Goal: Task Accomplishment & Management: Use online tool/utility

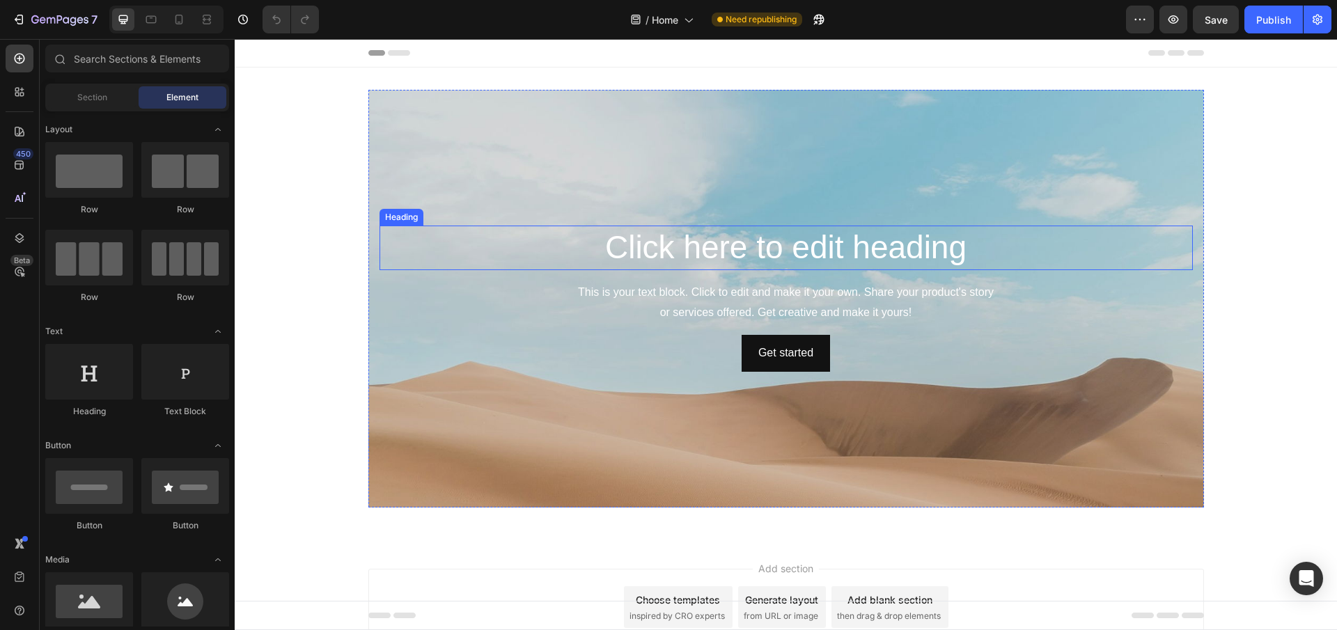
click at [511, 179] on div "Background Image" at bounding box center [785, 403] width 835 height 627
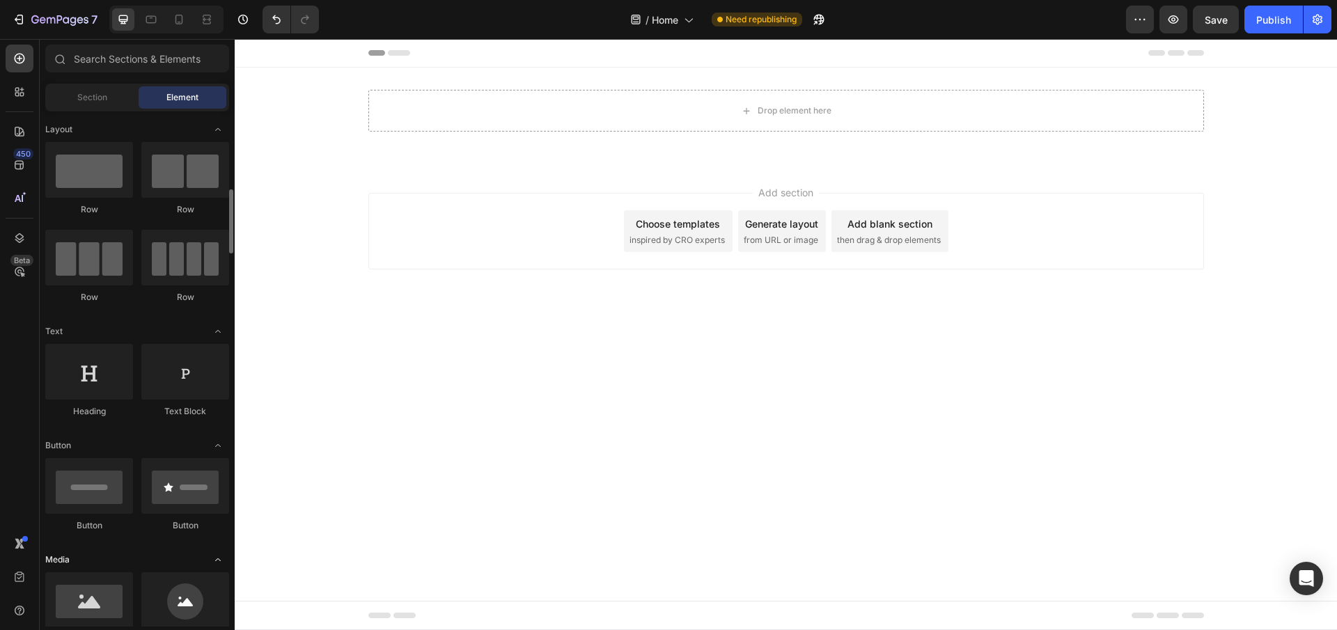
scroll to position [70, 0]
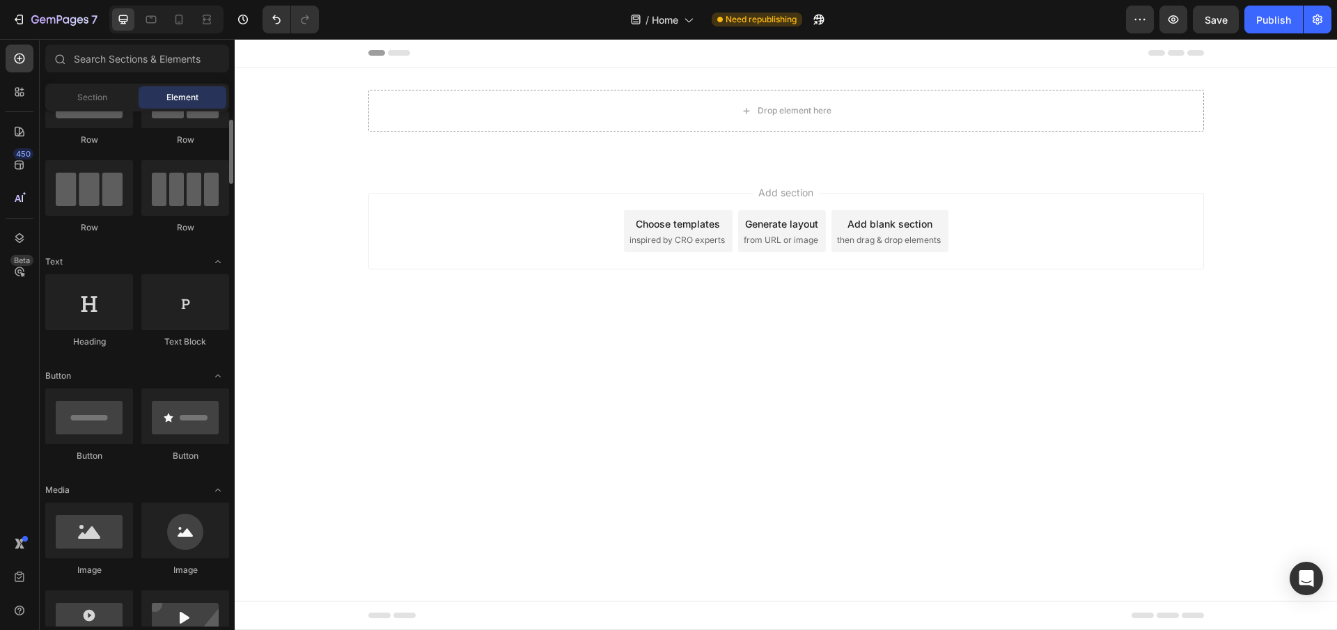
click at [605, 420] on body "Header Drop element here Row Section 1 Root Start with Sections from sidebar Ad…" at bounding box center [786, 334] width 1102 height 591
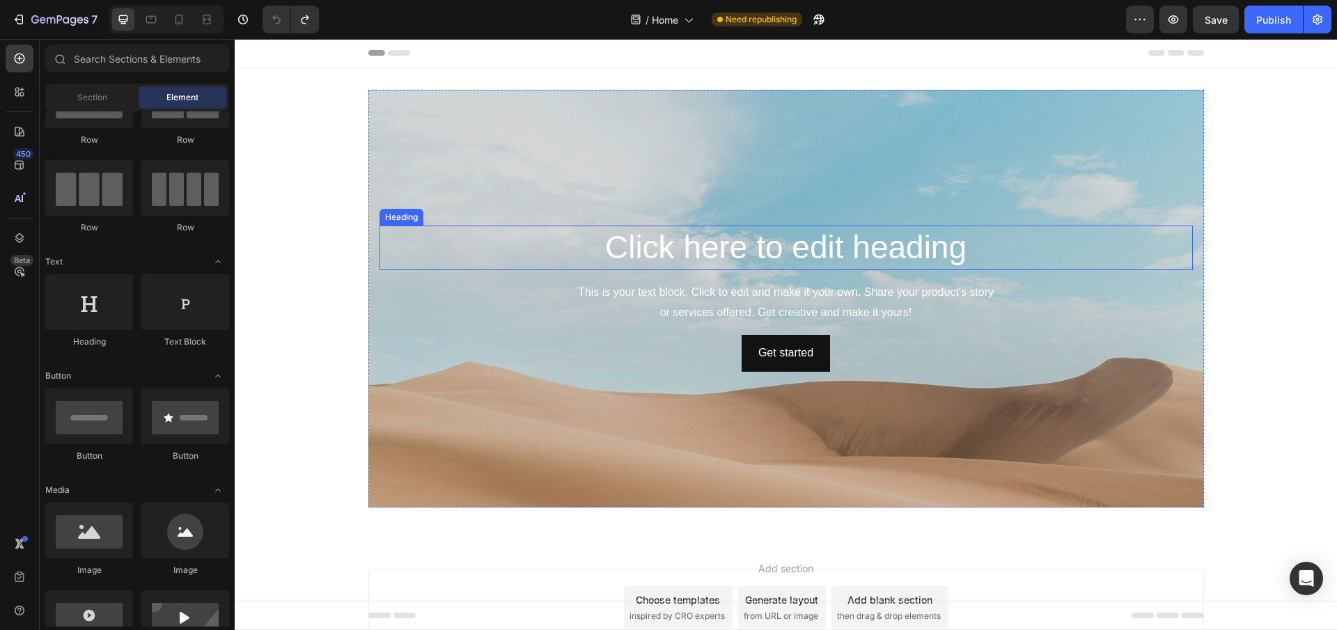
click at [769, 260] on h2 "Click here to edit heading" at bounding box center [785, 248] width 813 height 45
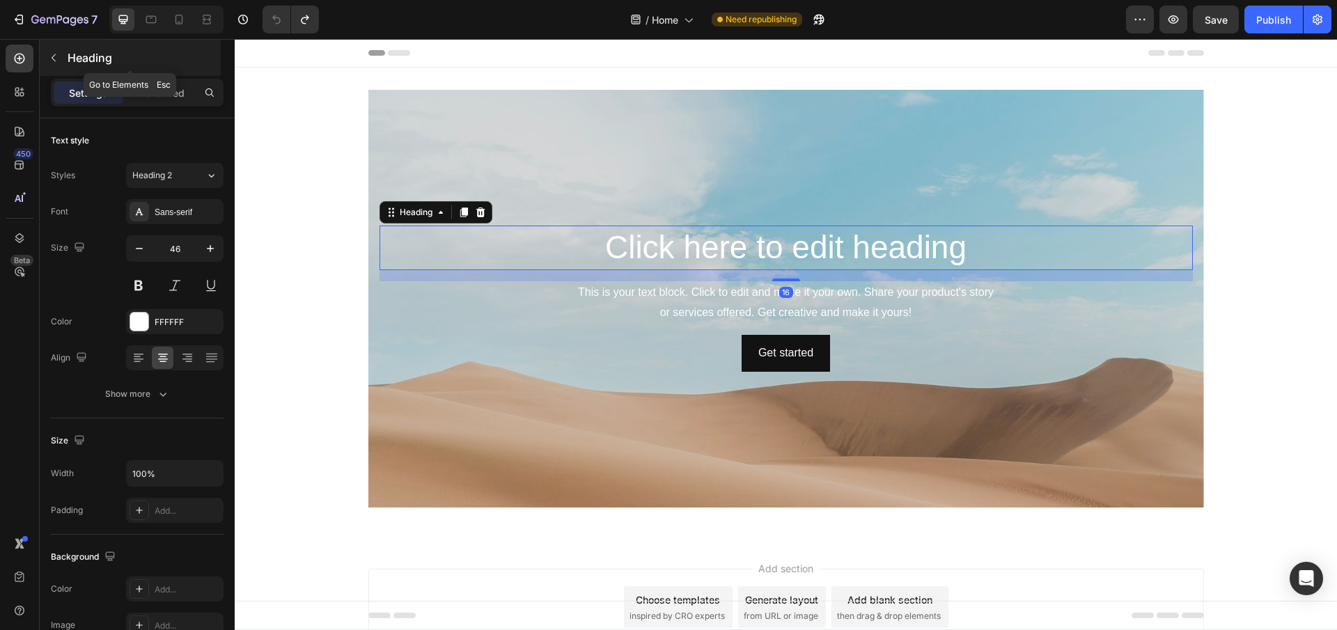
click at [50, 63] on button "button" at bounding box center [53, 58] width 22 height 22
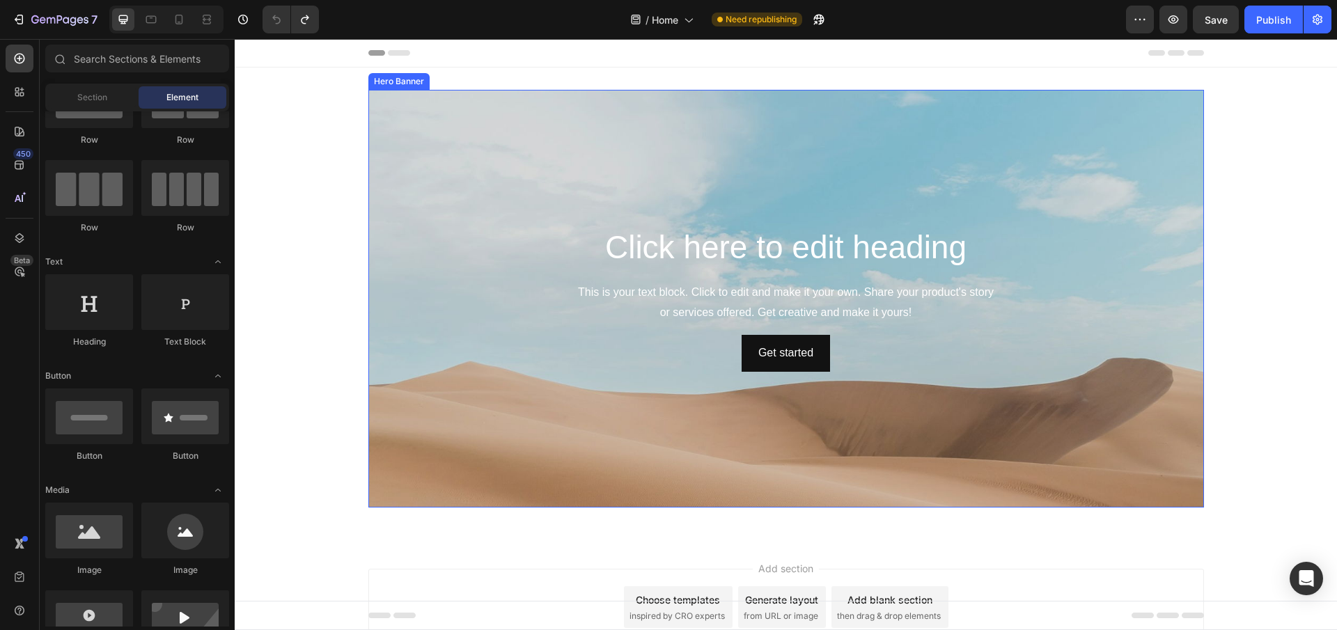
click at [755, 208] on div "Background Image" at bounding box center [785, 403] width 835 height 627
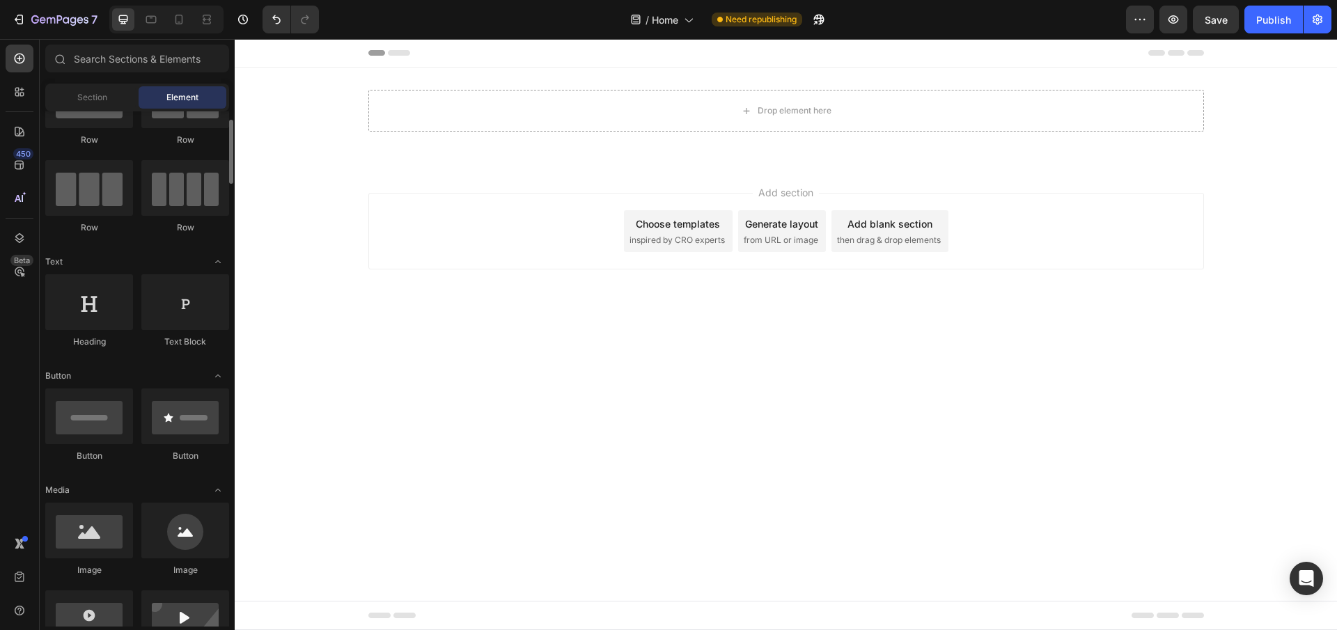
scroll to position [348, 0]
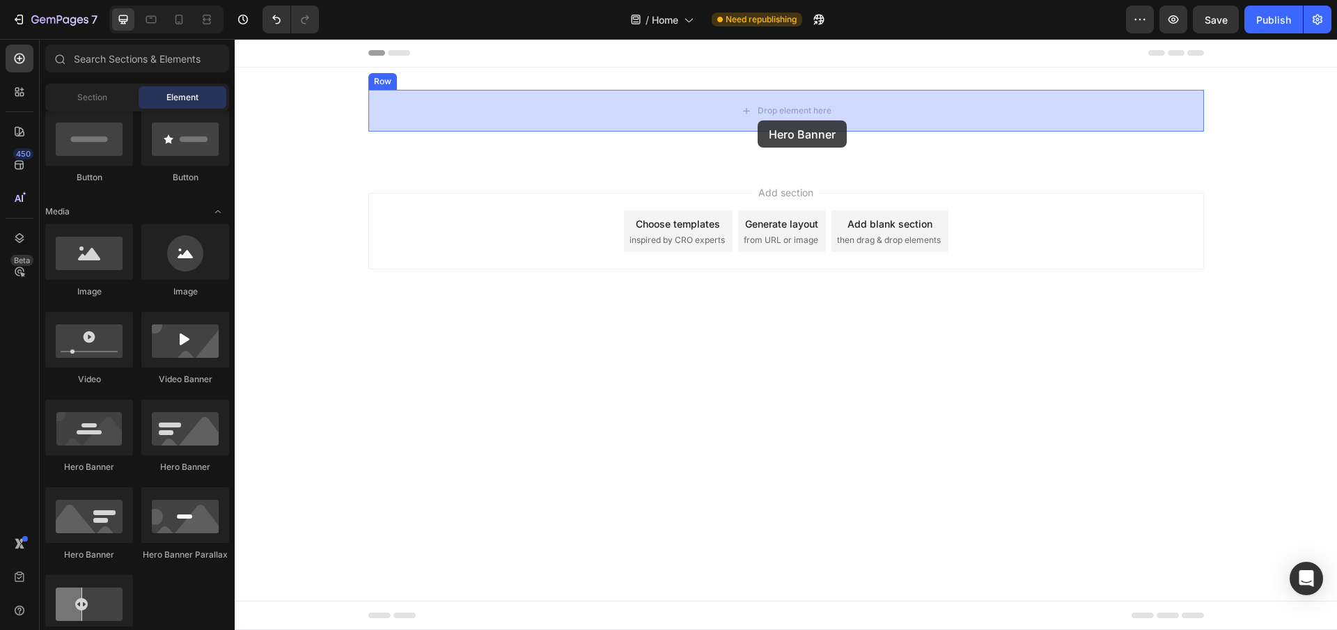
drag, startPoint x: 416, startPoint y: 494, endPoint x: 757, endPoint y: 120, distance: 506.6
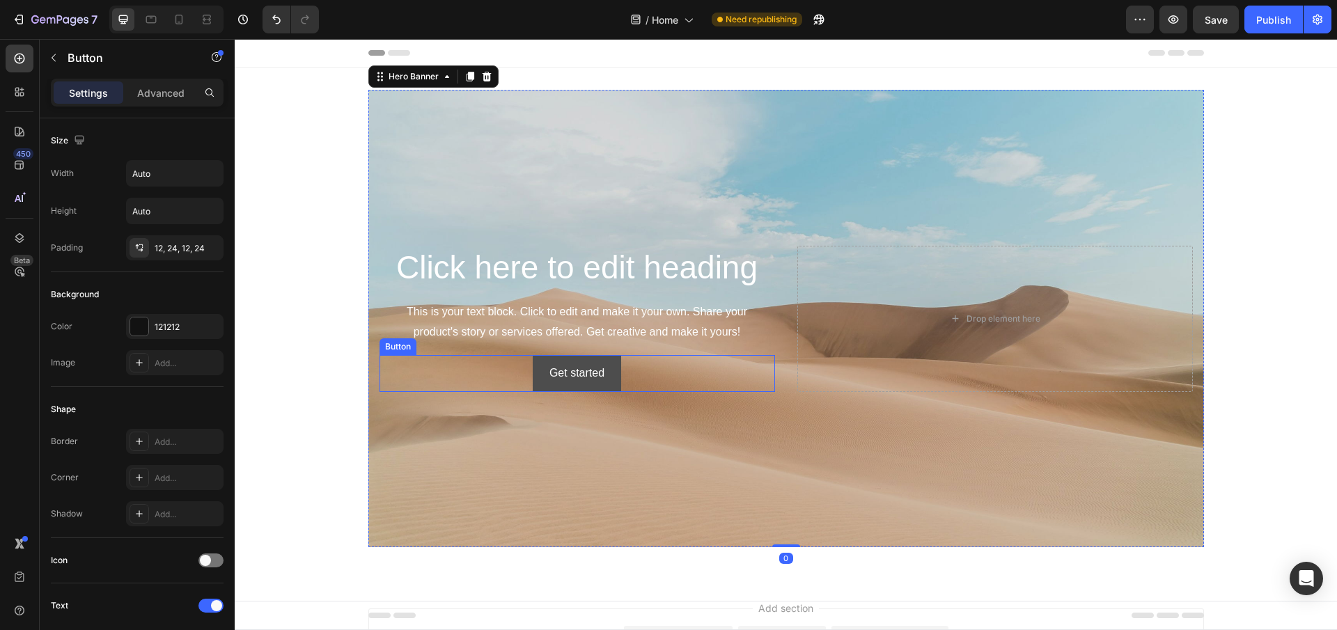
click at [579, 361] on button "Get started" at bounding box center [577, 373] width 88 height 37
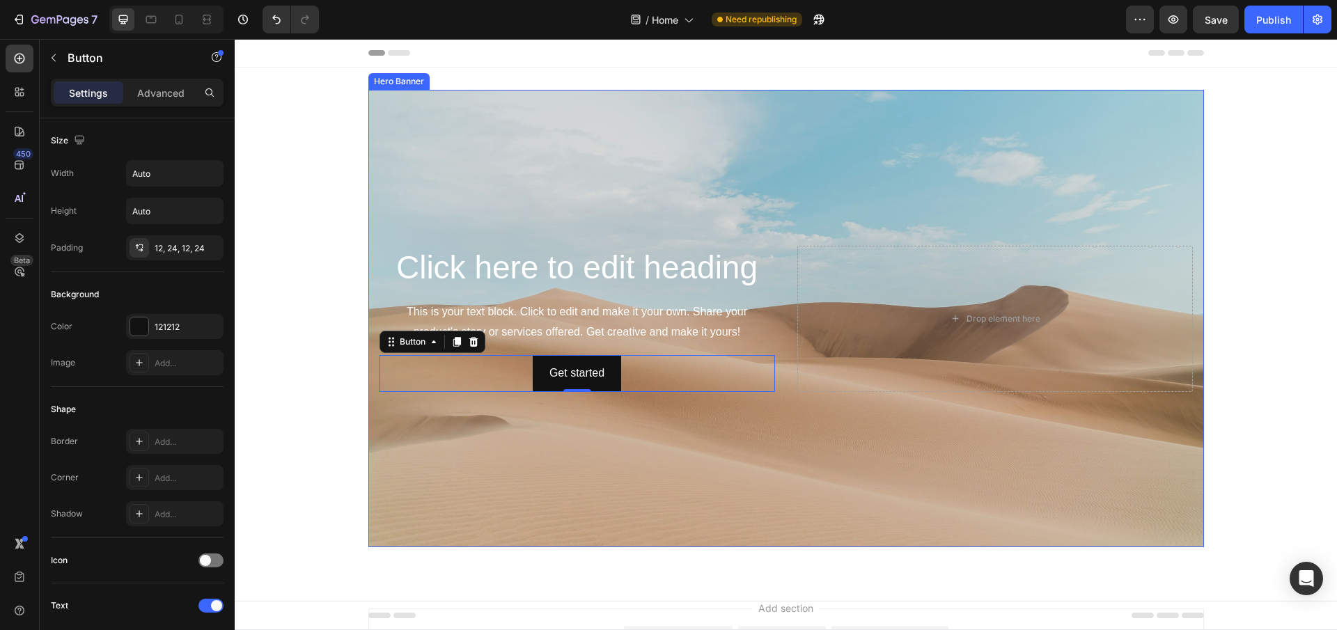
click at [838, 197] on div "Background Image" at bounding box center [785, 318] width 835 height 457
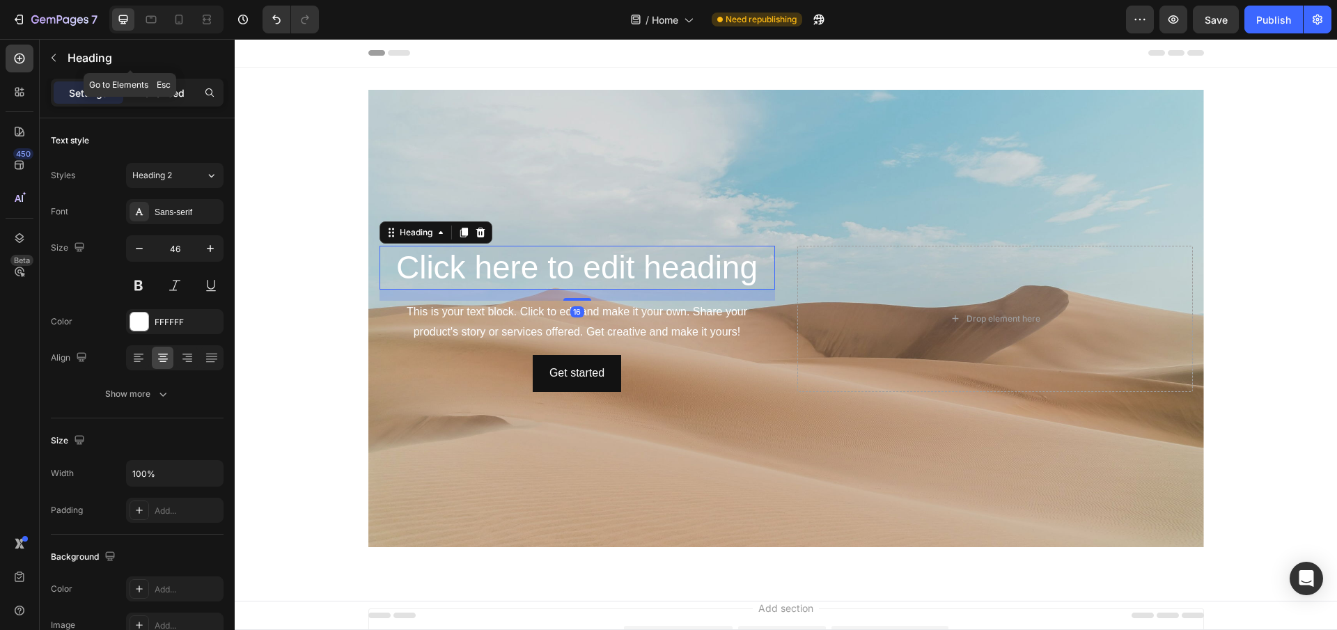
click at [174, 84] on div "Advanced" at bounding box center [161, 92] width 70 height 22
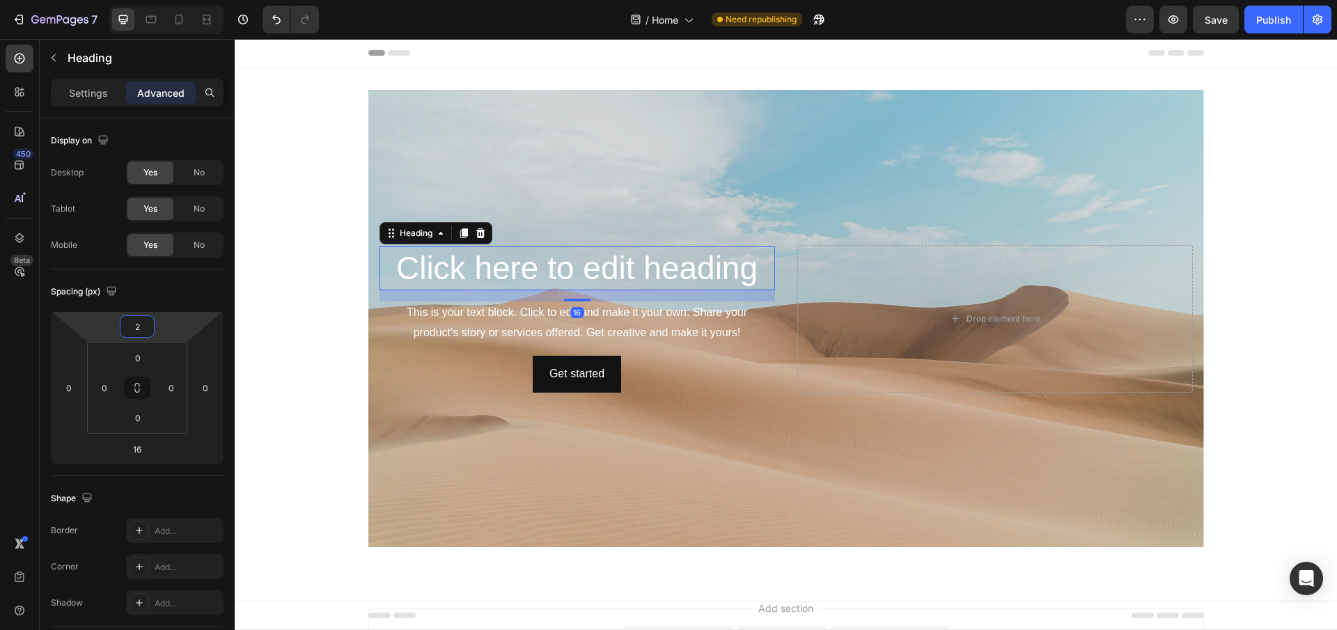
click at [176, 0] on html "7 / Home Need republishing Preview Save Publish 450 Beta Sections(18) Elements(…" at bounding box center [668, 0] width 1337 height 0
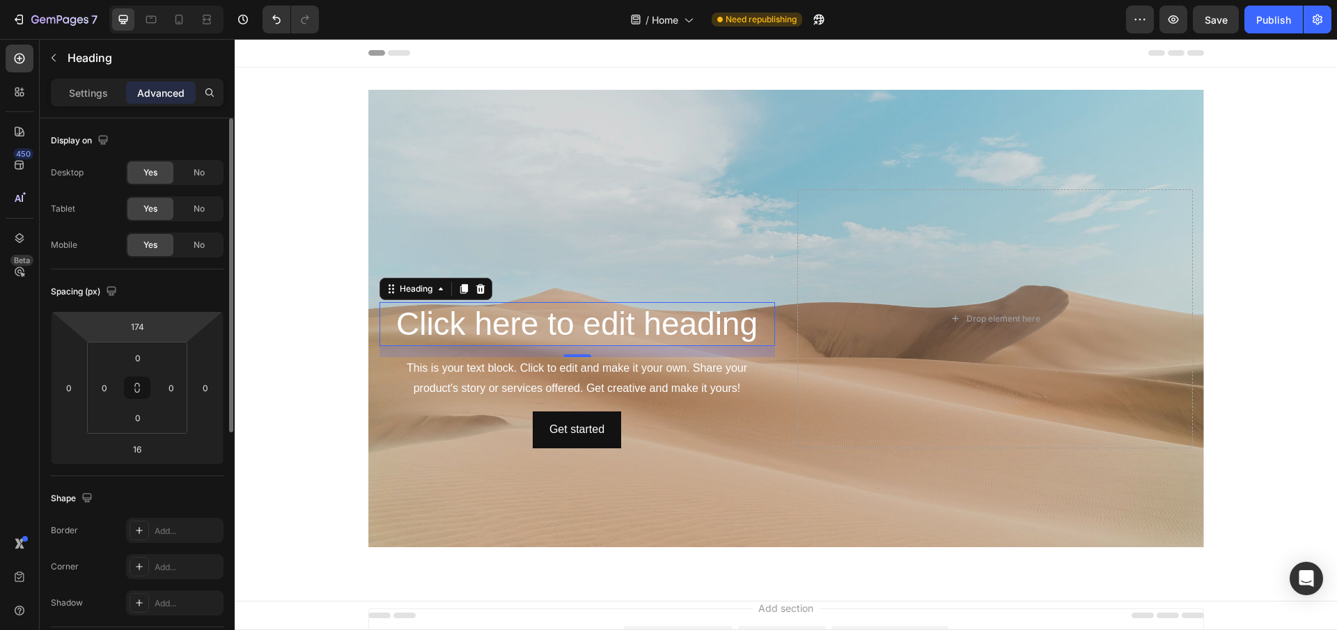
type input "176"
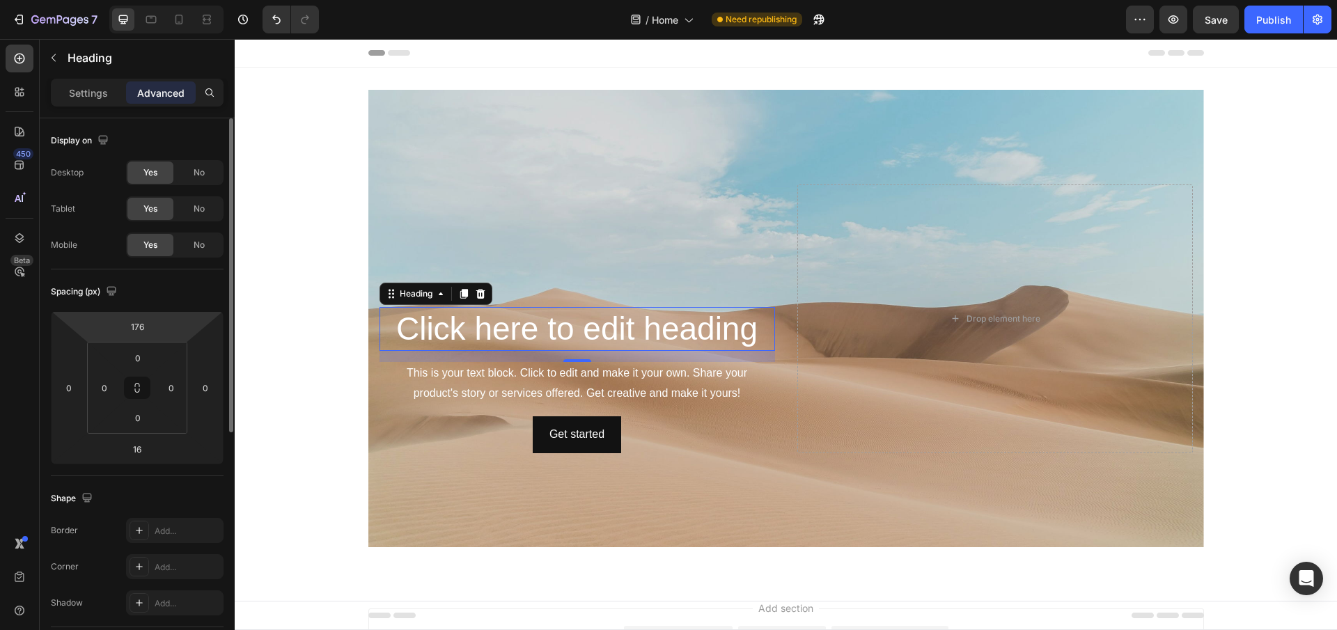
drag, startPoint x: 187, startPoint y: 345, endPoint x: 164, endPoint y: 268, distance: 80.2
click at [164, 0] on html "7 / Home Need republishing Preview Save Publish 450 Beta Sections(18) Elements(…" at bounding box center [668, 0] width 1337 height 0
click at [656, 214] on div "Click here to edit heading Heading 16 This is your text block. Click to edit an…" at bounding box center [576, 318] width 395 height 269
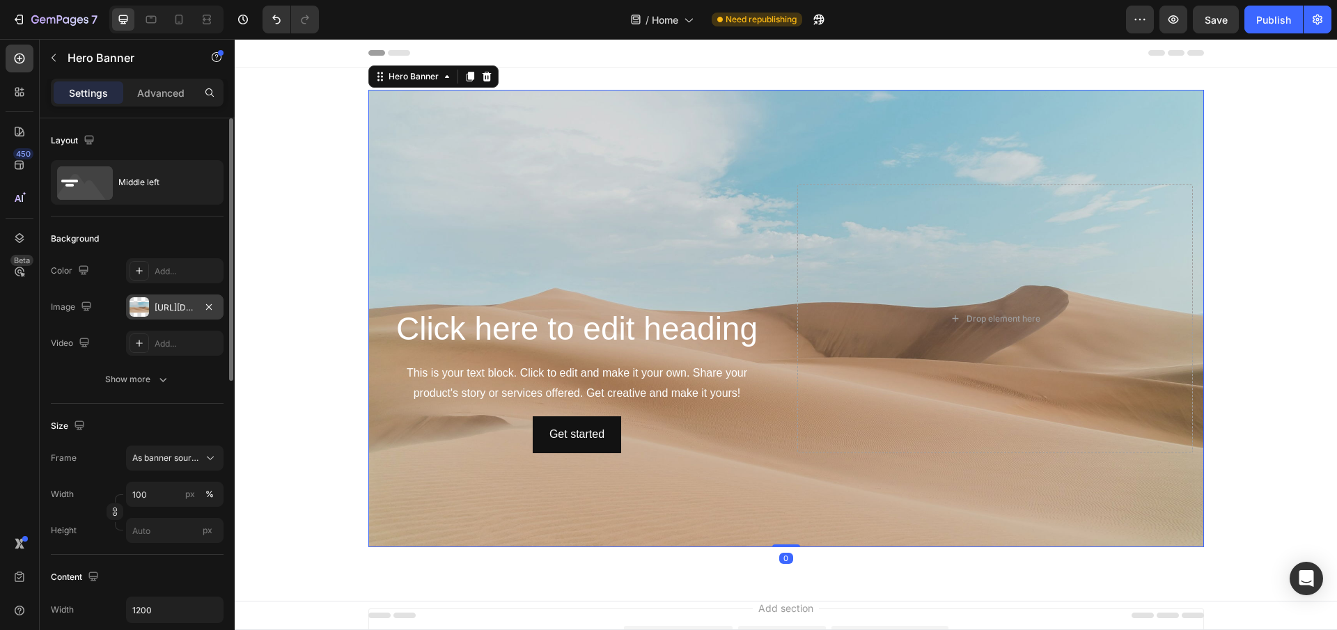
click at [158, 313] on div "[URL][DOMAIN_NAME]" at bounding box center [175, 307] width 40 height 13
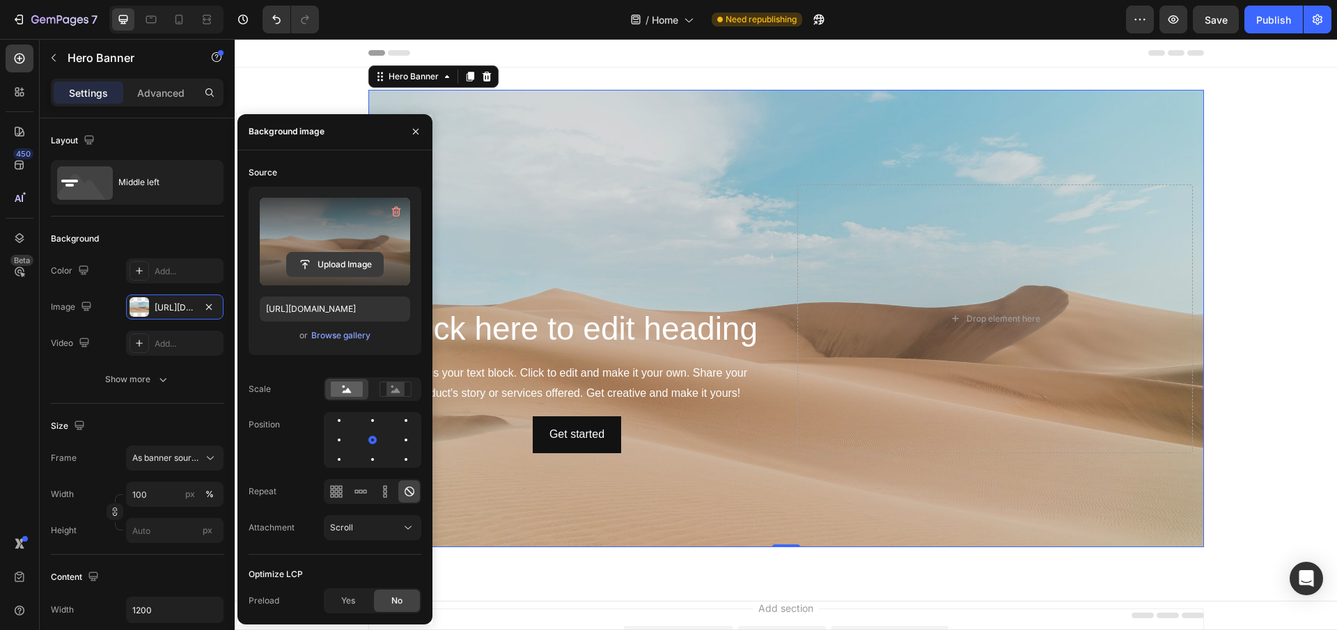
click at [347, 265] on input "file" at bounding box center [335, 265] width 96 height 24
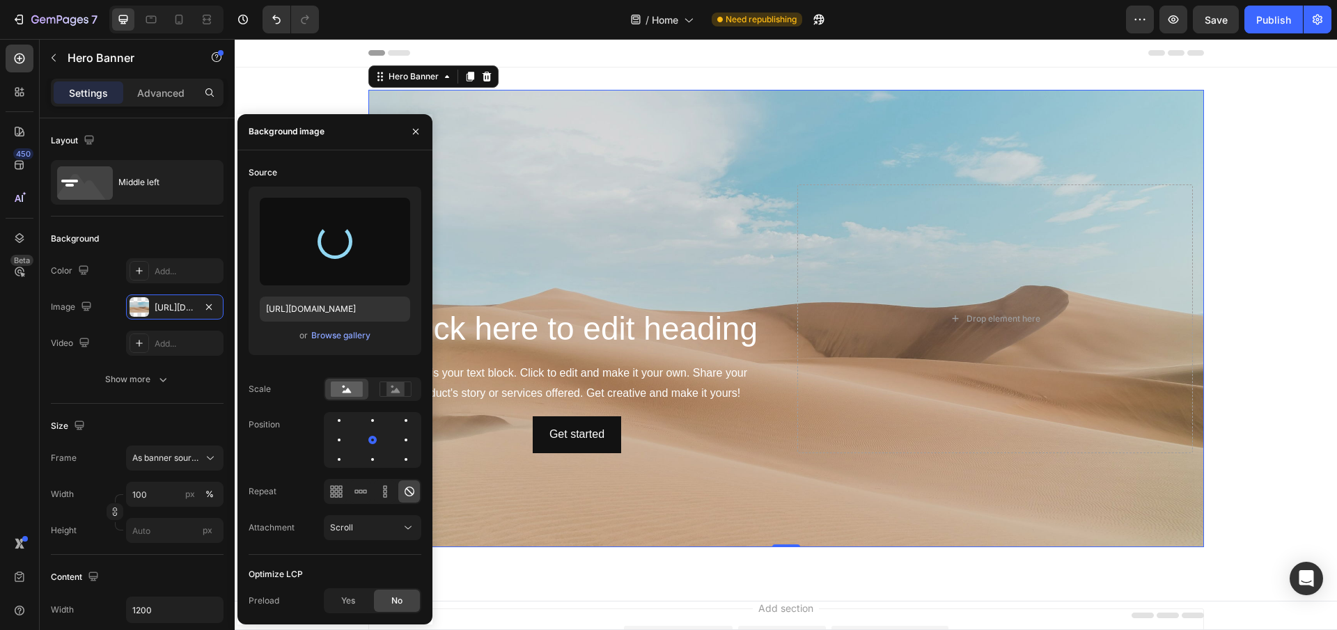
type input "[URL][DOMAIN_NAME]"
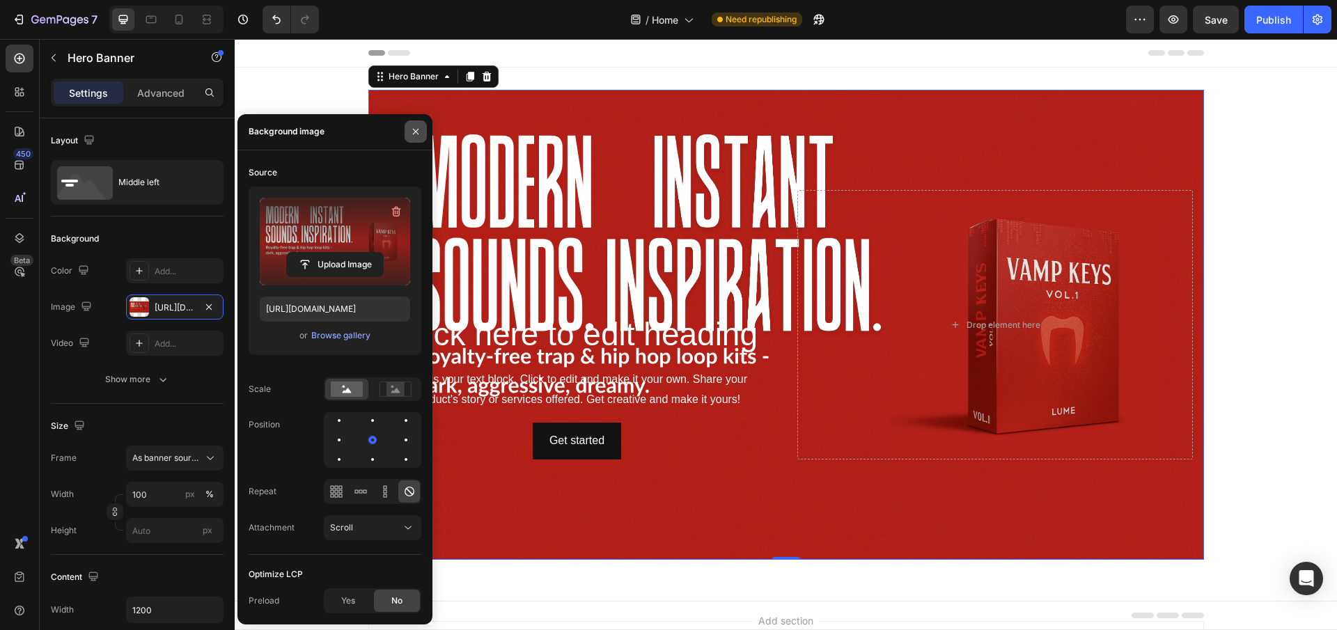
click at [416, 132] on icon "button" at bounding box center [416, 132] width 6 height 6
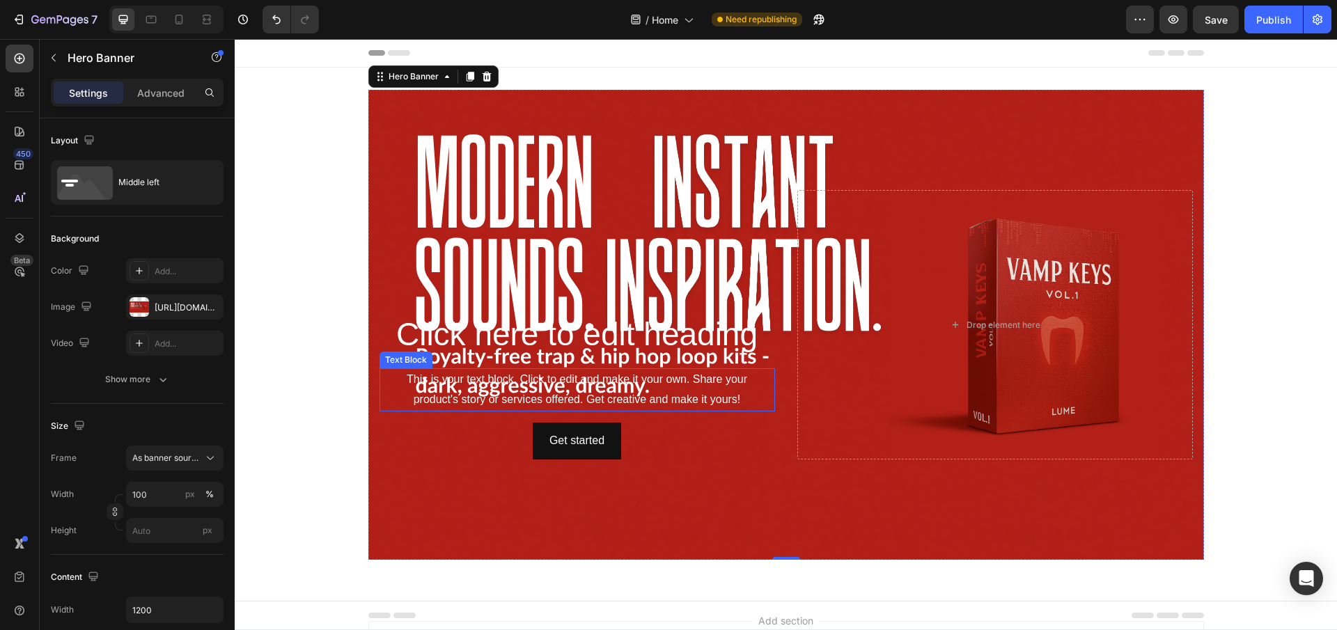
click at [553, 338] on h2 "Click here to edit heading" at bounding box center [576, 335] width 395 height 45
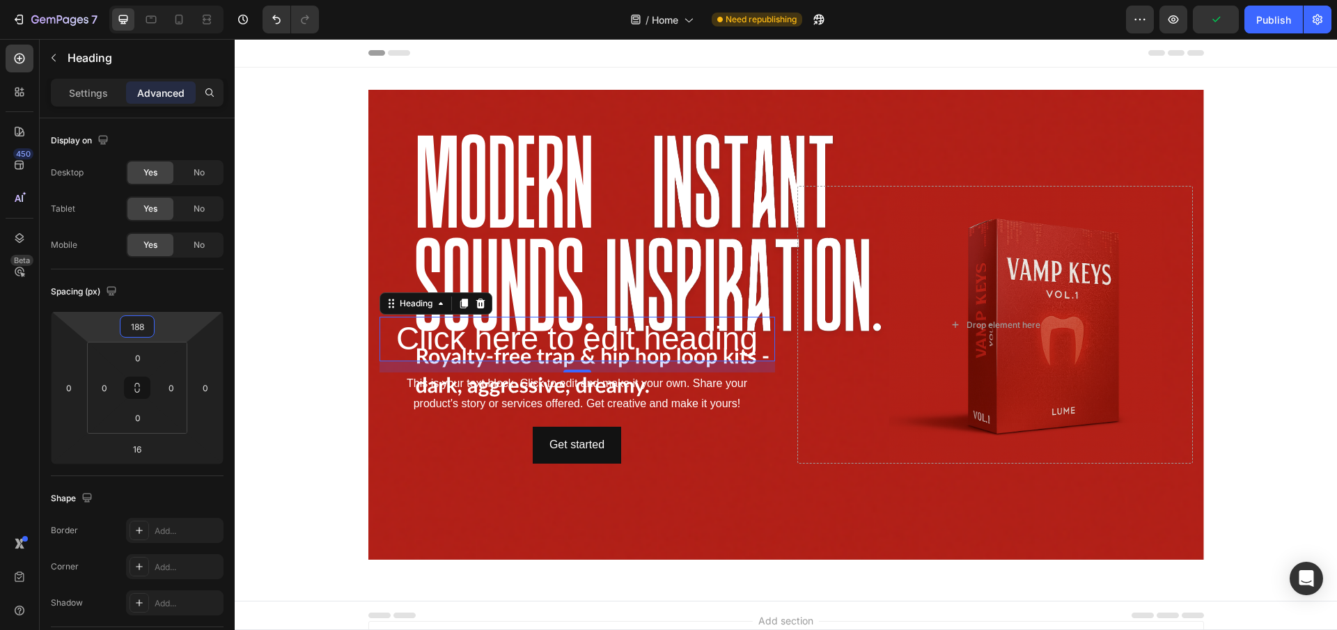
type input "186"
drag, startPoint x: 173, startPoint y: 338, endPoint x: 11, endPoint y: 289, distance: 168.7
click at [187, 0] on html "7 / Home Need republishing Preview Publish 450 Beta Sections(18) Elements(83) S…" at bounding box center [668, 0] width 1337 height 0
click at [681, 411] on div "This is your text block. Click to edit and make it your own. Share your product…" at bounding box center [576, 393] width 395 height 43
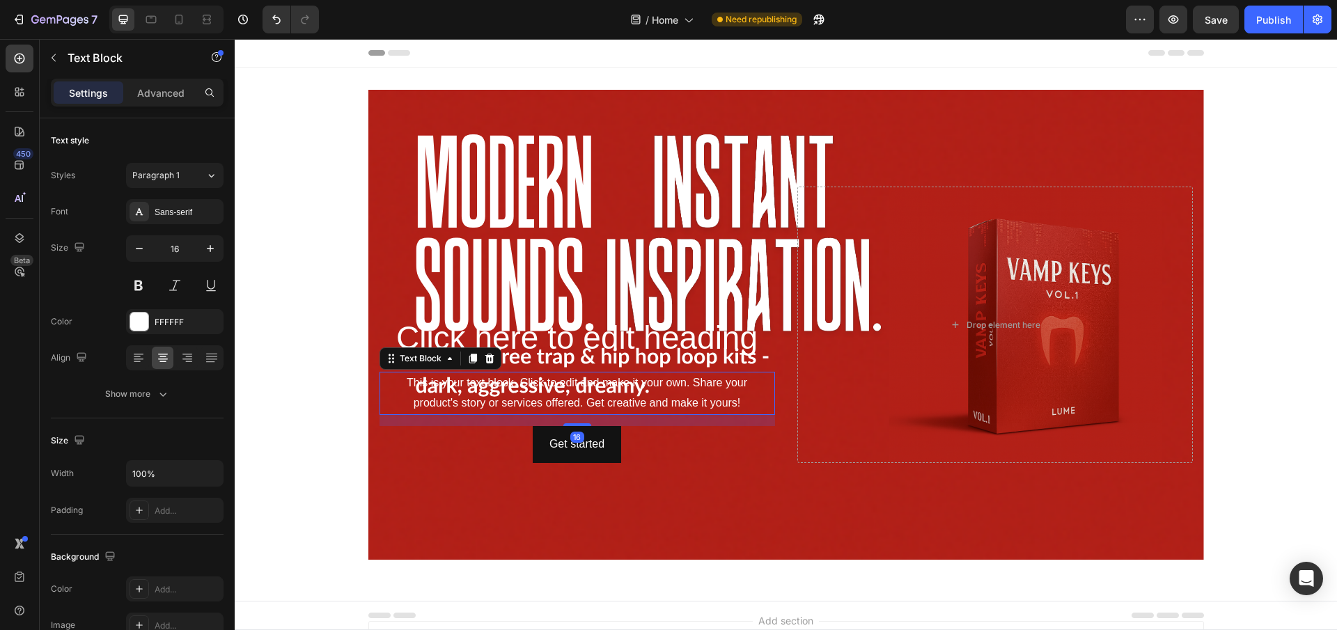
click at [487, 363] on icon at bounding box center [489, 358] width 11 height 11
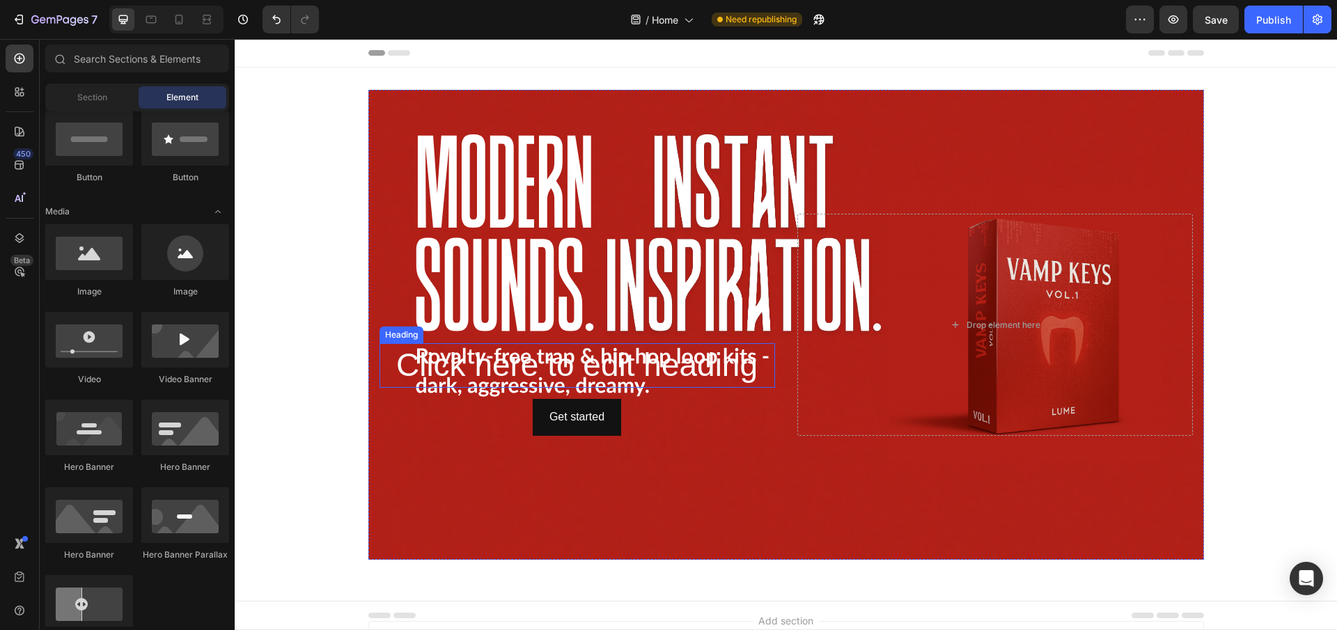
click at [621, 372] on h2 "Click here to edit heading" at bounding box center [576, 365] width 395 height 45
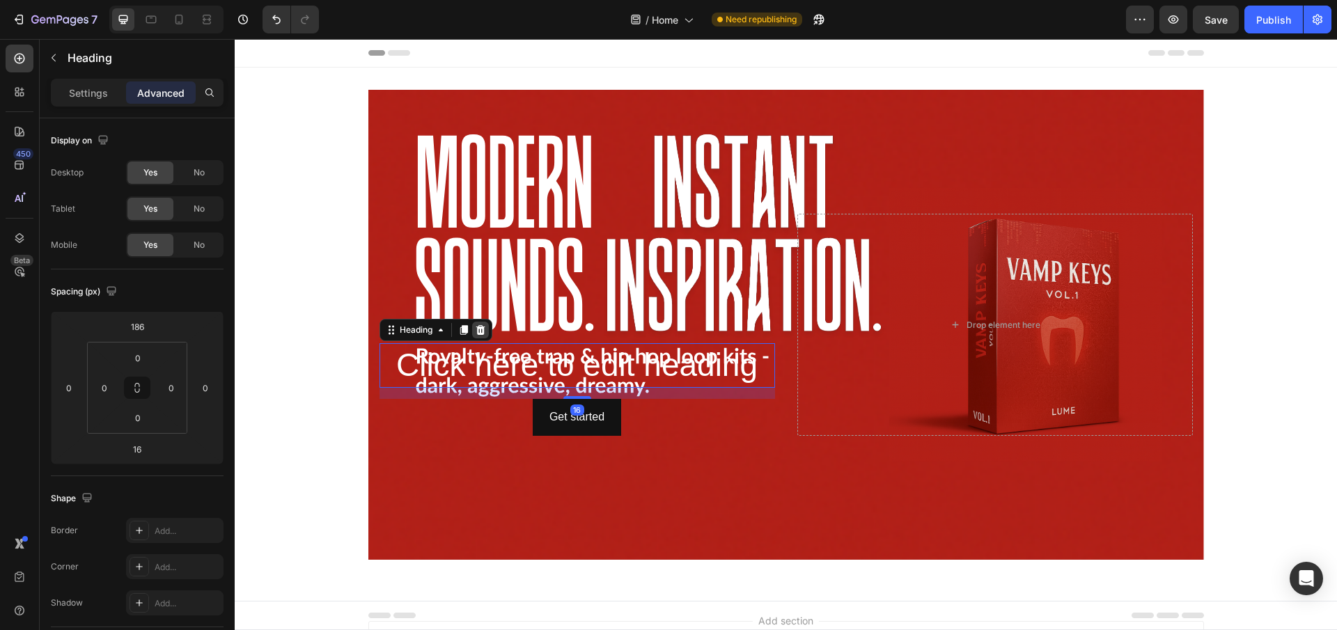
click at [478, 325] on icon at bounding box center [480, 329] width 11 height 11
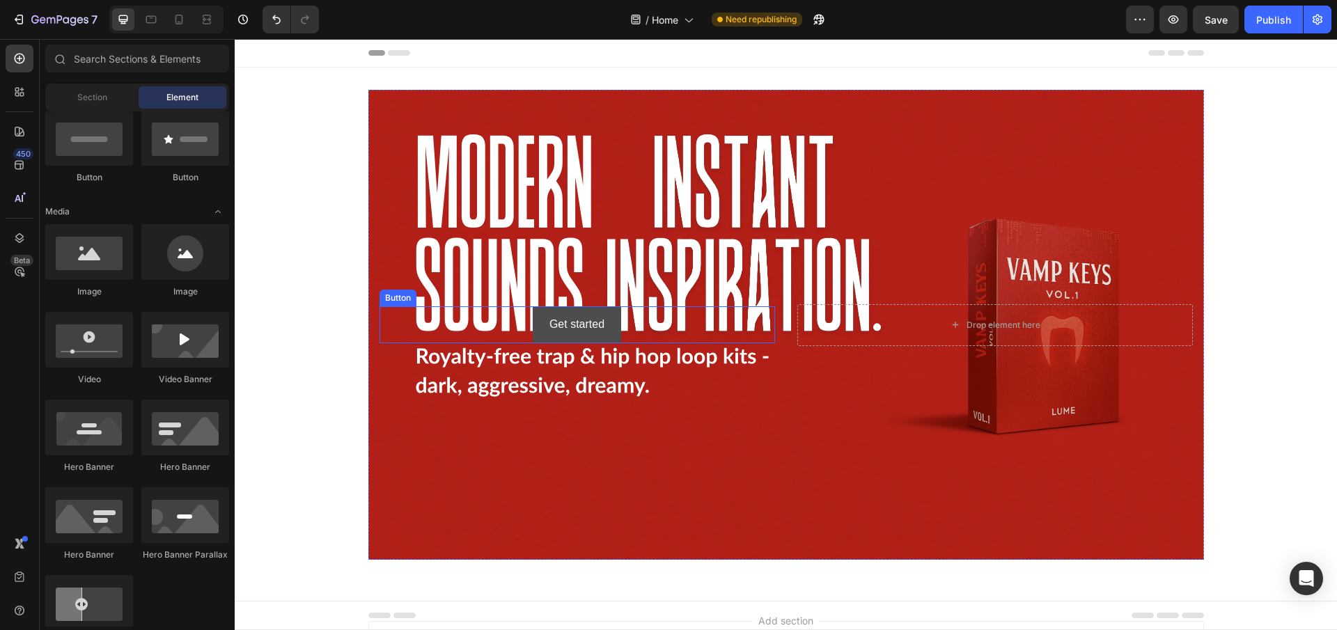
click at [606, 325] on button "Get started" at bounding box center [577, 324] width 88 height 37
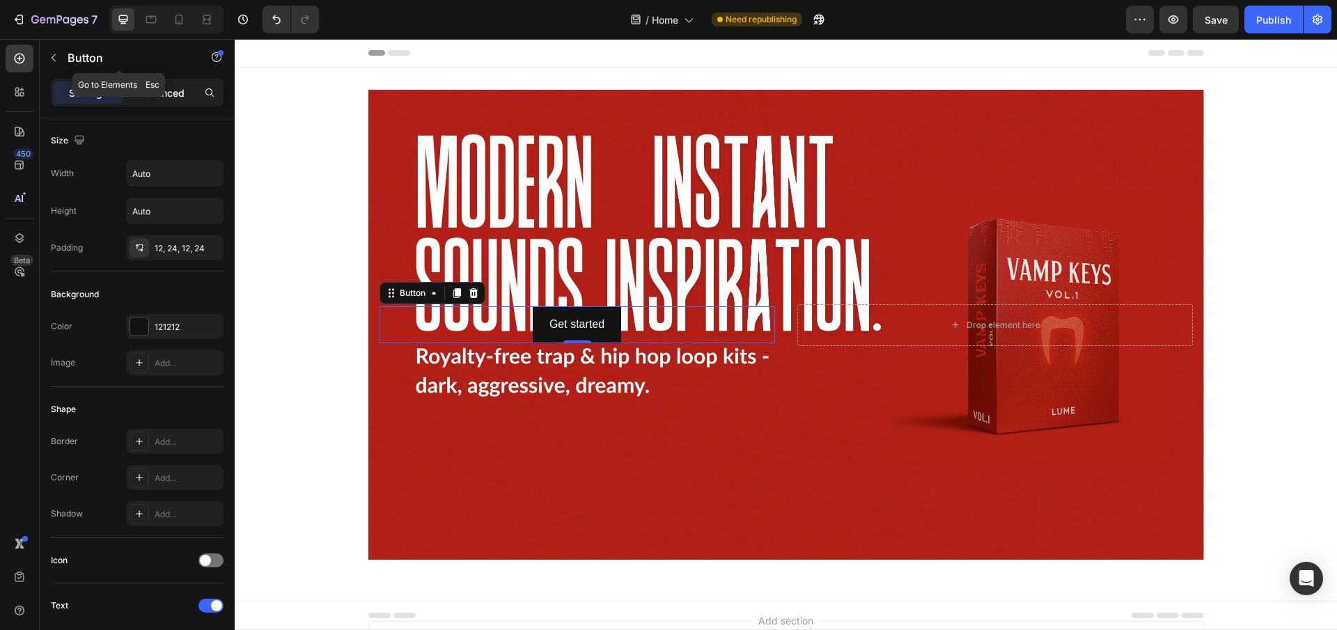
click at [165, 81] on div "Advanced" at bounding box center [161, 92] width 70 height 22
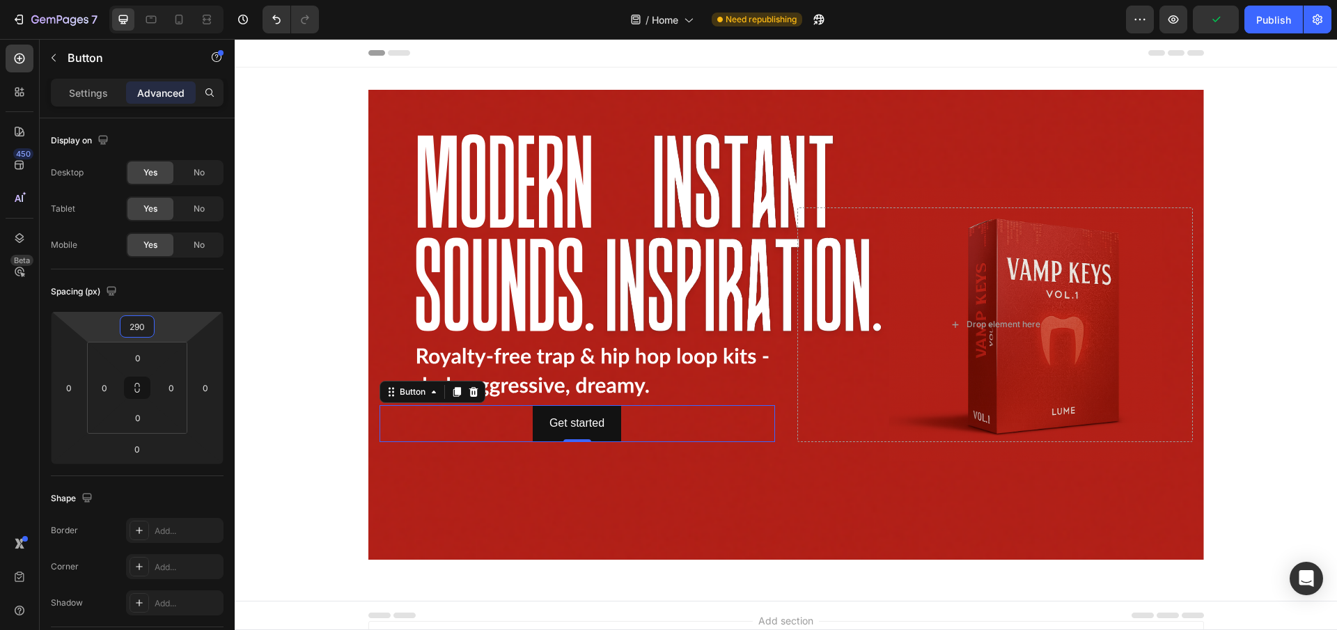
type input "292"
drag, startPoint x: 176, startPoint y: 326, endPoint x: 174, endPoint y: 224, distance: 101.7
click at [174, 0] on html "7 / Home Need republishing Preview Publish 450 Beta Sections(18) Elements(83) S…" at bounding box center [668, 0] width 1337 height 0
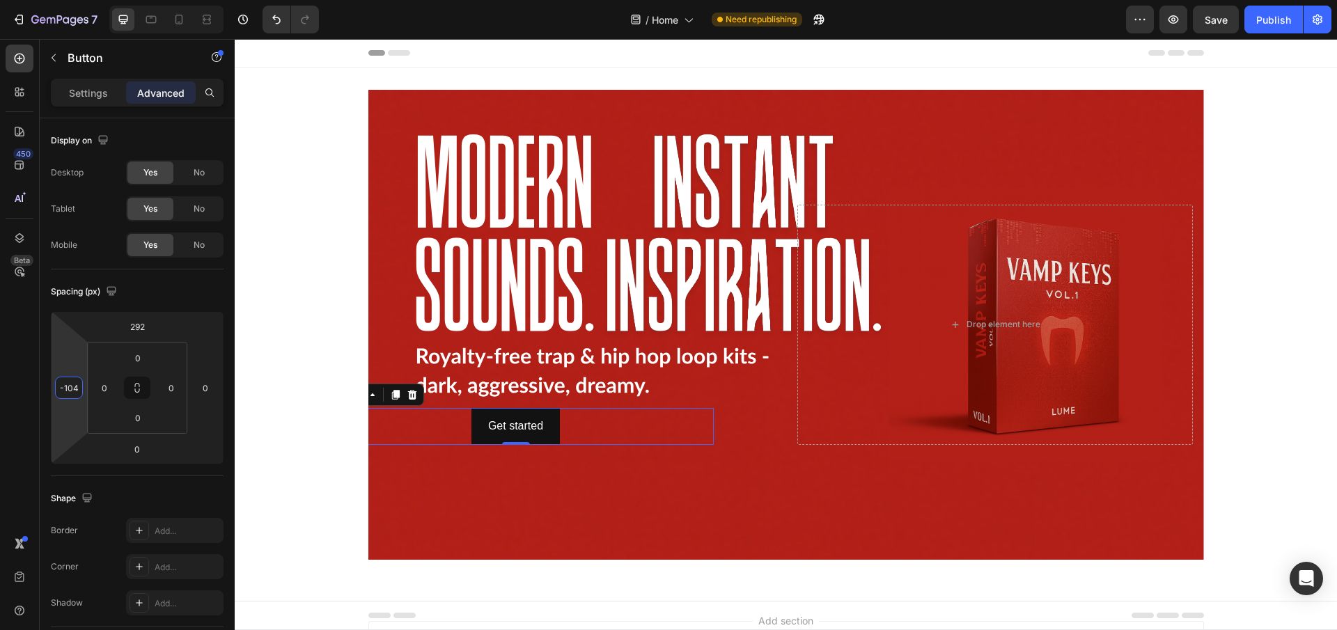
type input "-106"
drag, startPoint x: 72, startPoint y: 414, endPoint x: -30, endPoint y: 451, distance: 108.1
click at [0, 0] on html "7 / Home Need republishing Preview Save Publish 450 Beta Sections(18) Elements(…" at bounding box center [668, 0] width 1337 height 0
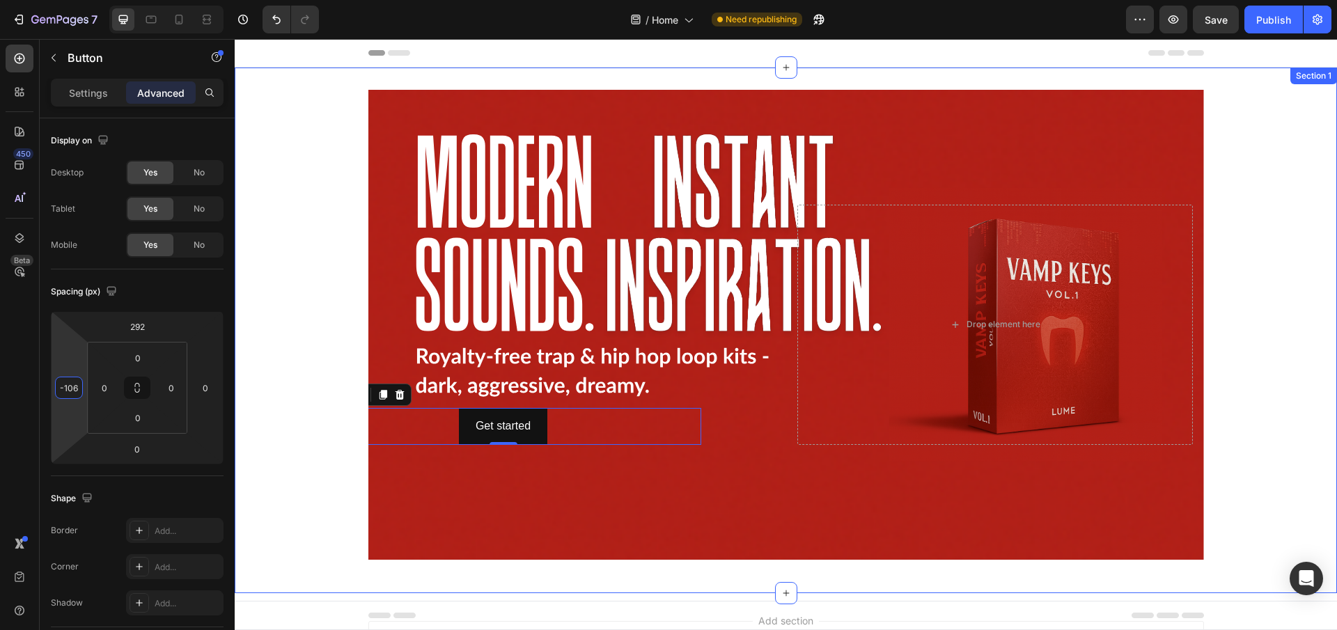
click at [469, 497] on div "Background Image" at bounding box center [785, 325] width 835 height 470
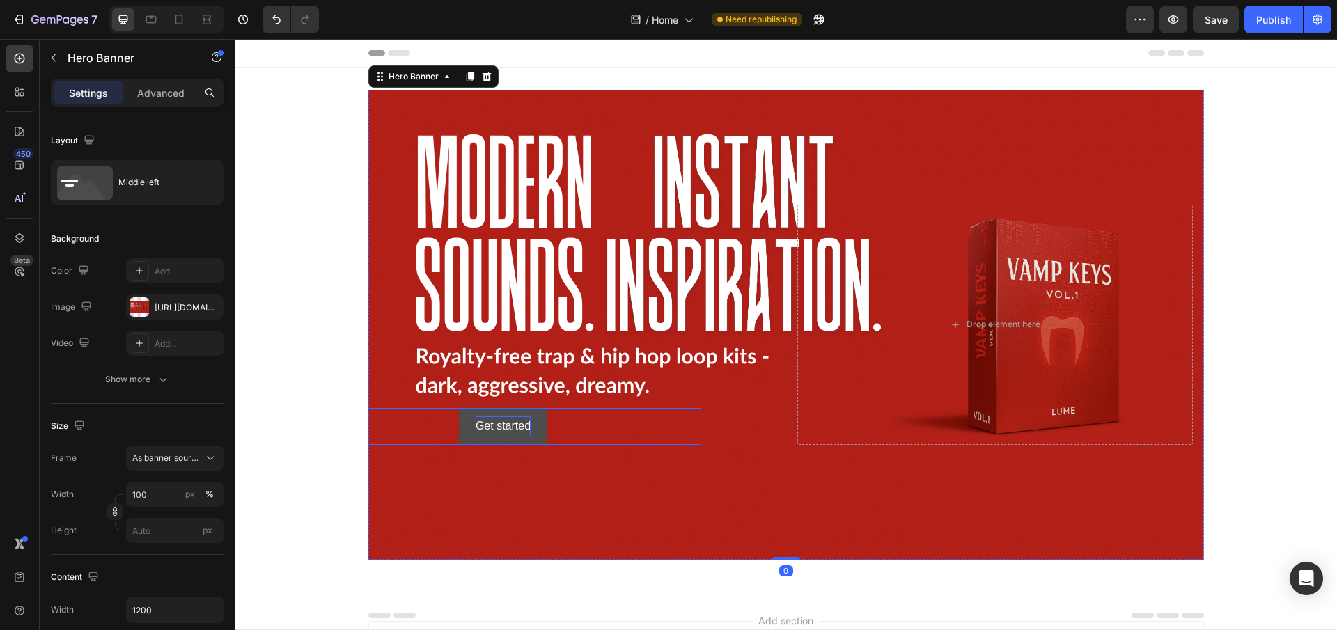
click at [501, 417] on div "Get started" at bounding box center [502, 426] width 55 height 20
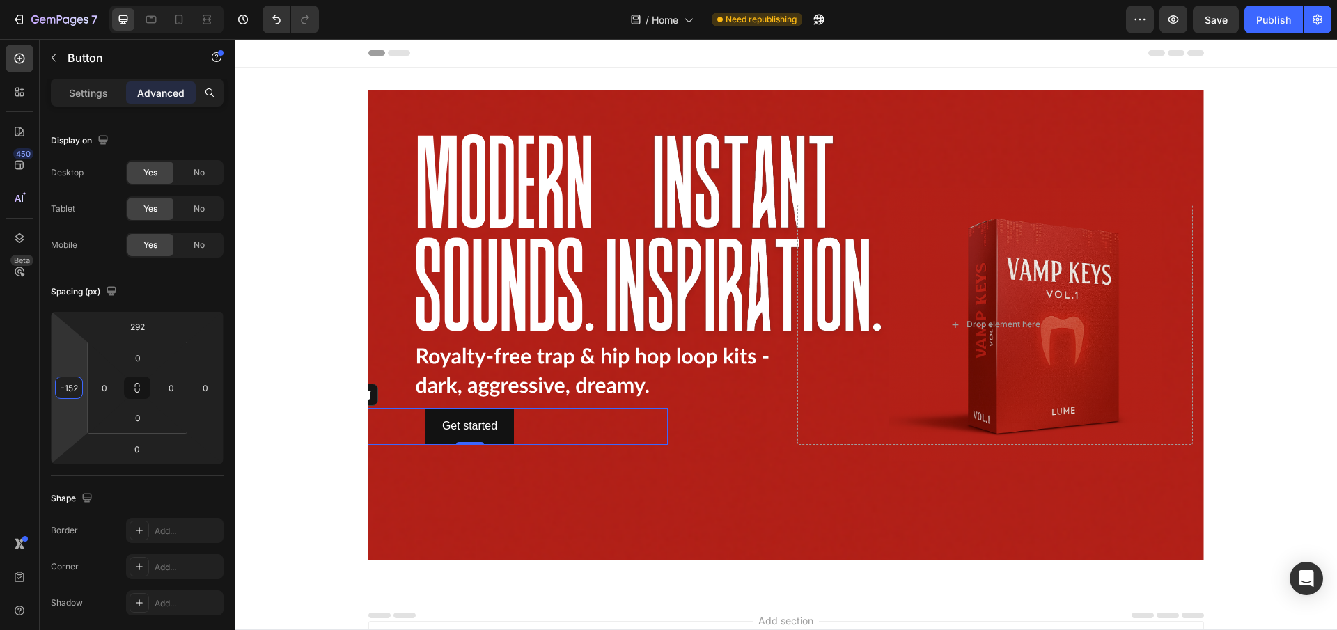
type input "-148"
drag, startPoint x: 81, startPoint y: 451, endPoint x: 77, endPoint y: 434, distance: 17.7
click at [77, 0] on html "7 / Home Need republishing Preview Save Publish 450 Beta Sections(18) Elements(…" at bounding box center [668, 0] width 1337 height 0
click at [36, 471] on div "450 Beta" at bounding box center [20, 334] width 40 height 591
click at [514, 457] on div "Background Image" at bounding box center [785, 325] width 835 height 470
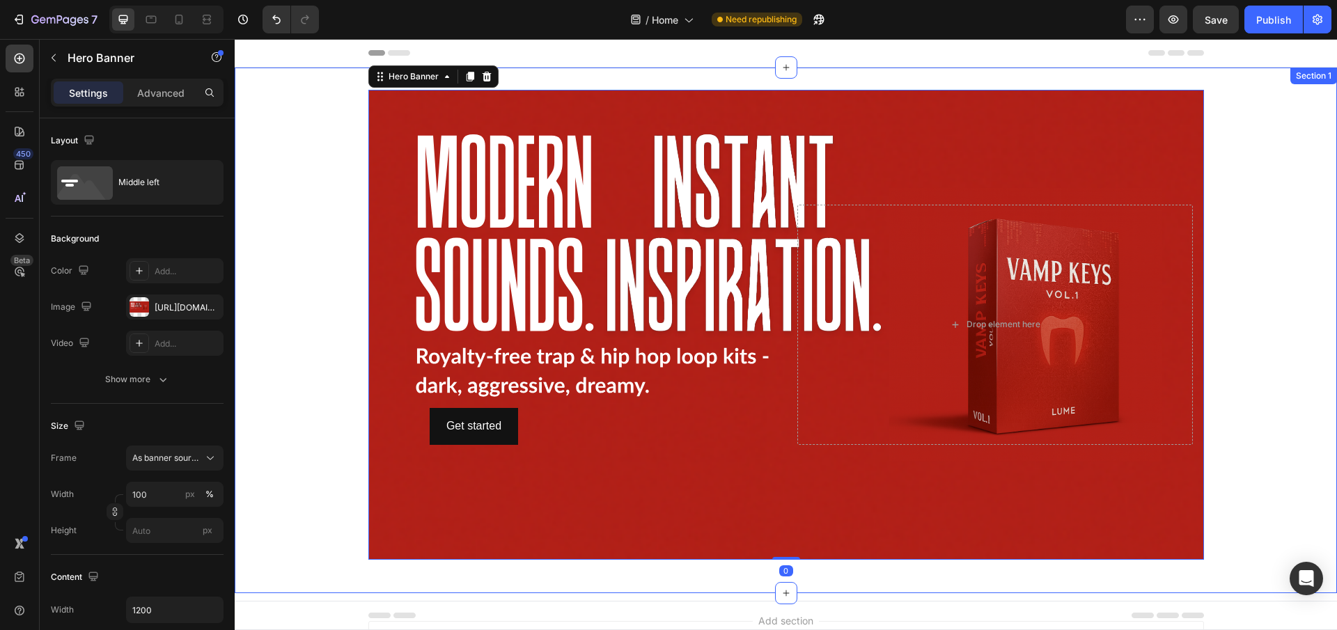
click at [317, 469] on div "Get started Button Drop element here Hero Banner 0 Row" at bounding box center [786, 330] width 1102 height 481
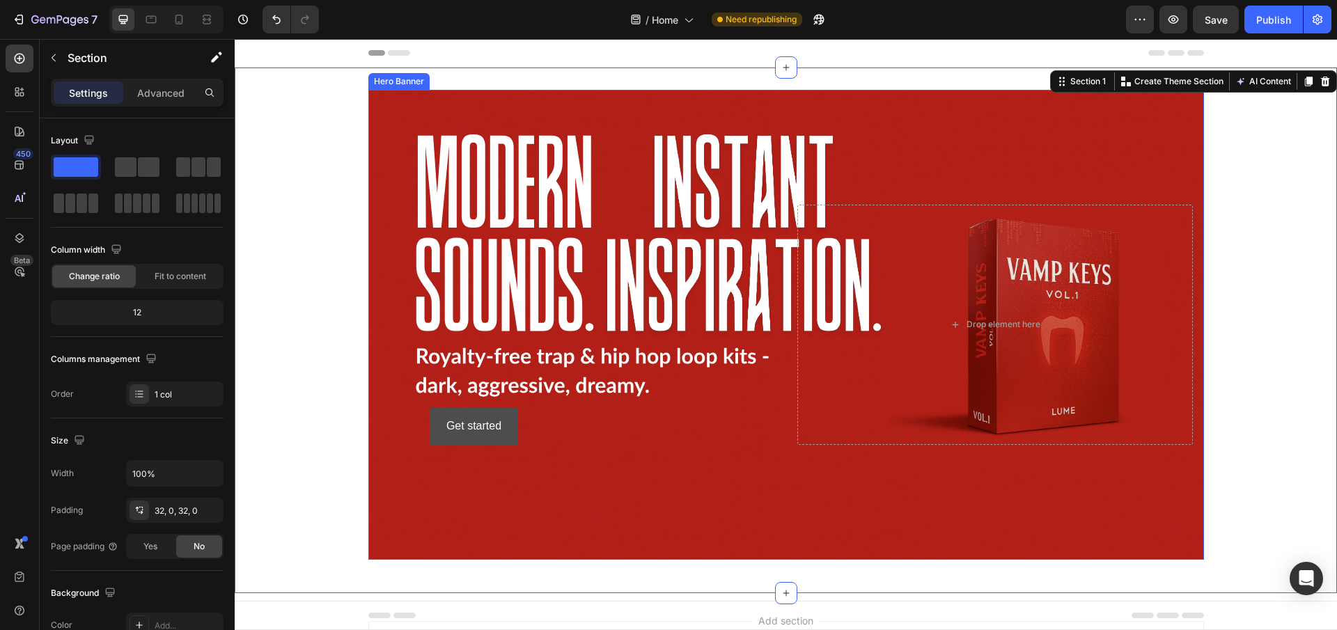
click at [467, 440] on button "Get started" at bounding box center [474, 426] width 88 height 37
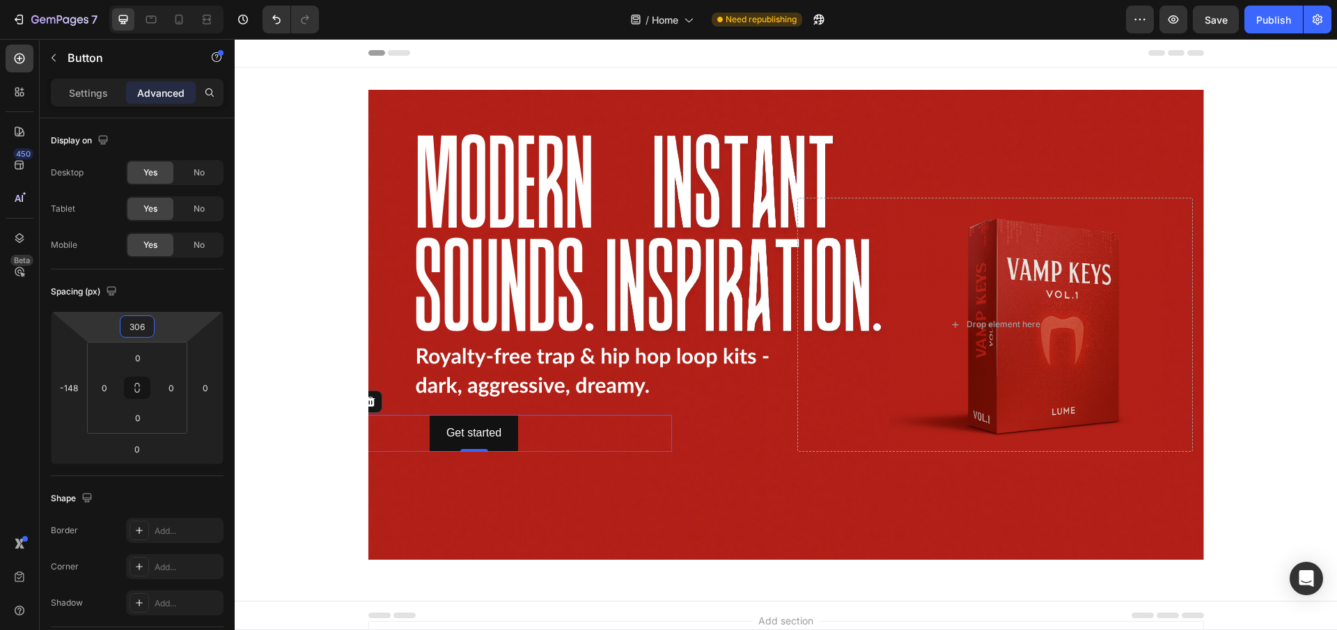
type input "302"
click at [183, 0] on html "7 / Home Need republishing Preview Save Publish 450 Beta Sections(18) Elements(…" at bounding box center [668, 0] width 1337 height 0
click at [341, 423] on div "Get started Button 0 Drop element here Hero Banner Row" at bounding box center [786, 330] width 1102 height 481
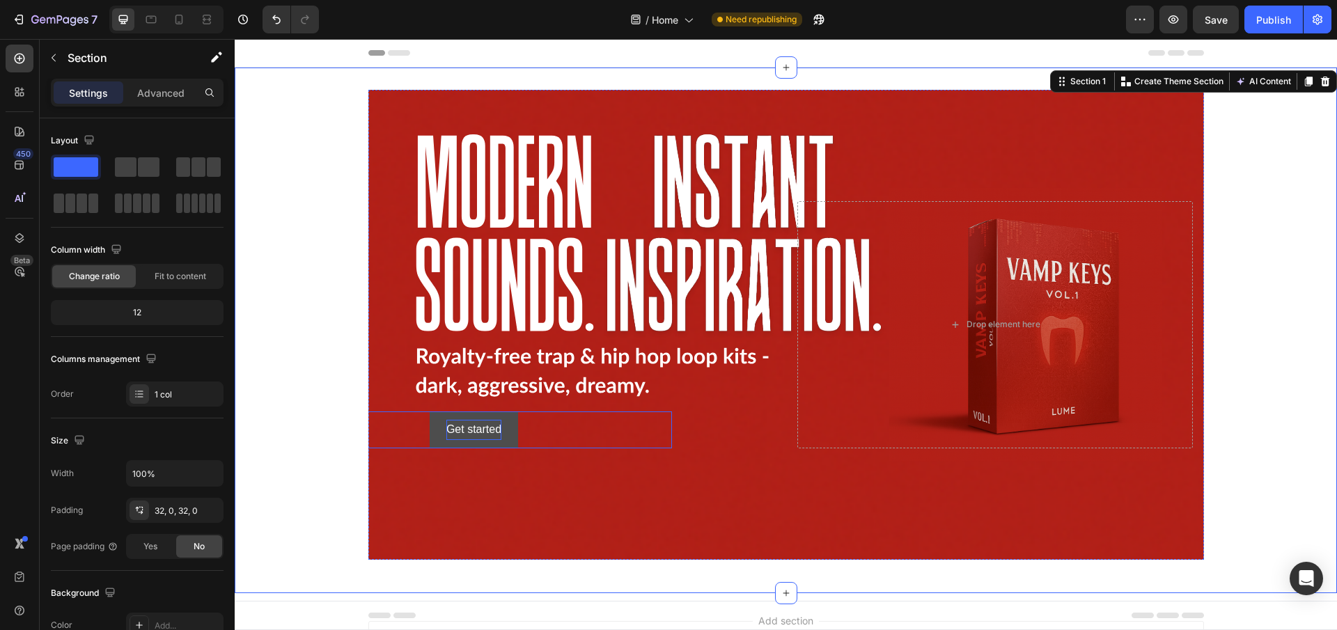
click at [457, 434] on div "Get started" at bounding box center [473, 430] width 55 height 20
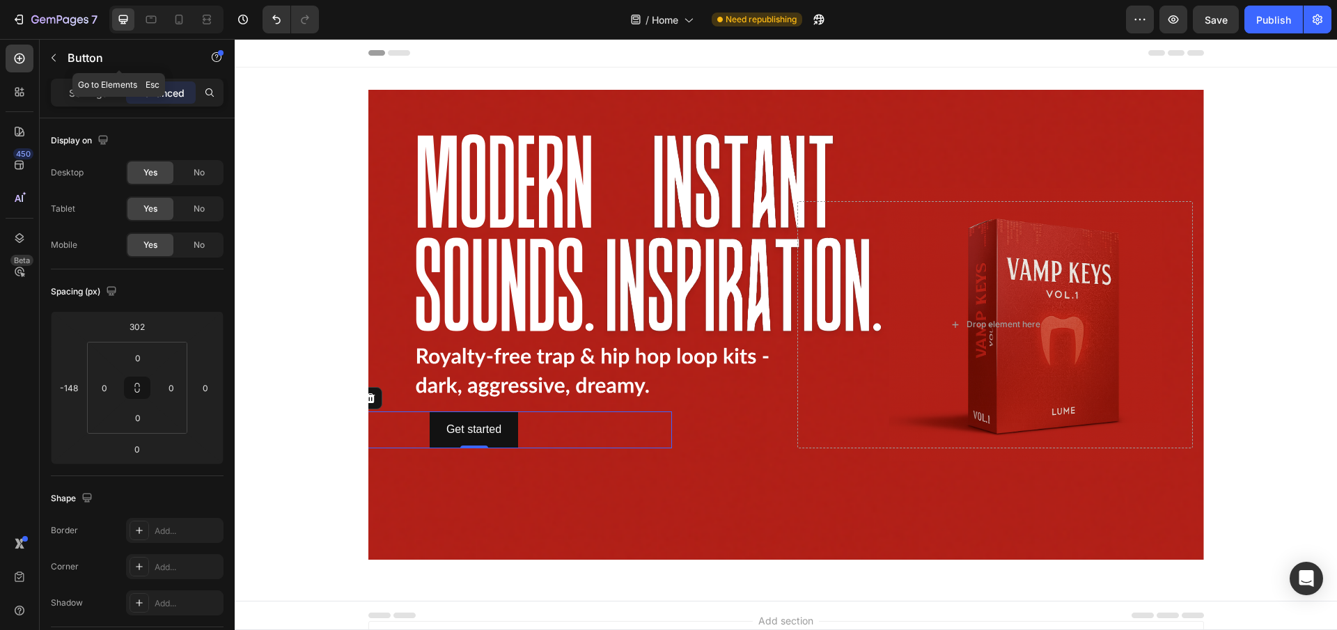
drag, startPoint x: 102, startPoint y: 64, endPoint x: 88, endPoint y: 81, distance: 22.3
click at [99, 66] on div "Button" at bounding box center [119, 58] width 159 height 36
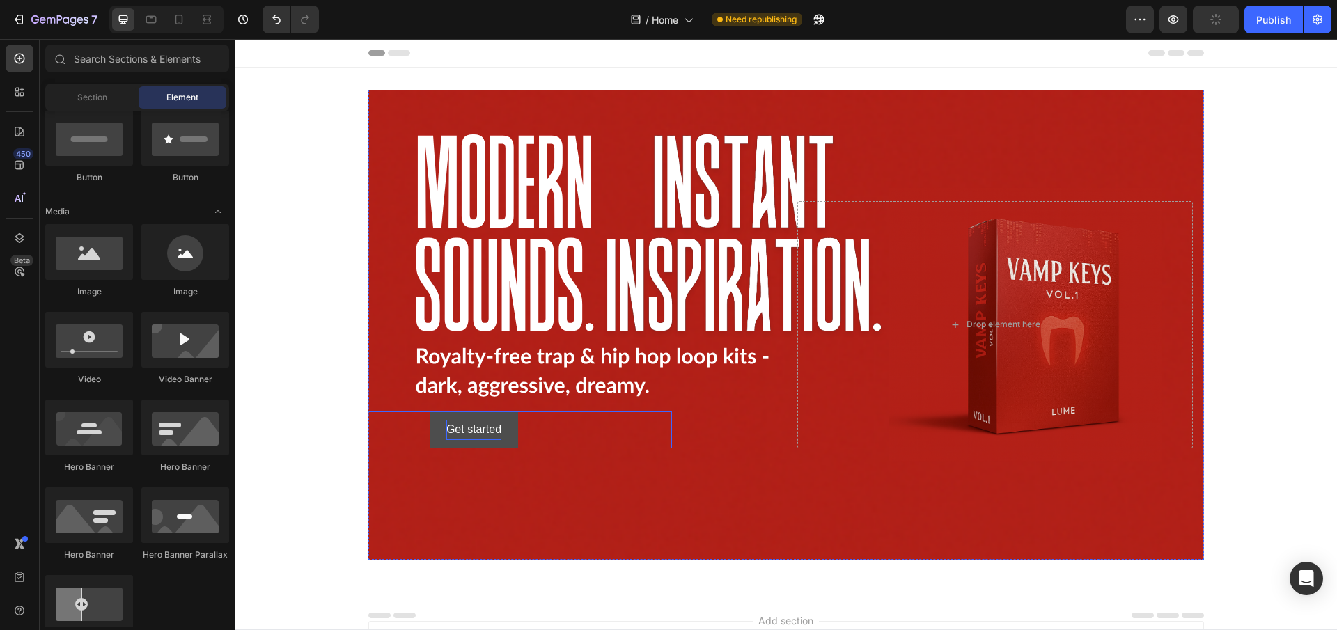
click at [469, 424] on div "Get started" at bounding box center [473, 430] width 55 height 20
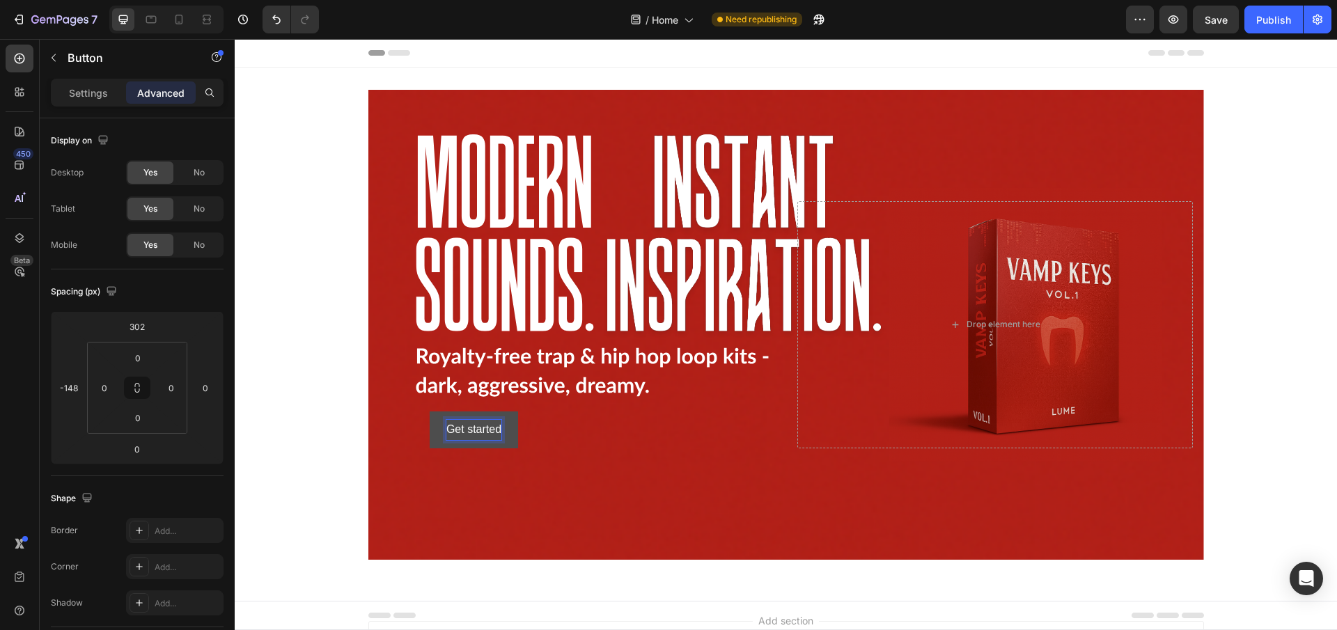
click at [473, 423] on p "Get started" at bounding box center [473, 430] width 55 height 20
click at [411, 411] on button "[PERSON_NAME]" at bounding box center [473, 429] width 125 height 37
click at [439, 411] on button "Browse" at bounding box center [474, 429] width 70 height 37
click at [549, 517] on div "Background Image" at bounding box center [785, 325] width 835 height 470
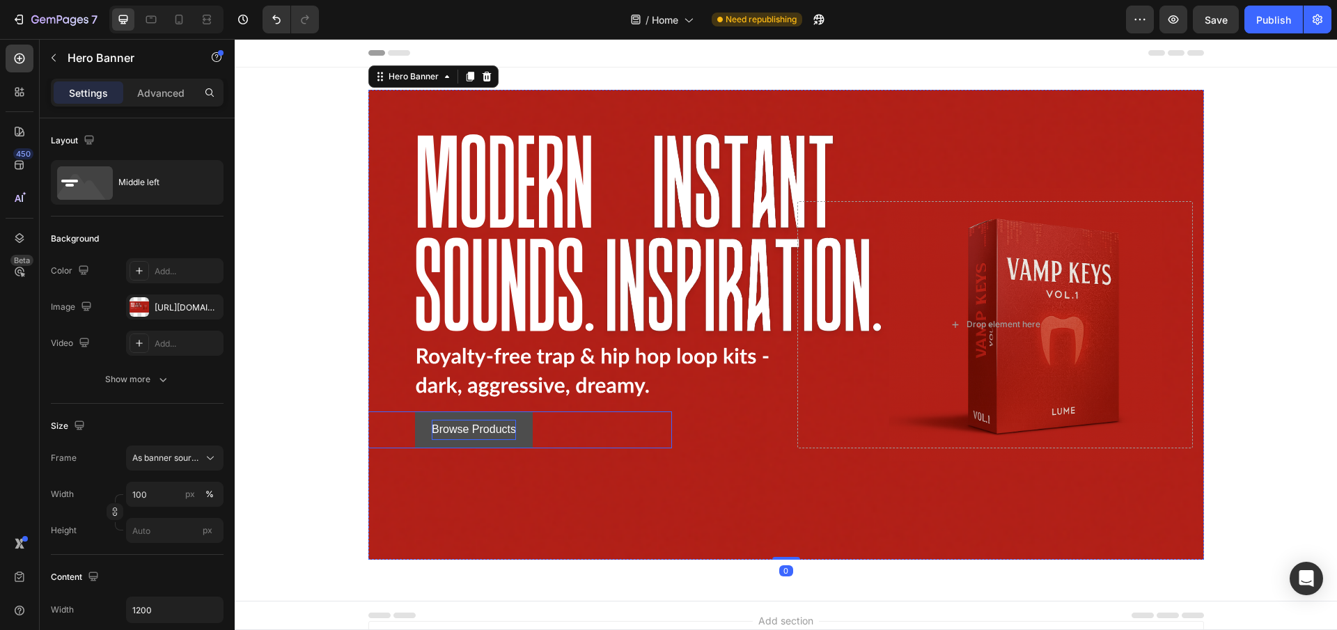
click at [487, 427] on p "Browse Products" at bounding box center [474, 430] width 84 height 20
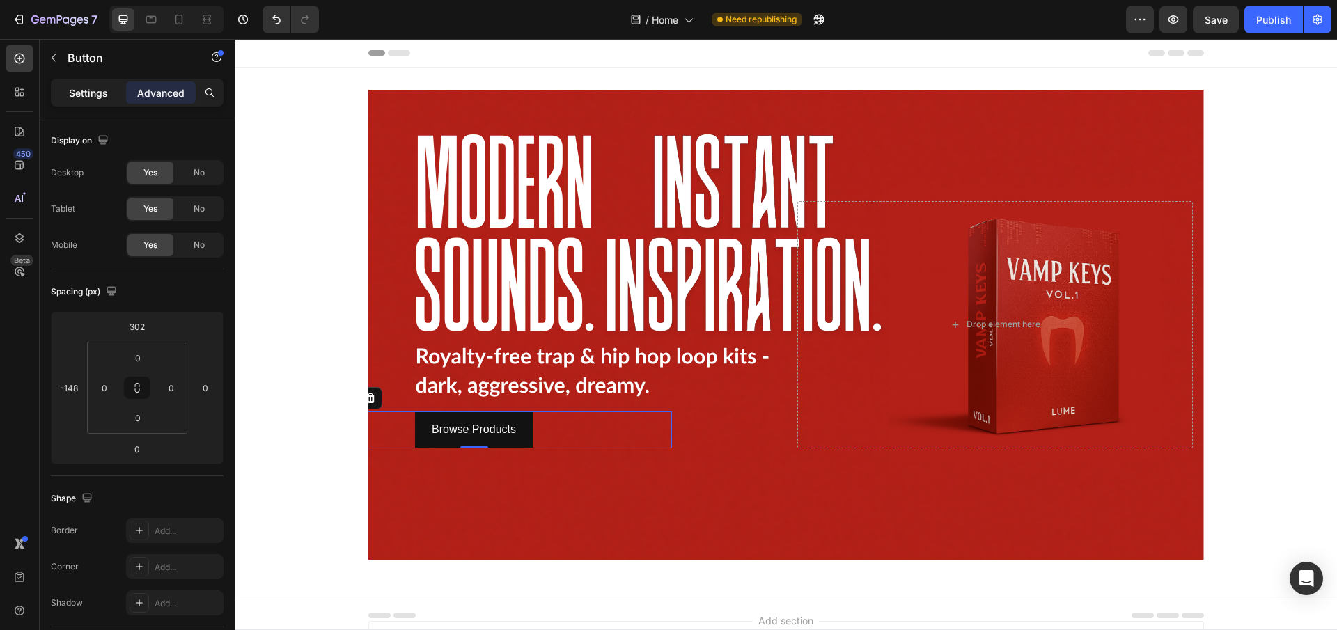
click at [79, 95] on p "Settings" at bounding box center [88, 93] width 39 height 15
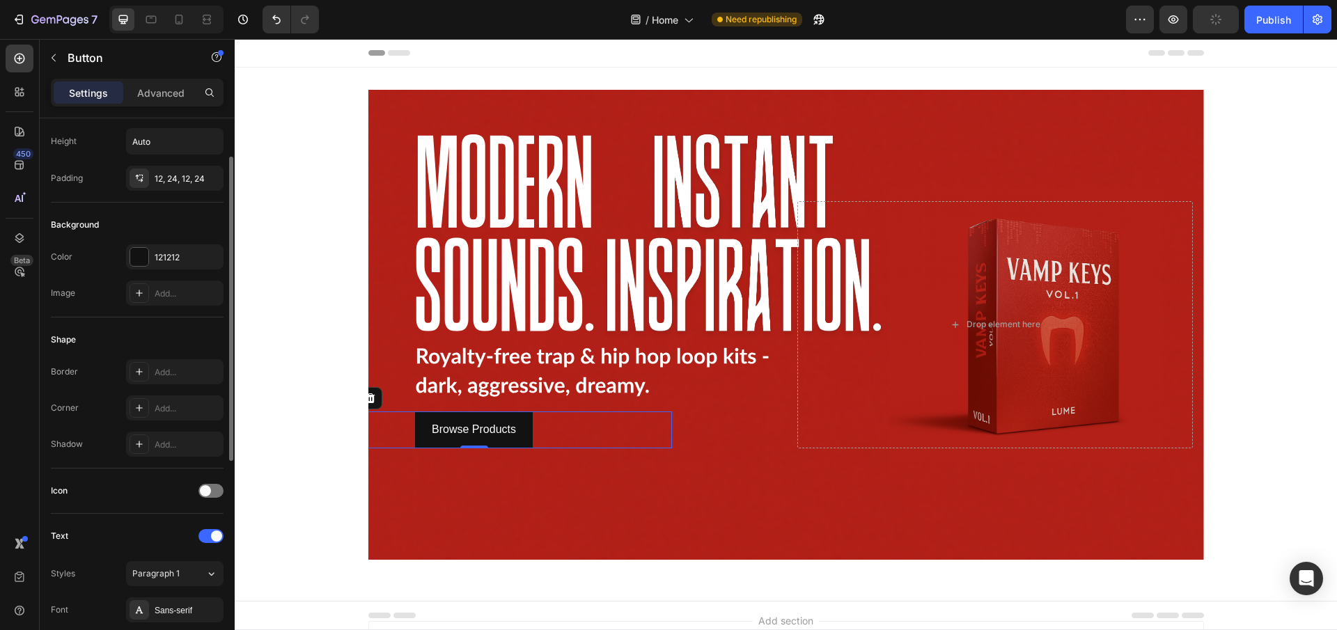
scroll to position [139, 0]
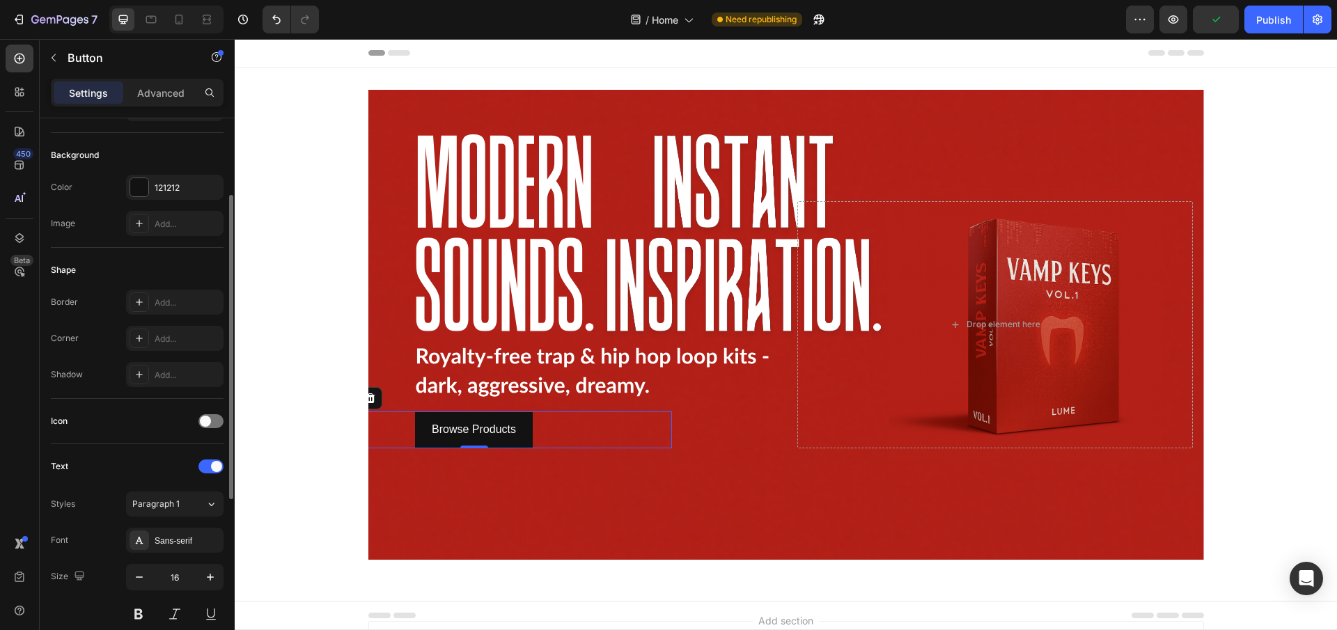
click at [196, 416] on div "Icon" at bounding box center [137, 421] width 173 height 22
click at [204, 420] on span at bounding box center [205, 421] width 11 height 11
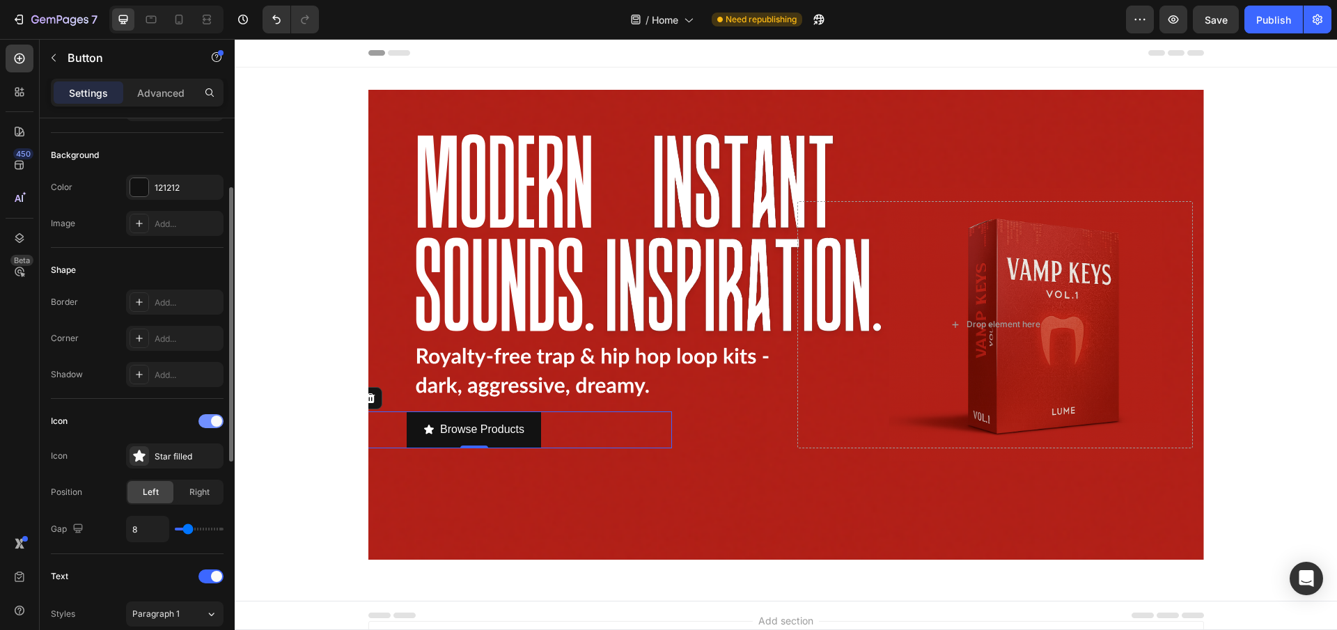
click at [207, 421] on div at bounding box center [210, 421] width 25 height 14
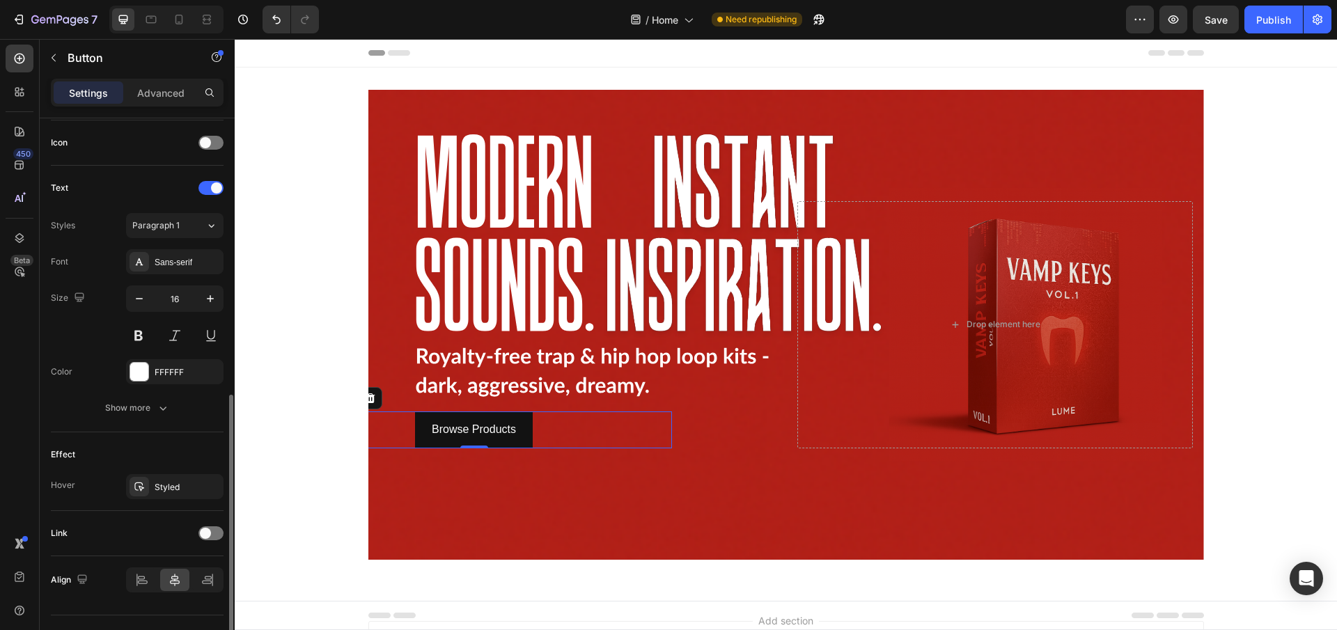
scroll to position [447, 0]
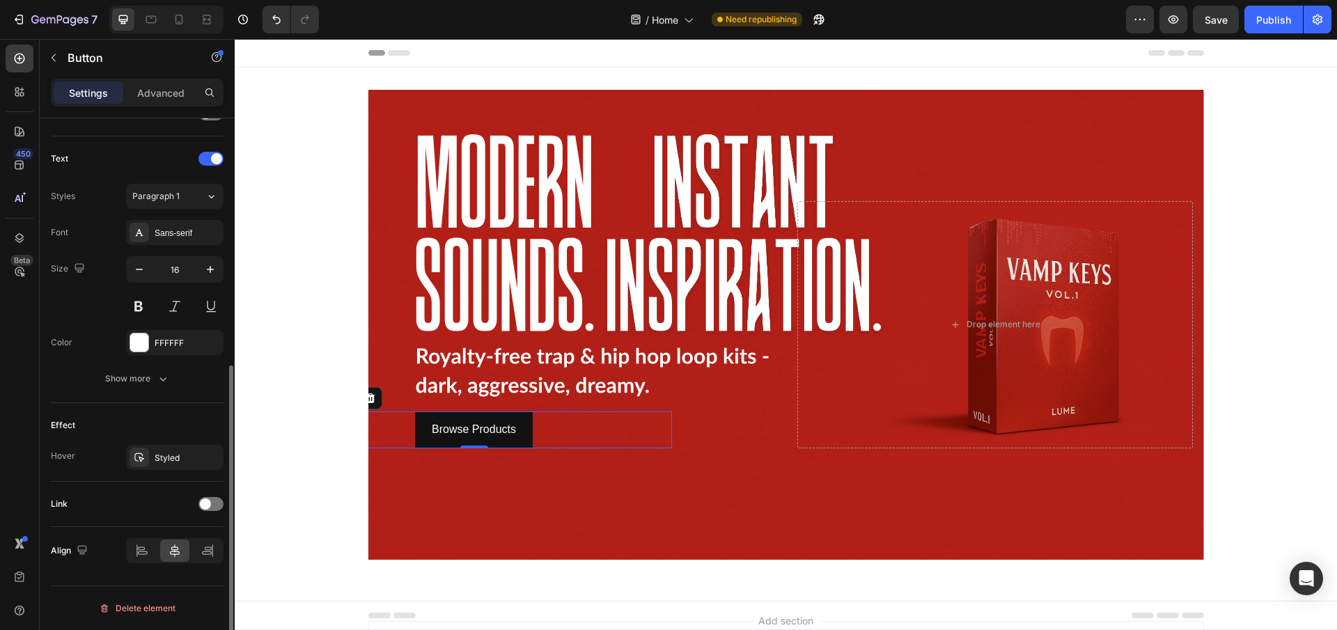
click at [209, 496] on div "Link" at bounding box center [137, 504] width 173 height 22
click at [212, 500] on div at bounding box center [210, 504] width 25 height 14
click at [178, 537] on div "Open page" at bounding box center [167, 539] width 71 height 13
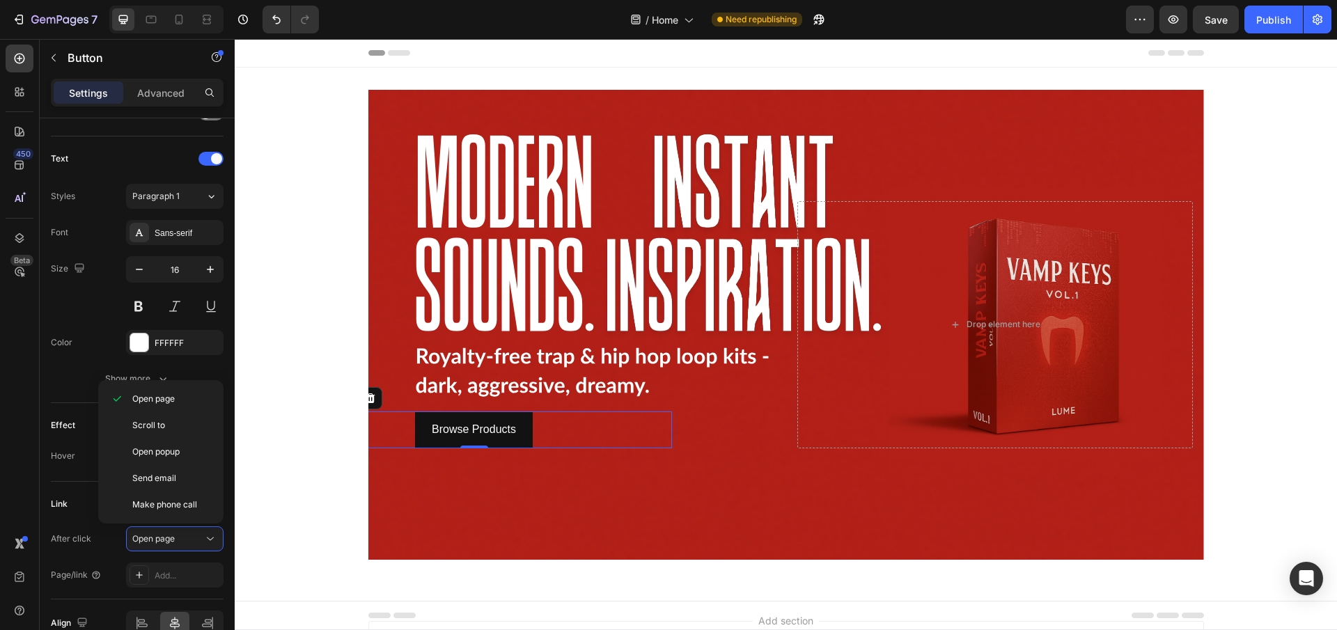
click at [177, 519] on div "Open page Scroll to Open popup Send email Make phone call" at bounding box center [160, 451] width 125 height 143
click at [181, 527] on button "Open page" at bounding box center [174, 538] width 97 height 25
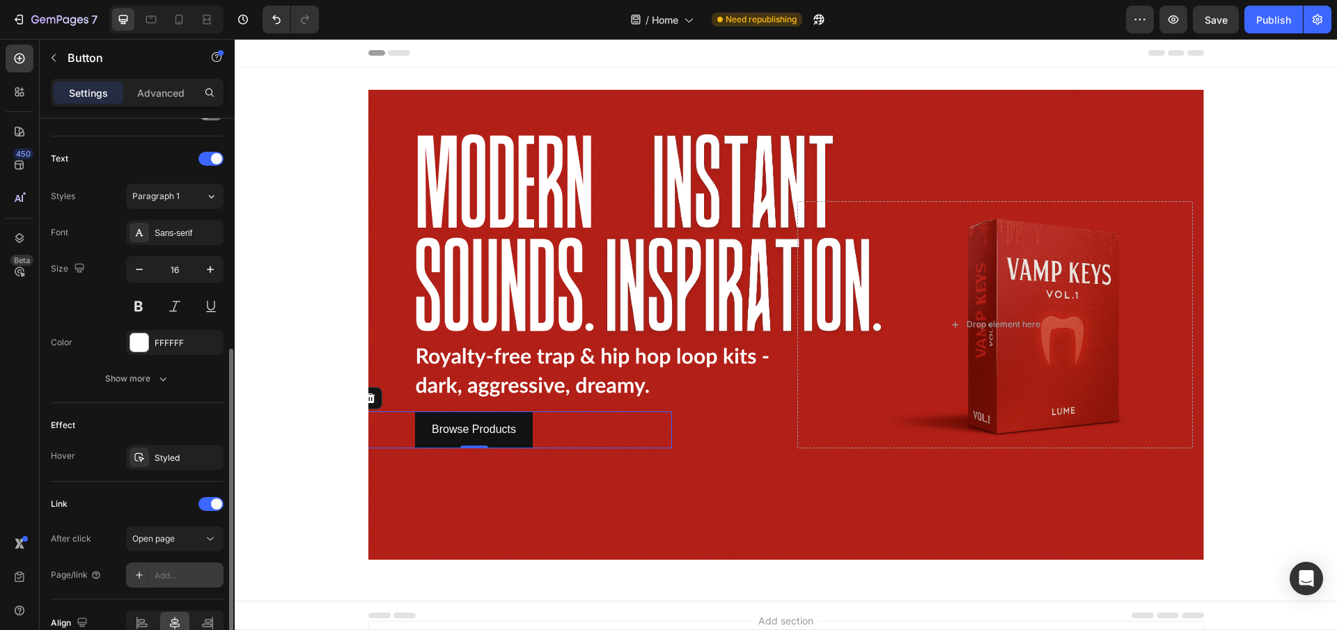
click at [187, 569] on div "Add..." at bounding box center [187, 575] width 65 height 13
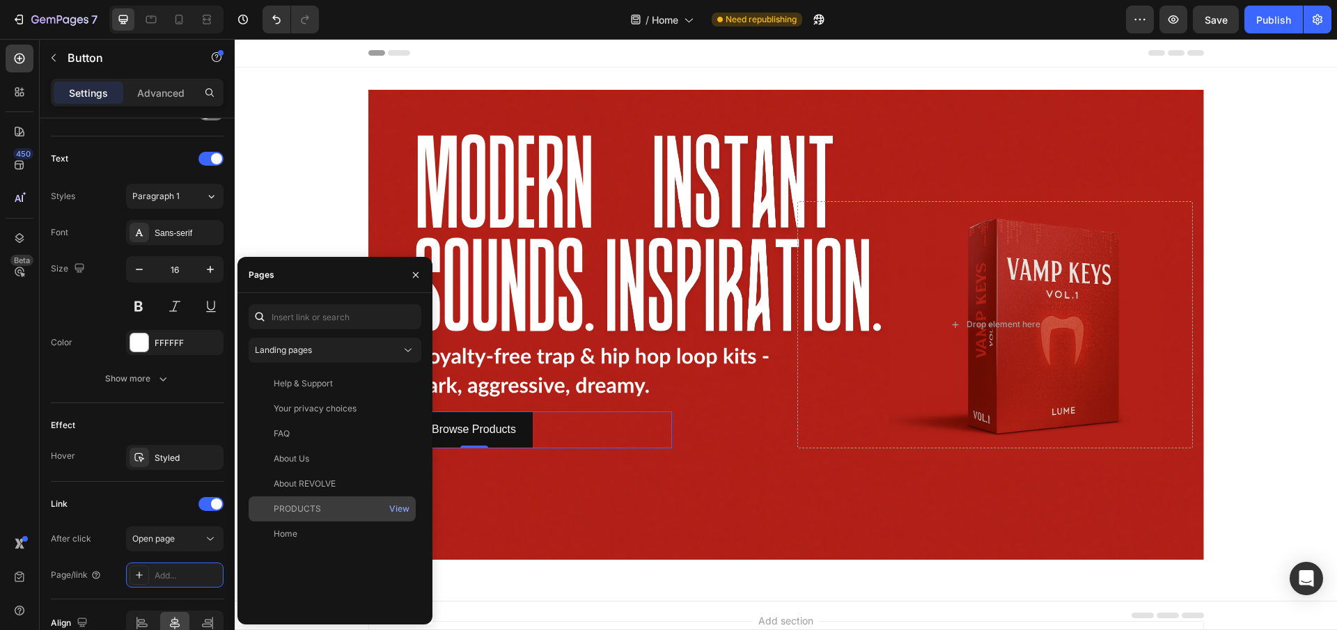
click at [331, 521] on div "PRODUCTS View" at bounding box center [332, 533] width 167 height 25
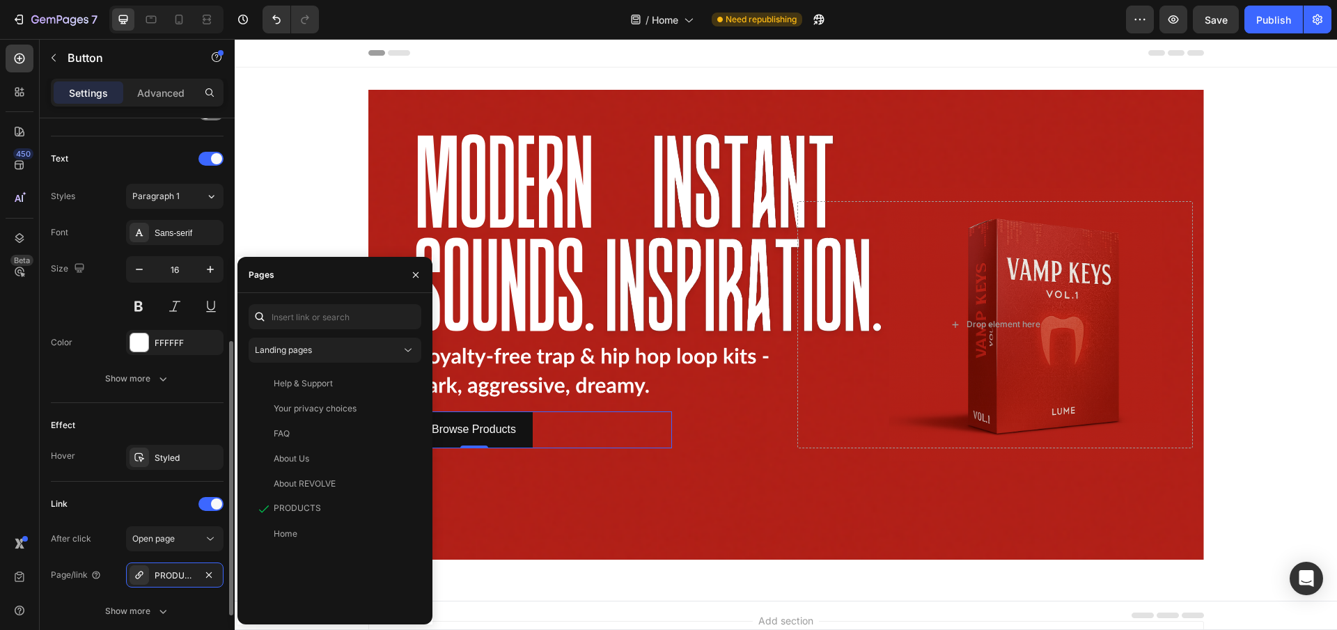
click at [148, 496] on div "Link" at bounding box center [137, 504] width 173 height 22
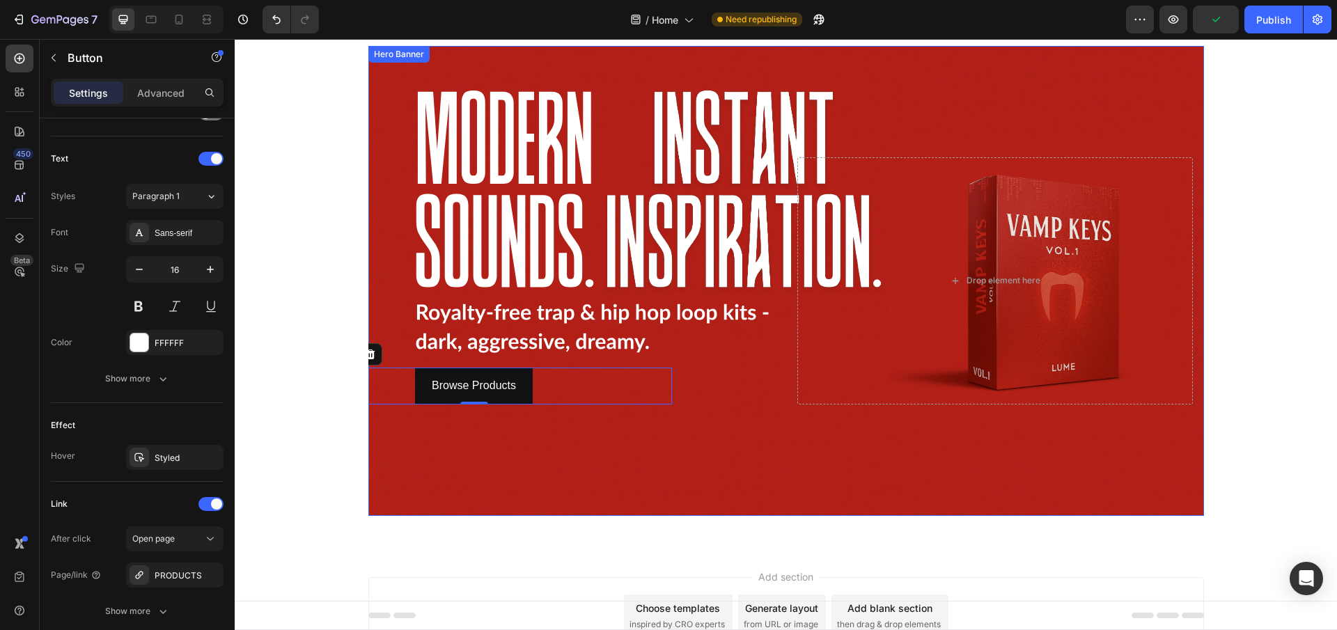
scroll to position [0, 0]
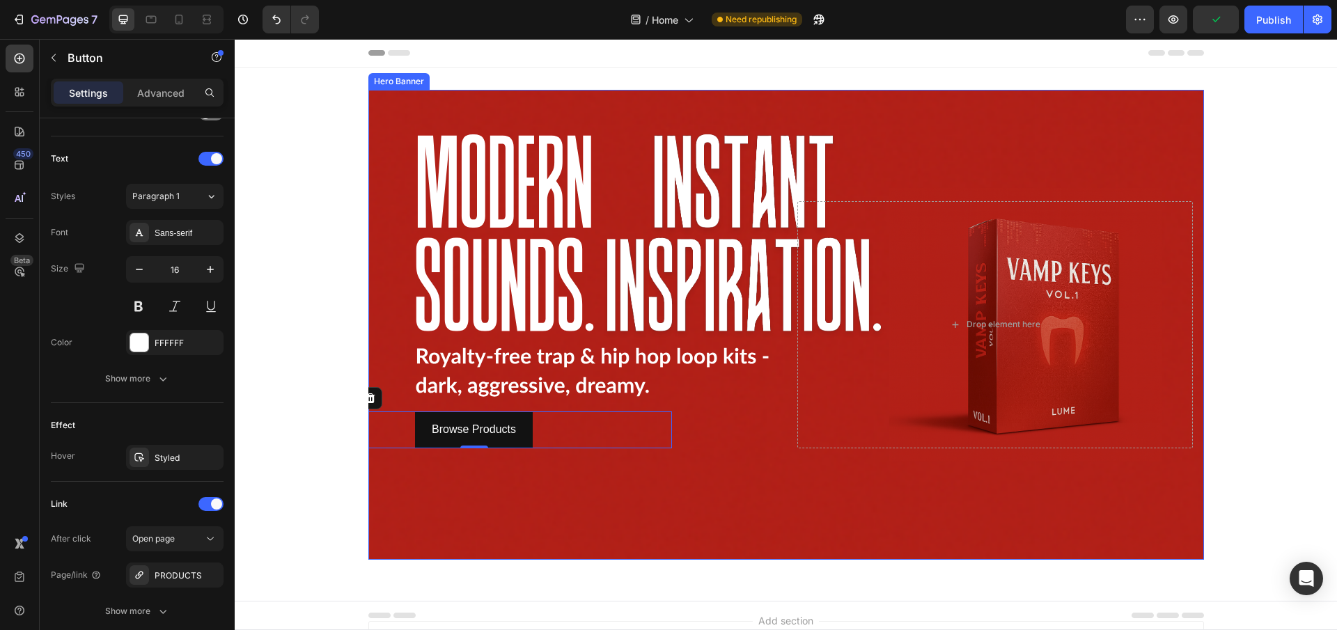
click at [746, 460] on div "Background Image" at bounding box center [785, 325] width 835 height 470
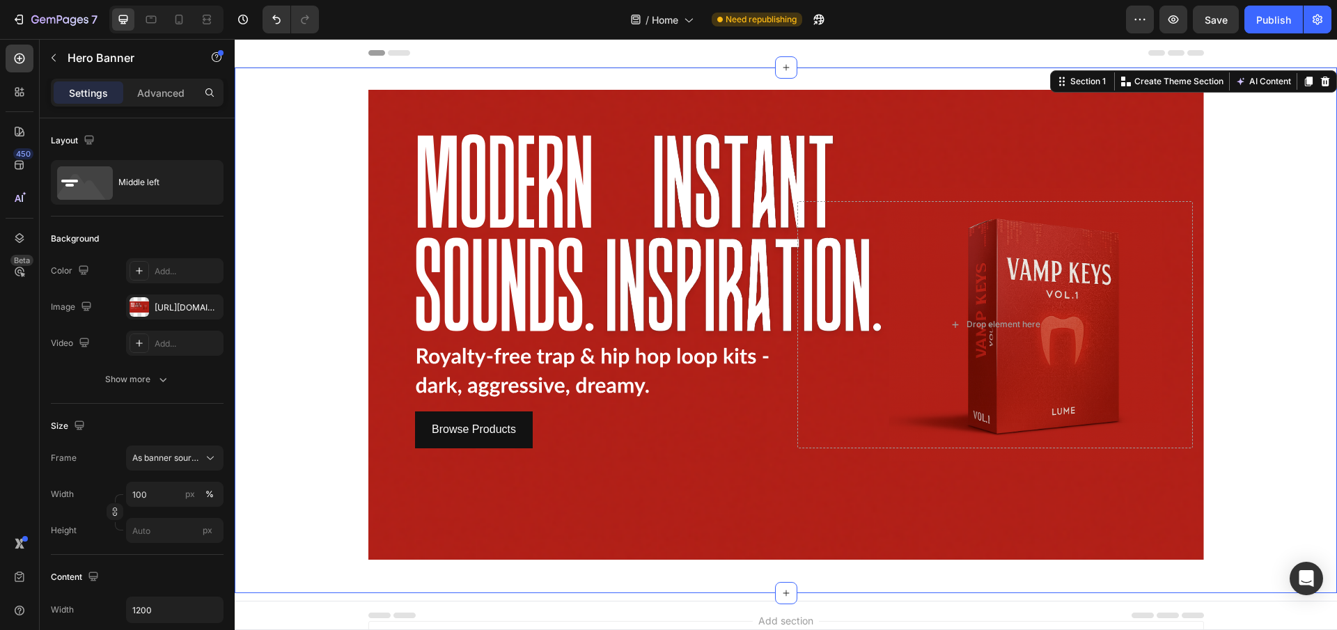
click at [1275, 219] on div "Browse Products Button Drop element here Hero Banner Row" at bounding box center [786, 330] width 1102 height 481
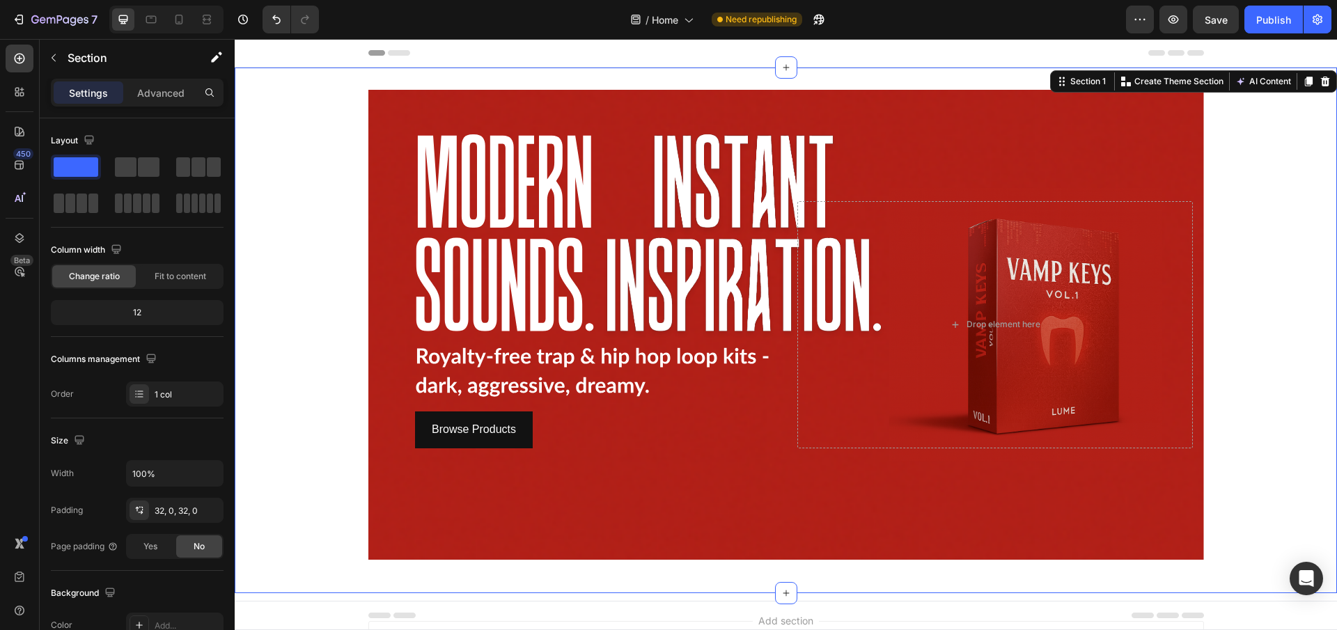
click at [359, 391] on div "Browse Products Button Drop element here Hero Banner Row" at bounding box center [786, 330] width 1102 height 481
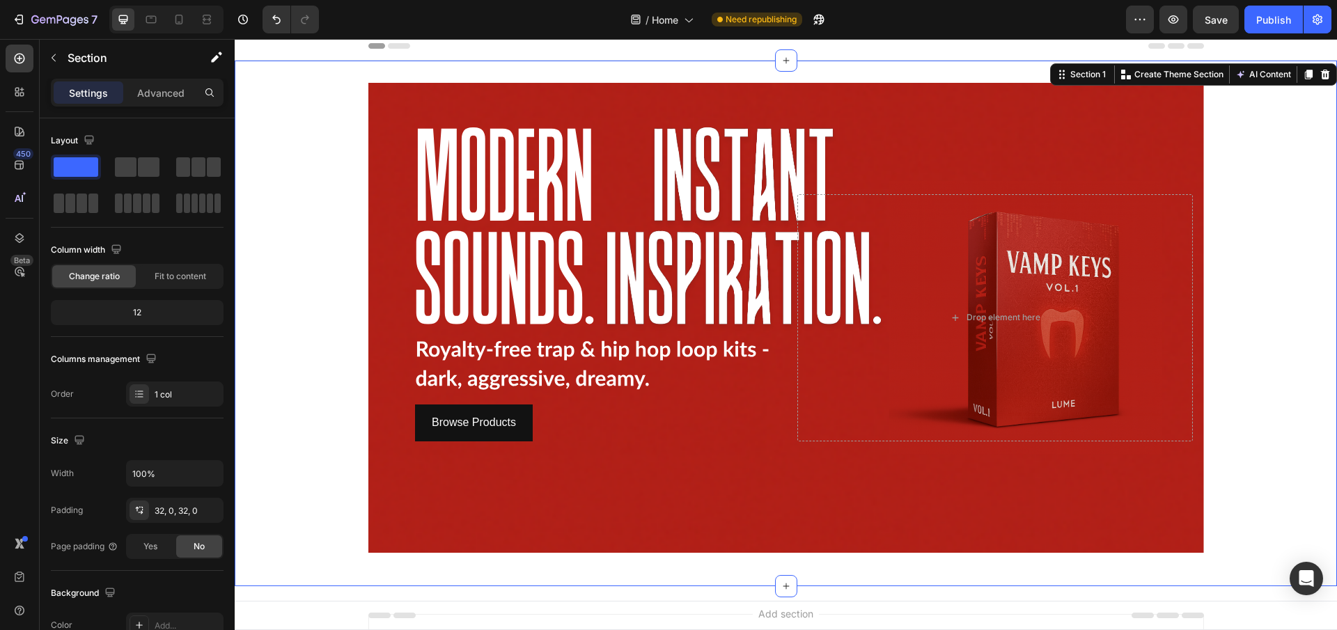
scroll to position [134, 0]
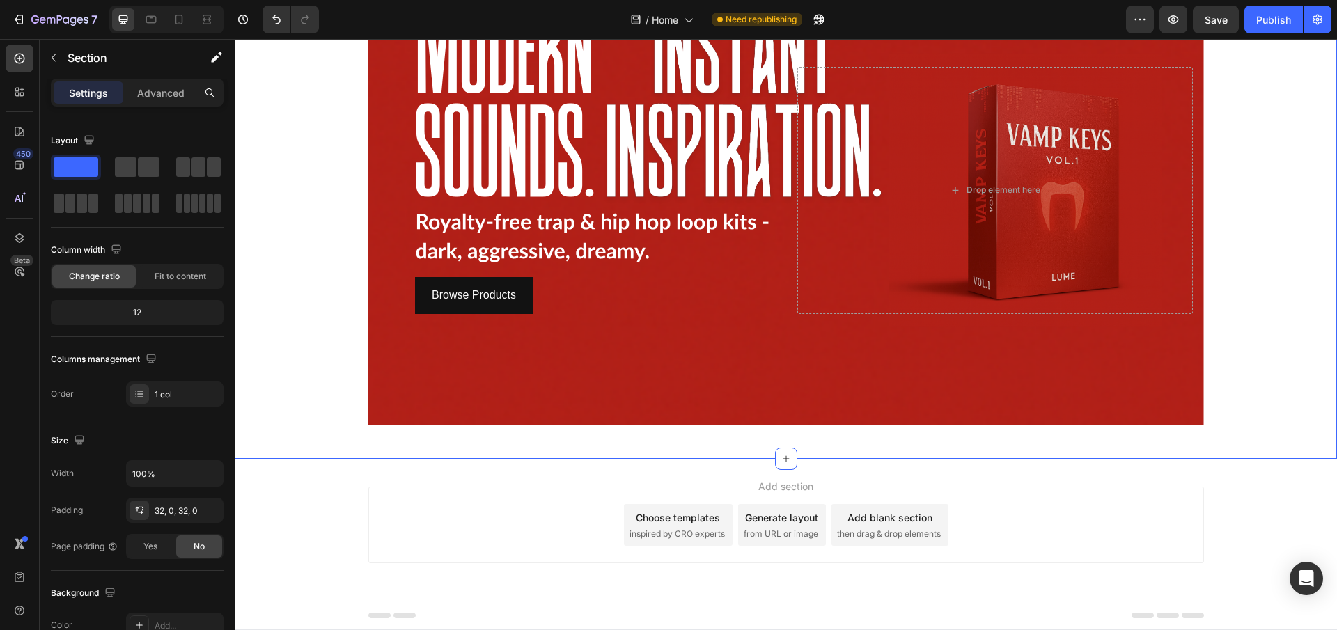
click at [472, 437] on div "Browse Products Button Drop element here Hero Banner Row Section 1 You can crea…" at bounding box center [786, 196] width 1102 height 526
click at [764, 443] on div "Browse Products Button Drop element here Hero Banner Row Section 1 You can crea…" at bounding box center [786, 196] width 1102 height 526
click at [155, 99] on p "Advanced" at bounding box center [160, 93] width 47 height 15
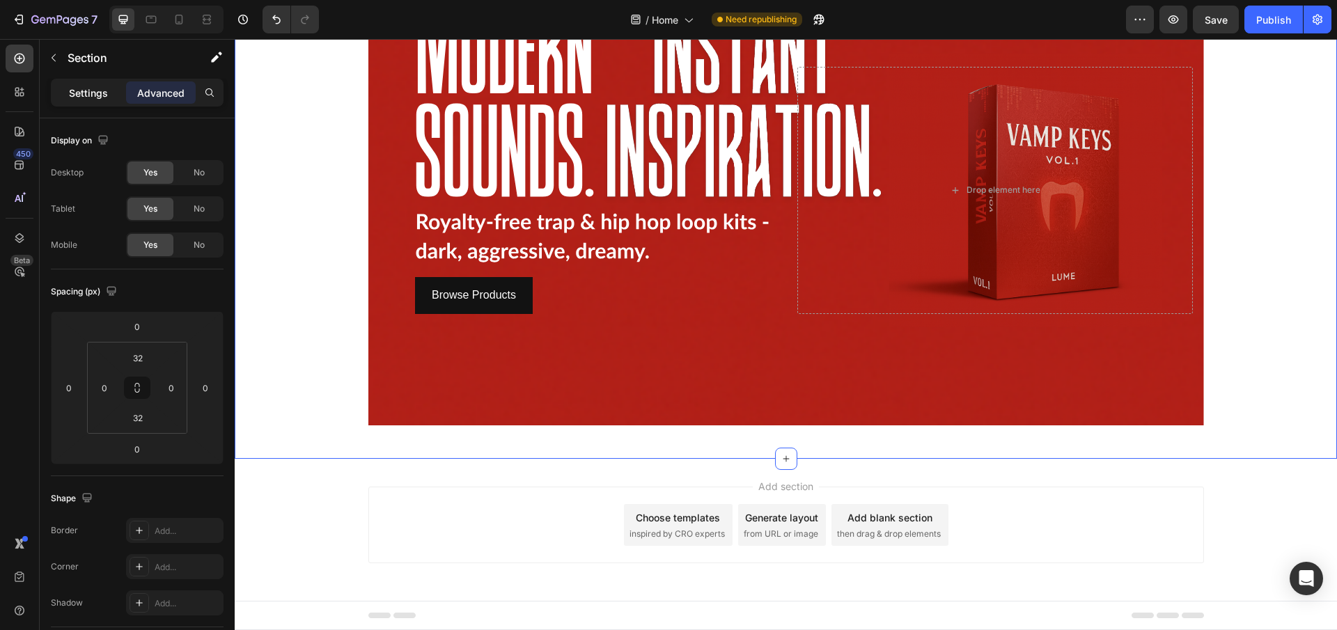
click at [85, 102] on div "Settings" at bounding box center [89, 92] width 70 height 22
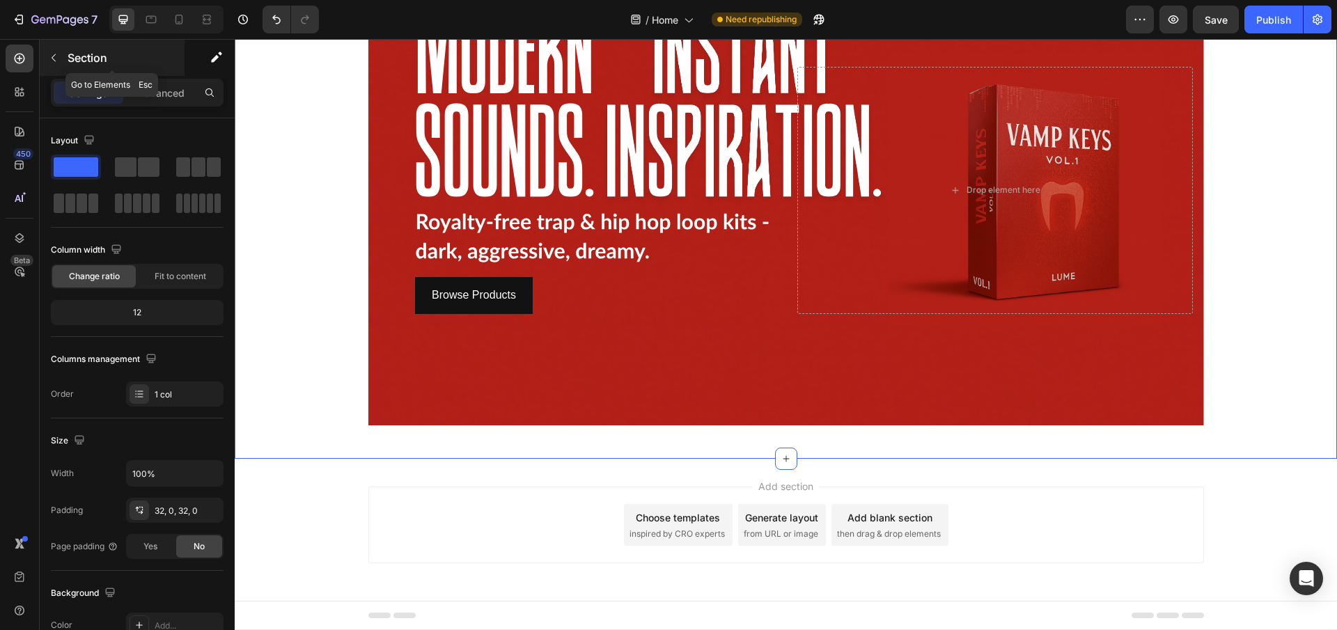
click at [65, 59] on div "Section" at bounding box center [112, 58] width 145 height 36
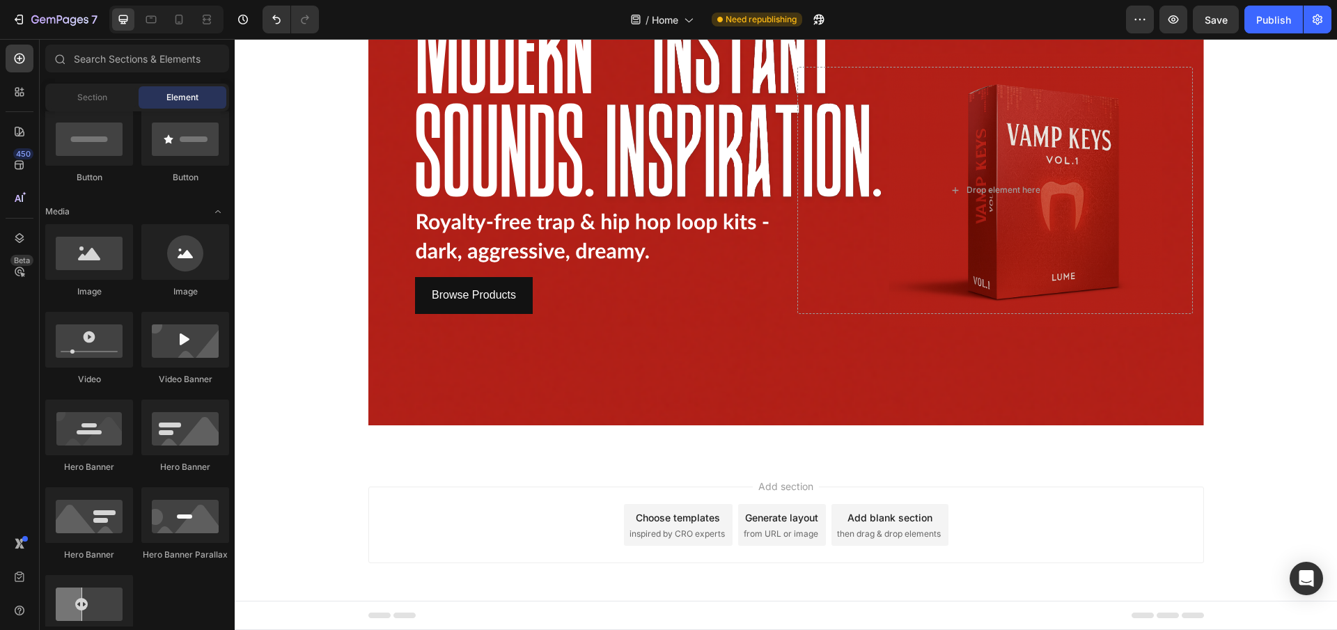
scroll to position [487, 0]
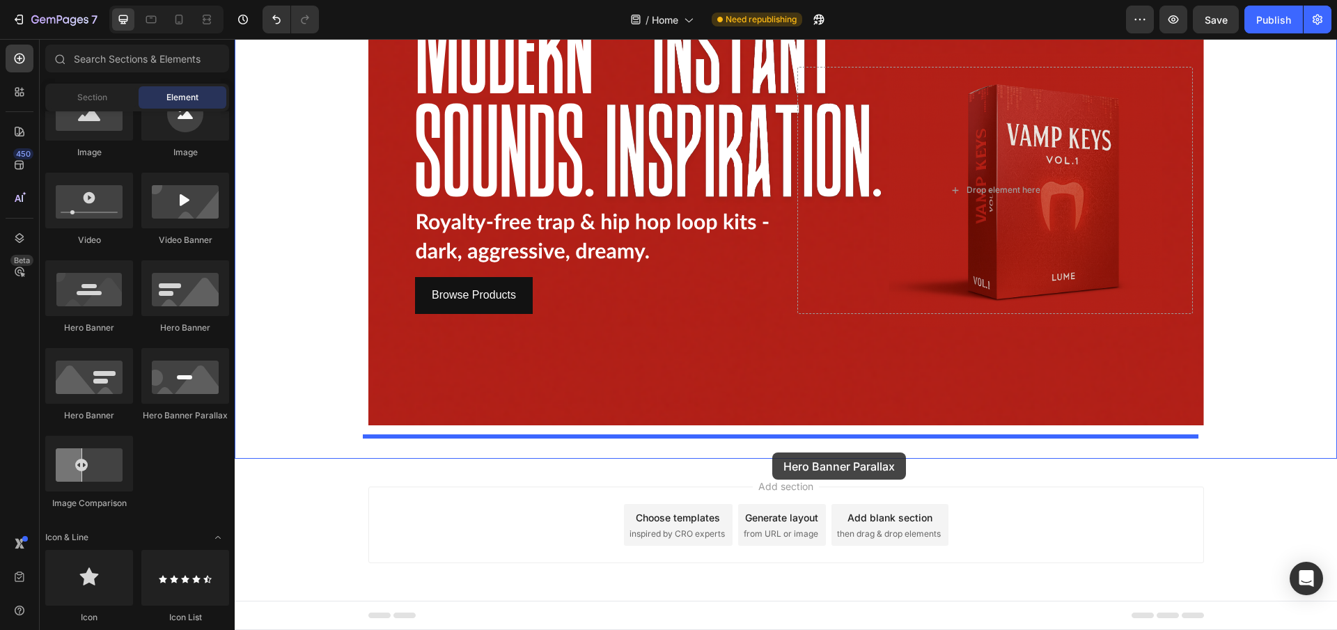
drag, startPoint x: 430, startPoint y: 446, endPoint x: 772, endPoint y: 453, distance: 342.6
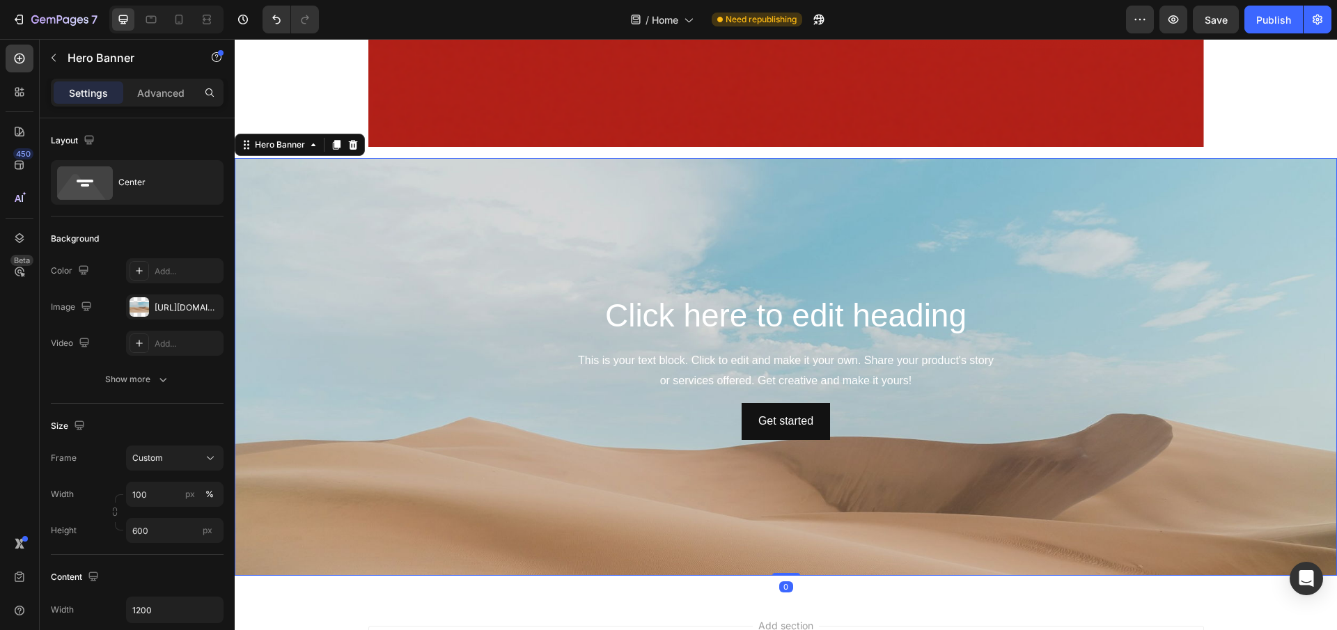
click at [996, 441] on div "Click here to edit heading Heading This is your text block. Click to edit and m…" at bounding box center [785, 367] width 835 height 152
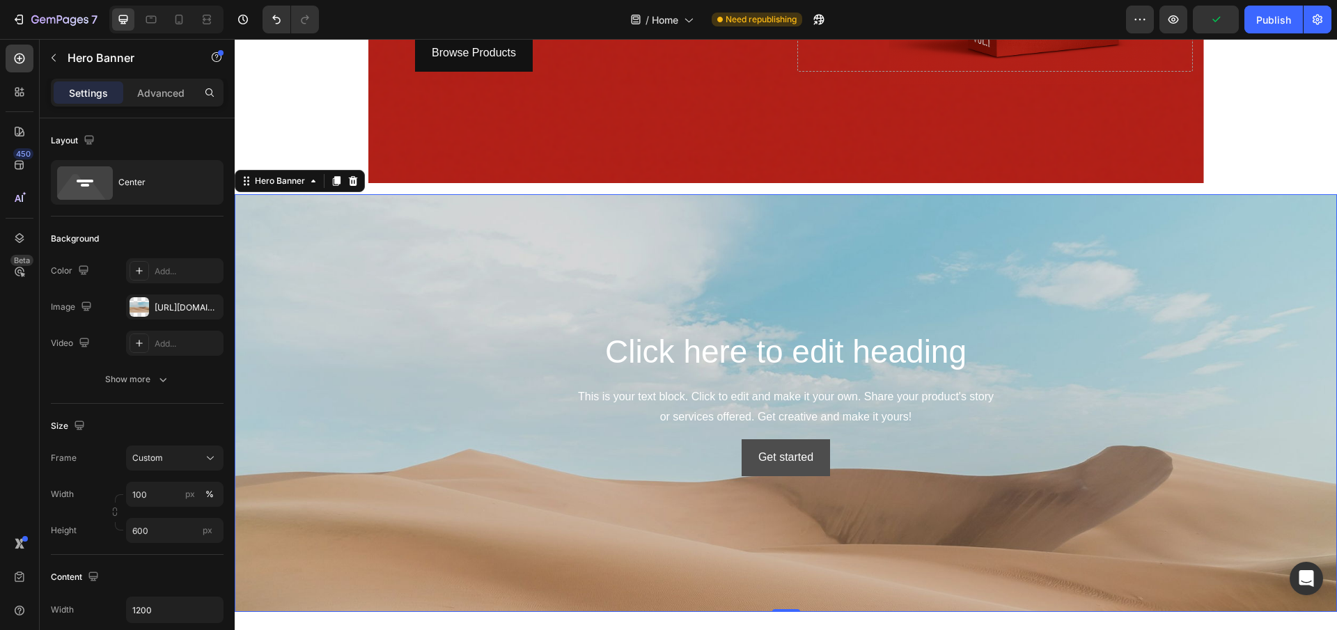
scroll to position [372, 0]
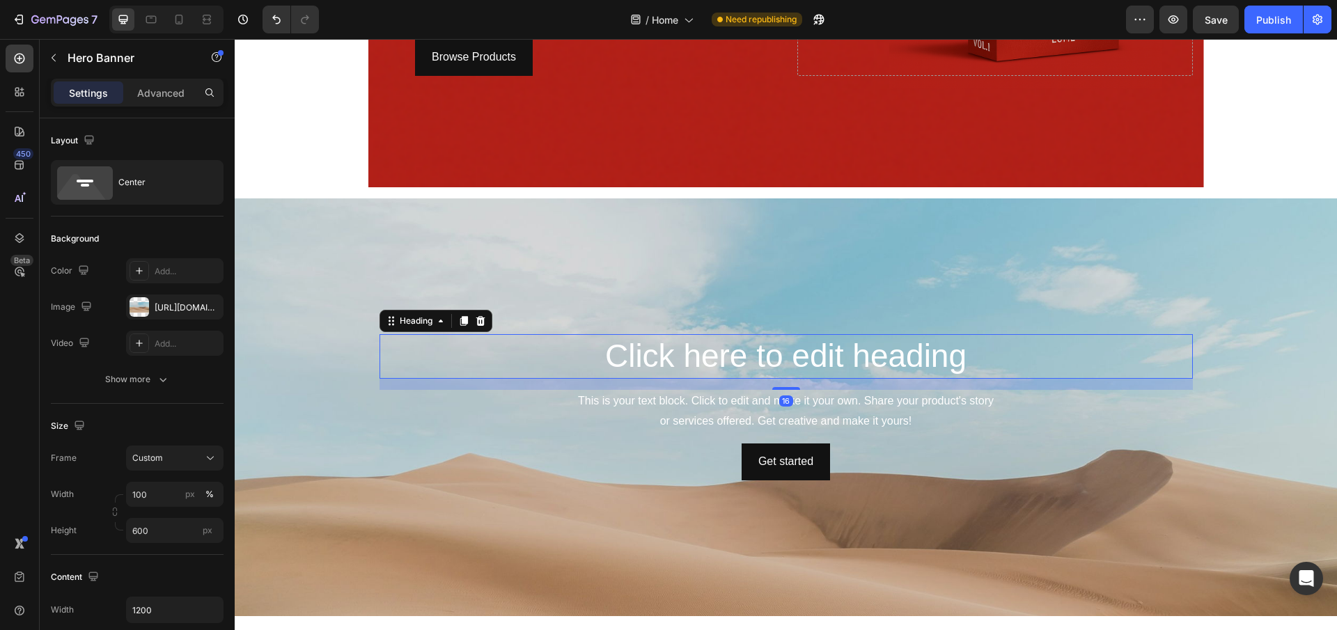
click at [748, 359] on h2 "Click here to edit heading" at bounding box center [785, 356] width 813 height 45
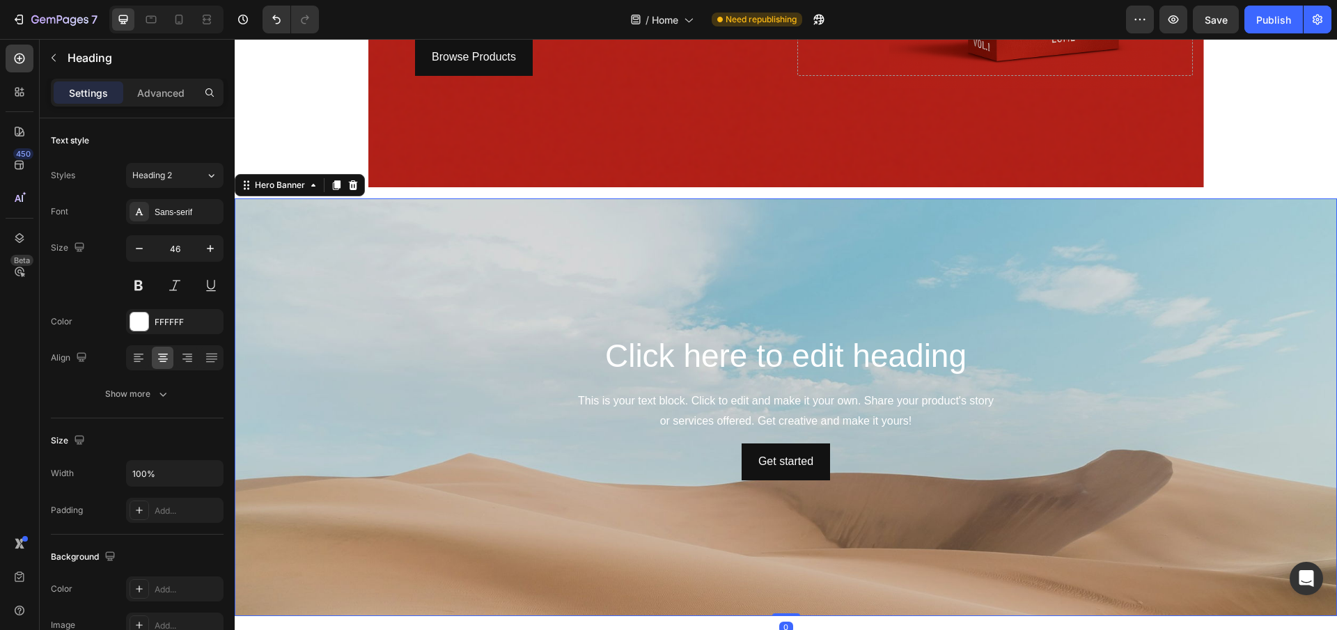
click at [927, 488] on div "Background Image" at bounding box center [786, 495] width 1102 height 627
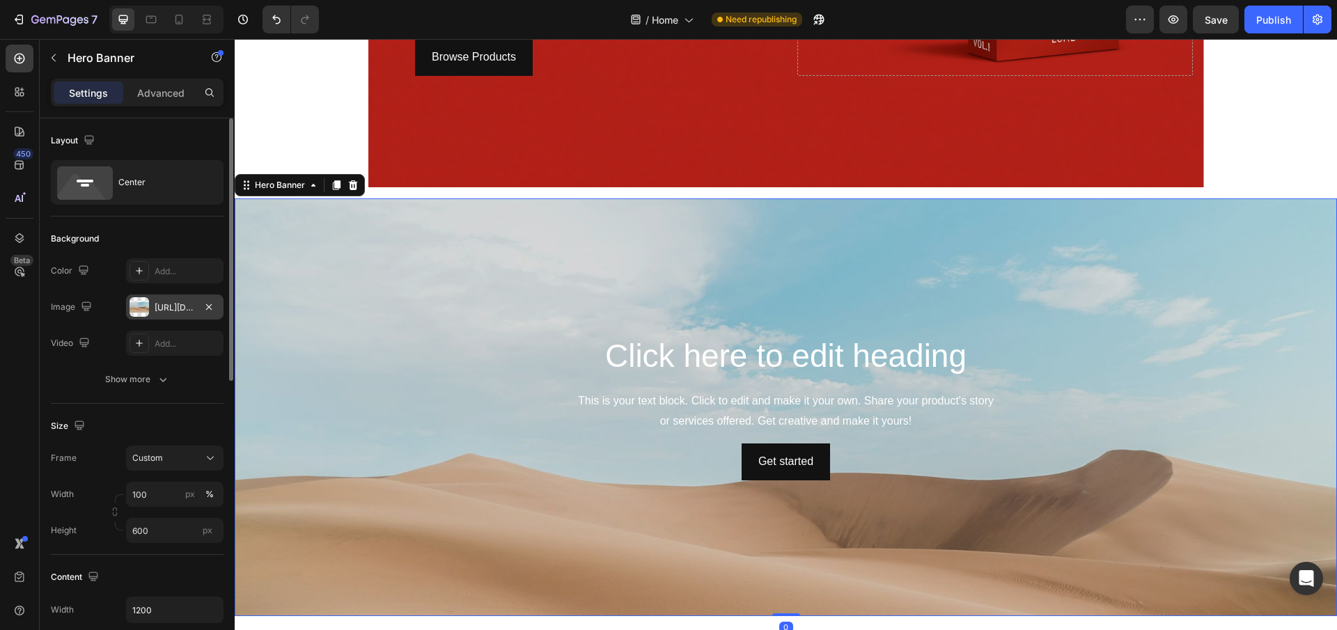
click at [178, 319] on div "[URL][DOMAIN_NAME]" at bounding box center [174, 306] width 97 height 25
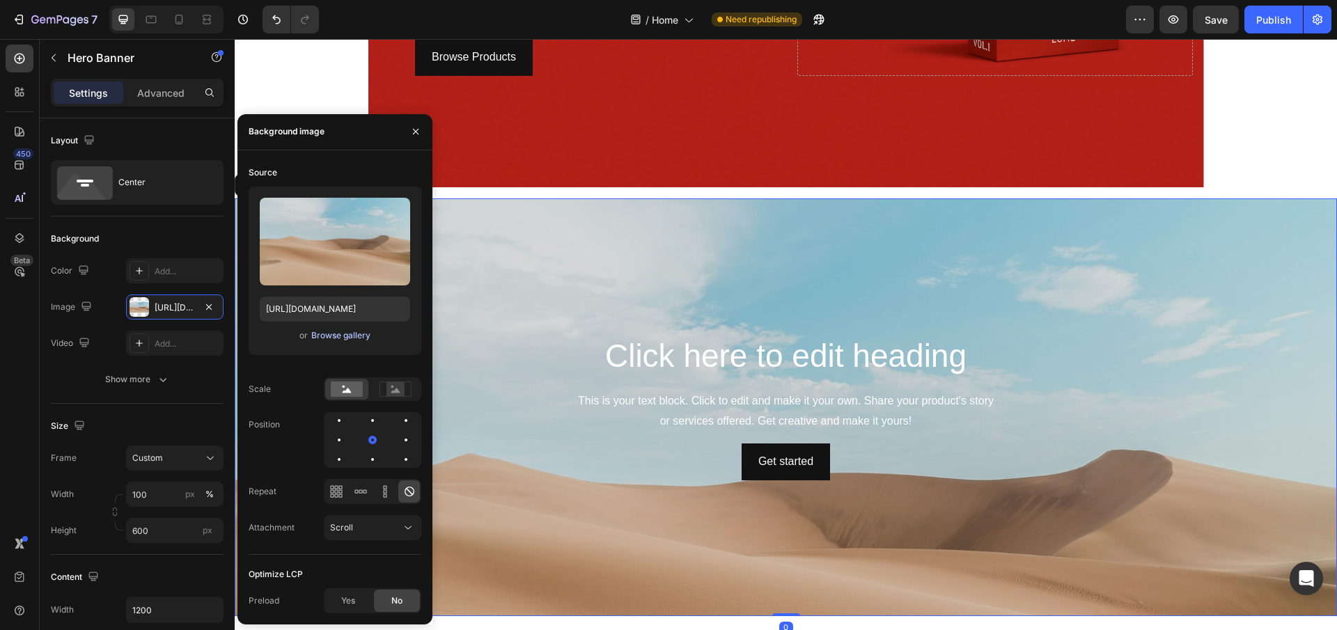
click at [339, 330] on div "Browse gallery" at bounding box center [340, 335] width 59 height 13
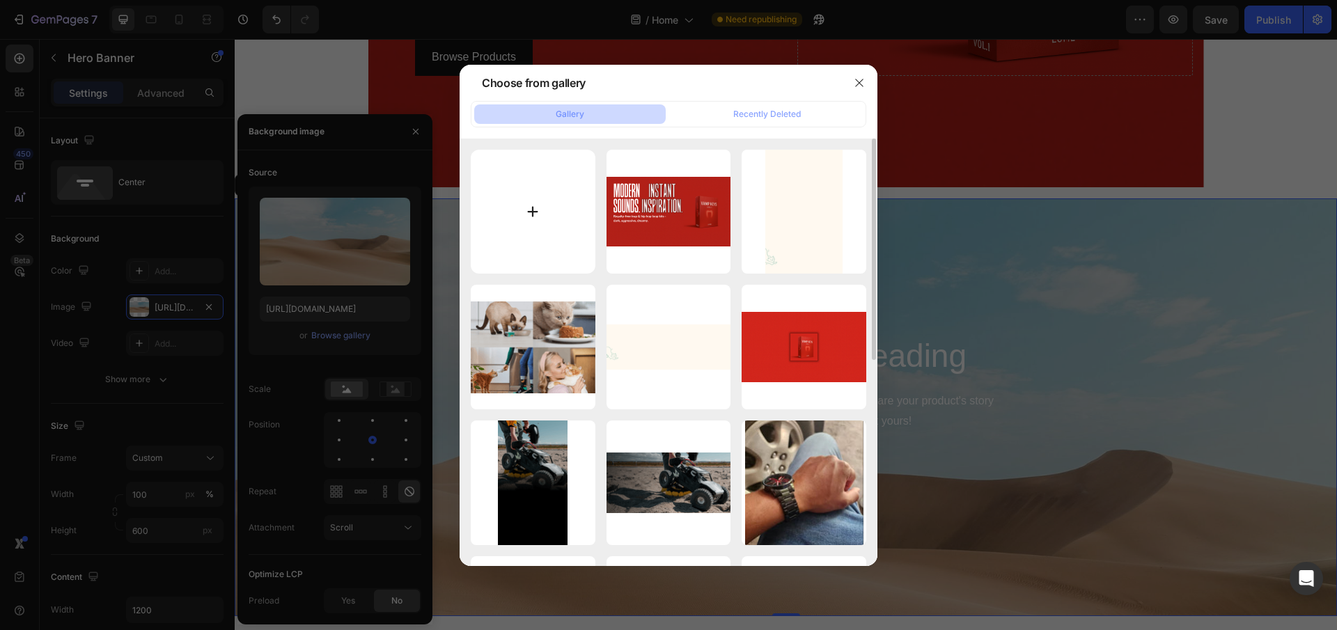
click at [512, 228] on input "file" at bounding box center [533, 212] width 125 height 125
type input "C:\fakepath\2.svg"
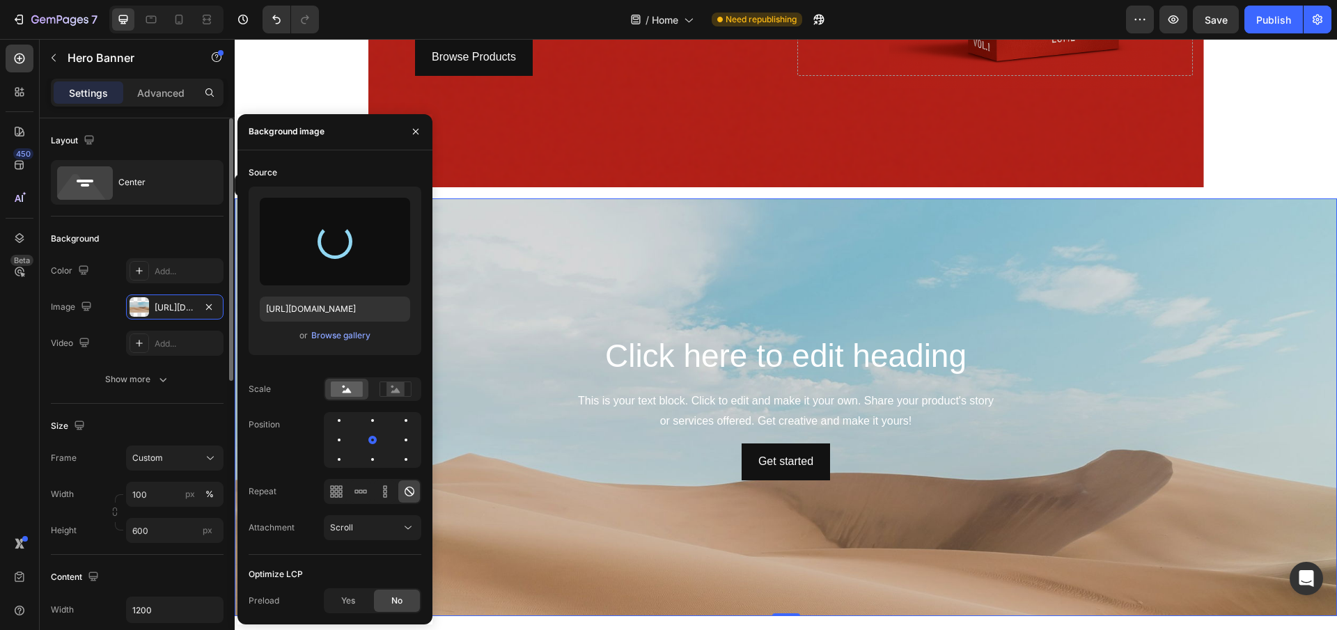
type input "[URL][DOMAIN_NAME]"
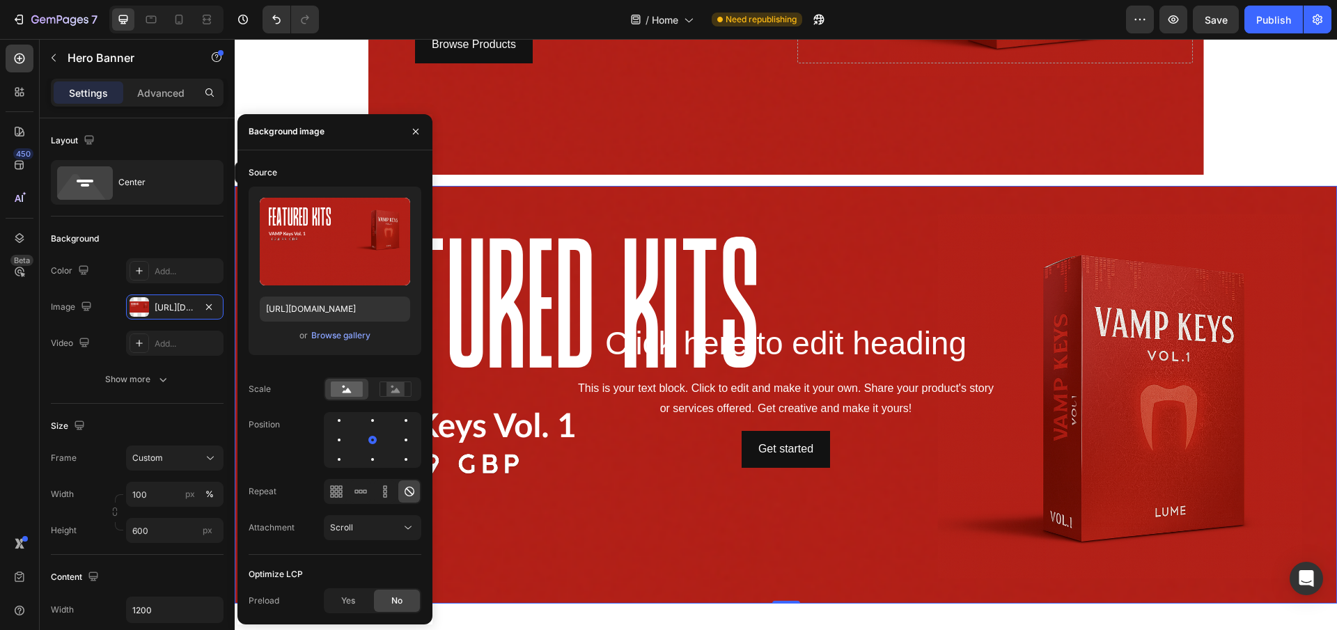
scroll to position [442, 0]
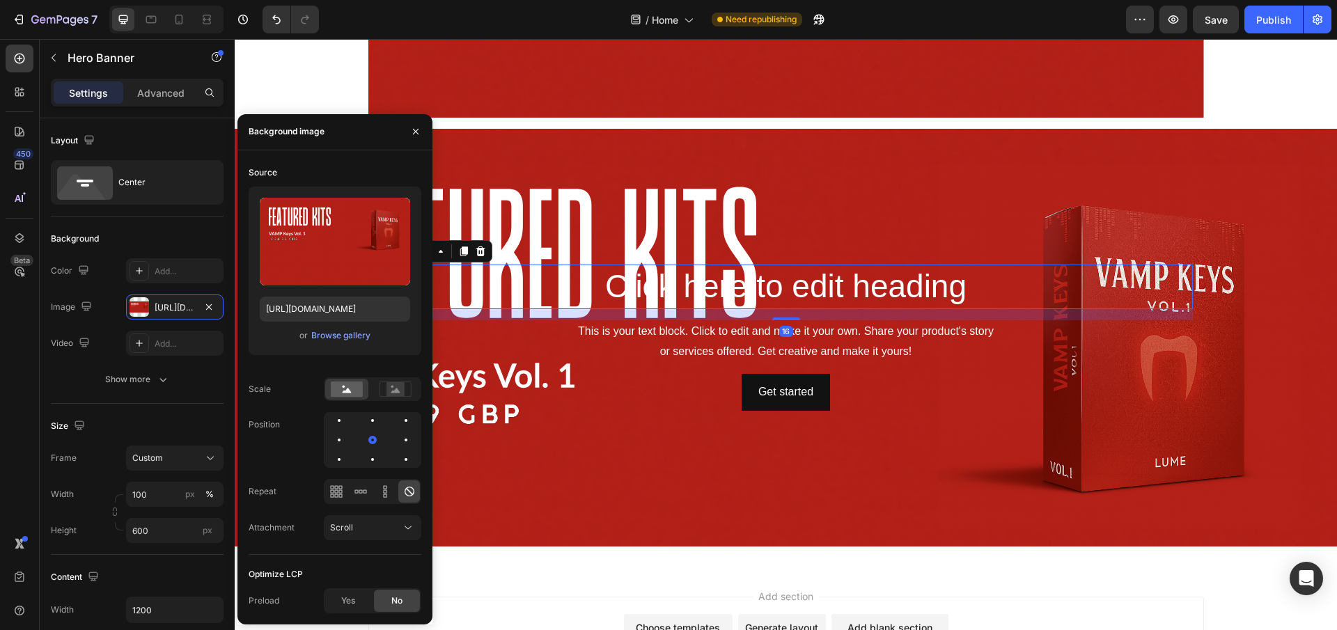
click at [811, 288] on h2 "Click here to edit heading" at bounding box center [785, 287] width 813 height 45
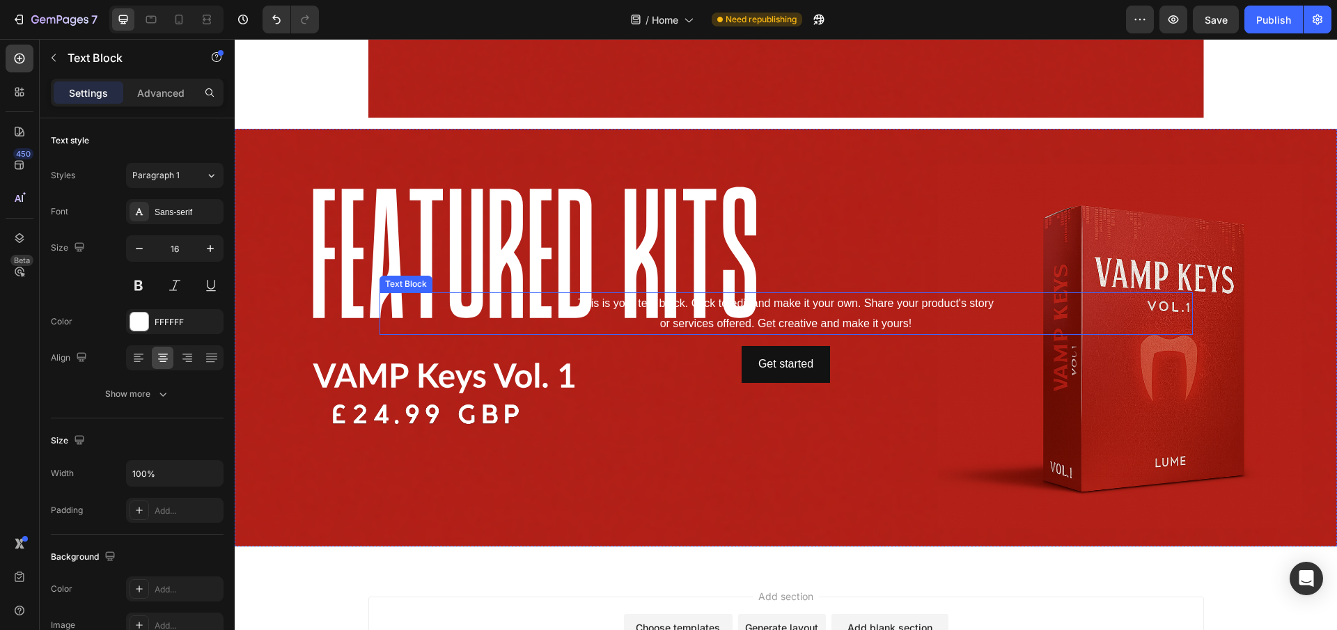
click at [821, 307] on div "This is your text block. Click to edit and make it your own. Share your product…" at bounding box center [785, 313] width 813 height 43
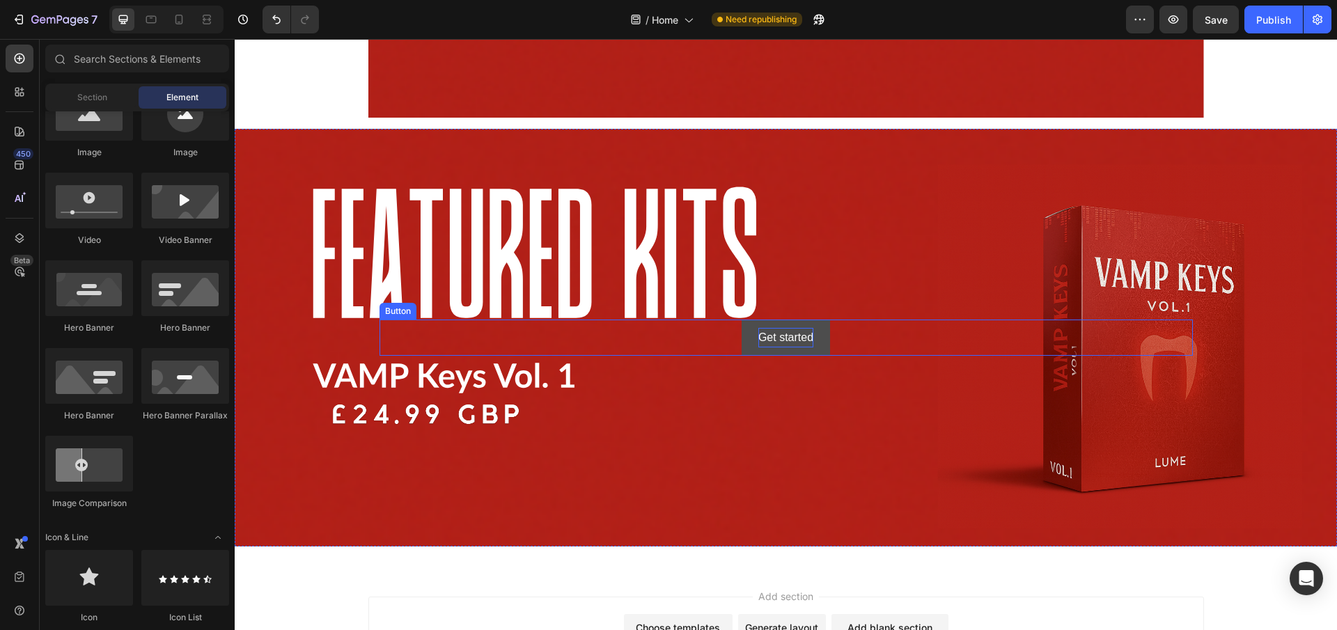
click at [792, 340] on div "Get started" at bounding box center [785, 338] width 55 height 20
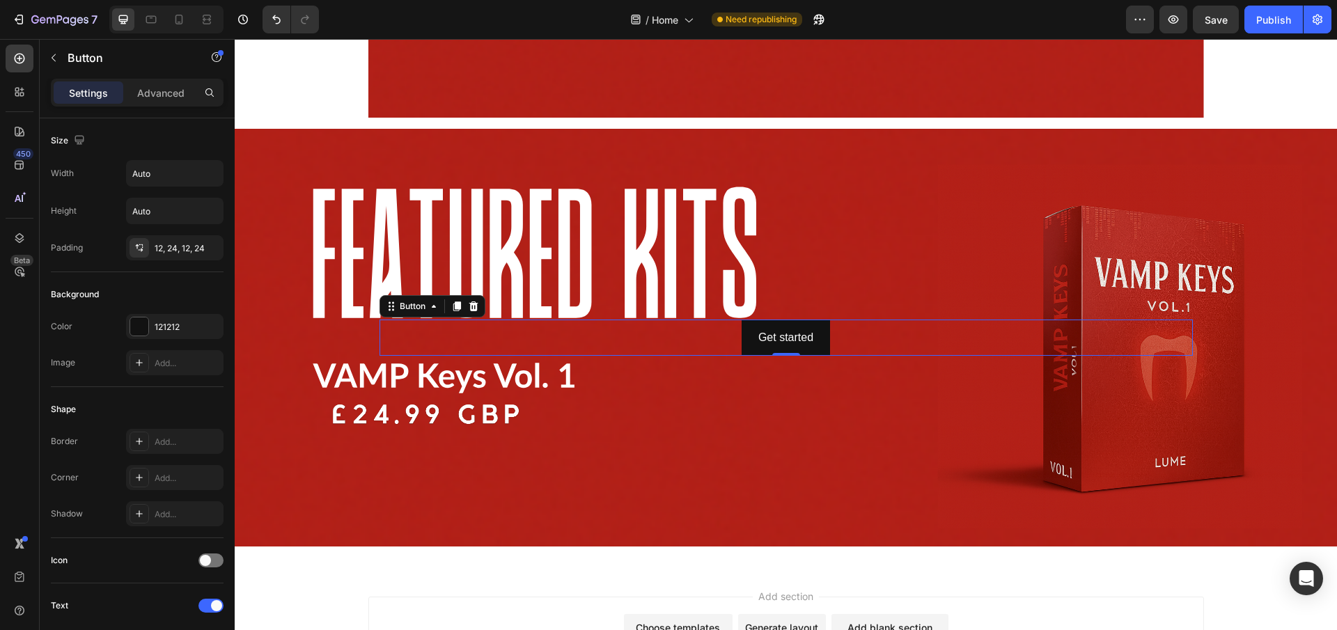
click at [162, 76] on div "Button" at bounding box center [119, 59] width 159 height 40
click at [175, 92] on p "Advanced" at bounding box center [160, 93] width 47 height 15
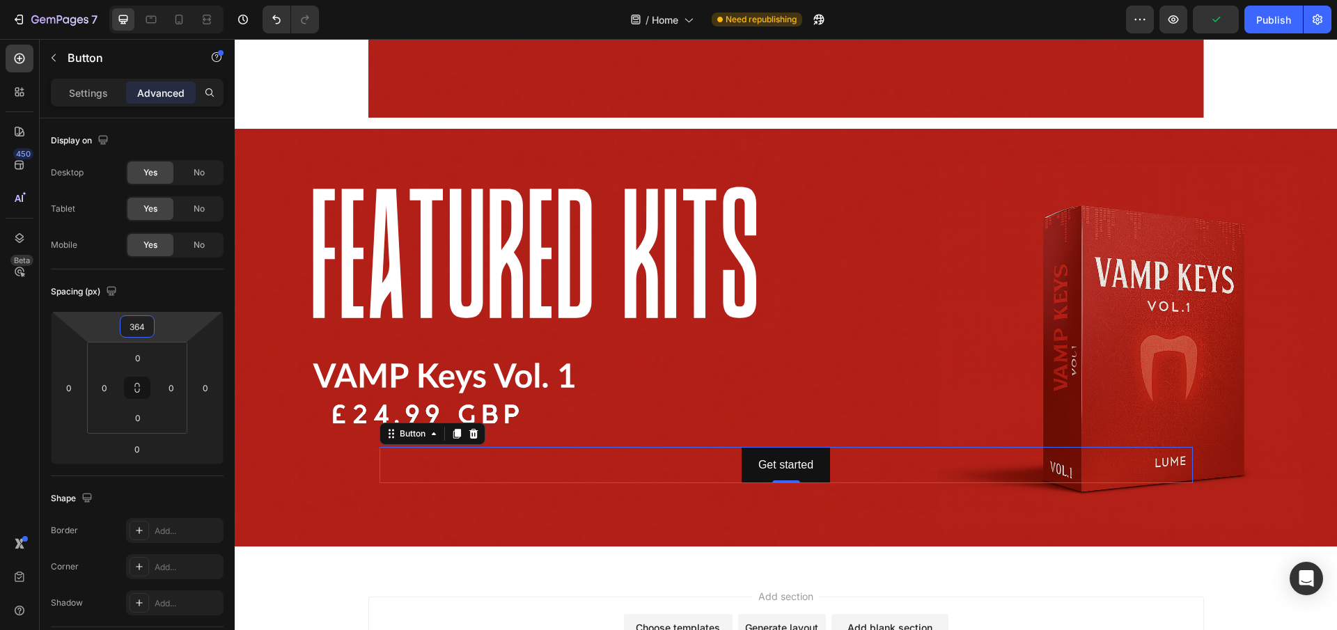
type input "360"
drag, startPoint x: 172, startPoint y: 264, endPoint x: 191, endPoint y: 206, distance: 61.0
click at [191, 0] on html "7 / Home Need republishing Preview Publish 450 Beta Sections(18) Elements(83) S…" at bounding box center [668, 0] width 1337 height 0
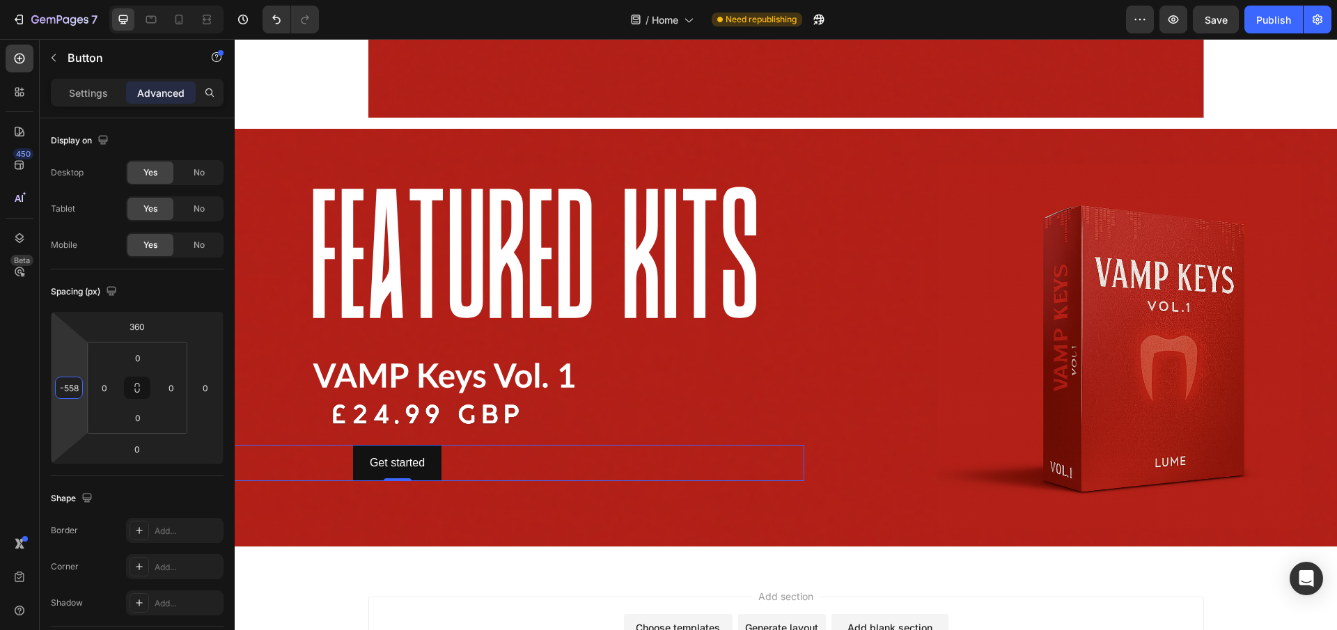
type input "-560"
drag, startPoint x: 65, startPoint y: 323, endPoint x: 38, endPoint y: 608, distance: 286.0
click at [38, 0] on html "7 / Home Need republishing Preview Save Publish 450 Beta Sections(18) Elements(…" at bounding box center [668, 0] width 1337 height 0
type input "340"
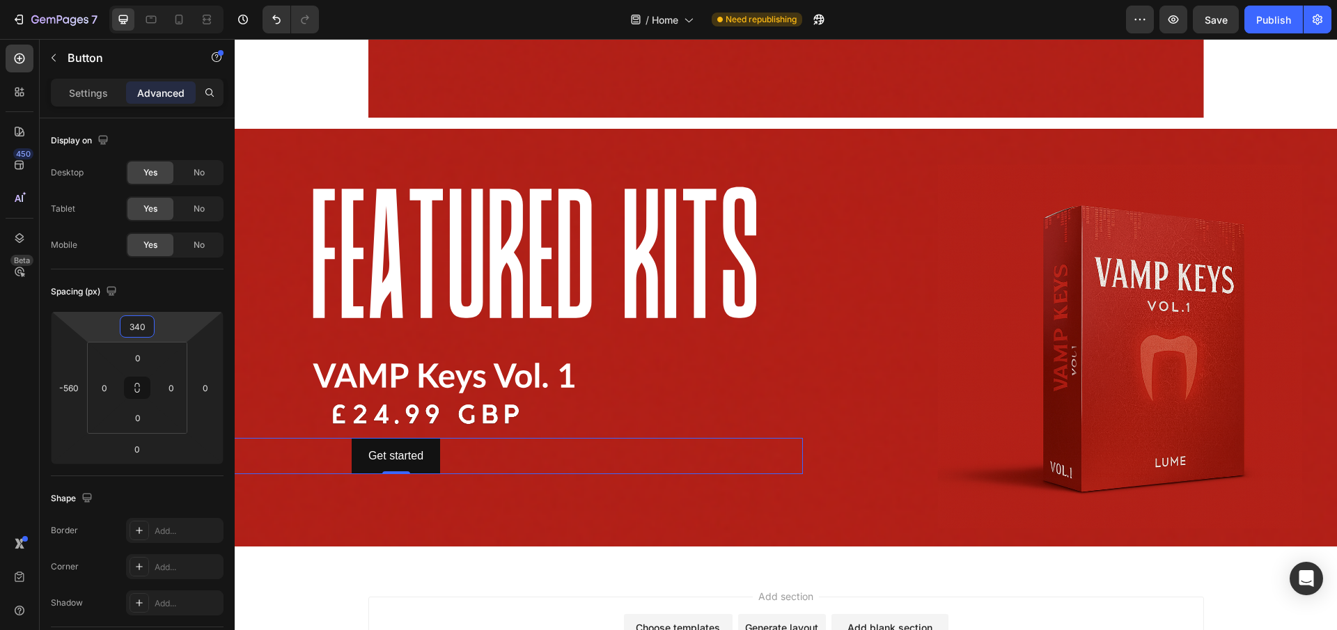
drag, startPoint x: 180, startPoint y: 330, endPoint x: 181, endPoint y: 337, distance: 7.0
click at [181, 0] on html "7 / Home Need republishing Preview Save Publish 450 Beta Sections(18) Elements(…" at bounding box center [668, 0] width 1337 height 0
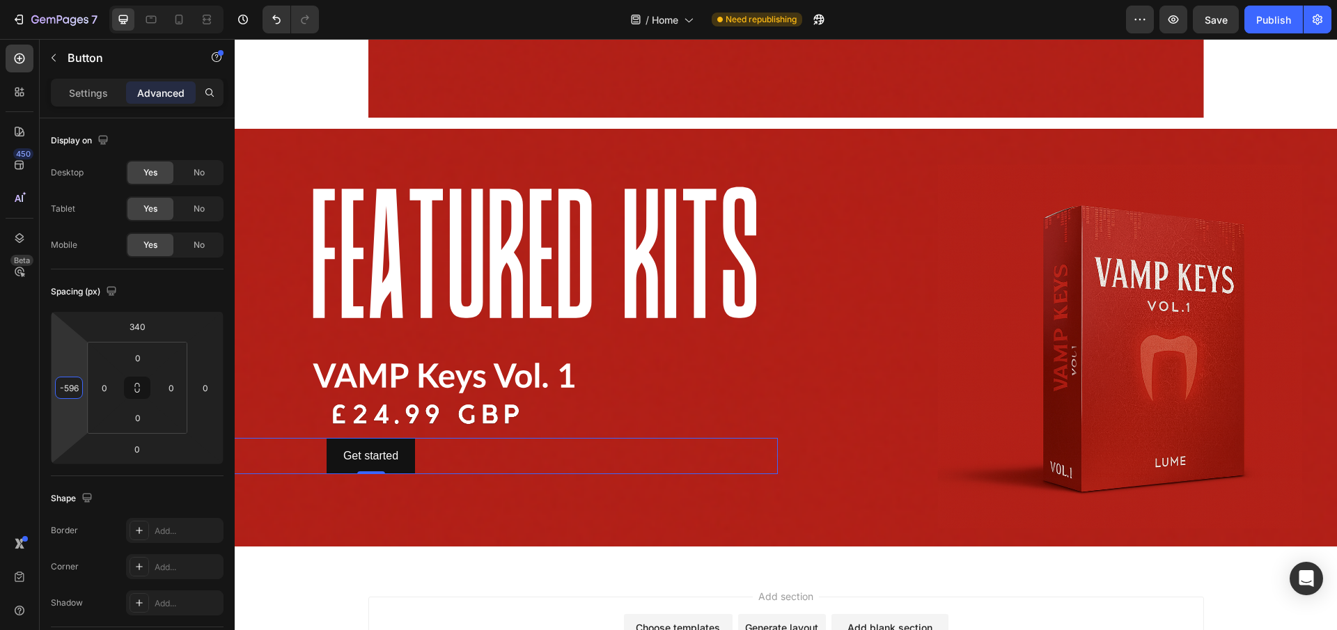
type input "-598"
drag, startPoint x: 71, startPoint y: 434, endPoint x: 81, endPoint y: 448, distance: 17.0
click at [81, 0] on html "7 / Home Need republishing Preview Save Publish 450 Beta Sections(18) Elements(…" at bounding box center [668, 0] width 1337 height 0
click at [418, 503] on div "Background Image" at bounding box center [786, 432] width 1102 height 627
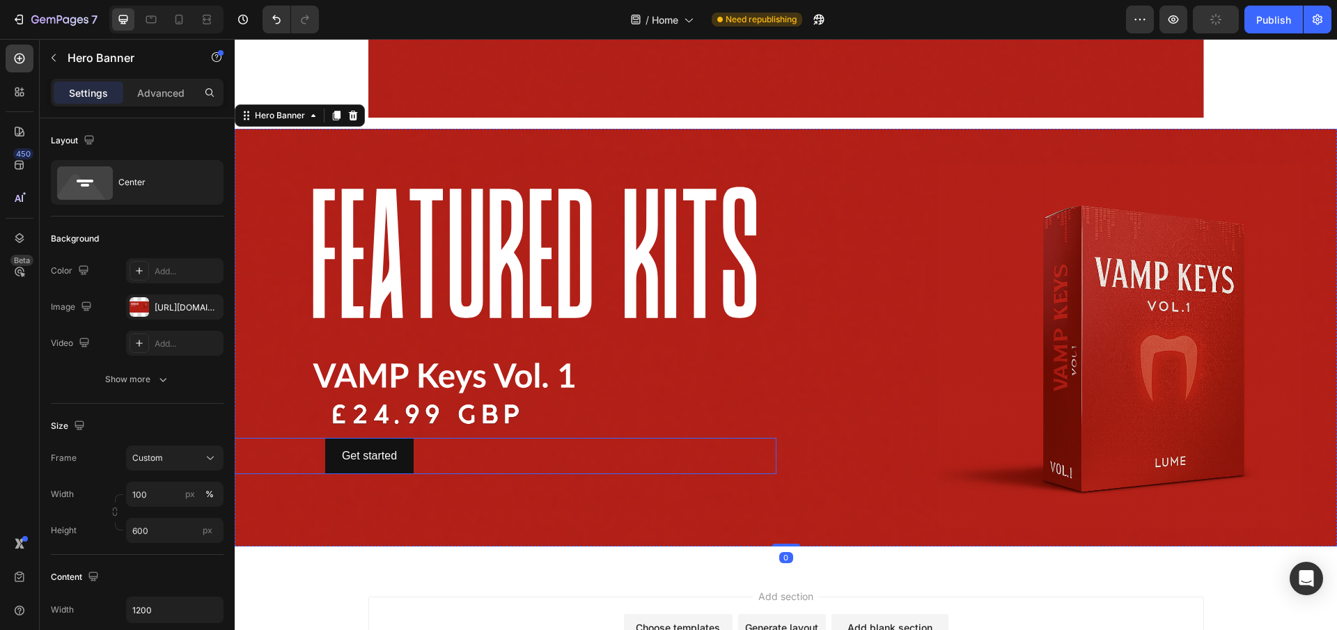
click at [420, 459] on div "Get started Button" at bounding box center [369, 456] width 813 height 37
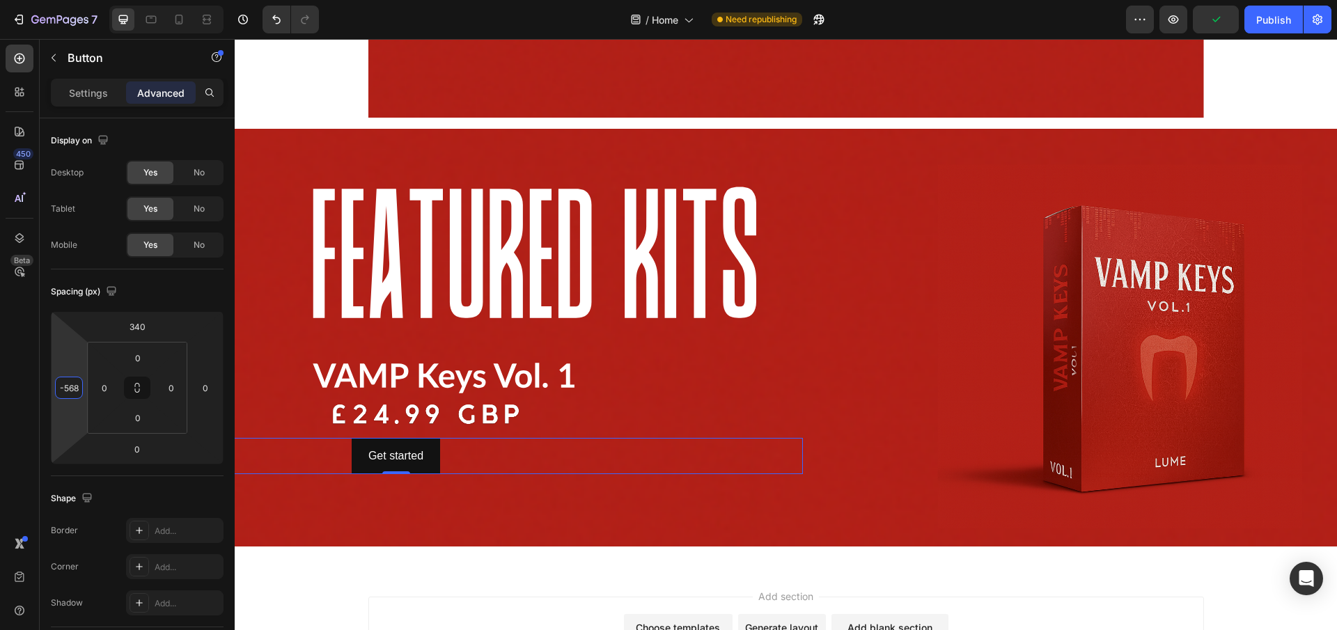
type input "-574"
drag, startPoint x: 72, startPoint y: 418, endPoint x: 74, endPoint y: 409, distance: 8.6
click at [74, 0] on html "7 / Home Need republishing Preview Save Publish 450 Beta Sections(18) Elements(…" at bounding box center [668, 0] width 1337 height 0
click at [68, 104] on div "Settings Advanced" at bounding box center [137, 93] width 173 height 28
click at [84, 100] on p "Settings" at bounding box center [88, 93] width 39 height 15
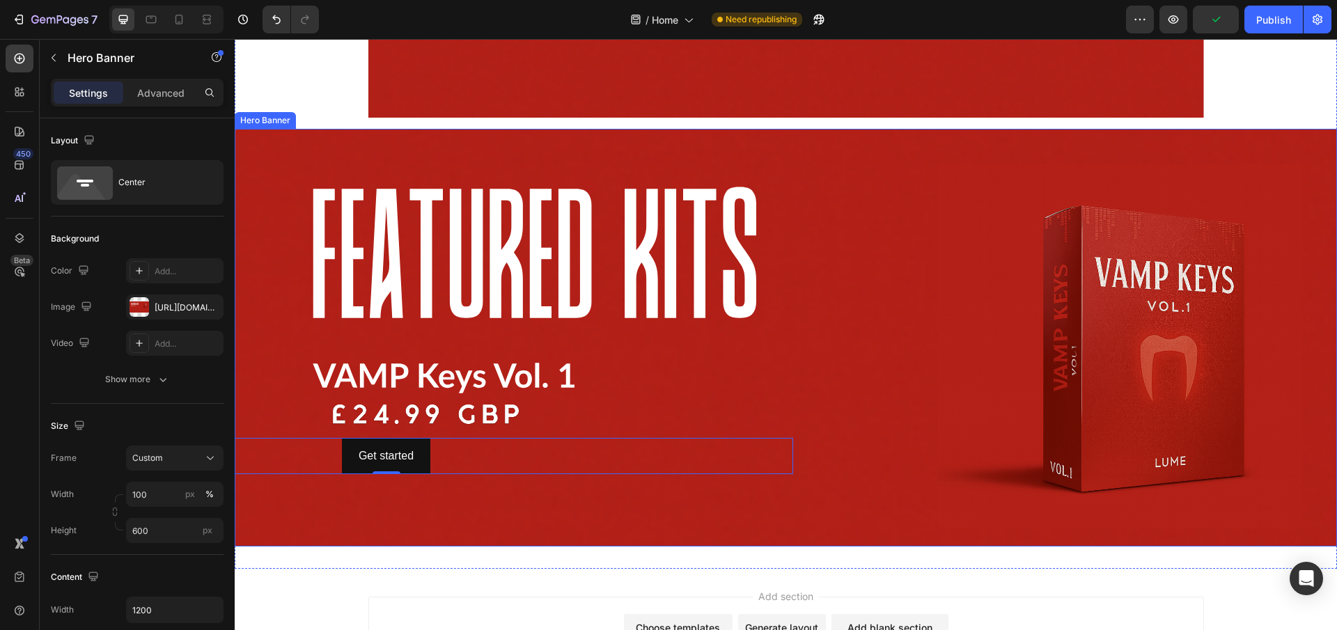
click at [482, 504] on div "Background Image" at bounding box center [786, 432] width 1102 height 627
click at [579, 385] on div "Get started Button" at bounding box center [785, 338] width 813 height 274
click at [556, 377] on div "Get started Button" at bounding box center [785, 338] width 813 height 274
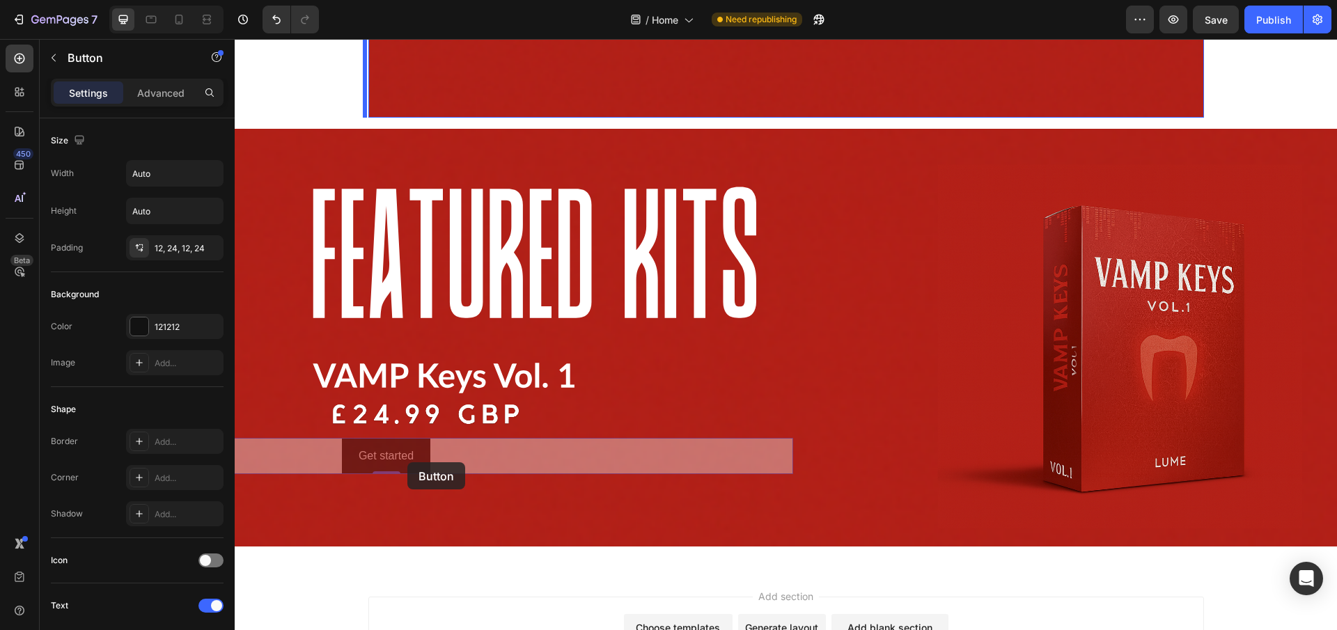
drag, startPoint x: 422, startPoint y: 462, endPoint x: 436, endPoint y: 468, distance: 15.3
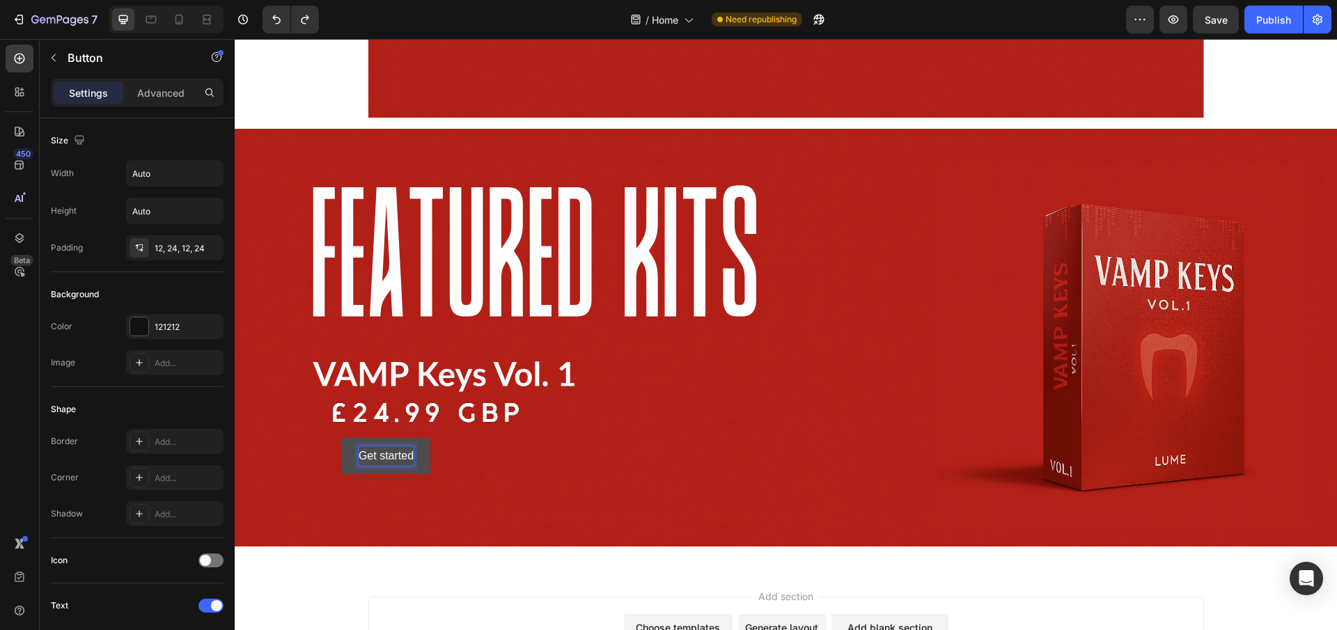
click at [391, 461] on div "Get started" at bounding box center [386, 456] width 55 height 20
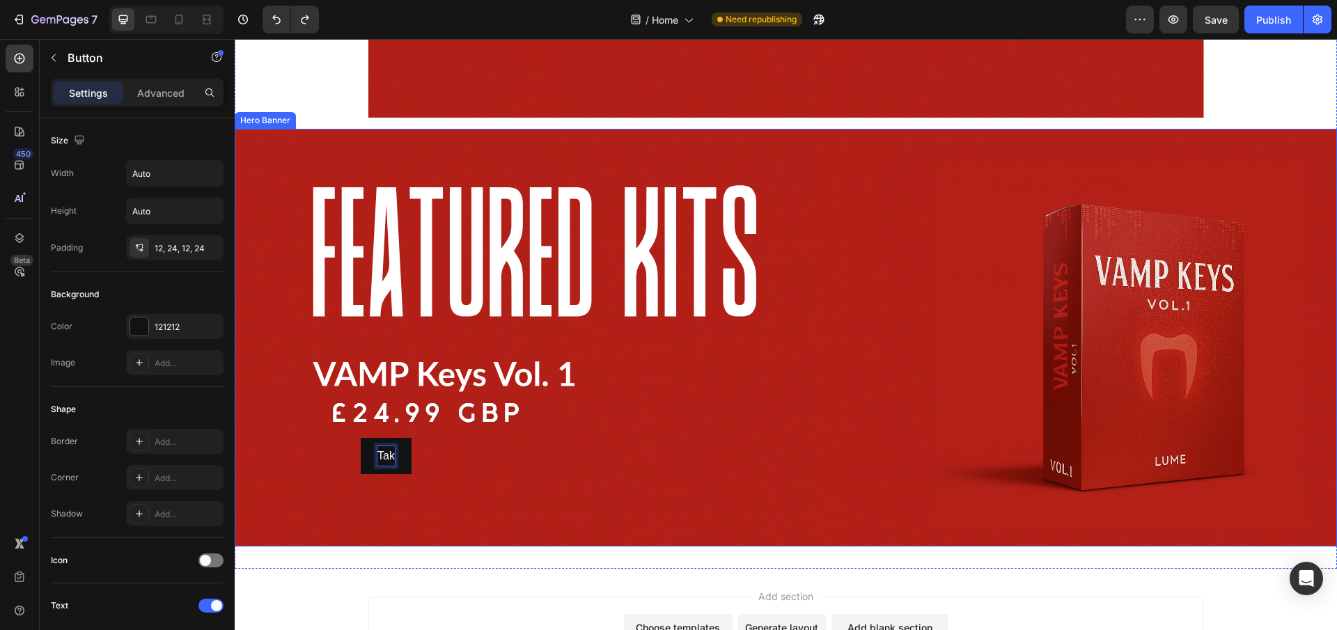
click at [361, 438] on button "Tak" at bounding box center [386, 456] width 51 height 37
click at [353, 438] on button "Take a" at bounding box center [386, 456] width 66 height 37
click at [361, 438] on button "Get" at bounding box center [387, 456] width 52 height 37
click at [356, 438] on button "Get a" at bounding box center [386, 456] width 61 height 37
click at [339, 438] on button "Get a closer" at bounding box center [385, 456] width 93 height 37
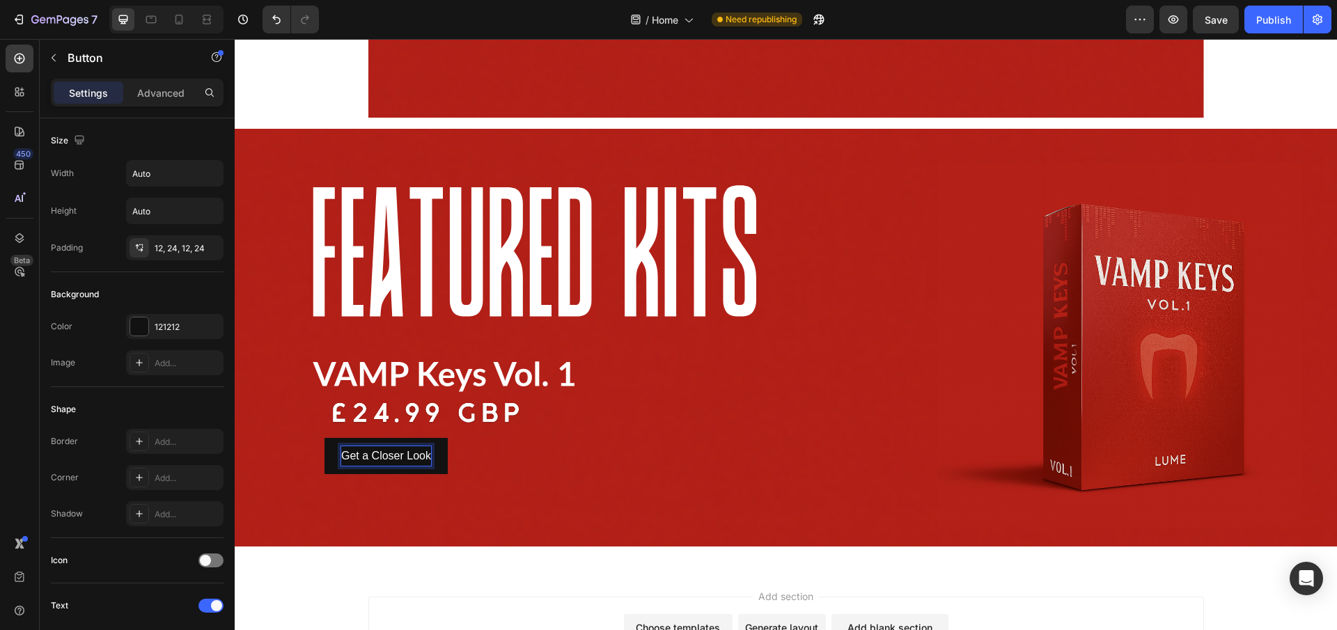
click at [471, 459] on div "Get a Closer Look Button" at bounding box center [386, 456] width 813 height 37
click at [398, 454] on p "Get a Closer Look" at bounding box center [386, 456] width 90 height 20
click at [357, 438] on button "View" at bounding box center [385, 456] width 57 height 37
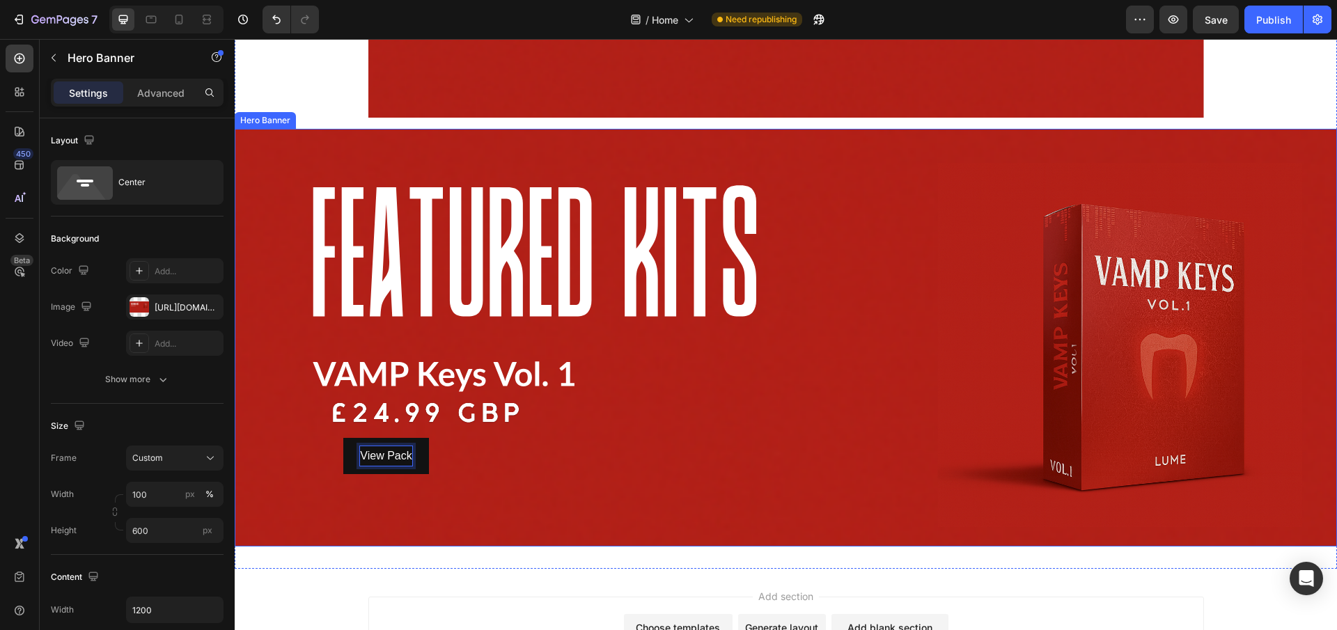
click at [520, 480] on div "Background Image" at bounding box center [786, 430] width 1102 height 627
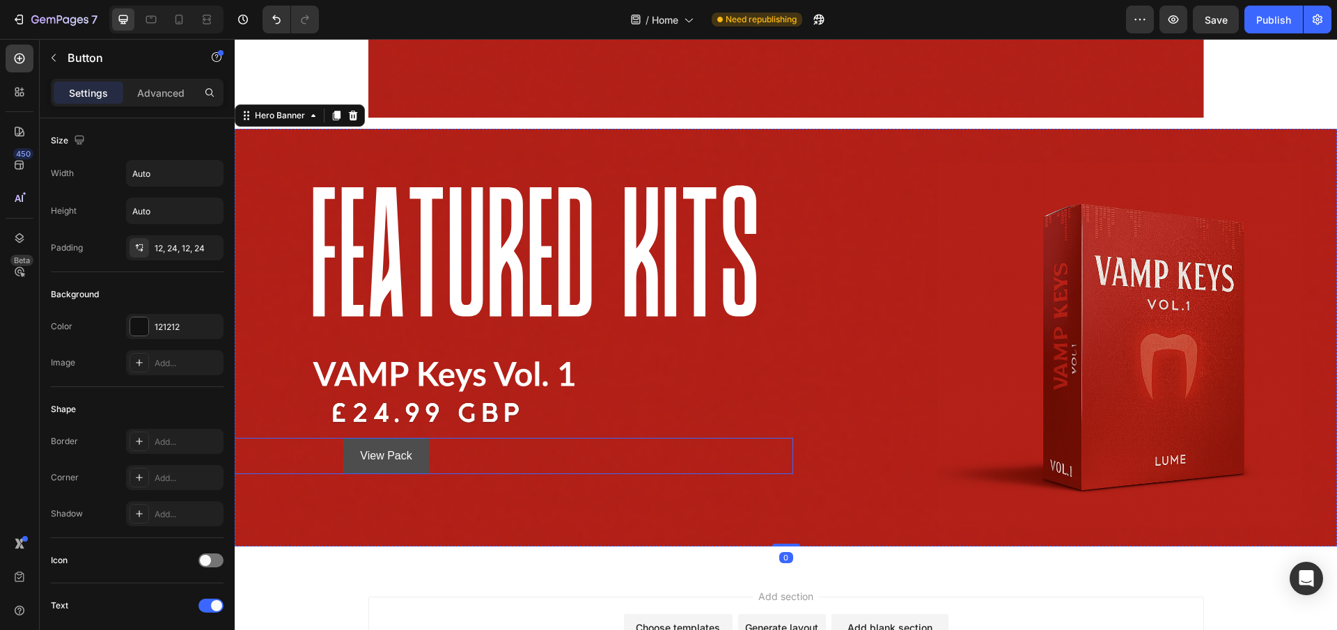
click at [414, 451] on button "View Pack" at bounding box center [385, 456] width 85 height 37
click at [153, 88] on p "Advanced" at bounding box center [160, 93] width 47 height 15
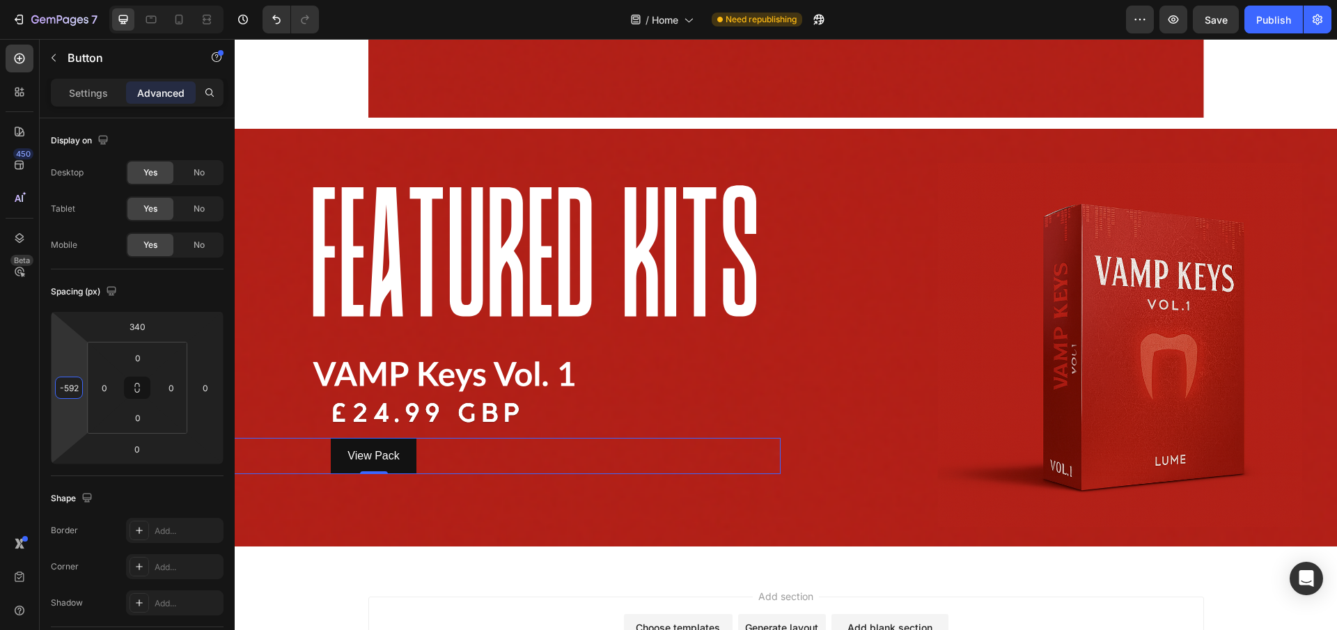
type input "-594"
drag, startPoint x: 70, startPoint y: 433, endPoint x: 65, endPoint y: 439, distance: 7.9
click at [65, 0] on html "7 / Home Need republishing Preview Save Publish 450 Beta Sections(18) Elements(…" at bounding box center [668, 0] width 1337 height 0
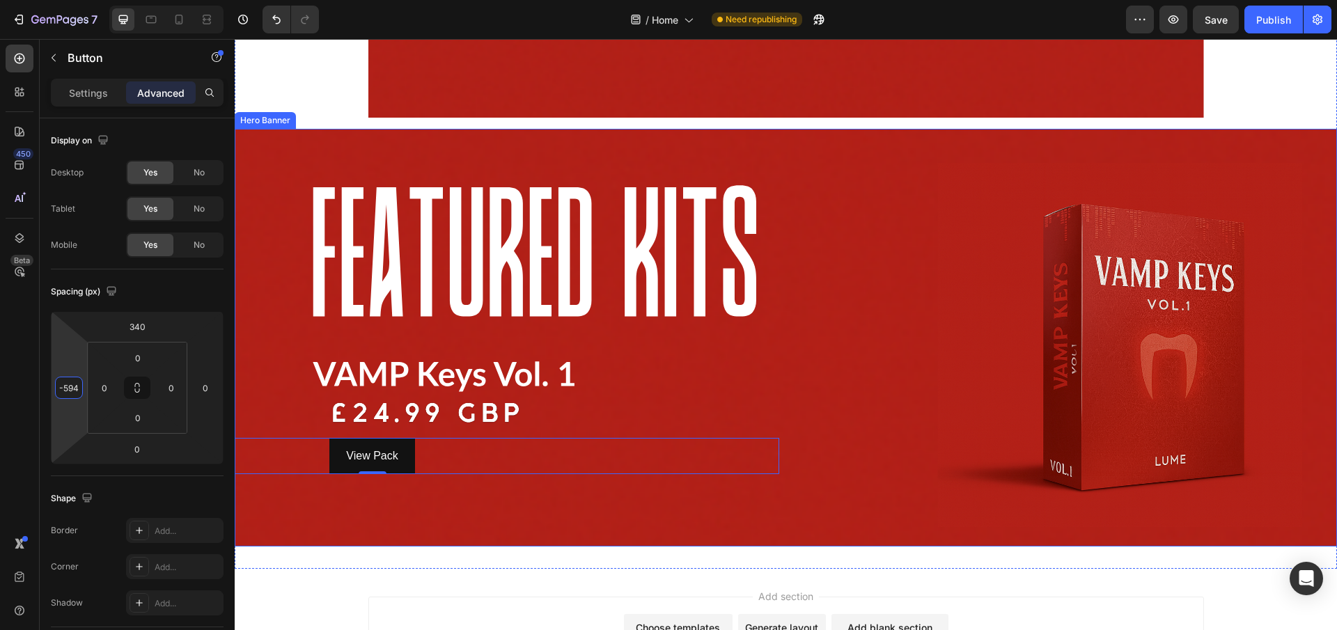
click at [287, 523] on div "Background Image" at bounding box center [786, 430] width 1102 height 627
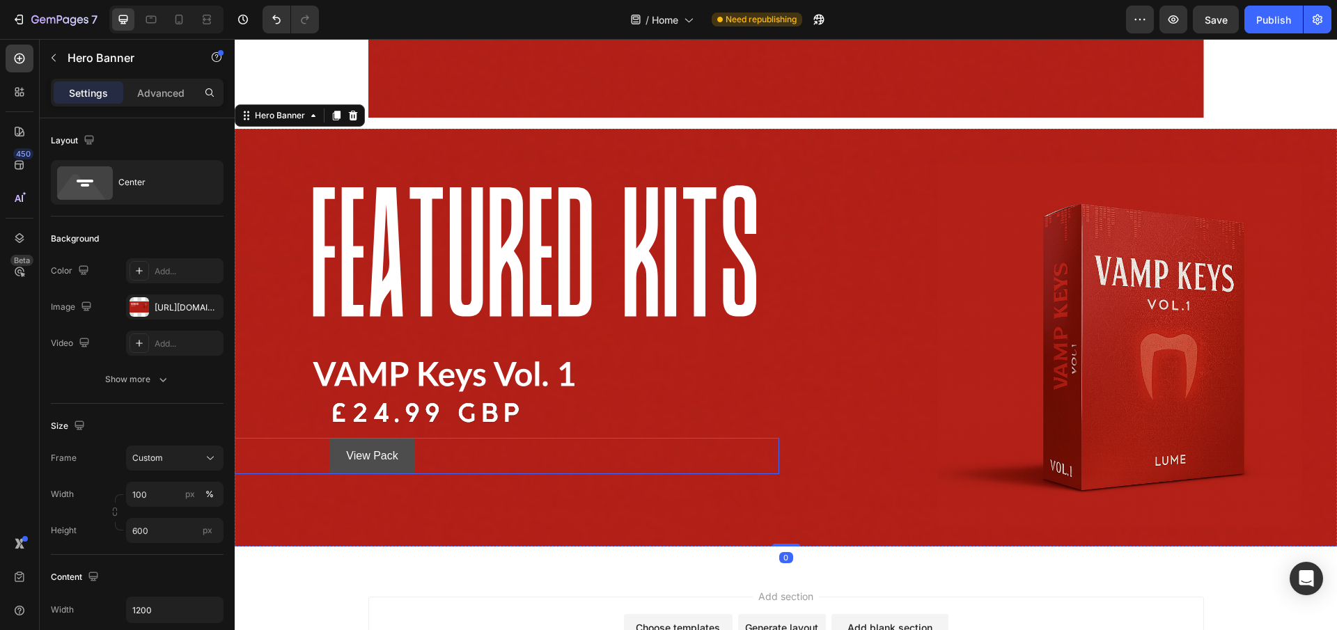
click at [395, 454] on button "View Pack" at bounding box center [371, 456] width 85 height 37
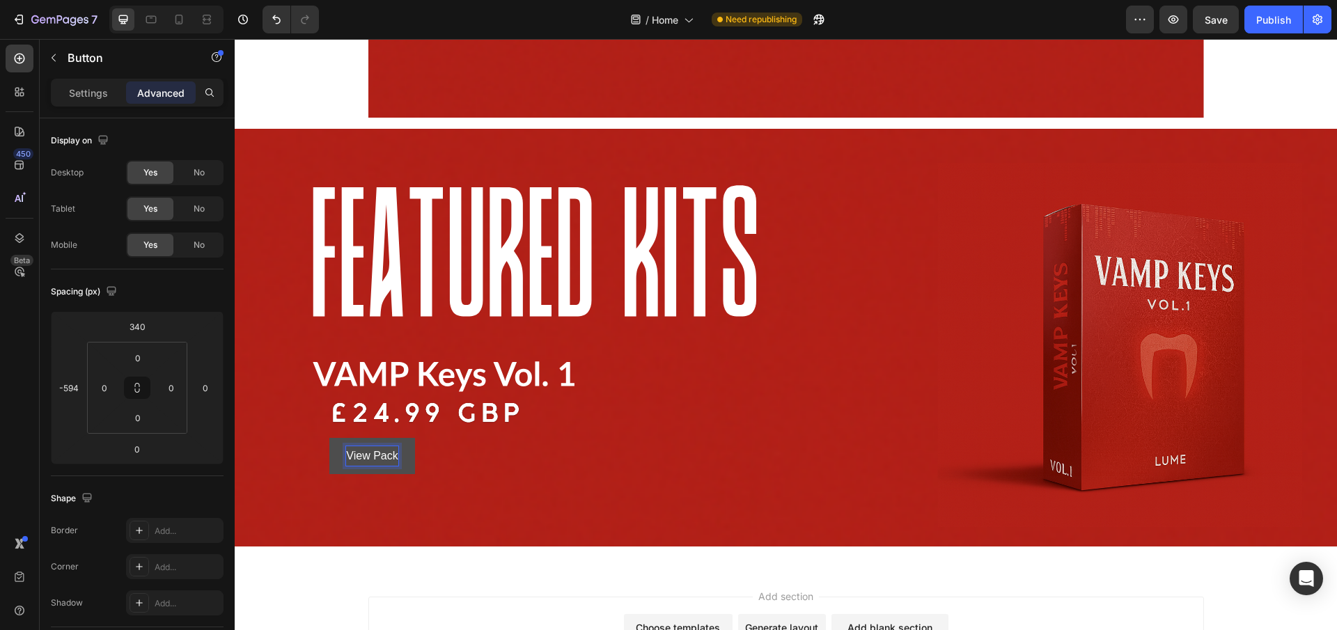
click at [400, 457] on button "View Pack" at bounding box center [371, 456] width 85 height 37
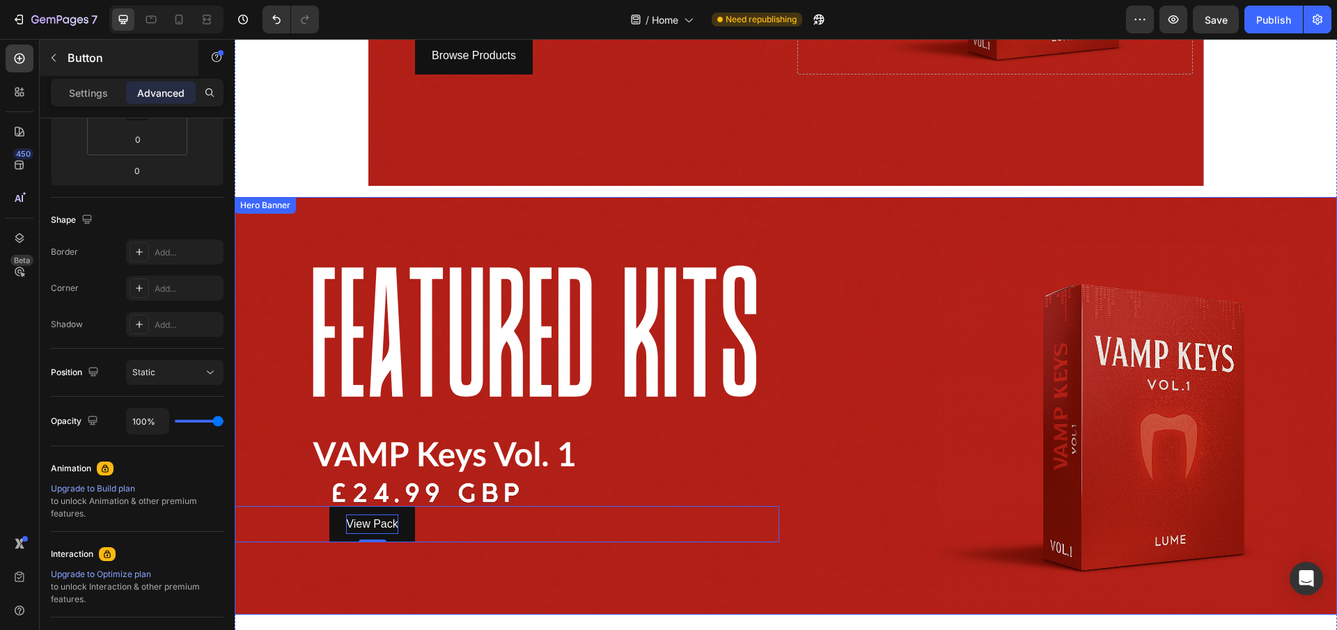
scroll to position [372, 0]
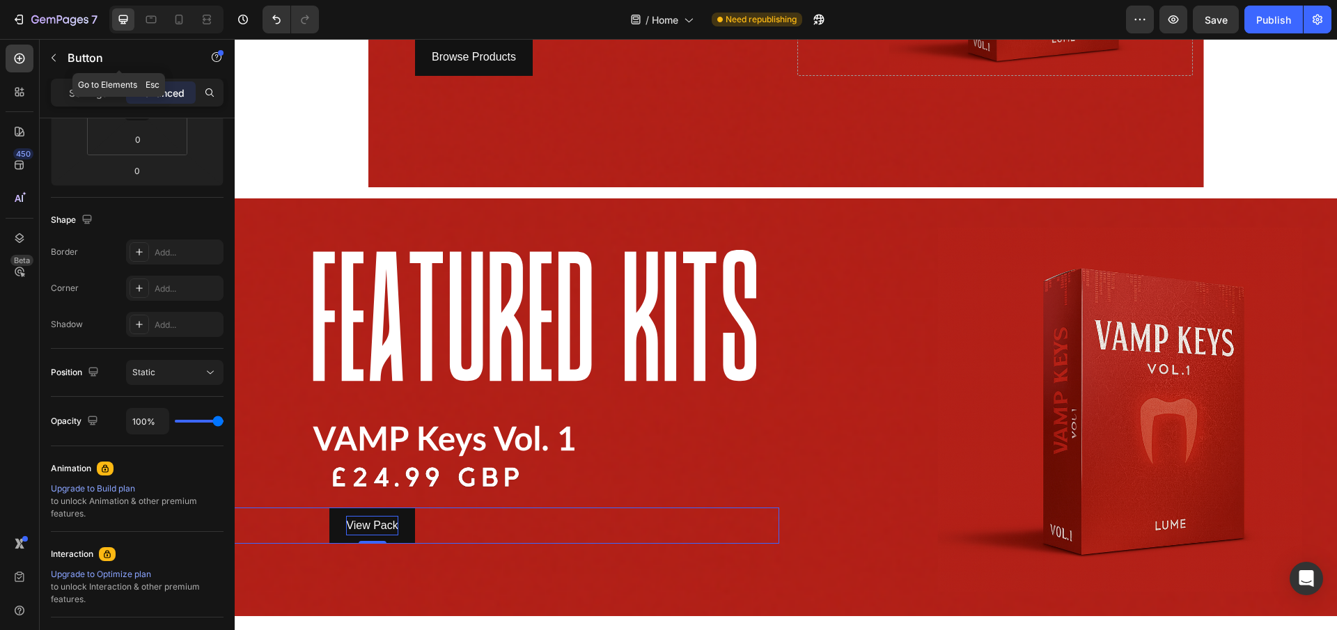
click at [105, 0] on html "7 / Home Need republishing Preview Save Publish 450 Beta Sections(18) Elements(…" at bounding box center [668, 0] width 1337 height 0
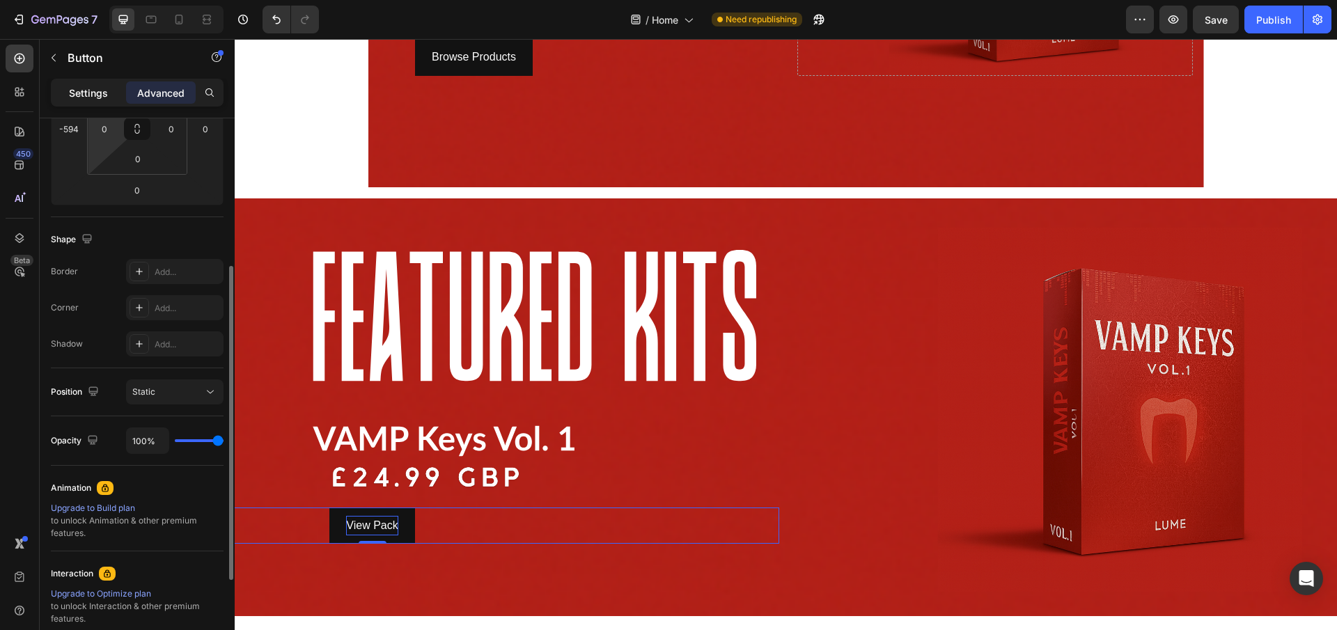
click at [94, 93] on p "Settings" at bounding box center [88, 93] width 39 height 15
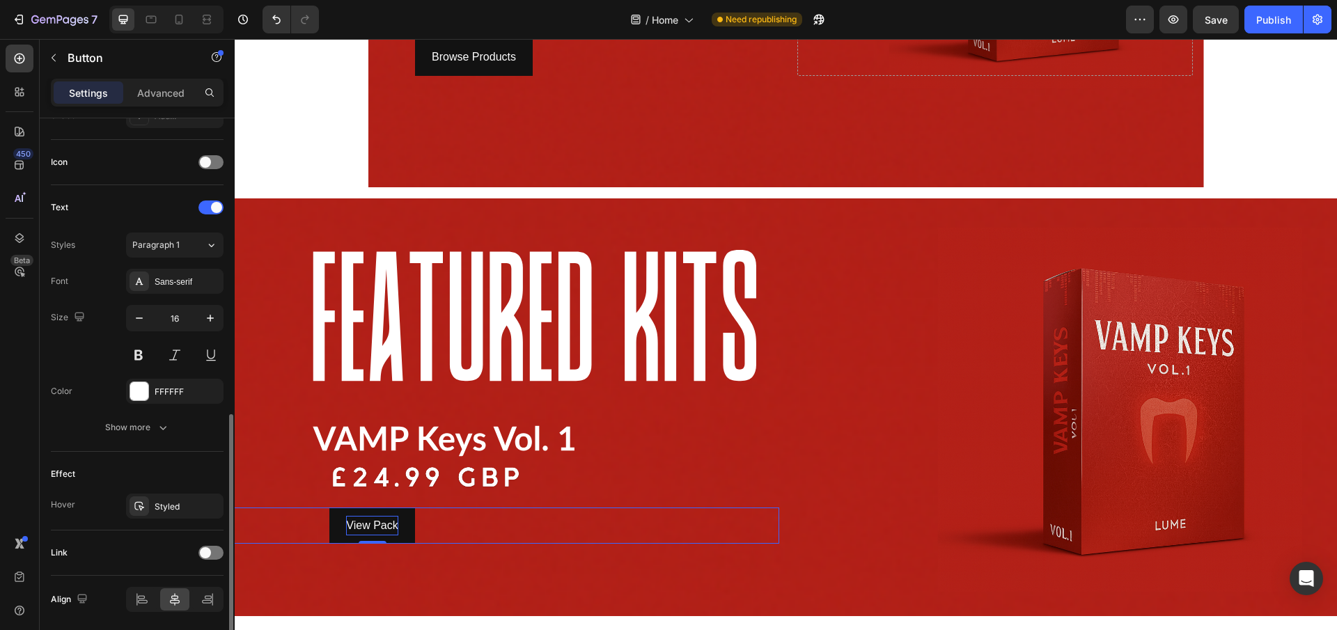
scroll to position [447, 0]
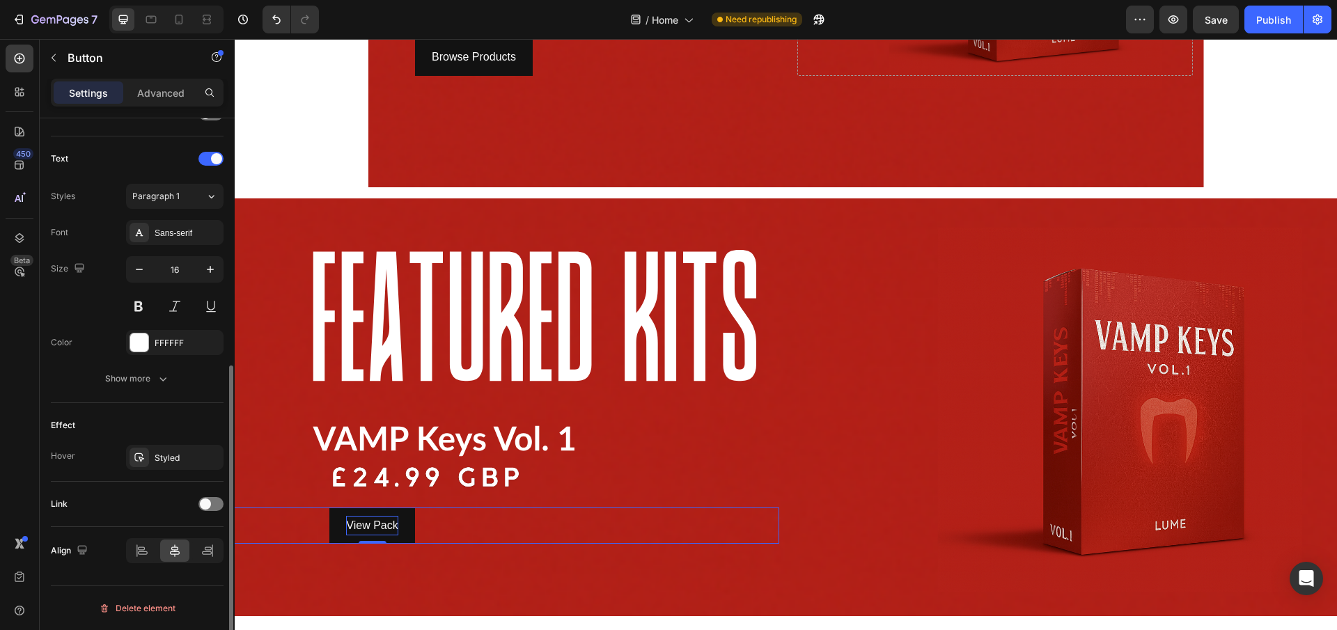
click at [164, 510] on div "Link" at bounding box center [137, 504] width 173 height 22
click at [217, 508] on div at bounding box center [210, 504] width 25 height 14
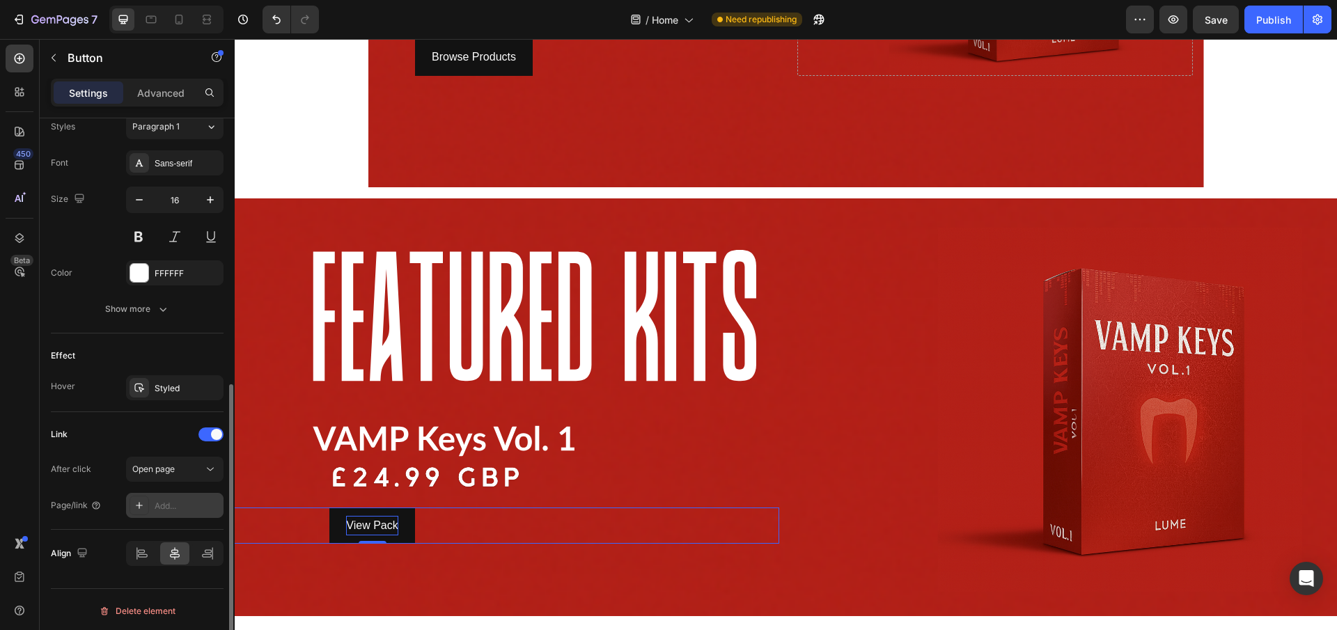
click at [187, 503] on div "Add..." at bounding box center [187, 506] width 65 height 13
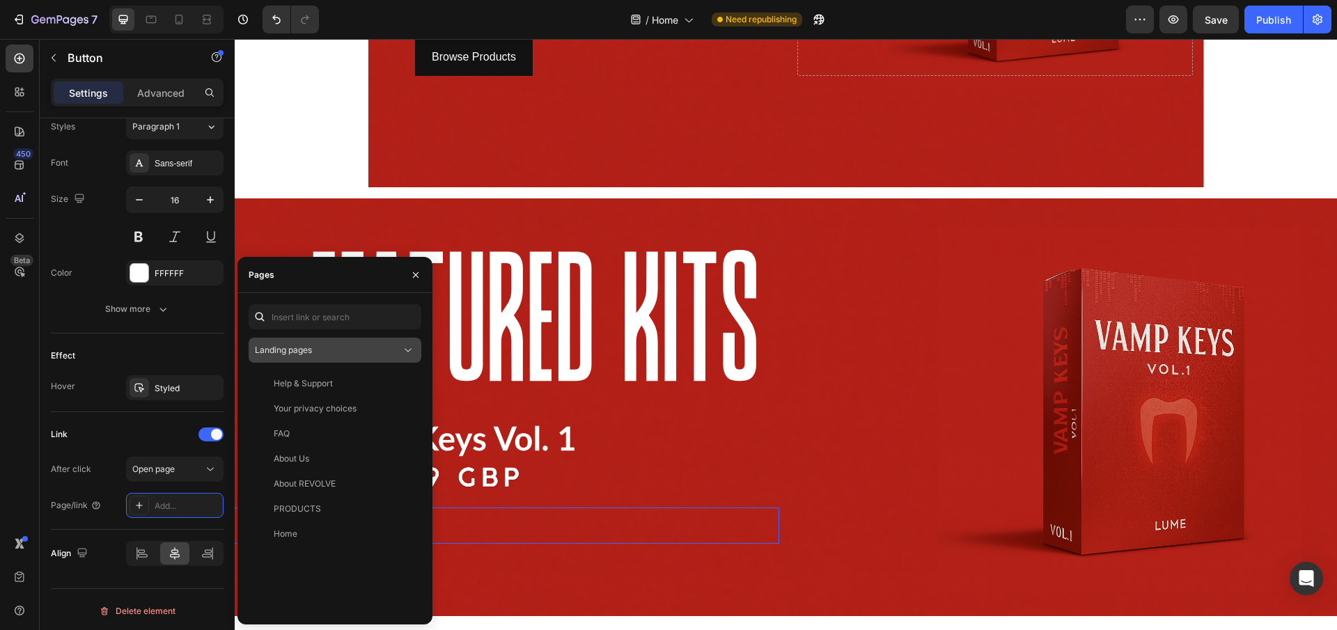
click at [331, 348] on div "Landing pages" at bounding box center [328, 350] width 146 height 13
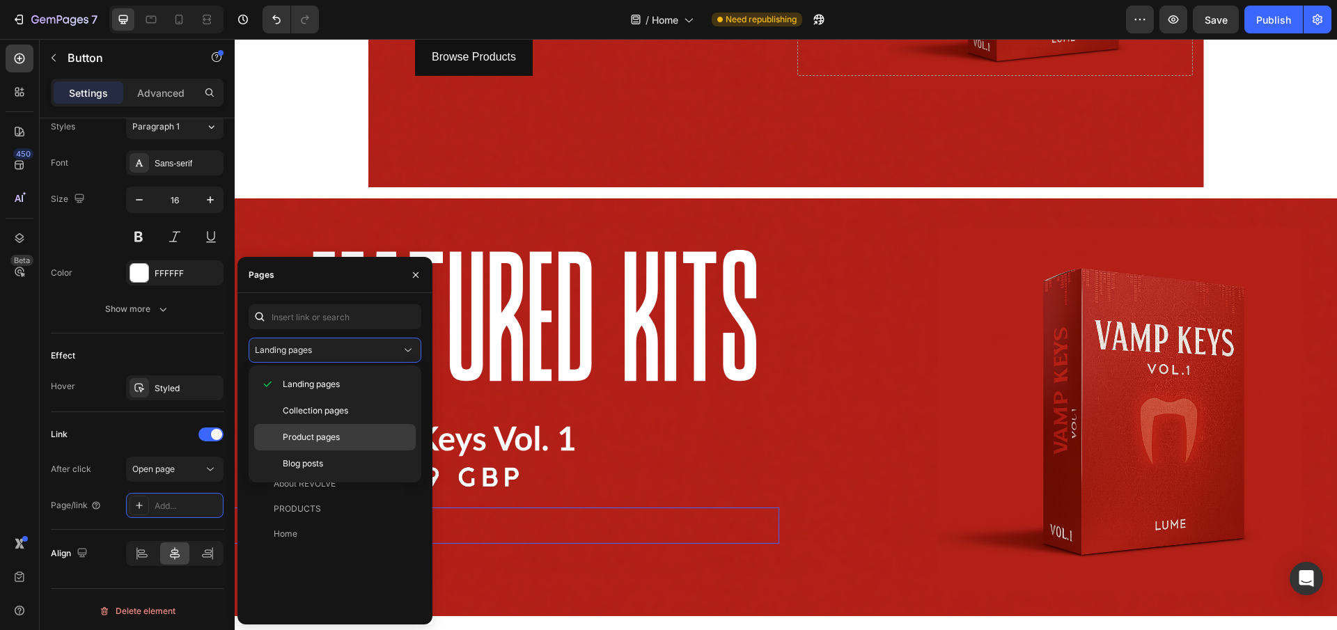
click at [355, 450] on div "Product pages" at bounding box center [335, 463] width 162 height 26
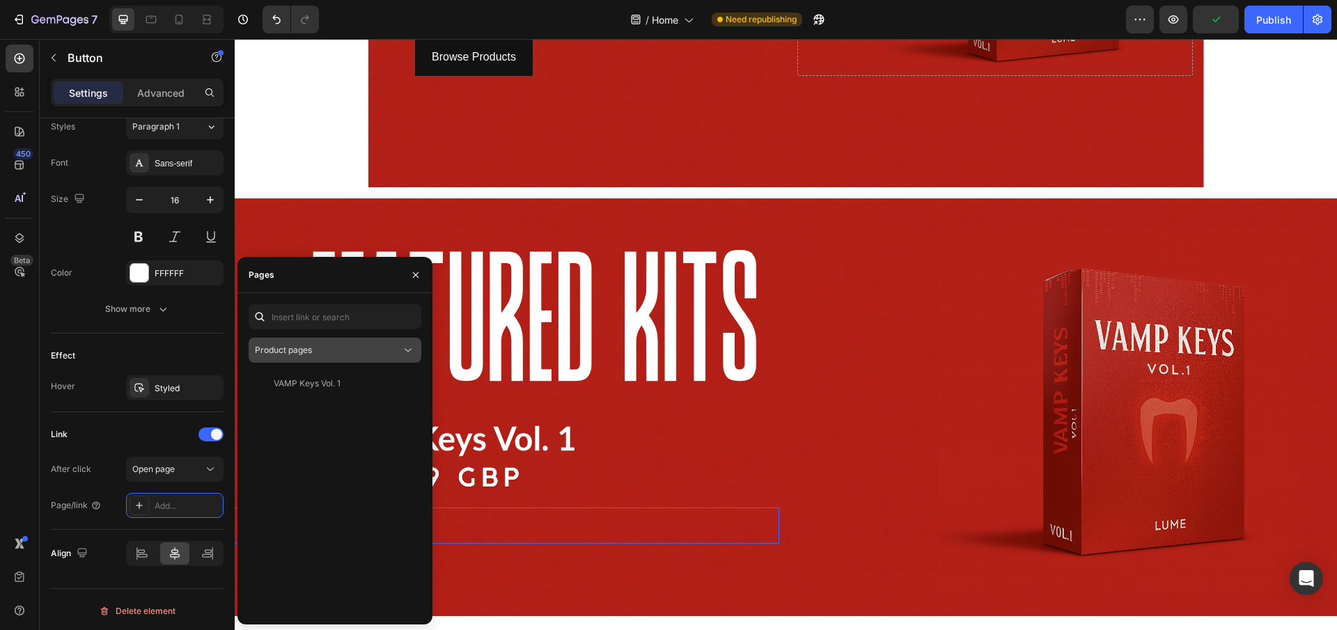
click at [309, 357] on button "Product pages" at bounding box center [335, 350] width 173 height 25
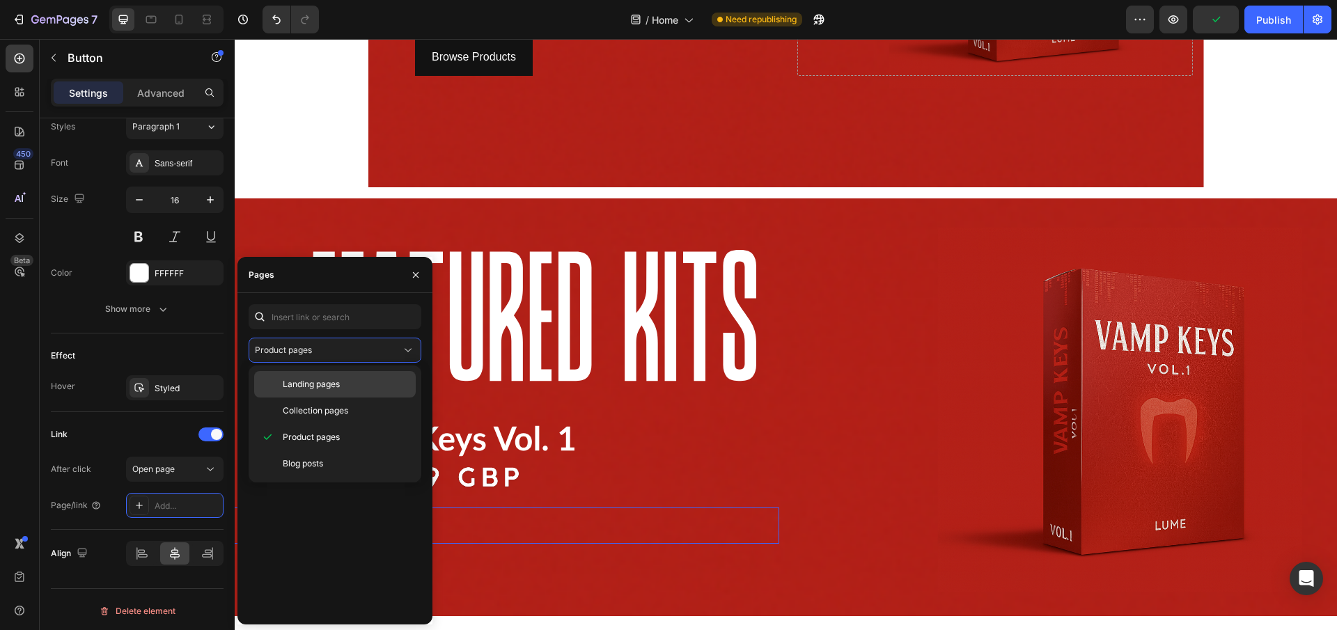
click at [336, 380] on span "Landing pages" at bounding box center [311, 384] width 57 height 13
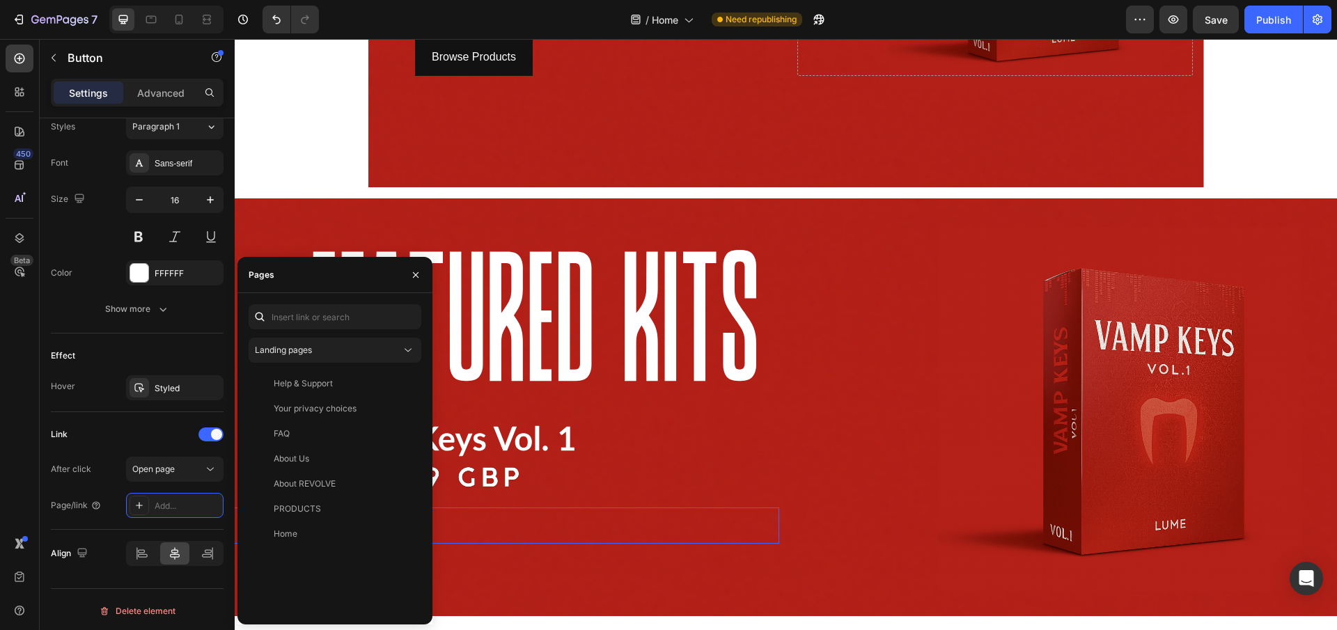
click at [354, 370] on div "Landing pages Help & Support View Your privacy choices View FAQ View About Us V…" at bounding box center [335, 458] width 173 height 309
click at [345, 359] on button "Landing pages" at bounding box center [335, 350] width 173 height 25
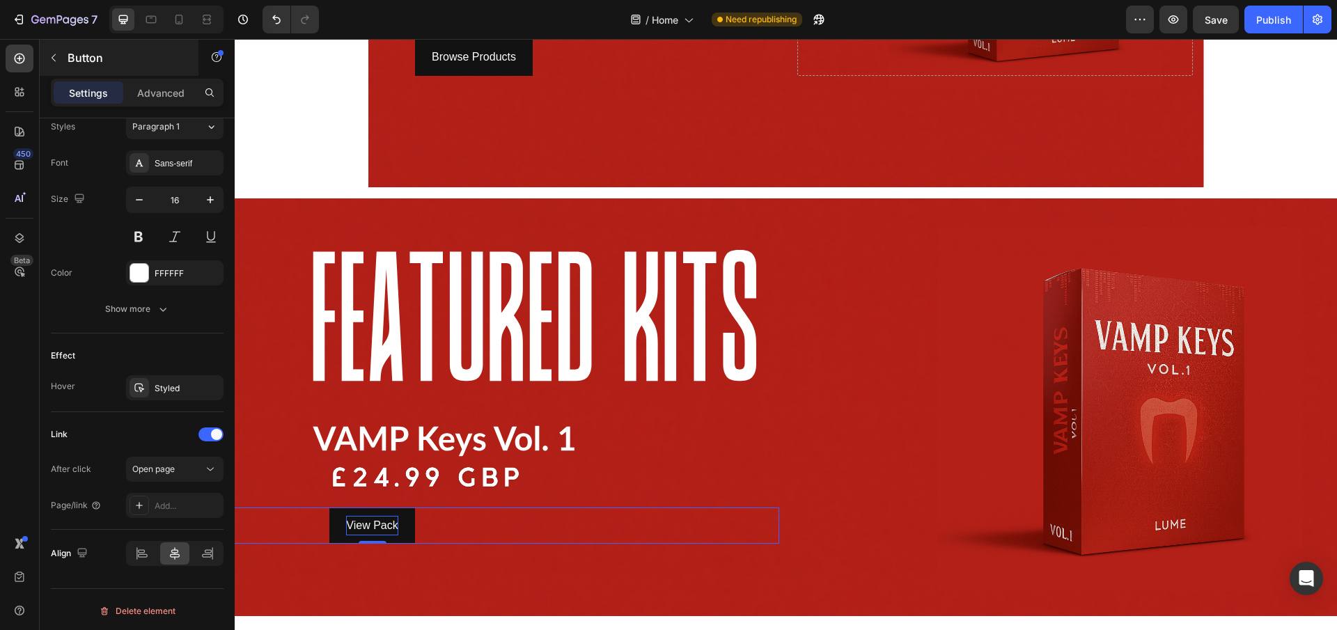
click at [58, 58] on div "450 Beta Sections(18) Elements(83) Section Element Hero Section Product Detail …" at bounding box center [117, 334] width 235 height 591
click at [54, 64] on button "button" at bounding box center [53, 58] width 22 height 22
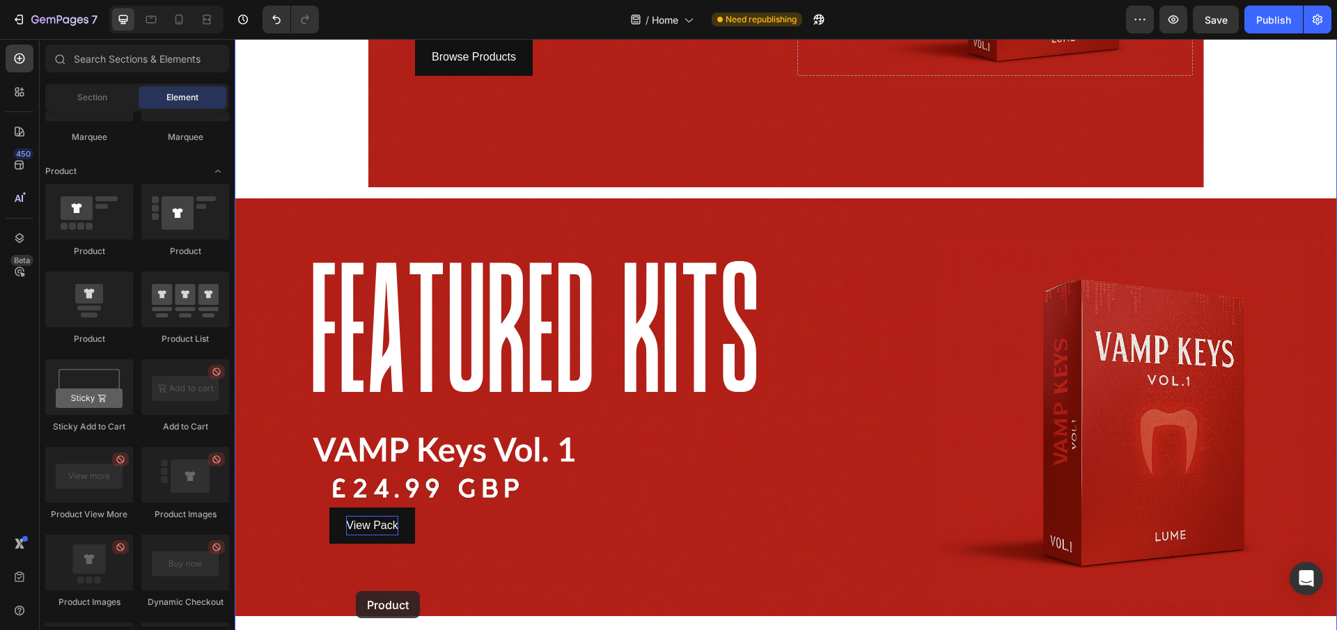
scroll to position [581, 0]
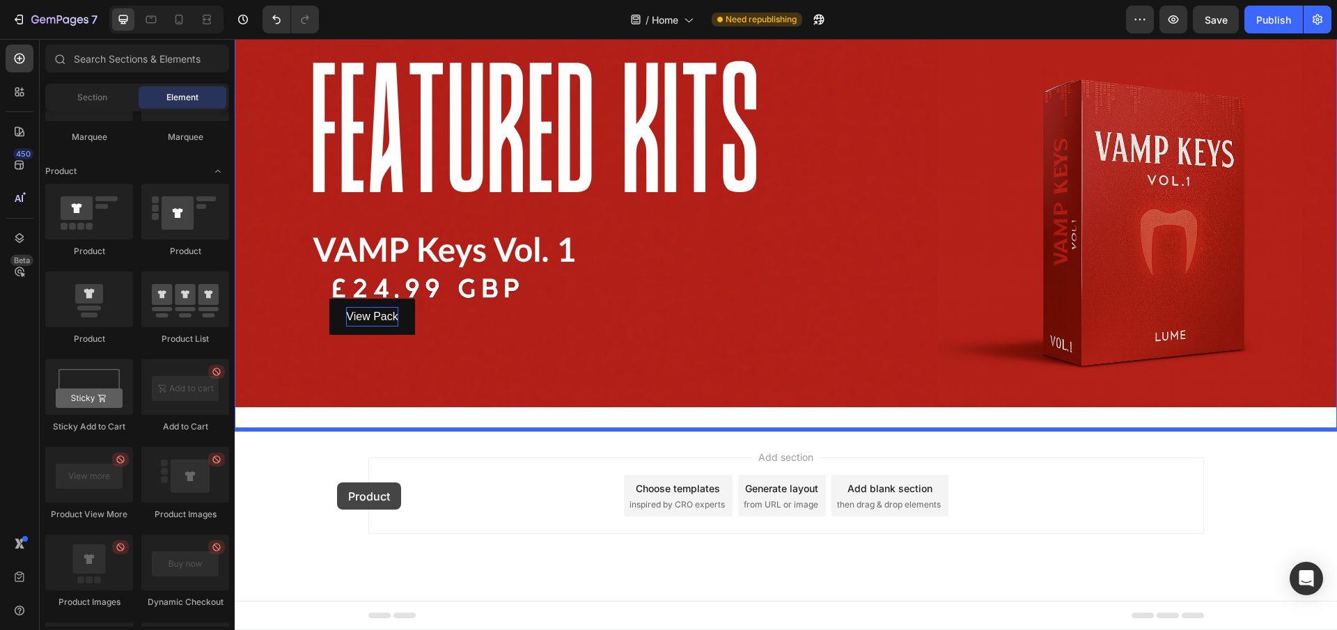
drag, startPoint x: 324, startPoint y: 352, endPoint x: 337, endPoint y: 482, distance: 131.6
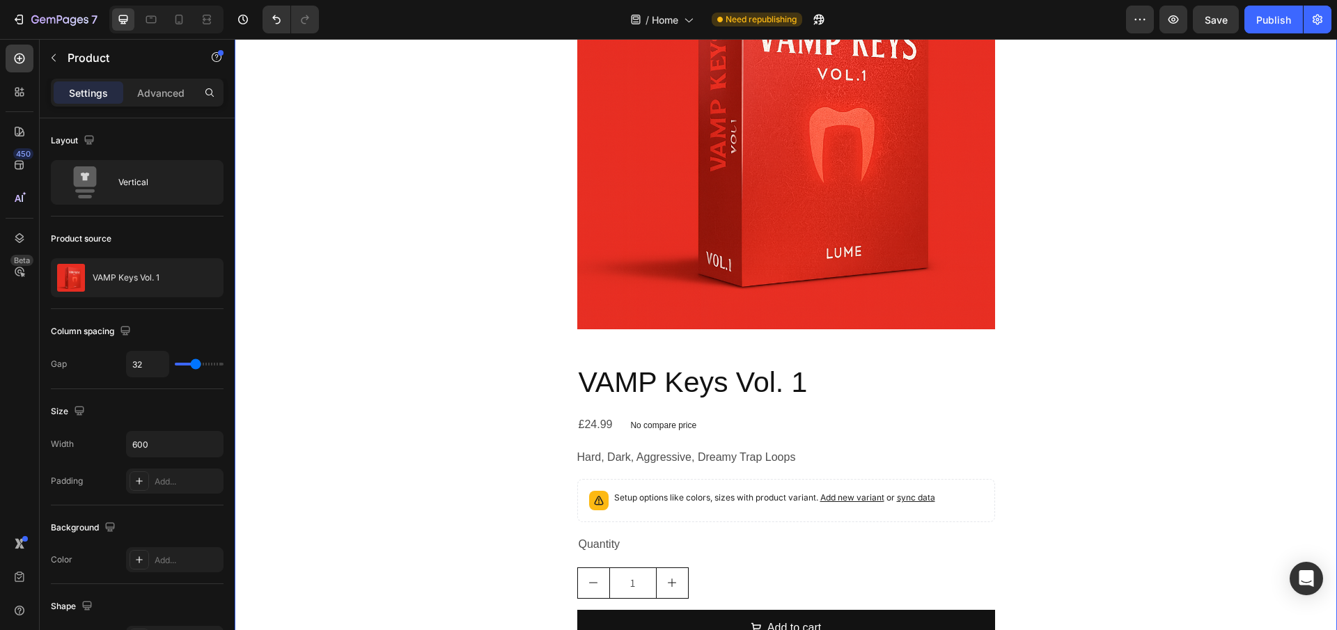
scroll to position [1124, 0]
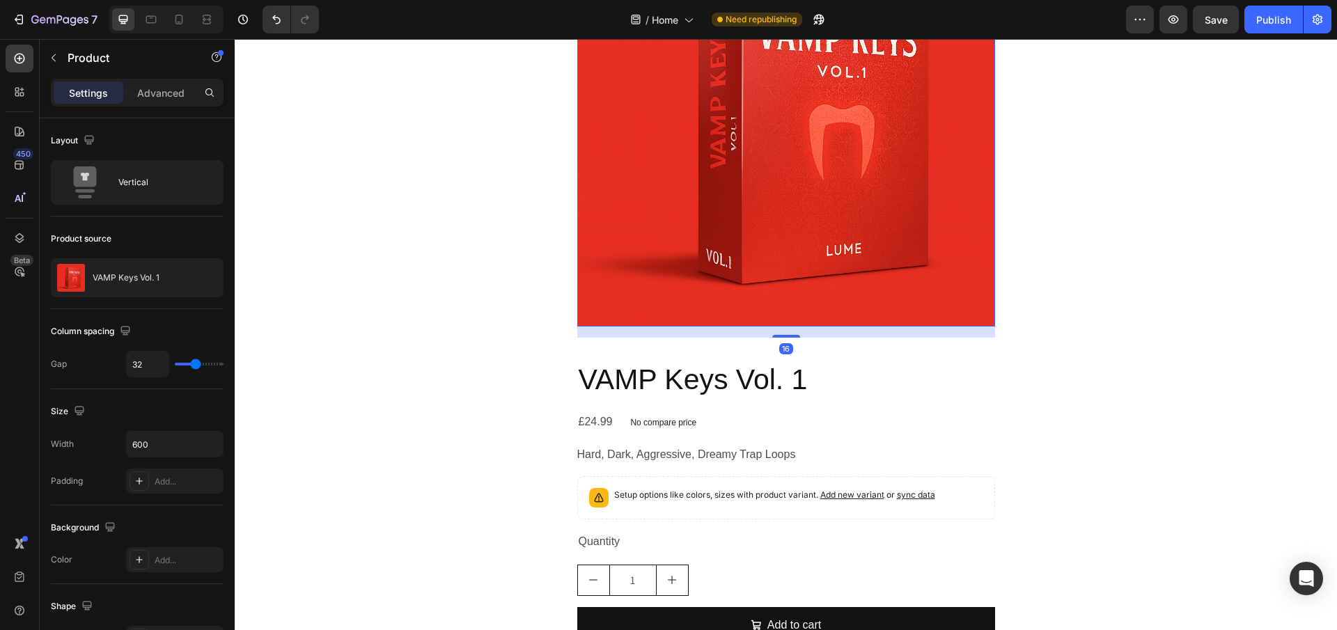
click at [692, 283] on img at bounding box center [786, 118] width 418 height 418
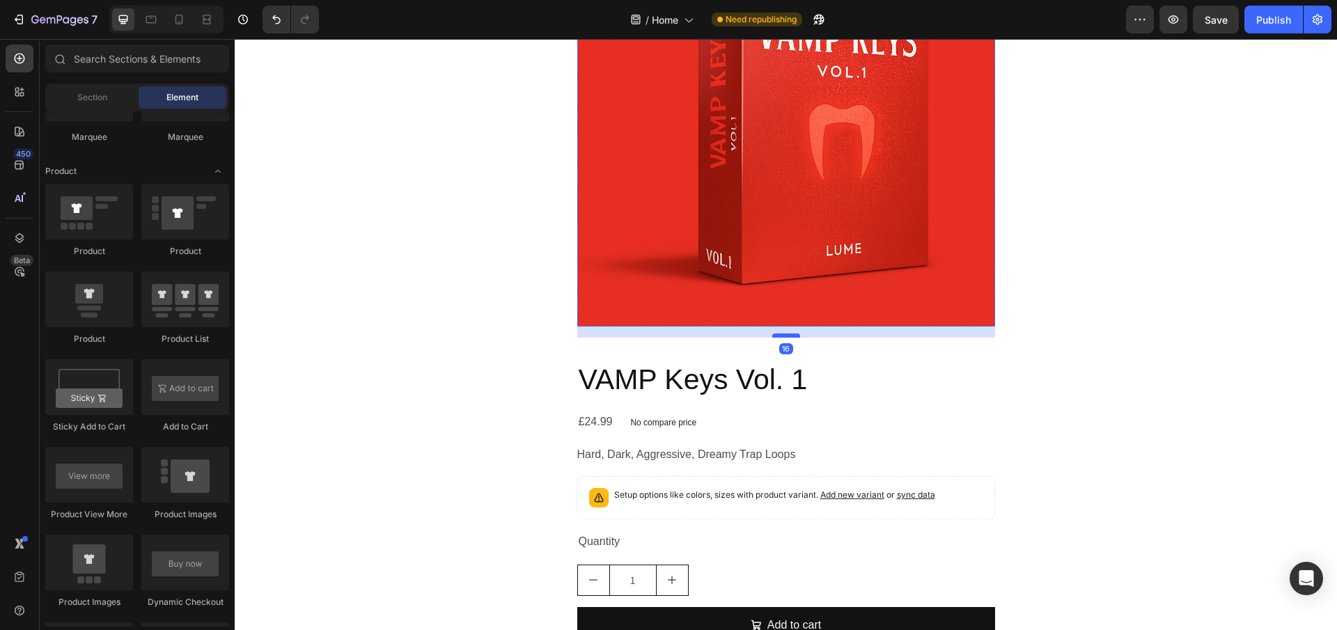
scroll to position [1032, 0]
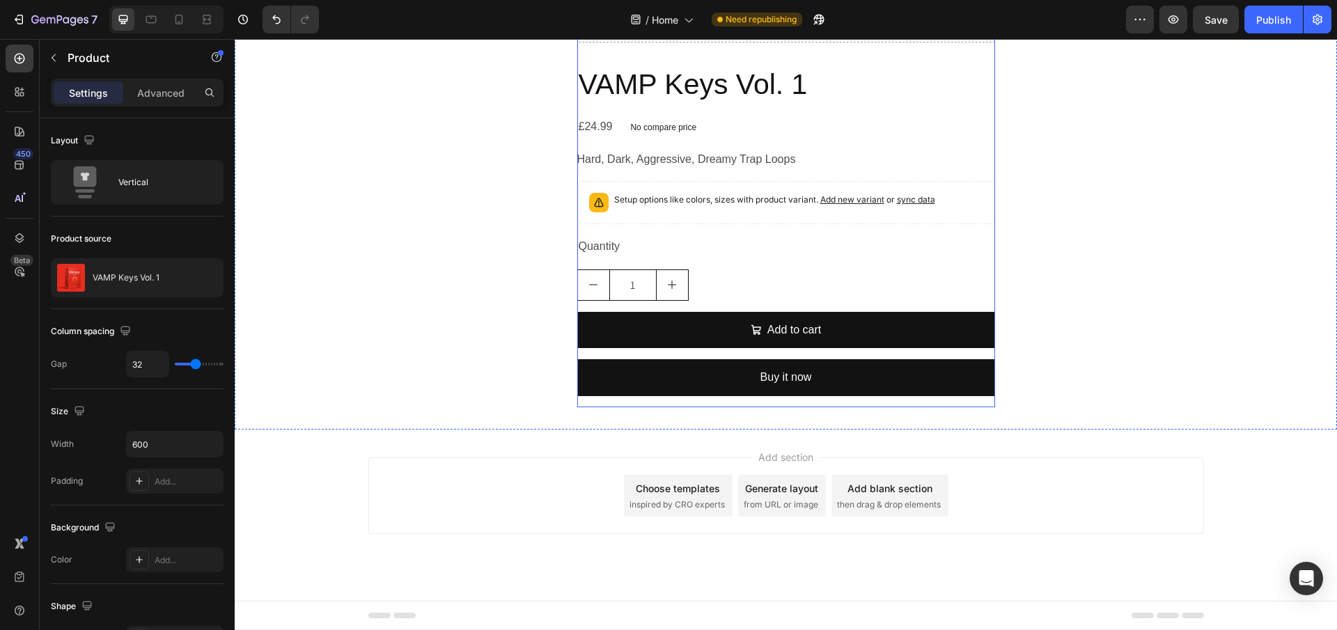
click at [878, 400] on div "VAMP Keys Vol. 1 Product Title £24.99 Product Price Product Price No compare pr…" at bounding box center [786, 236] width 418 height 343
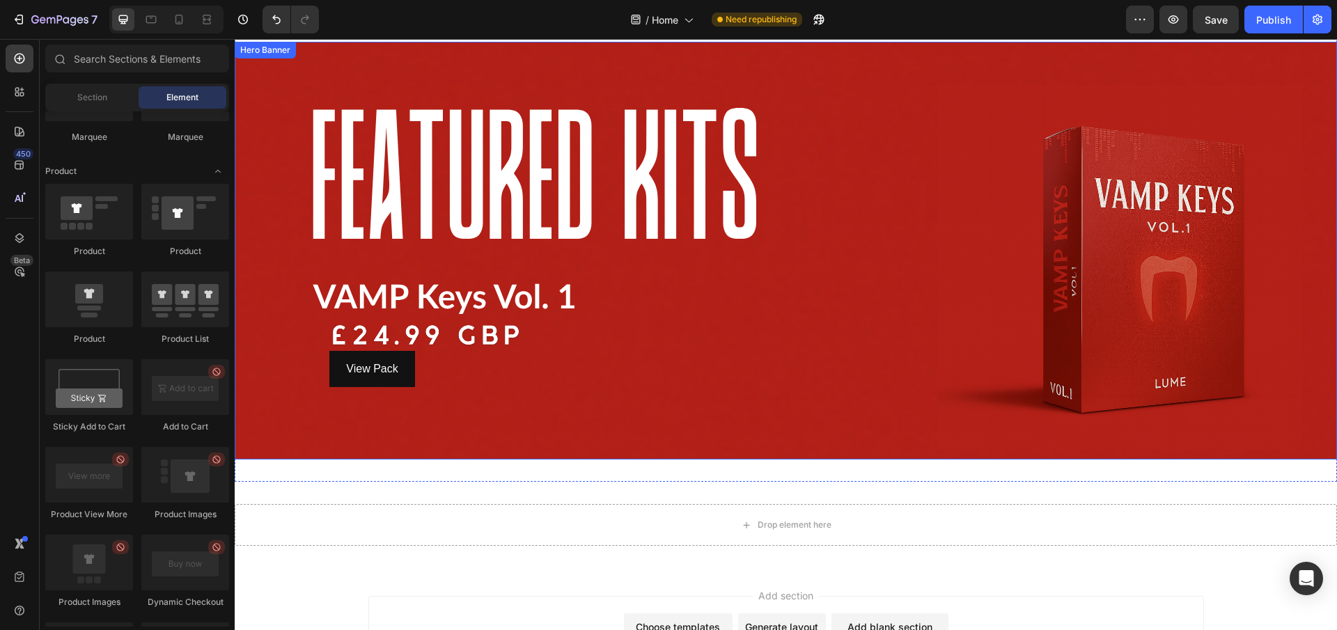
scroll to position [528, 0]
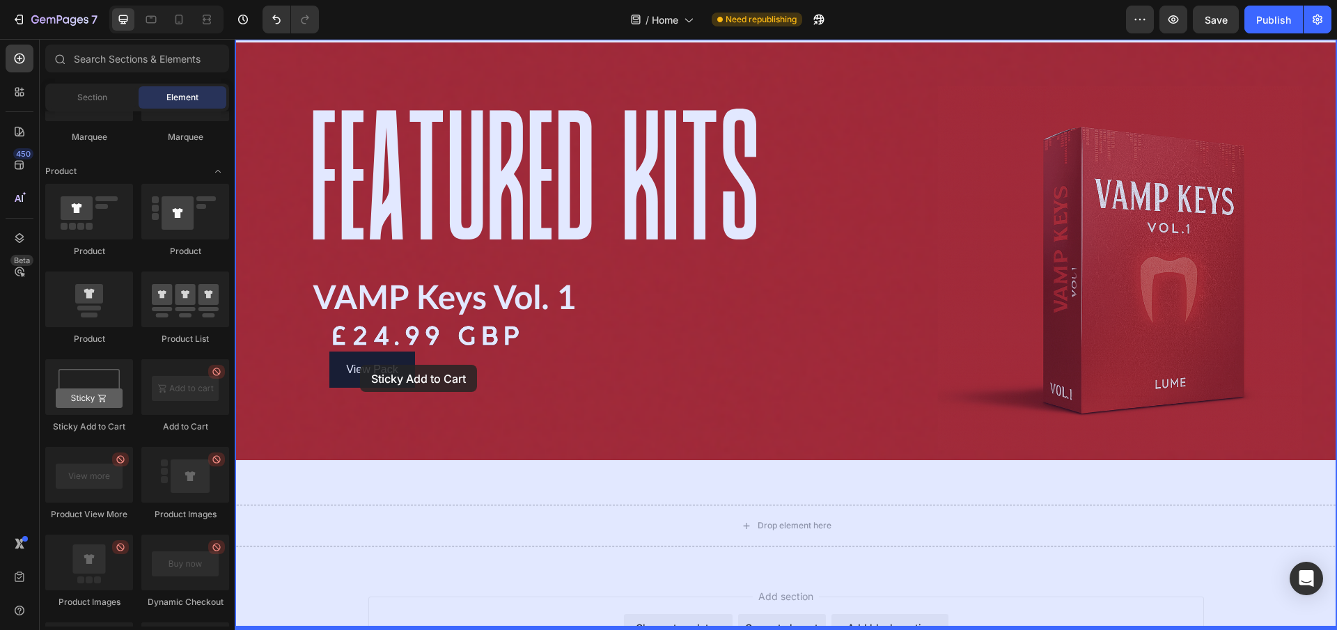
drag, startPoint x: 331, startPoint y: 455, endPoint x: 360, endPoint y: 365, distance: 94.4
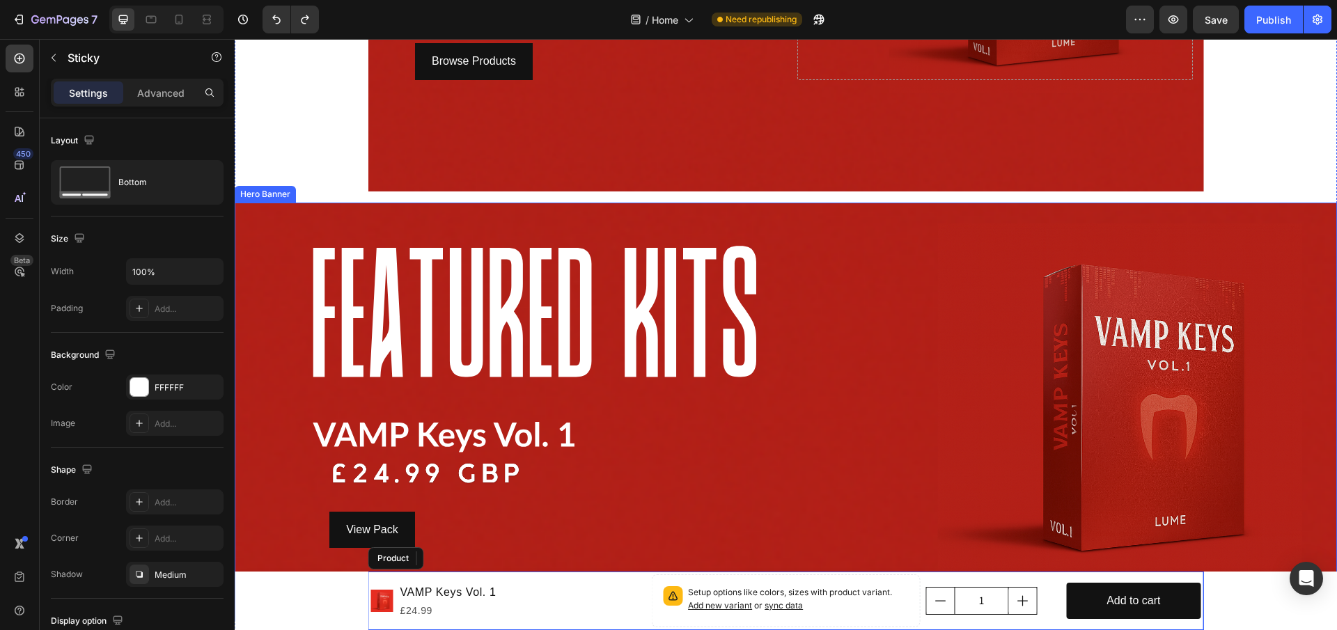
scroll to position [250, 0]
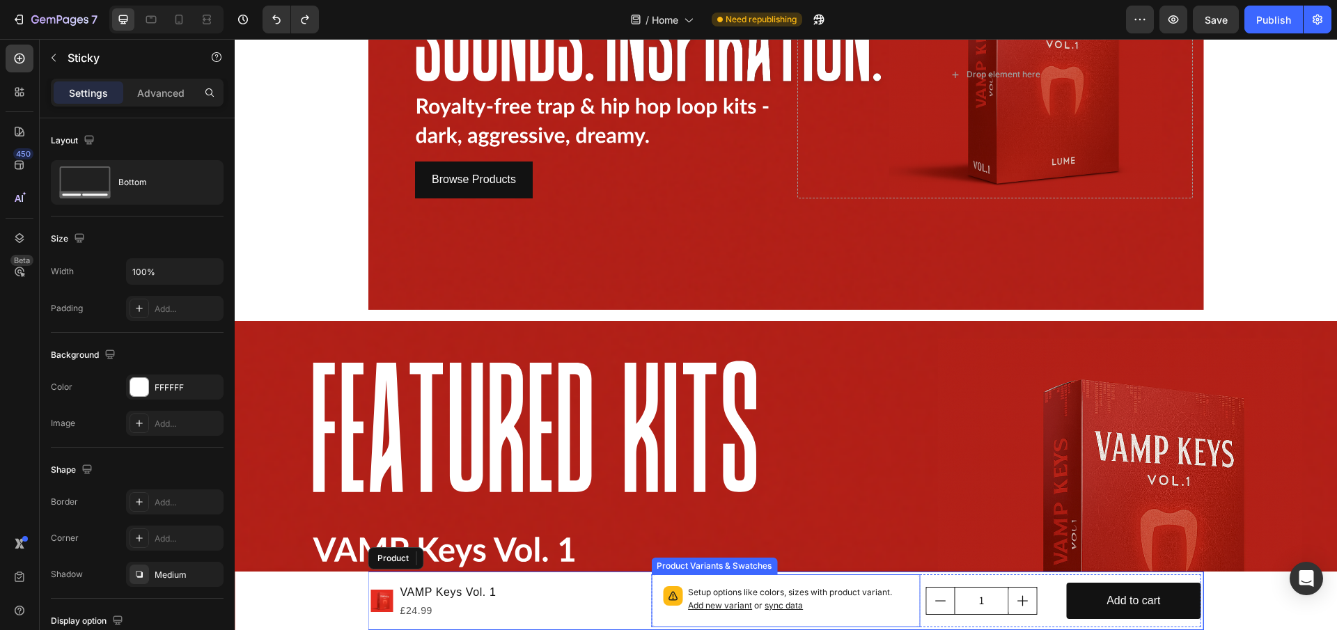
click at [688, 586] on p "Setup options like colors, sizes with product variant. Add new variant or sync …" at bounding box center [798, 599] width 221 height 26
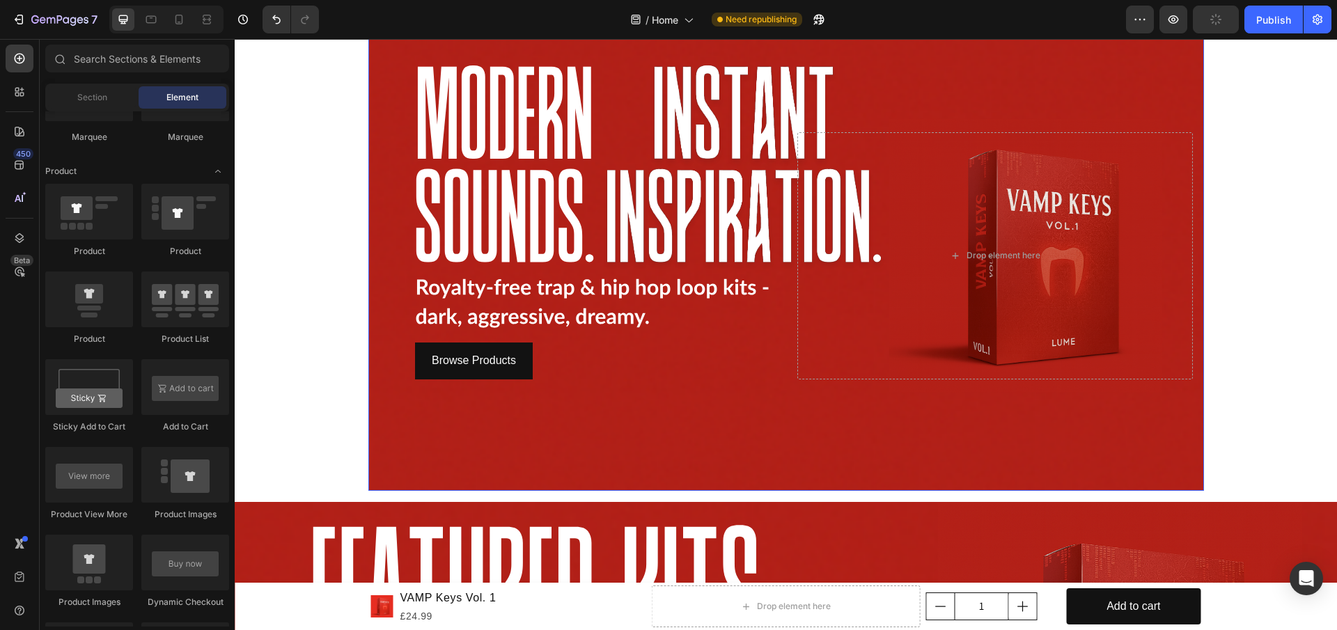
scroll to position [41, 0]
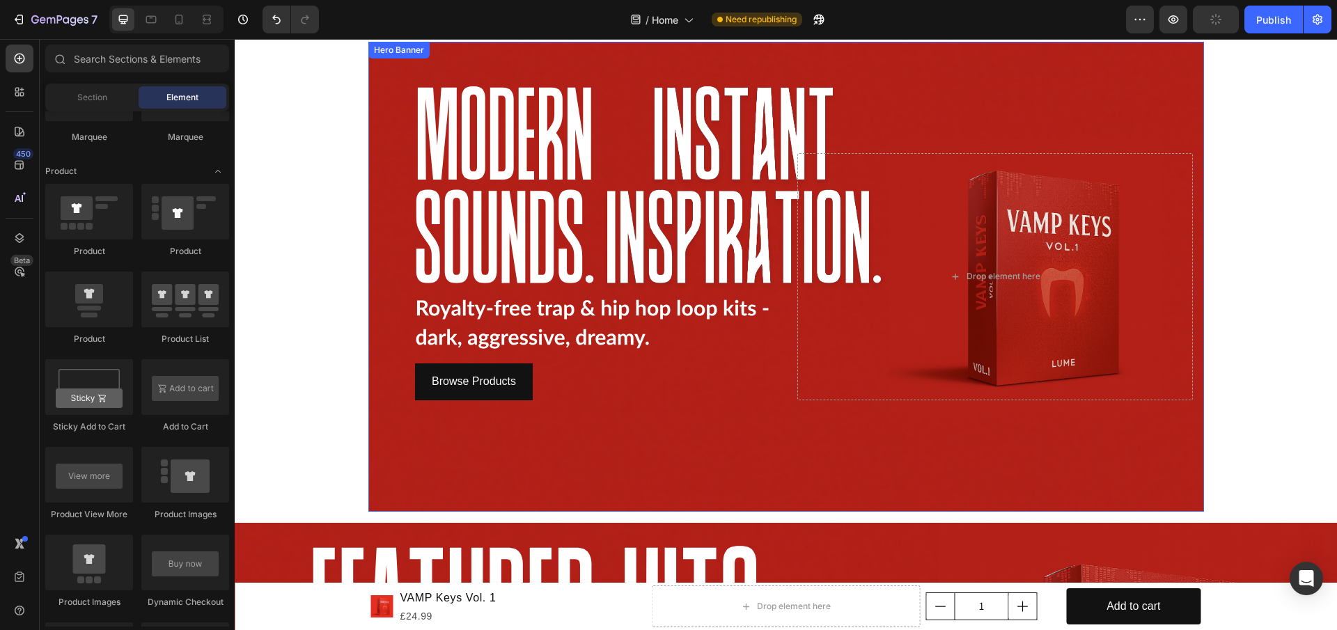
click at [671, 372] on div "Browse Products Button" at bounding box center [576, 276] width 395 height 247
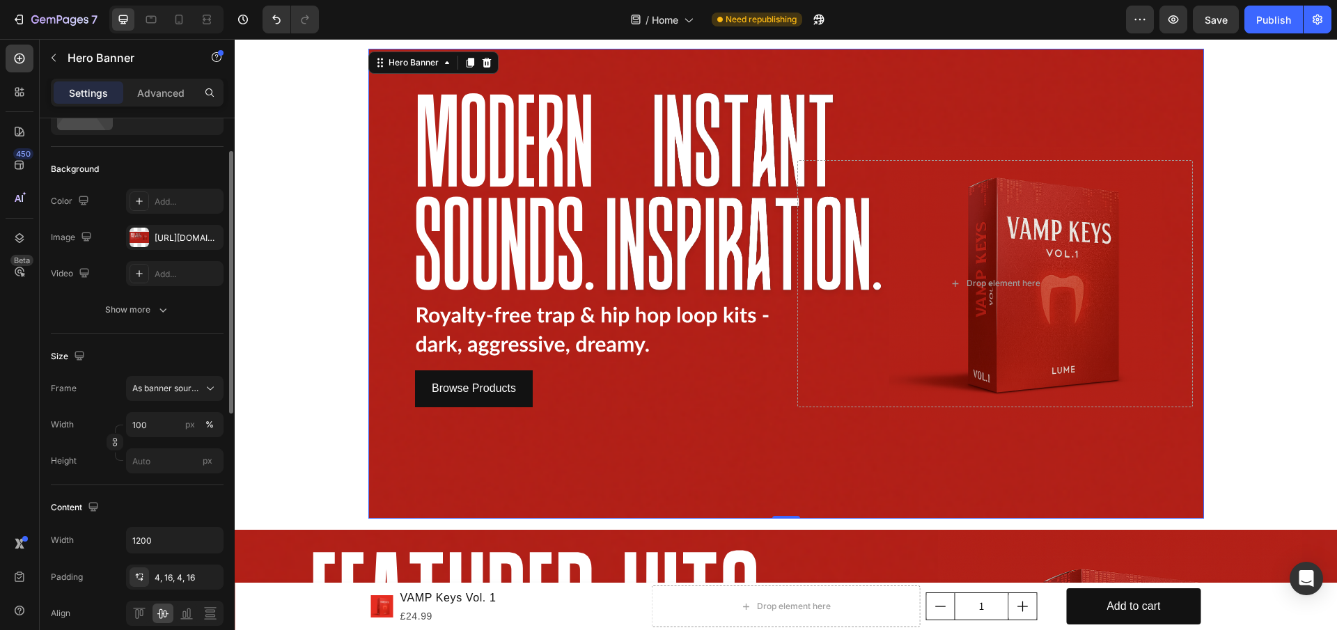
scroll to position [139, 0]
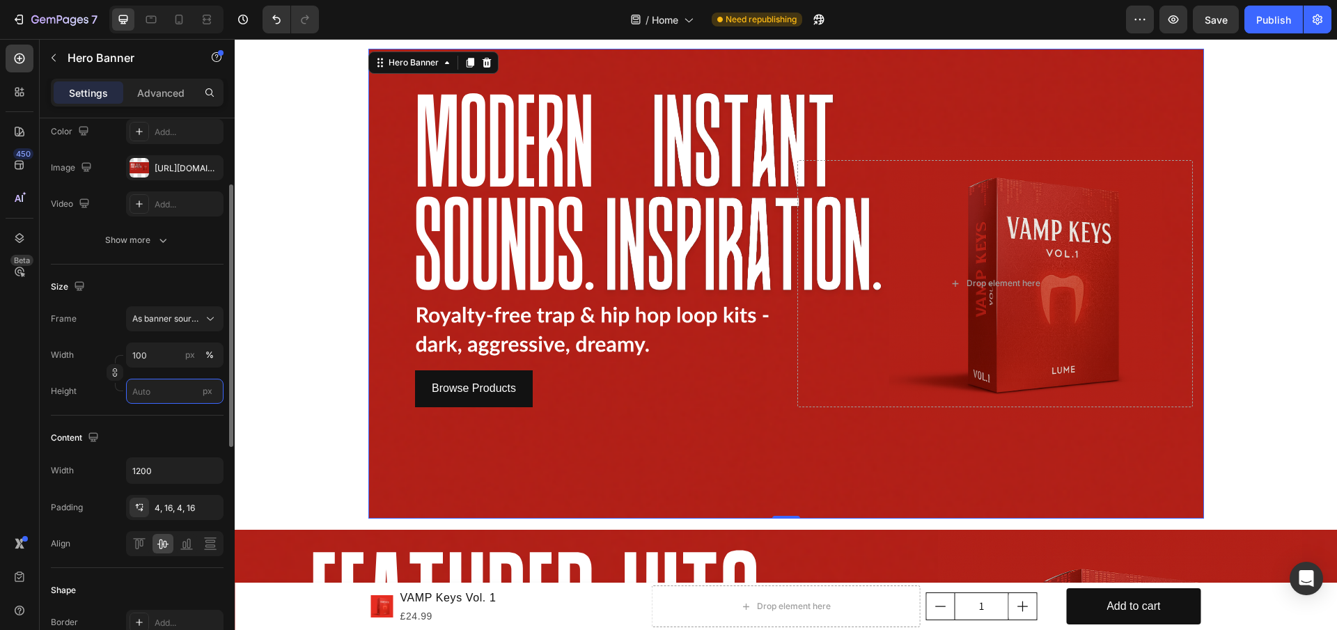
click at [187, 402] on input "px" at bounding box center [174, 391] width 97 height 25
click at [155, 455] on span "Fit screen" at bounding box center [151, 449] width 39 height 13
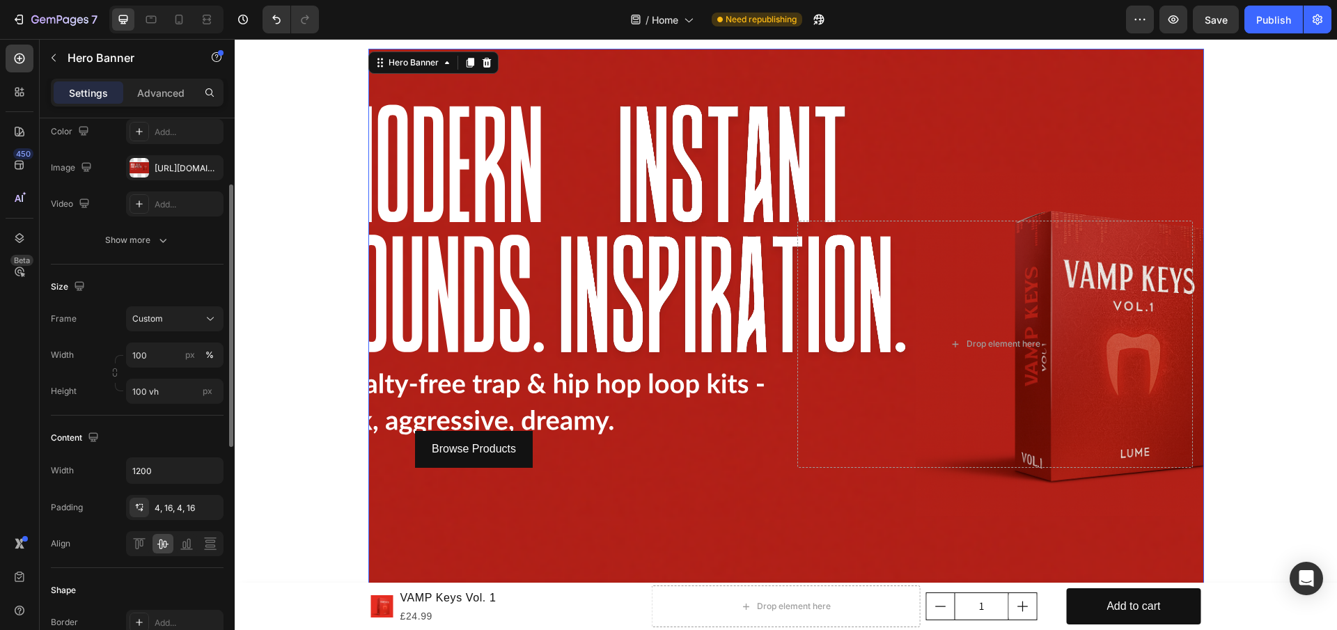
click at [163, 404] on div "Size Frame Custom Width 100 px % Height 100 vh px" at bounding box center [137, 340] width 173 height 151
click at [166, 395] on input "100 vh" at bounding box center [174, 391] width 97 height 25
click at [177, 427] on p "Fit content Auto" at bounding box center [172, 424] width 81 height 13
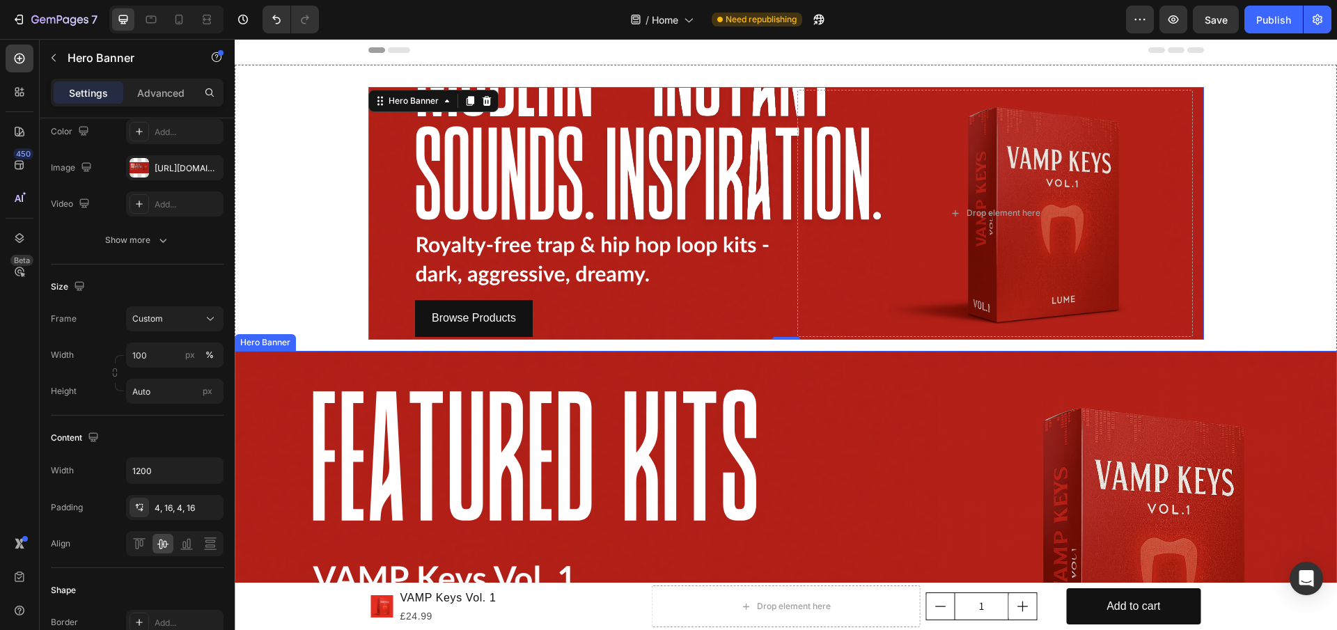
scroll to position [0, 0]
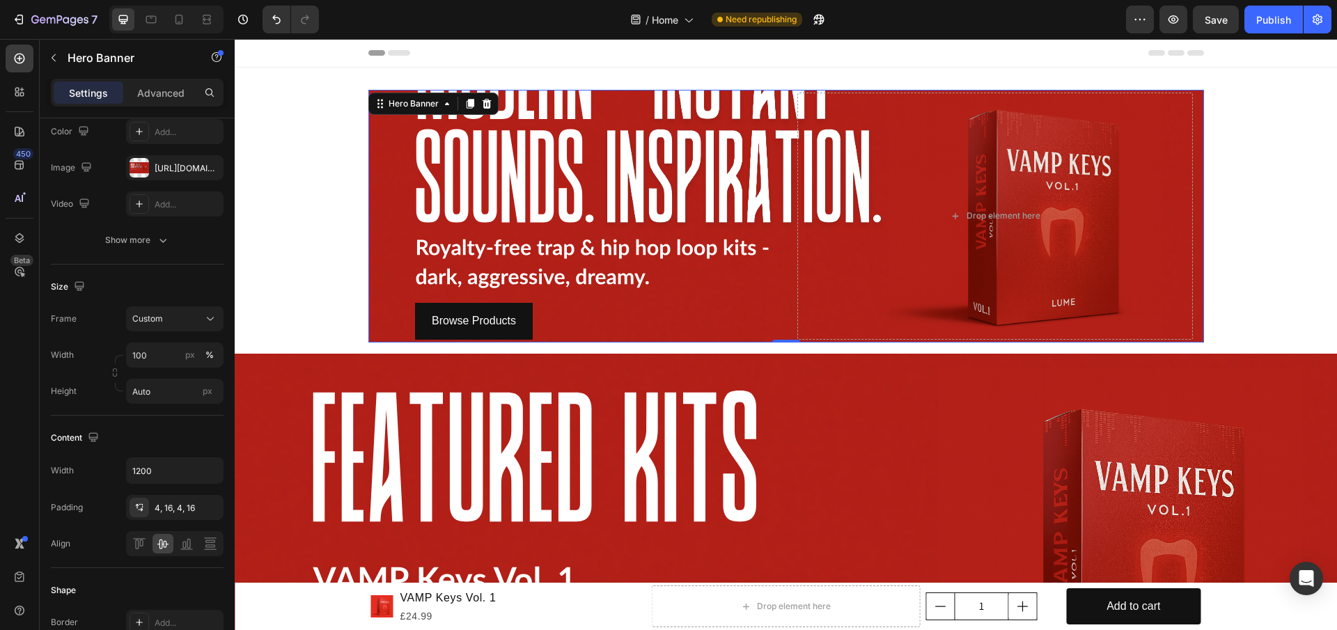
click at [582, 289] on div "Browse Products Button" at bounding box center [576, 216] width 395 height 247
click at [166, 400] on input "Auto" at bounding box center [174, 391] width 97 height 25
click at [74, 358] on label "Width" at bounding box center [62, 355] width 23 height 13
type input "100 vh"
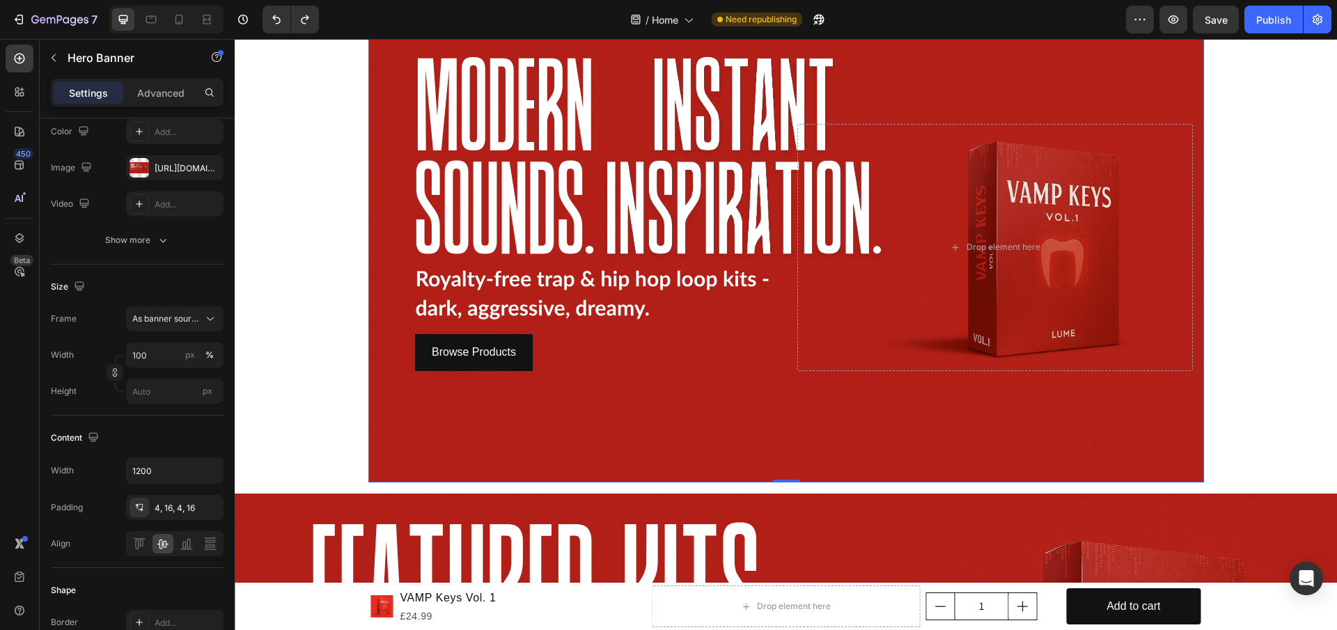
scroll to position [209, 0]
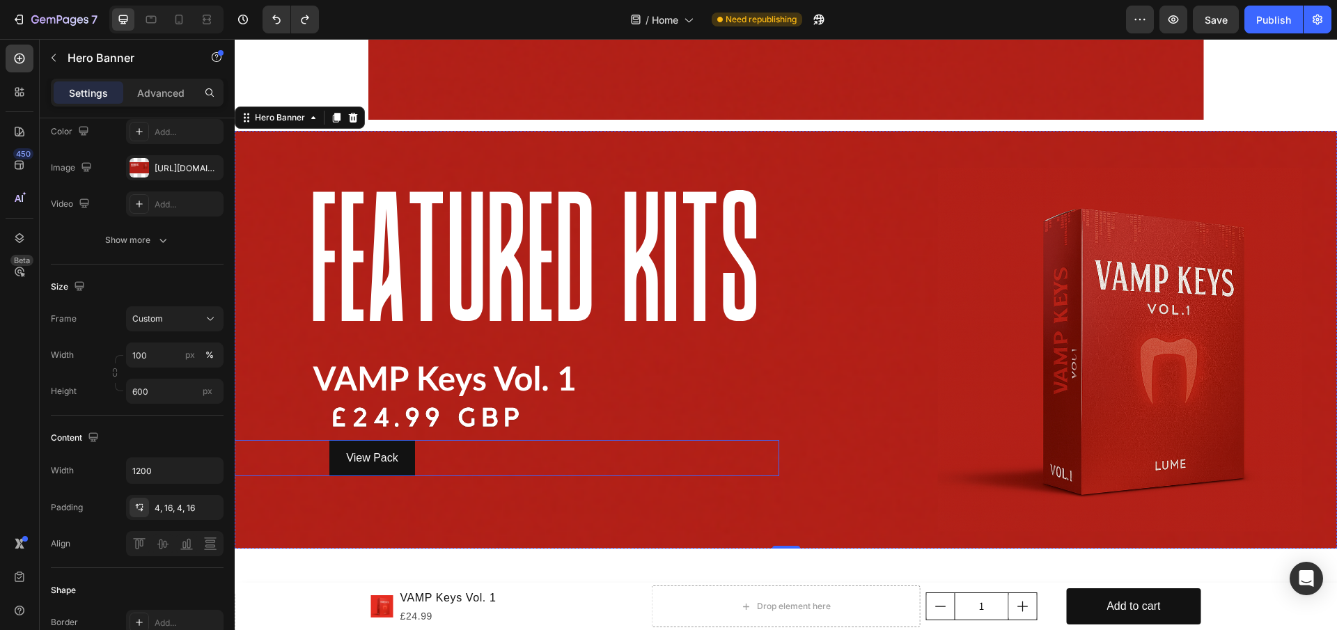
scroll to position [389, 0]
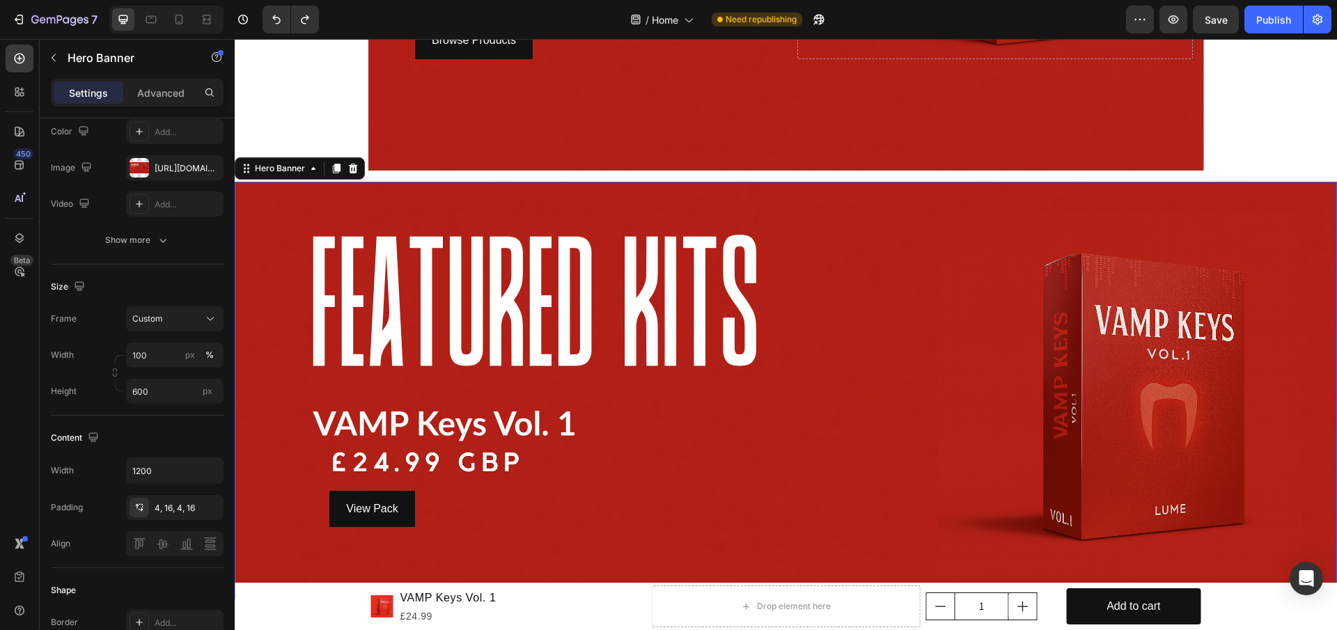
click at [287, 221] on div "Background Image" at bounding box center [786, 479] width 1102 height 627
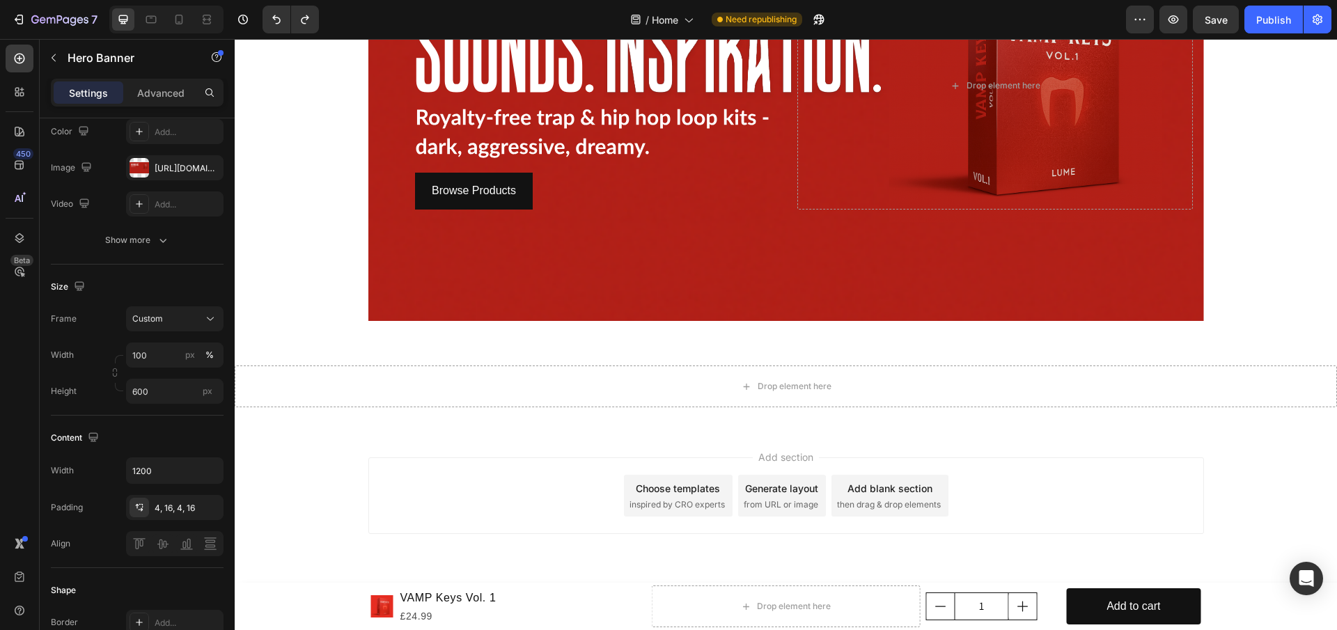
scroll to position [239, 0]
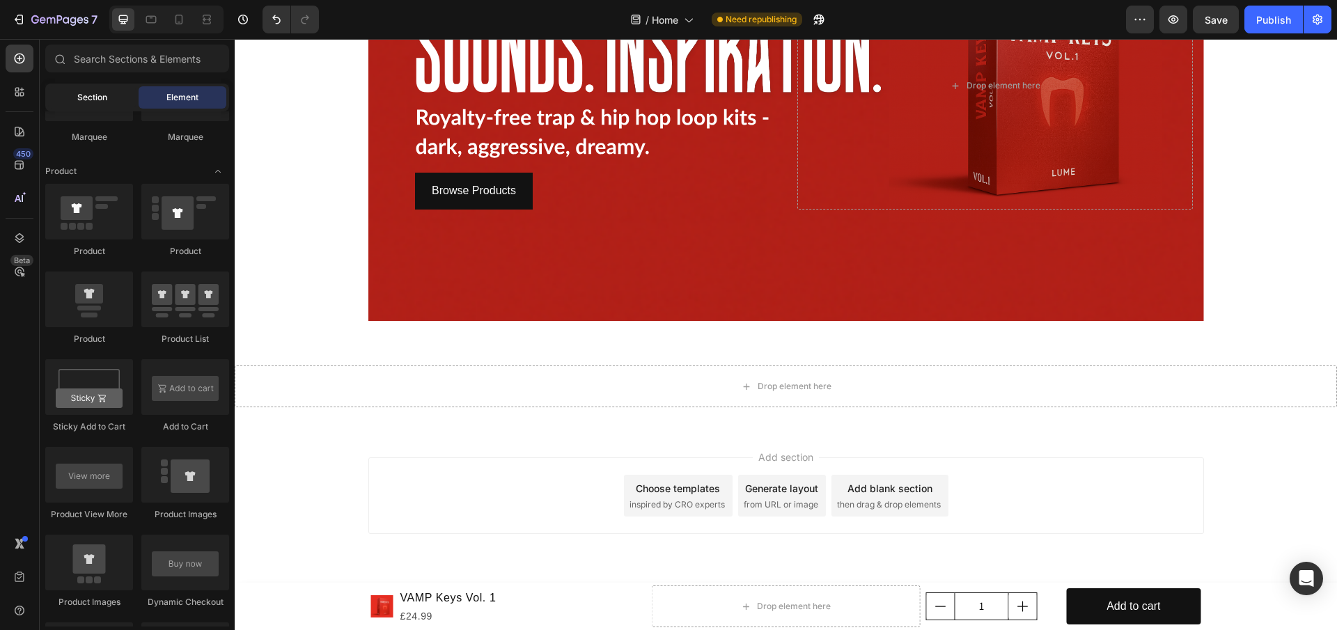
click at [102, 104] on div "Section" at bounding box center [92, 97] width 88 height 22
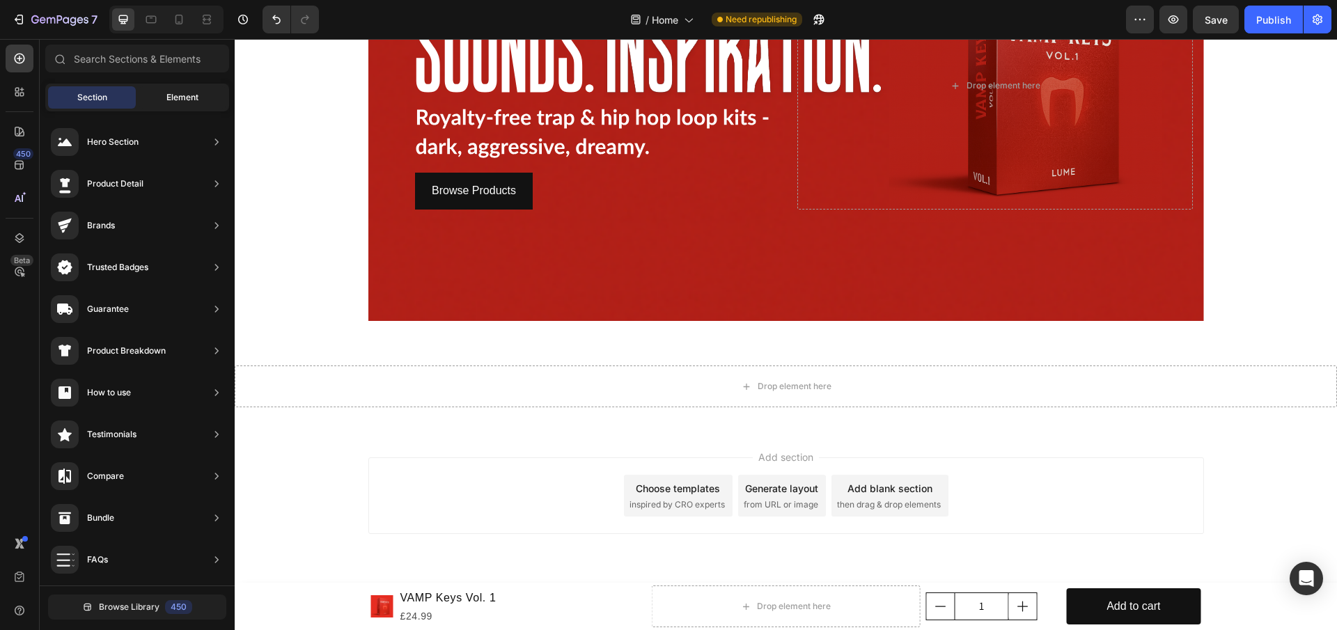
click at [164, 91] on div "Element" at bounding box center [183, 97] width 88 height 22
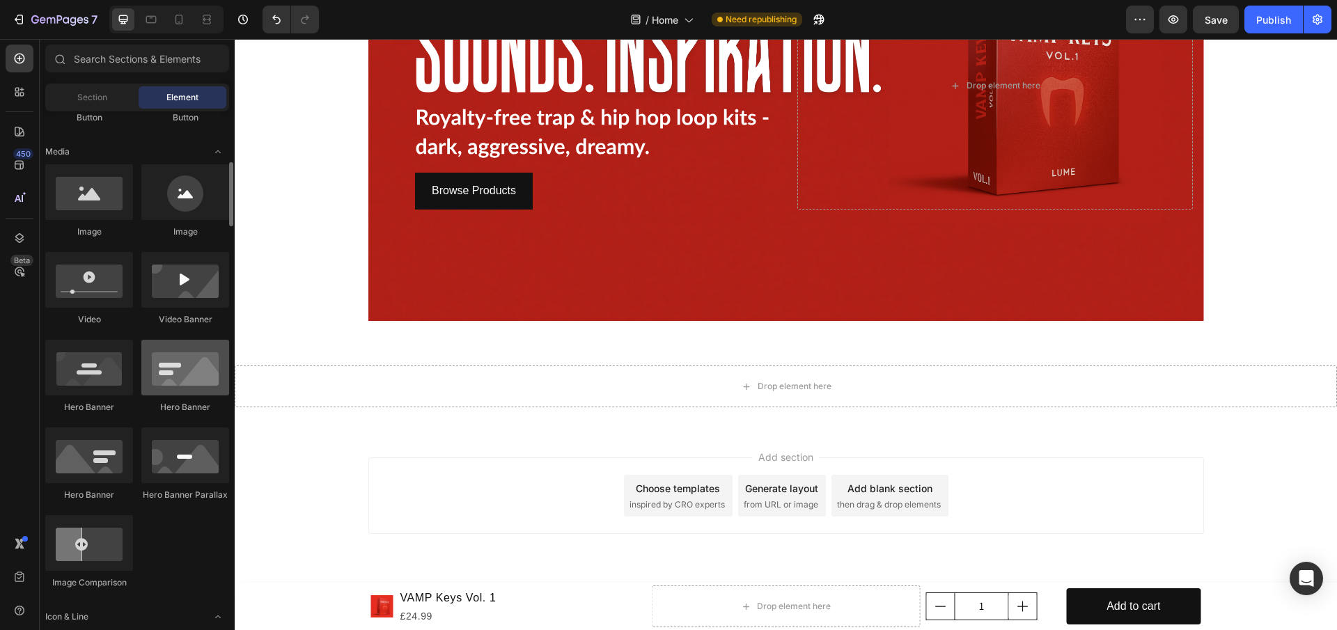
scroll to position [478, 0]
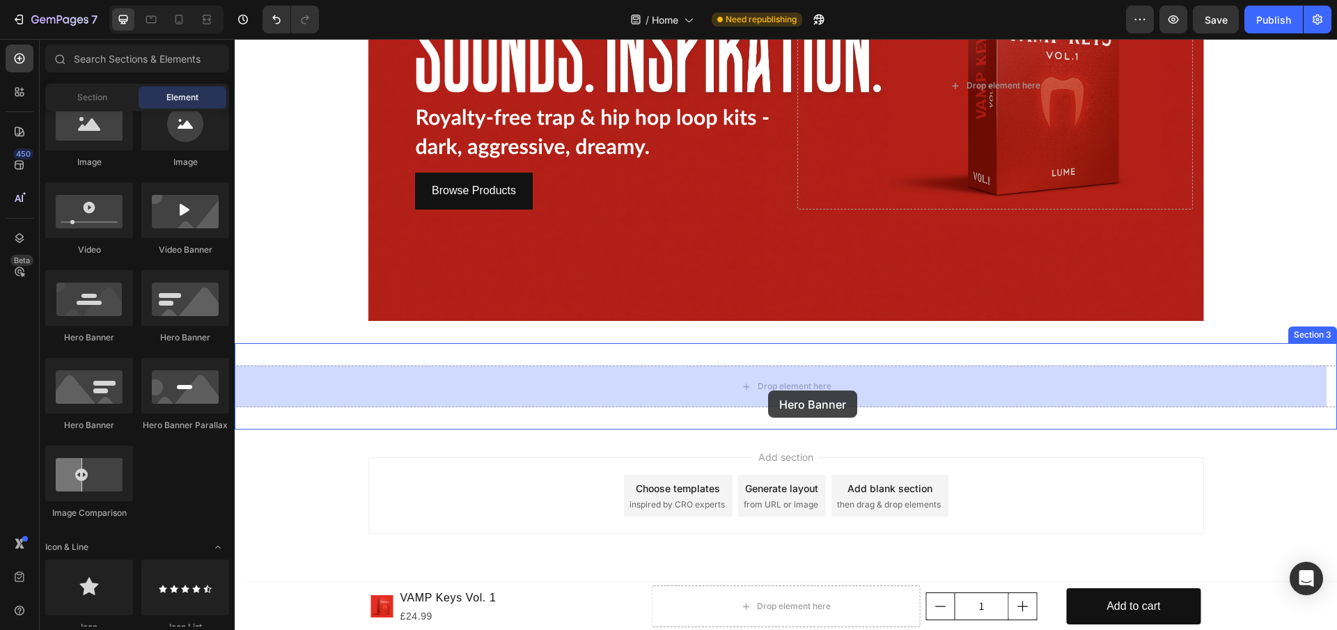
drag, startPoint x: 390, startPoint y: 345, endPoint x: 774, endPoint y: 388, distance: 386.7
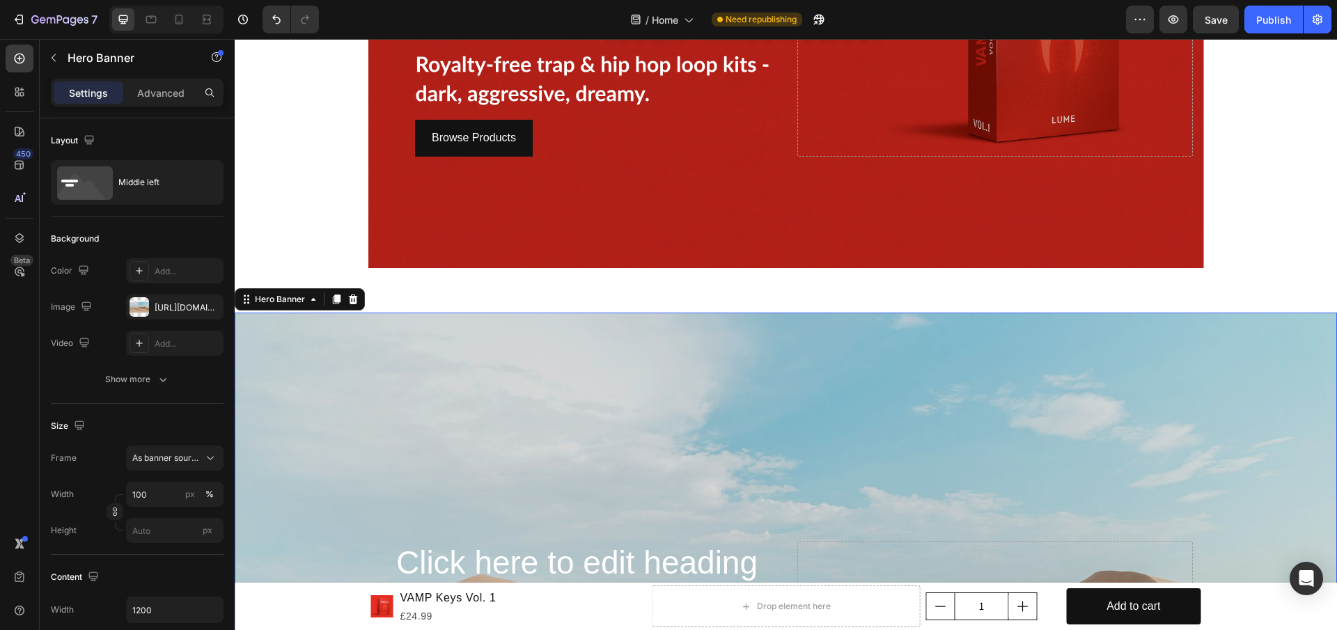
scroll to position [517, 0]
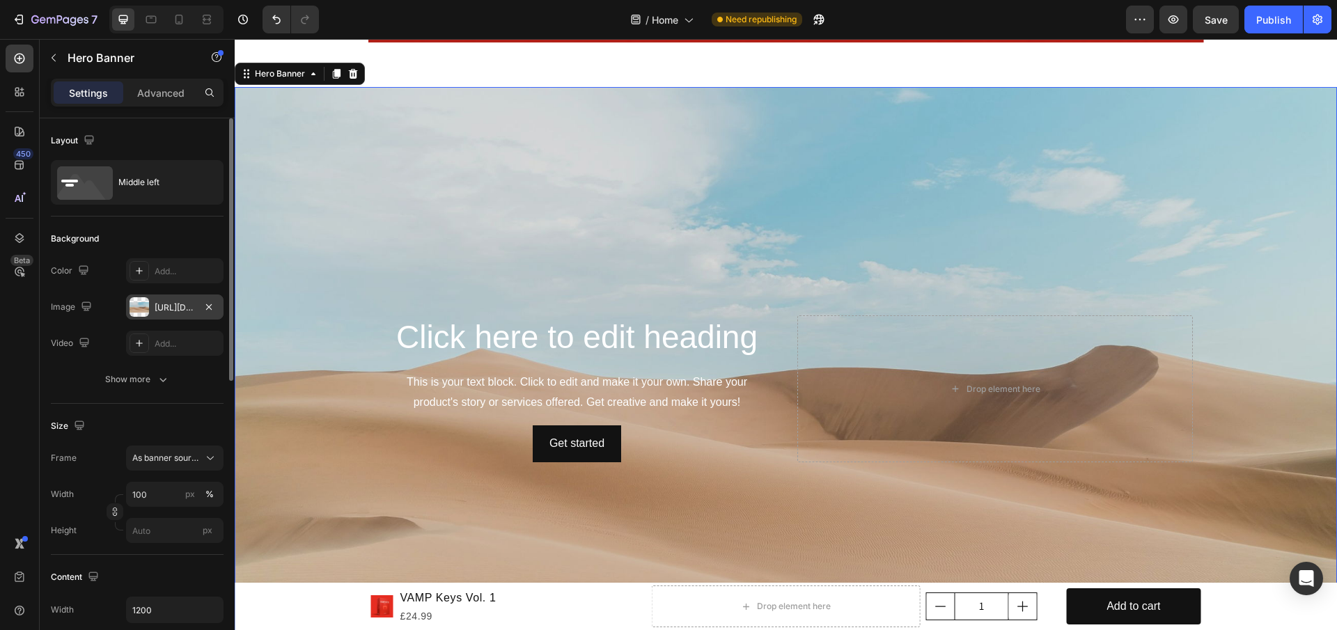
click at [193, 316] on div "[URL][DOMAIN_NAME]" at bounding box center [174, 306] width 97 height 25
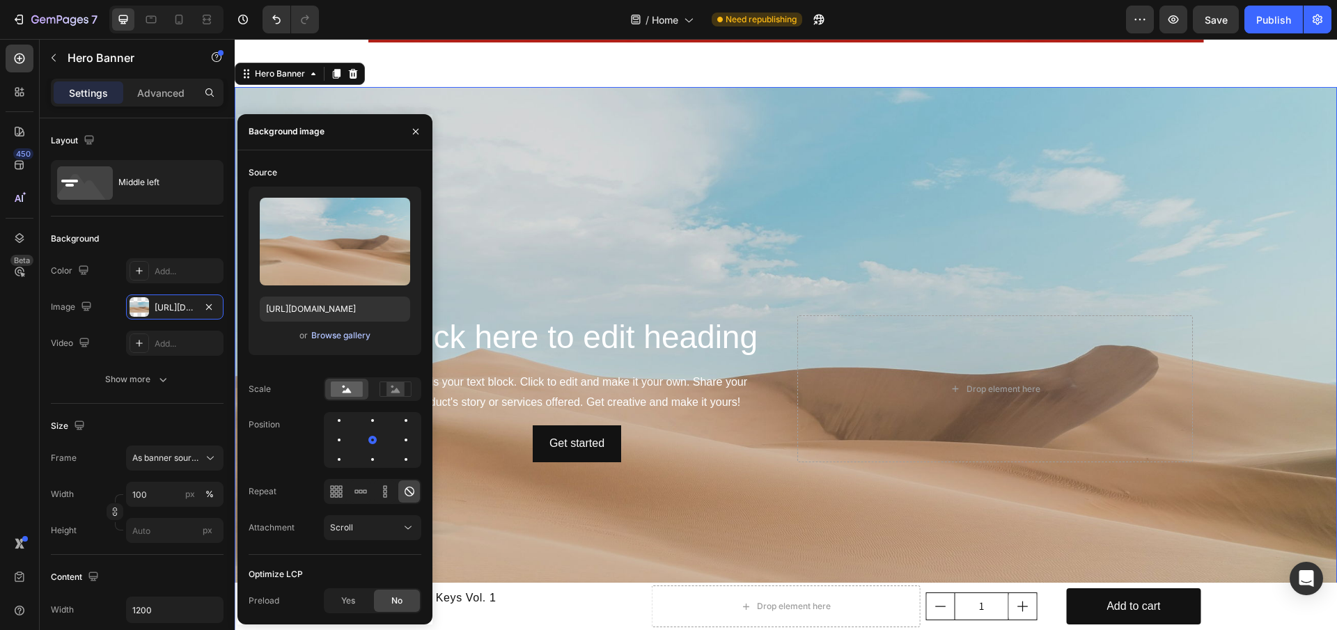
click at [357, 332] on div "Browse gallery" at bounding box center [340, 335] width 59 height 13
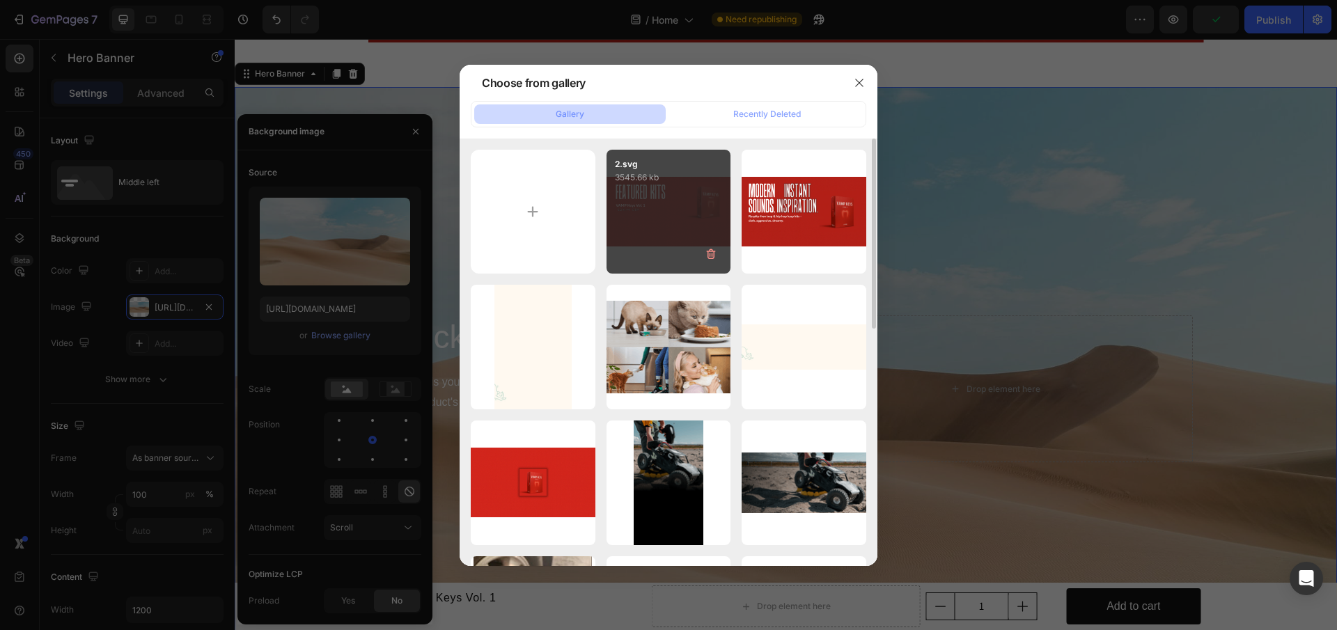
click at [639, 233] on div "2.svg 3545.66 kb" at bounding box center [668, 212] width 125 height 125
type input "[URL][DOMAIN_NAME]"
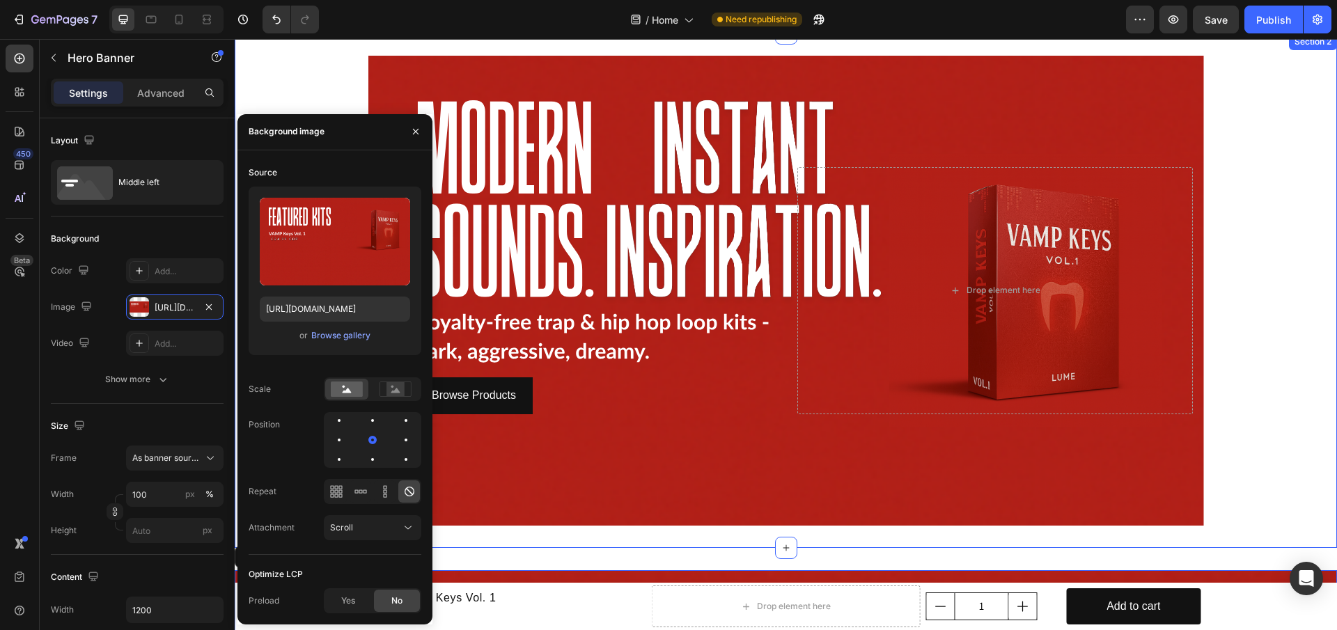
scroll to position [30, 0]
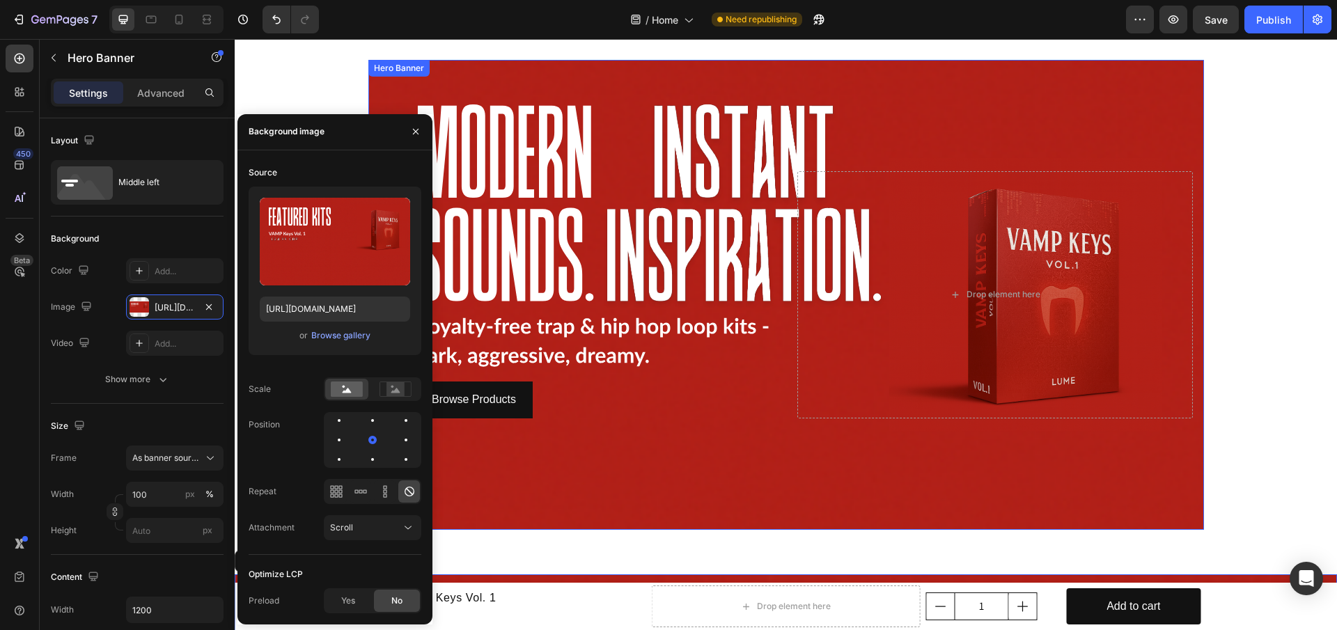
click at [709, 487] on div "Background Image" at bounding box center [785, 295] width 835 height 470
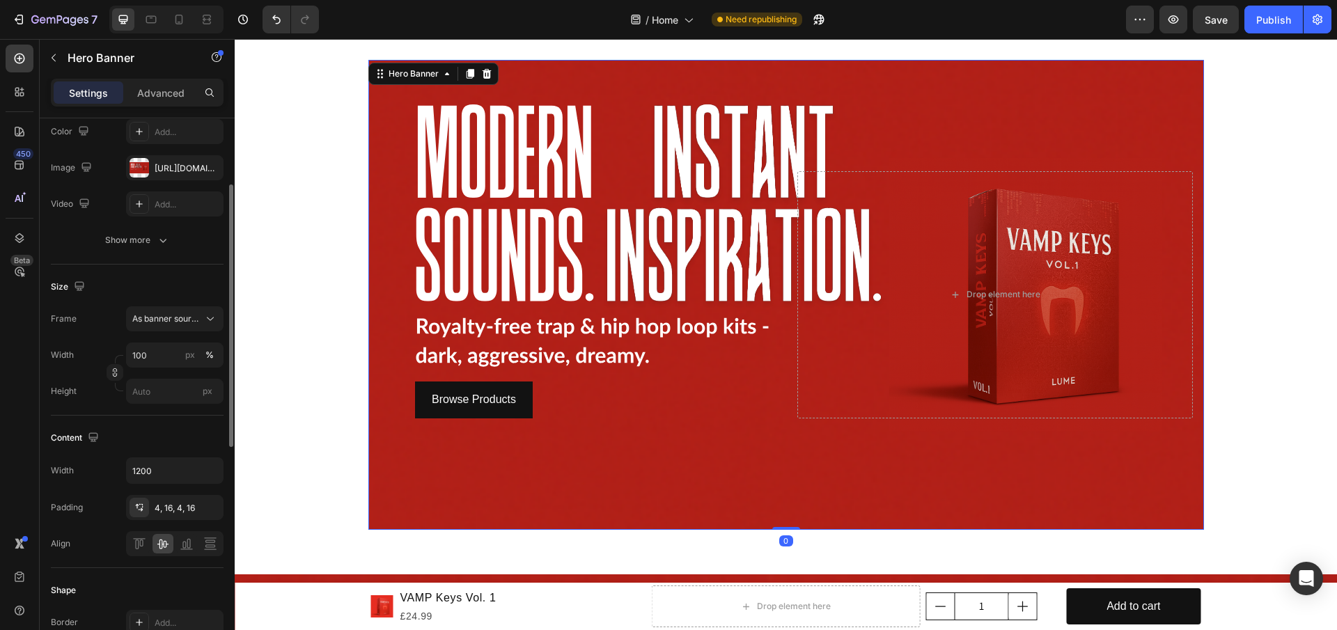
click at [563, 437] on div "Background Image" at bounding box center [785, 295] width 835 height 470
click at [571, 469] on div "Background Image" at bounding box center [785, 295] width 835 height 470
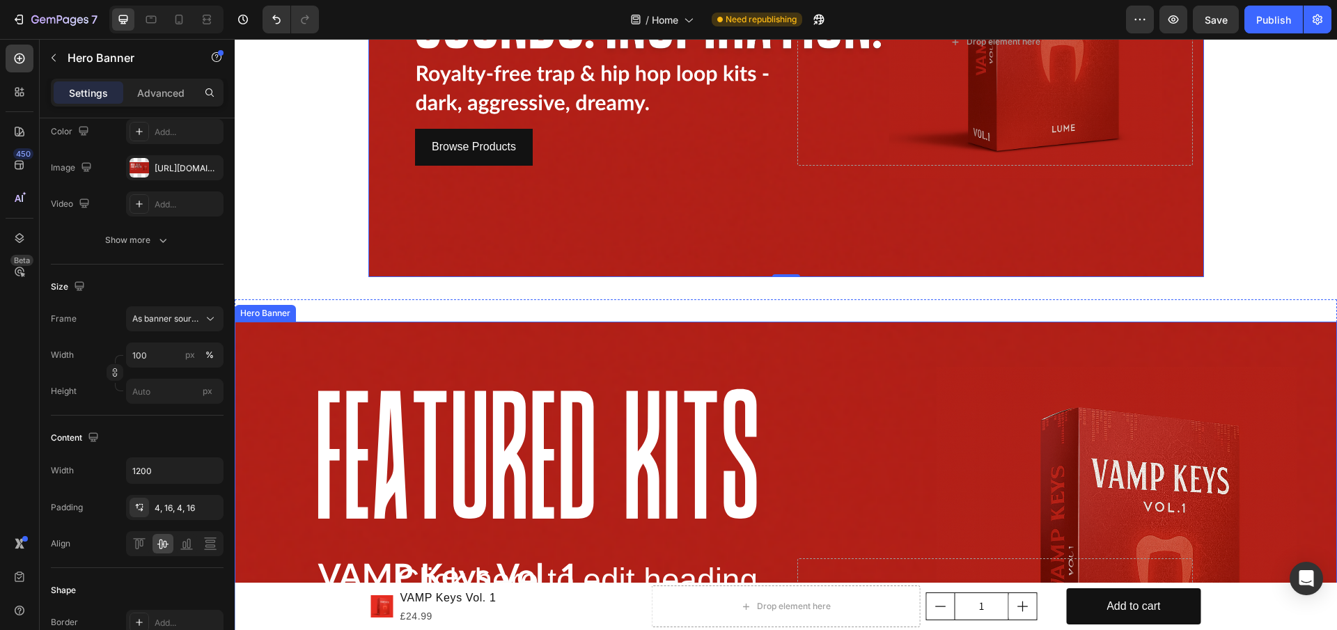
scroll to position [239, 0]
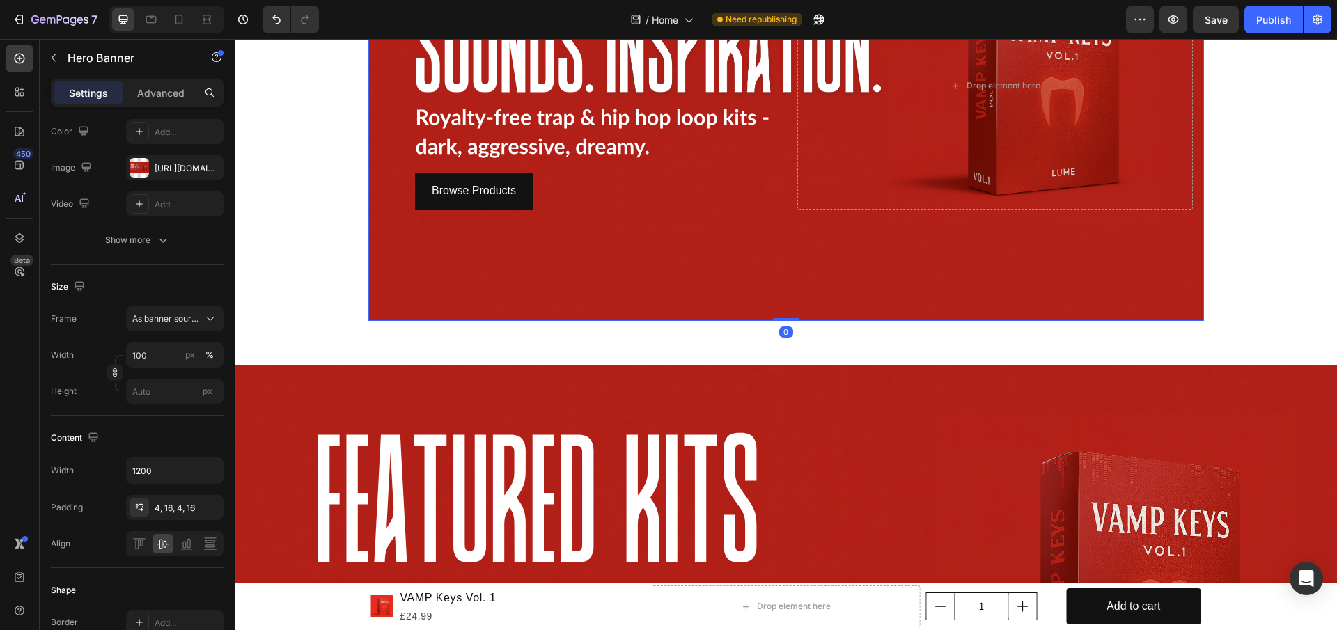
drag, startPoint x: 781, startPoint y: 319, endPoint x: 782, endPoint y: 257, distance: 62.0
click at [782, 257] on div "Browse Products Button Drop element here Hero Banner 0" at bounding box center [785, 86] width 835 height 470
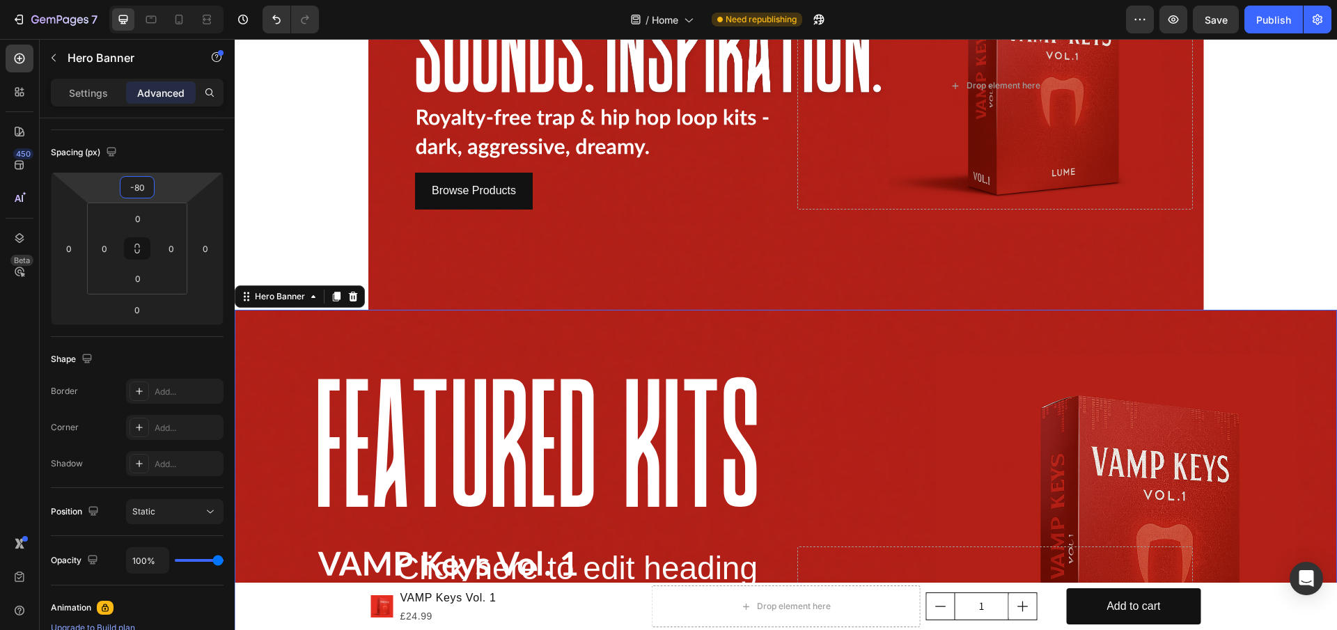
type input "-78"
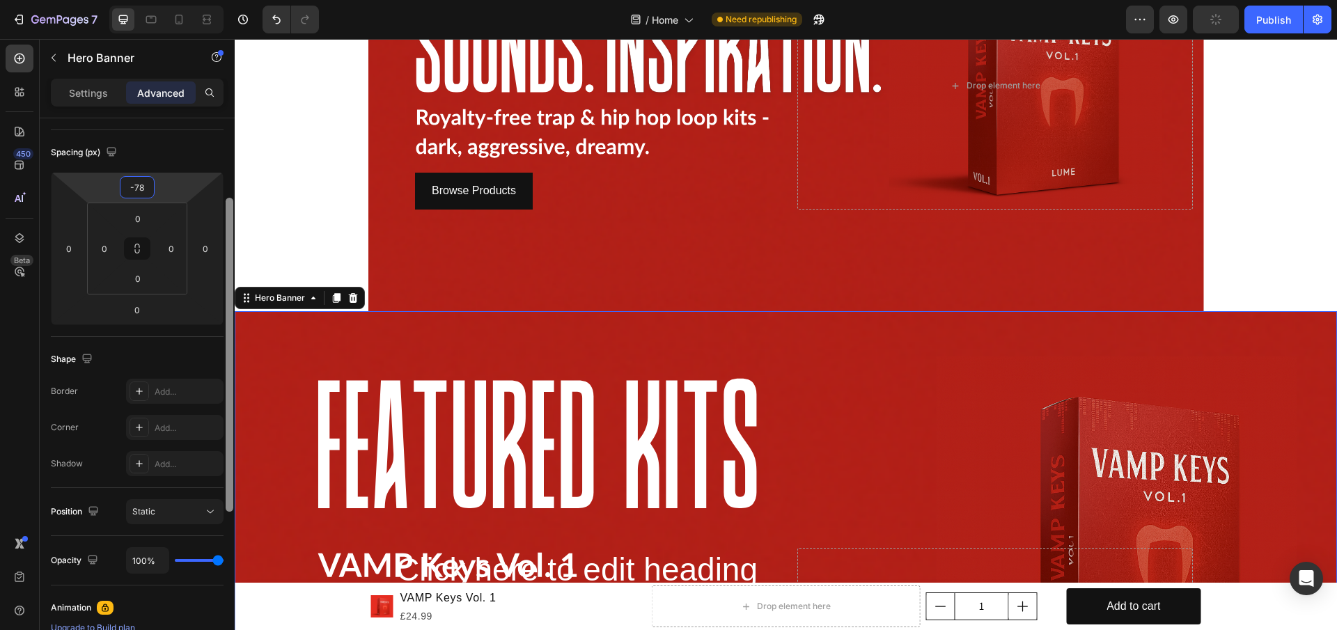
drag, startPoint x: 189, startPoint y: 216, endPoint x: 231, endPoint y: 221, distance: 42.8
click at [187, 0] on html "7 / Home Need republishing Preview Publish 450 Beta Sections(18) Elements(83) S…" at bounding box center [668, 0] width 1337 height 0
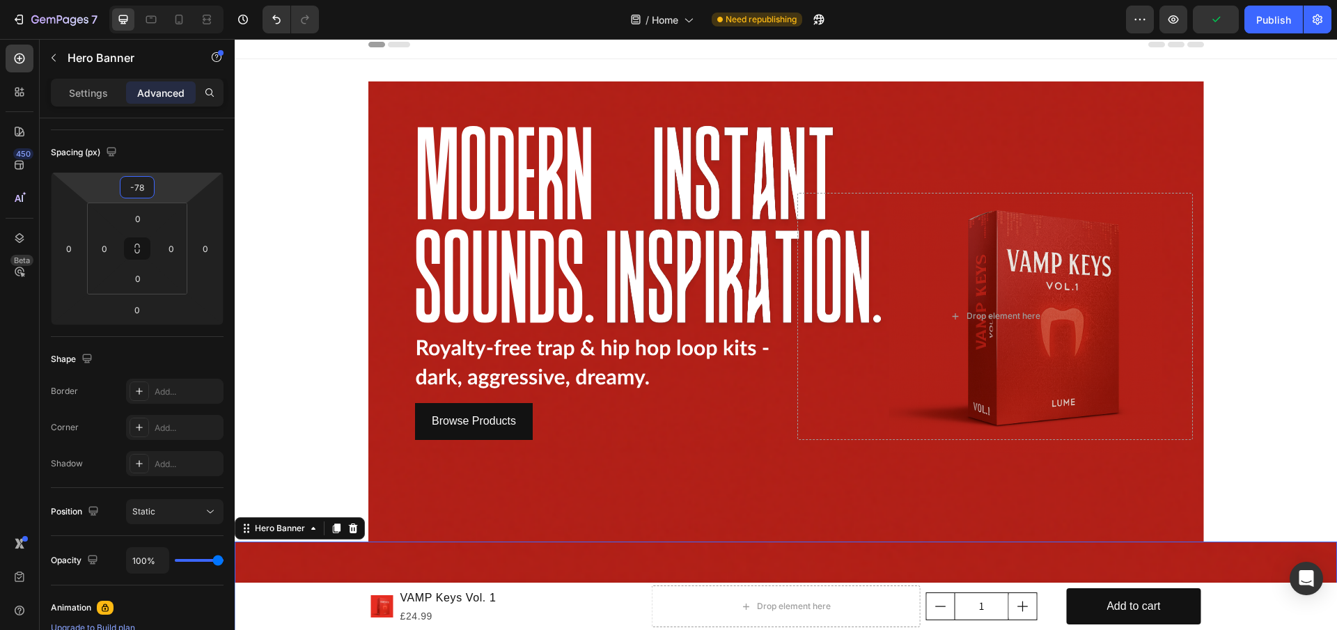
scroll to position [0, 0]
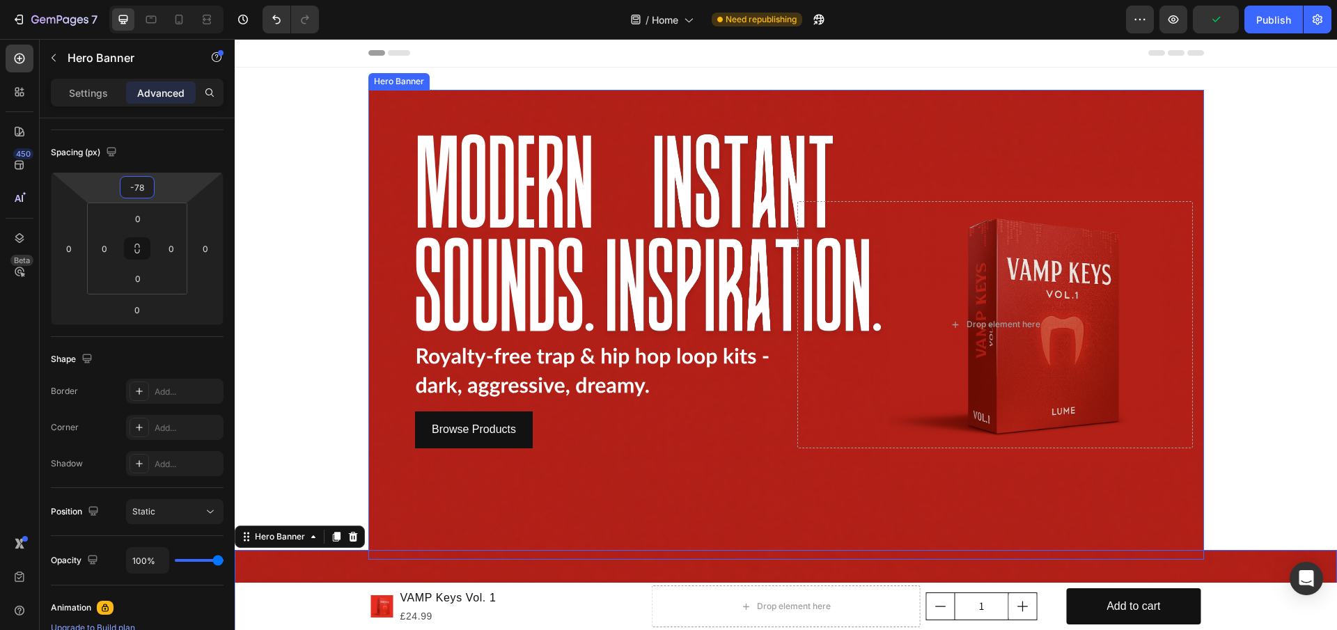
click at [410, 459] on div "Background Image" at bounding box center [785, 325] width 835 height 470
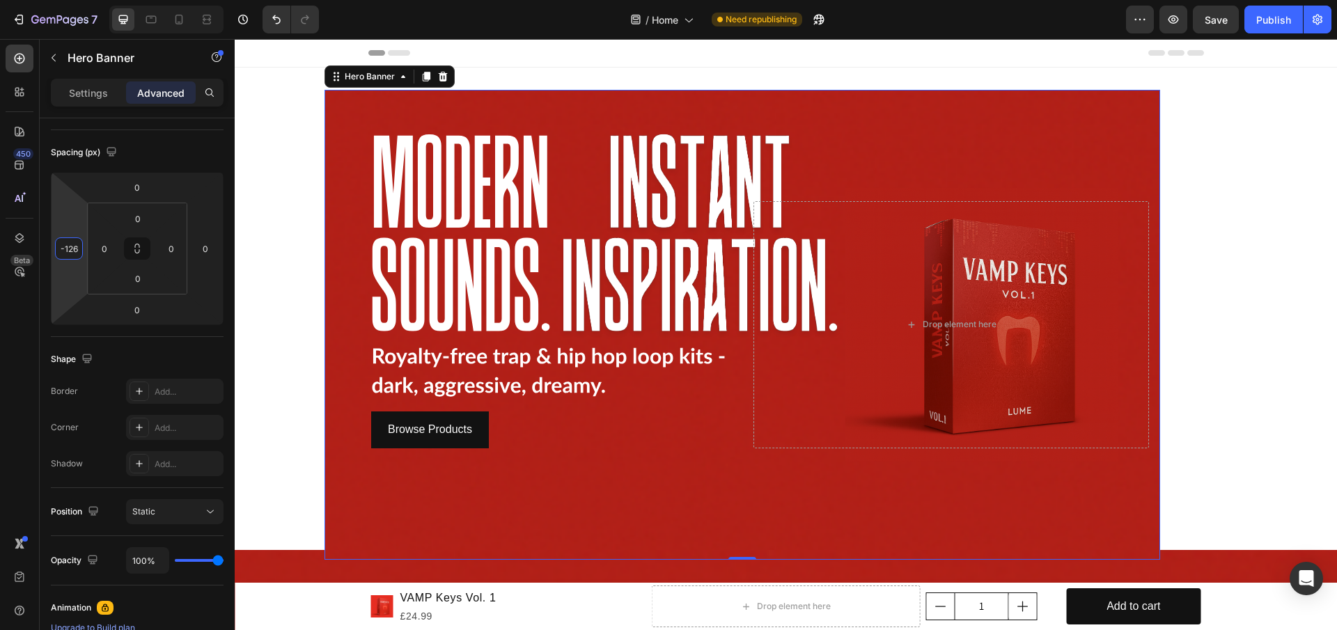
drag, startPoint x: 65, startPoint y: 276, endPoint x: 91, endPoint y: 320, distance: 50.5
click at [91, 0] on html "7 / Home Need republishing Preview Save Publish 450 Beta Sections(18) Elements(…" at bounding box center [668, 0] width 1337 height 0
type input "0"
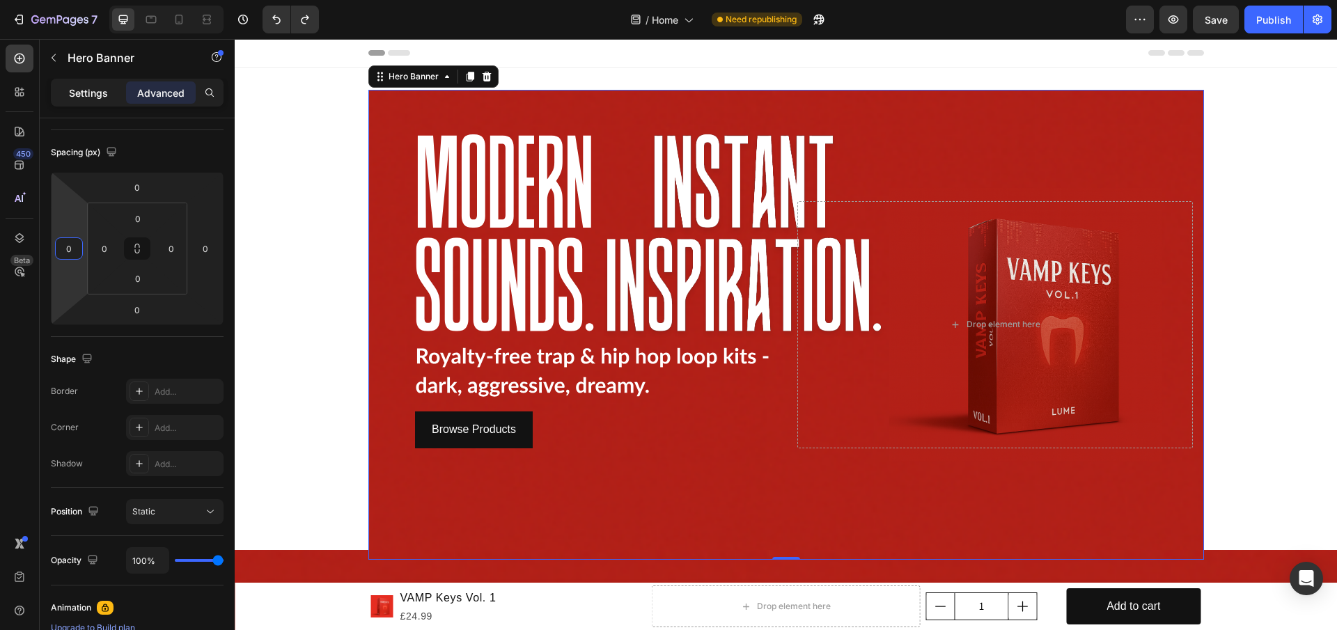
click at [84, 98] on p "Settings" at bounding box center [88, 93] width 39 height 15
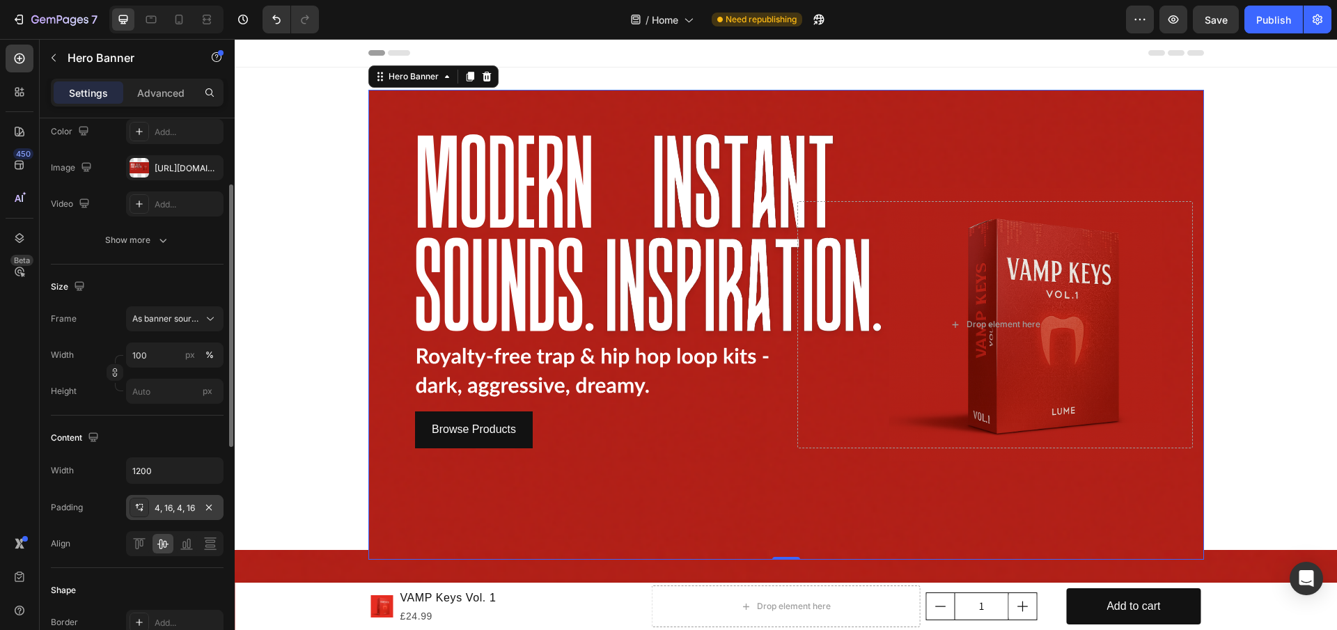
click at [140, 507] on icon at bounding box center [139, 507] width 11 height 11
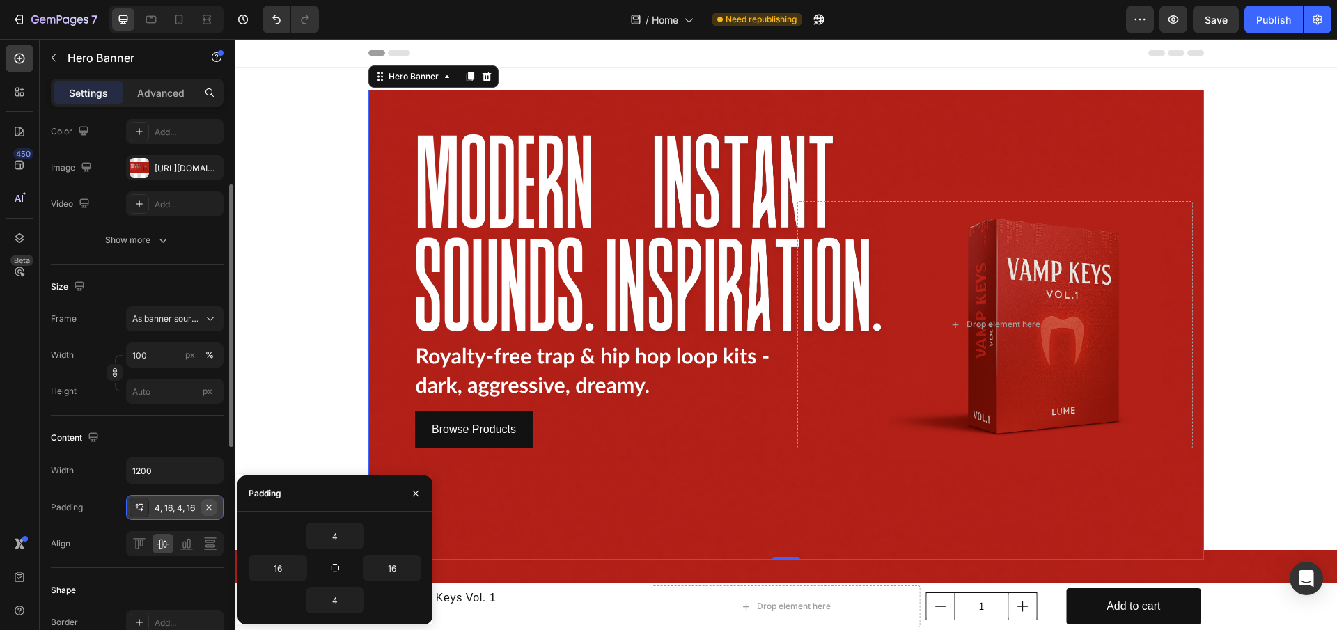
click at [217, 506] on div "4, 16, 4, 16" at bounding box center [174, 507] width 97 height 25
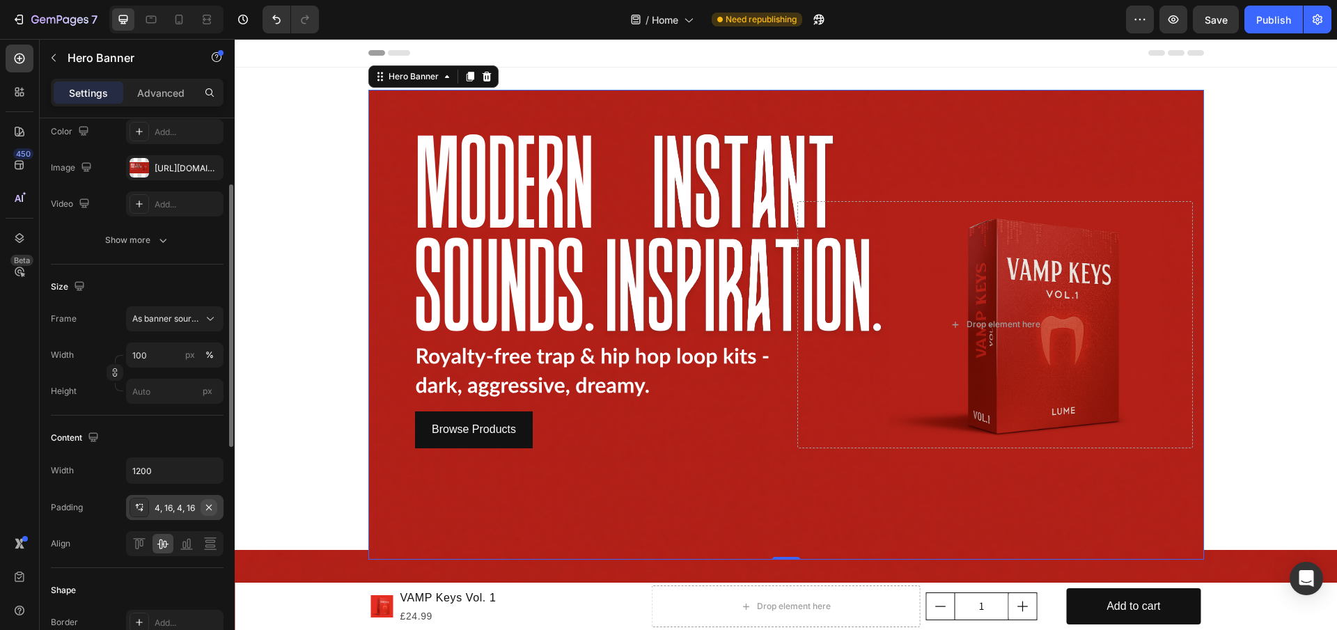
click at [214, 508] on icon "button" at bounding box center [208, 507] width 11 height 11
click at [379, 412] on div "Browse Products Button" at bounding box center [473, 429] width 395 height 37
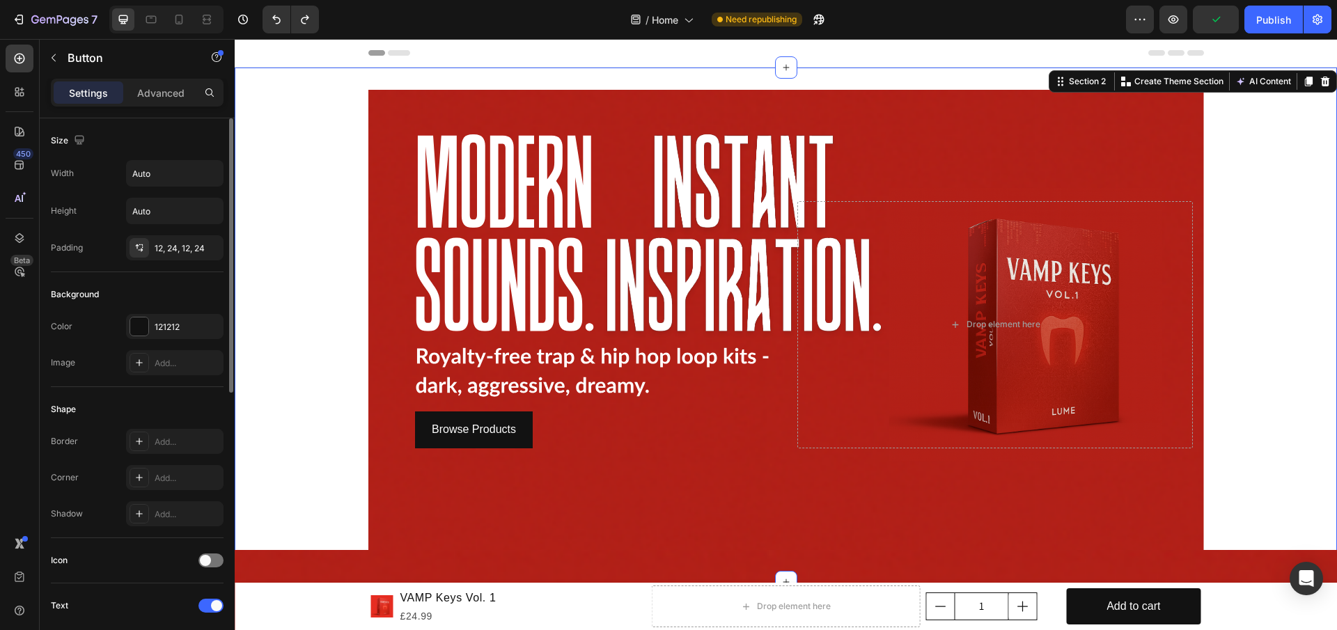
click at [362, 342] on div "Browse Products Button Drop element here Hero Banner Row" at bounding box center [786, 325] width 1102 height 470
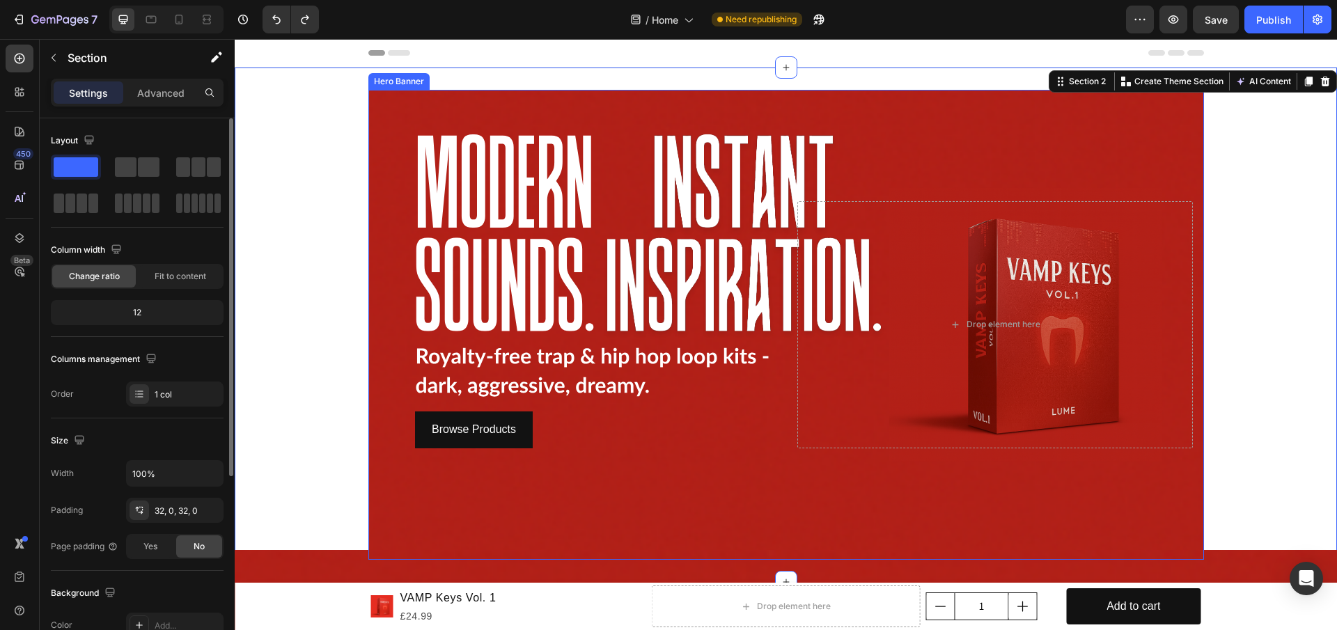
click at [379, 338] on div "Browse Products Button" at bounding box center [576, 324] width 395 height 247
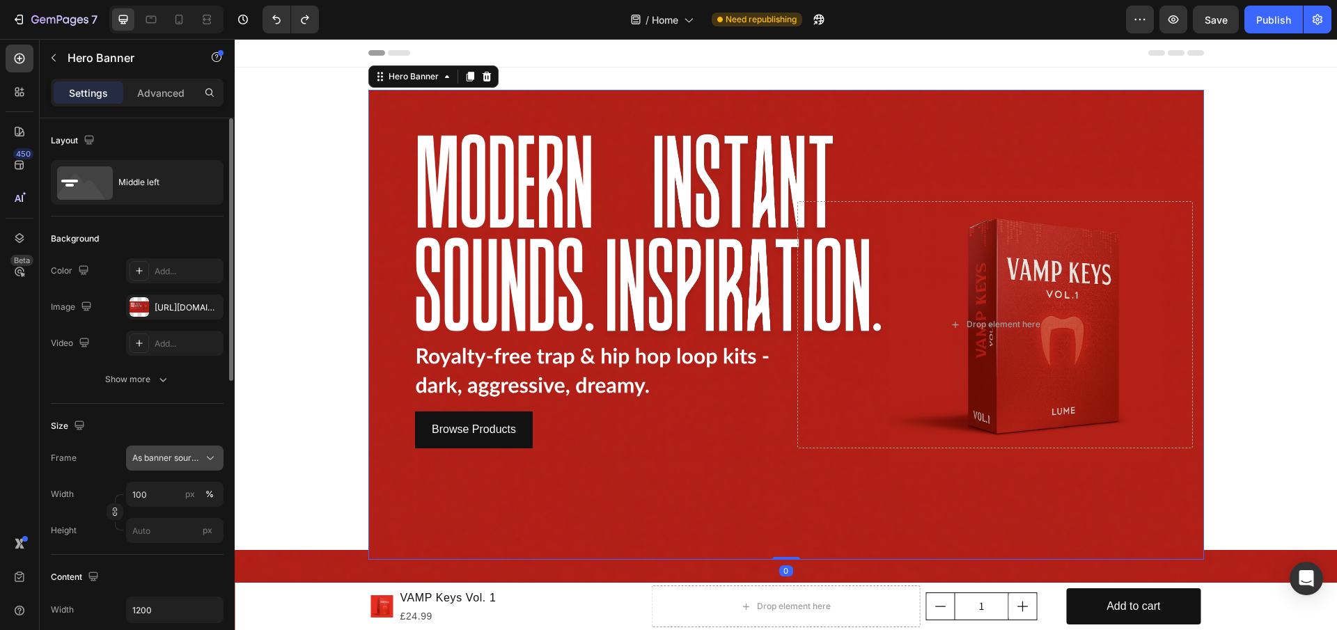
click at [157, 465] on button "As banner source" at bounding box center [174, 458] width 97 height 25
click at [159, 520] on span "Custom" at bounding box center [147, 516] width 31 height 13
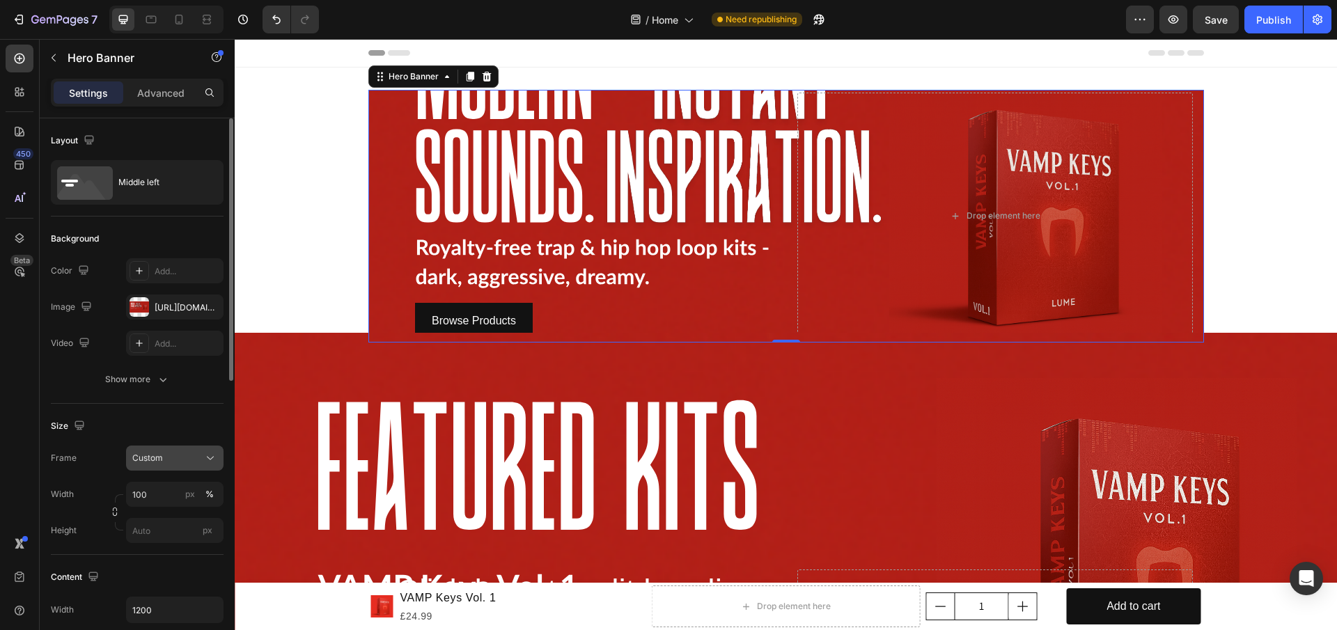
click at [168, 448] on button "Custom" at bounding box center [174, 458] width 97 height 25
click at [183, 494] on span "As banner source" at bounding box center [166, 491] width 69 height 13
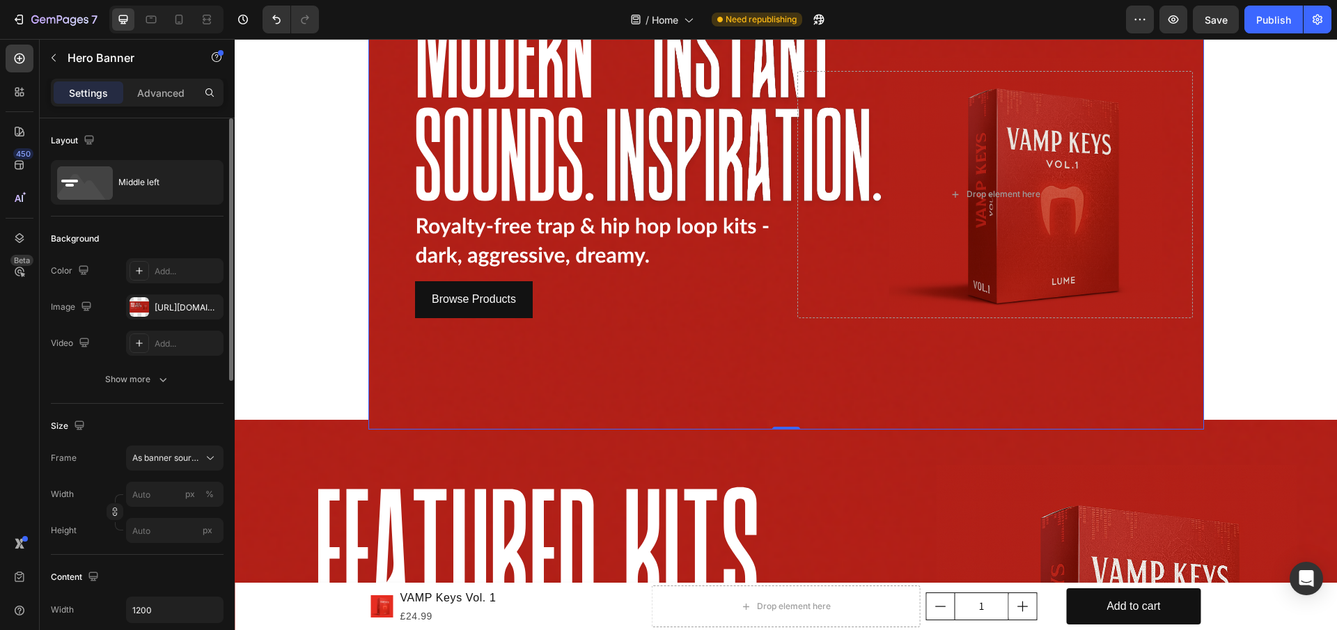
scroll to position [139, 0]
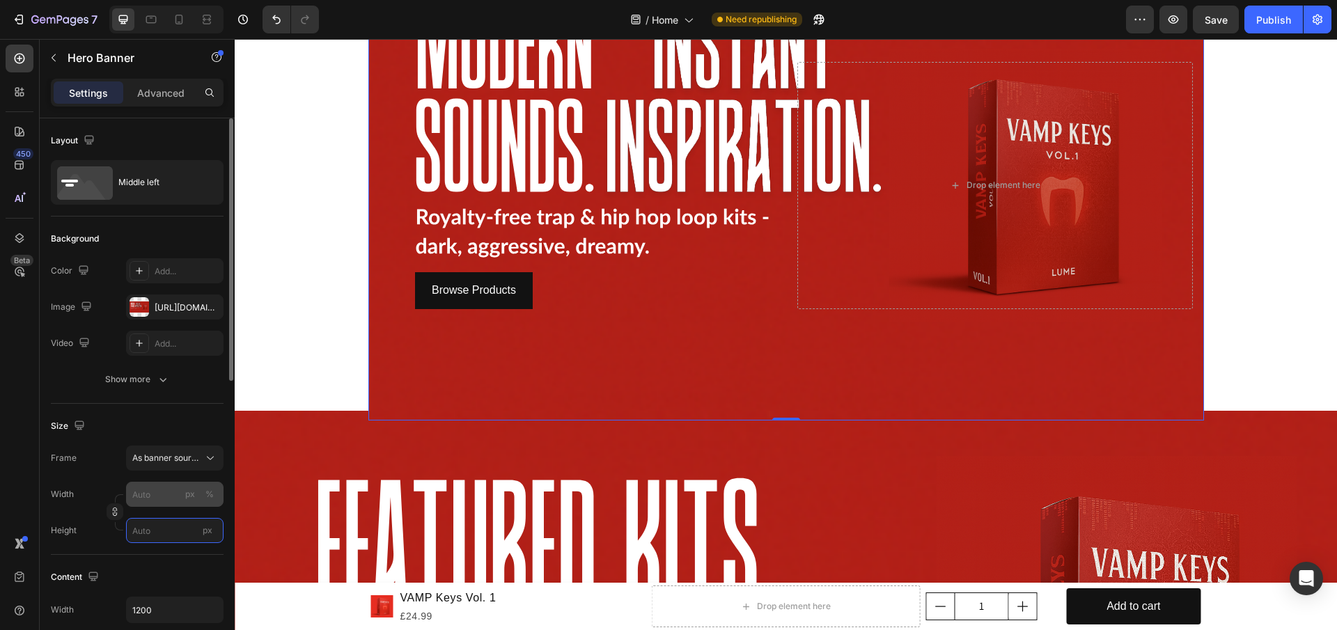
drag, startPoint x: 188, startPoint y: 535, endPoint x: 188, endPoint y: 505, distance: 29.9
click at [188, 505] on div "Width px % Height px" at bounding box center [137, 512] width 173 height 61
click at [219, 529] on input "px" at bounding box center [174, 530] width 97 height 25
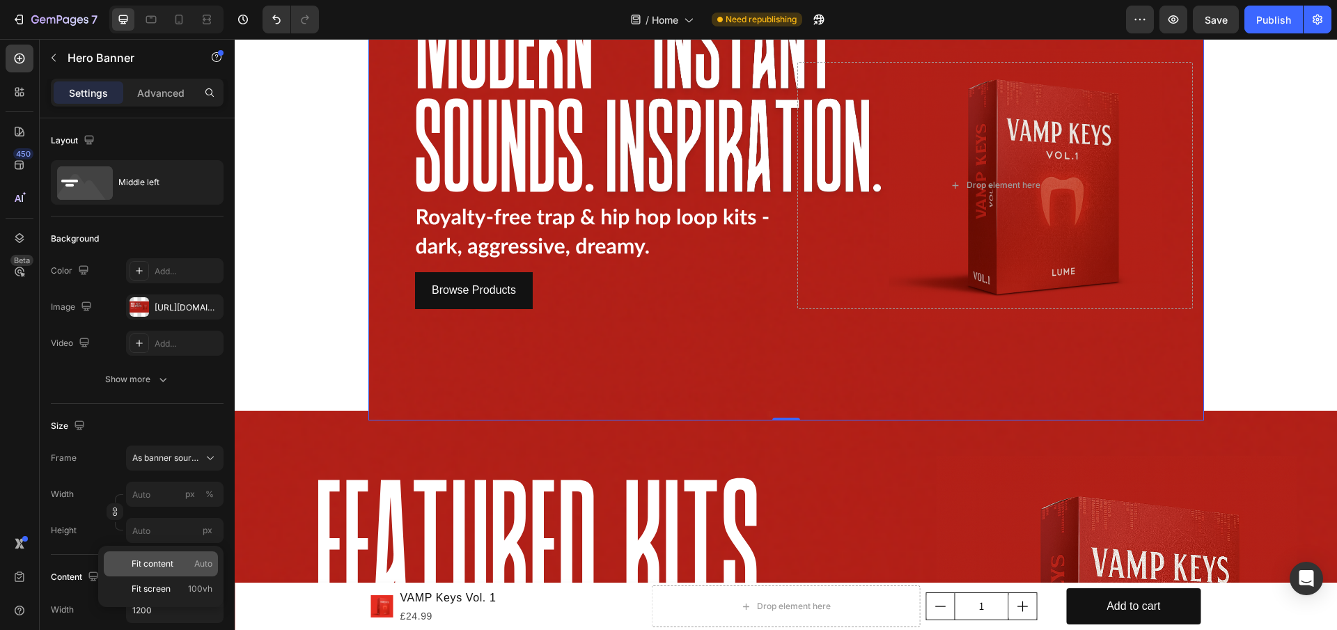
click at [181, 567] on p "Fit content Auto" at bounding box center [172, 564] width 81 height 13
type input "100"
type input "Auto"
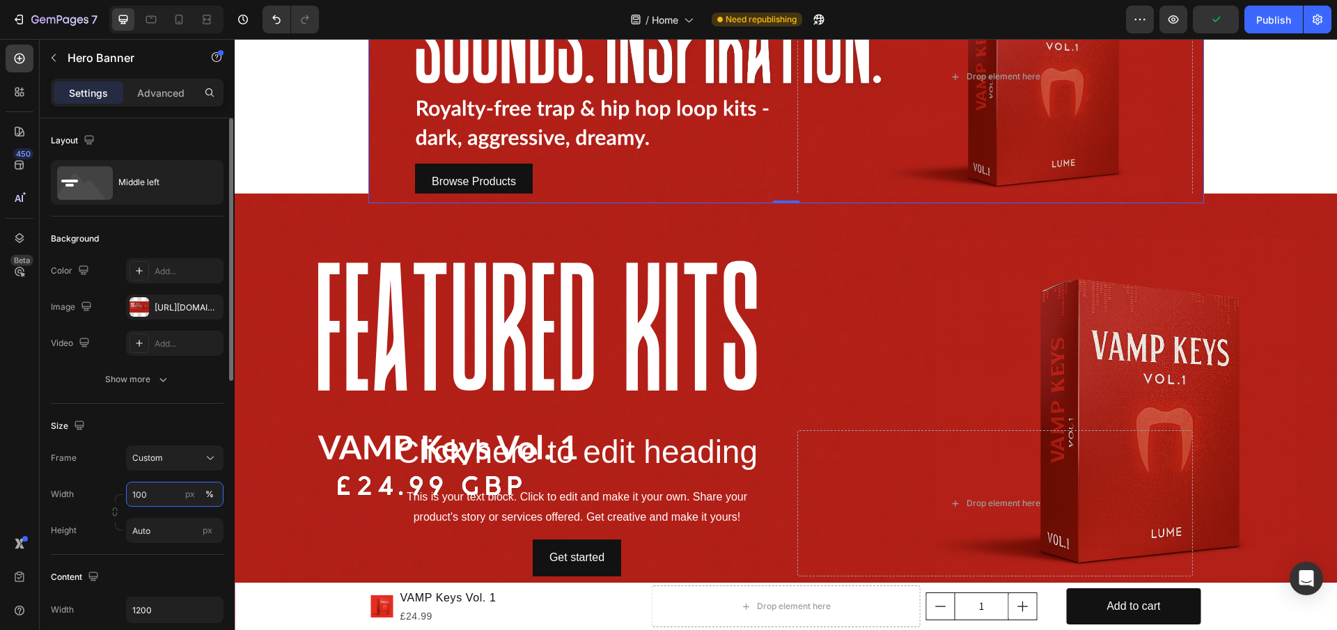
click at [159, 499] on input "100" at bounding box center [174, 494] width 97 height 25
click at [237, 528] on div "Background Image" at bounding box center [786, 504] width 1102 height 620
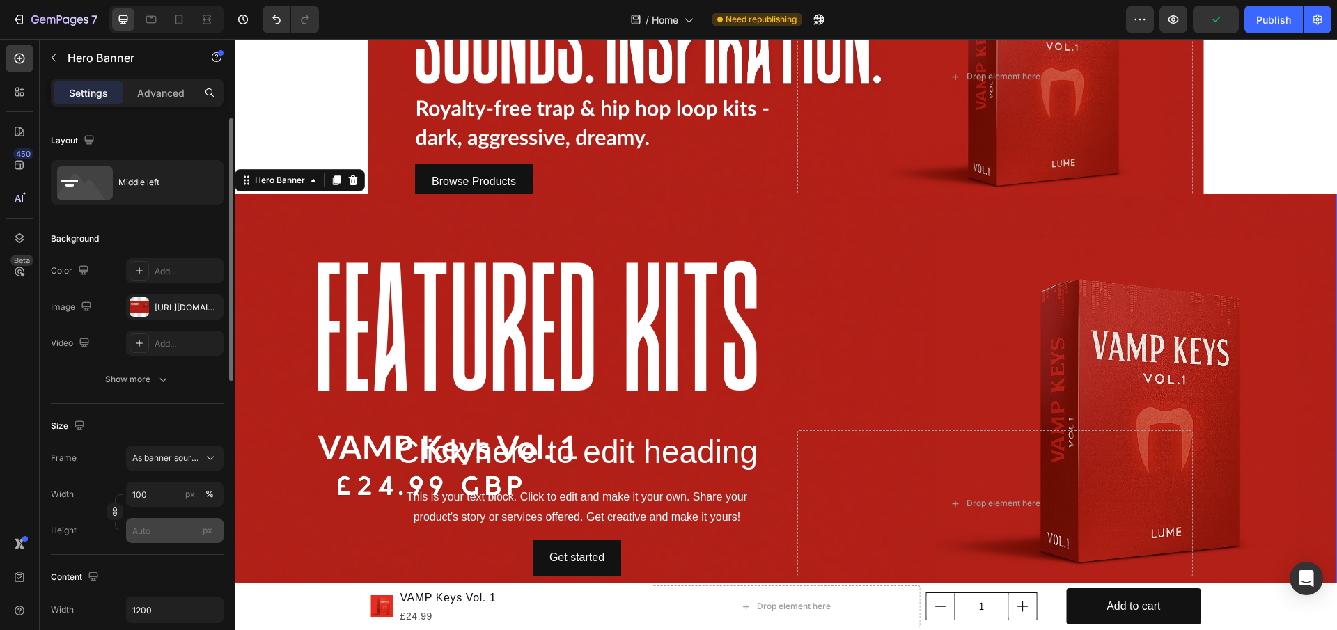
click at [203, 522] on div "px" at bounding box center [207, 530] width 21 height 18
click at [203, 522] on input "px" at bounding box center [174, 530] width 97 height 25
click at [207, 539] on div "px" at bounding box center [207, 530] width 21 height 18
click at [207, 539] on input "px" at bounding box center [174, 530] width 97 height 25
click at [166, 533] on input "px" at bounding box center [174, 530] width 97 height 25
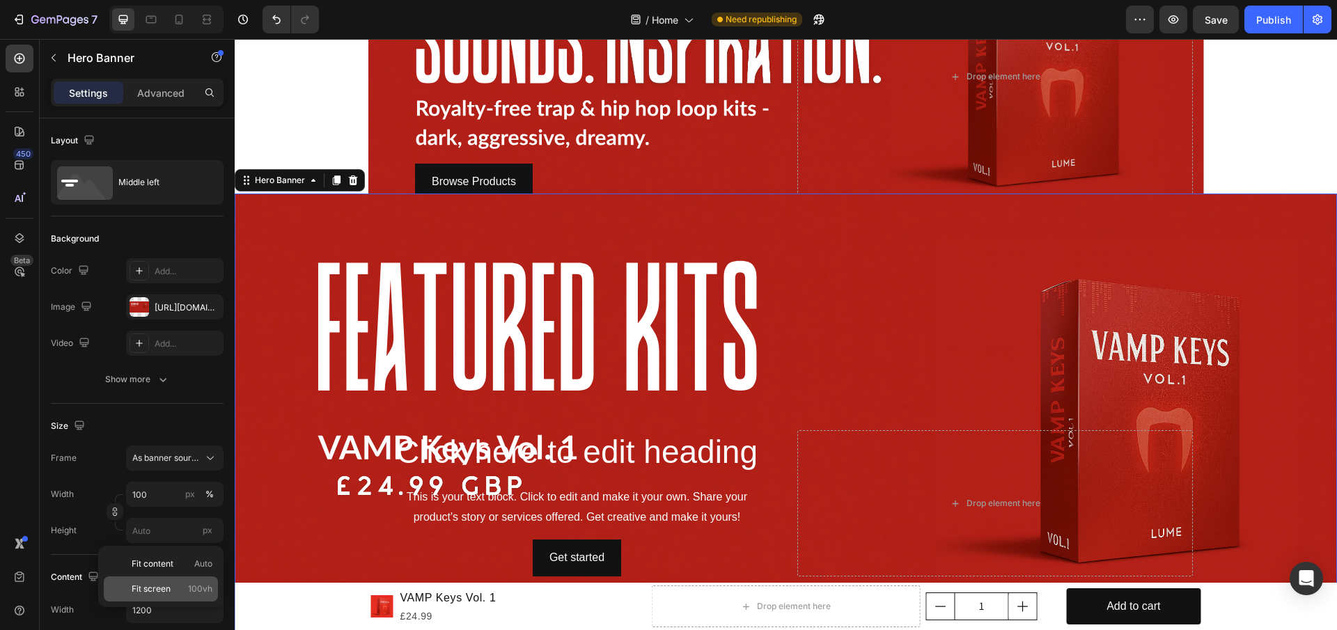
click at [159, 583] on span "Fit screen" at bounding box center [151, 589] width 39 height 13
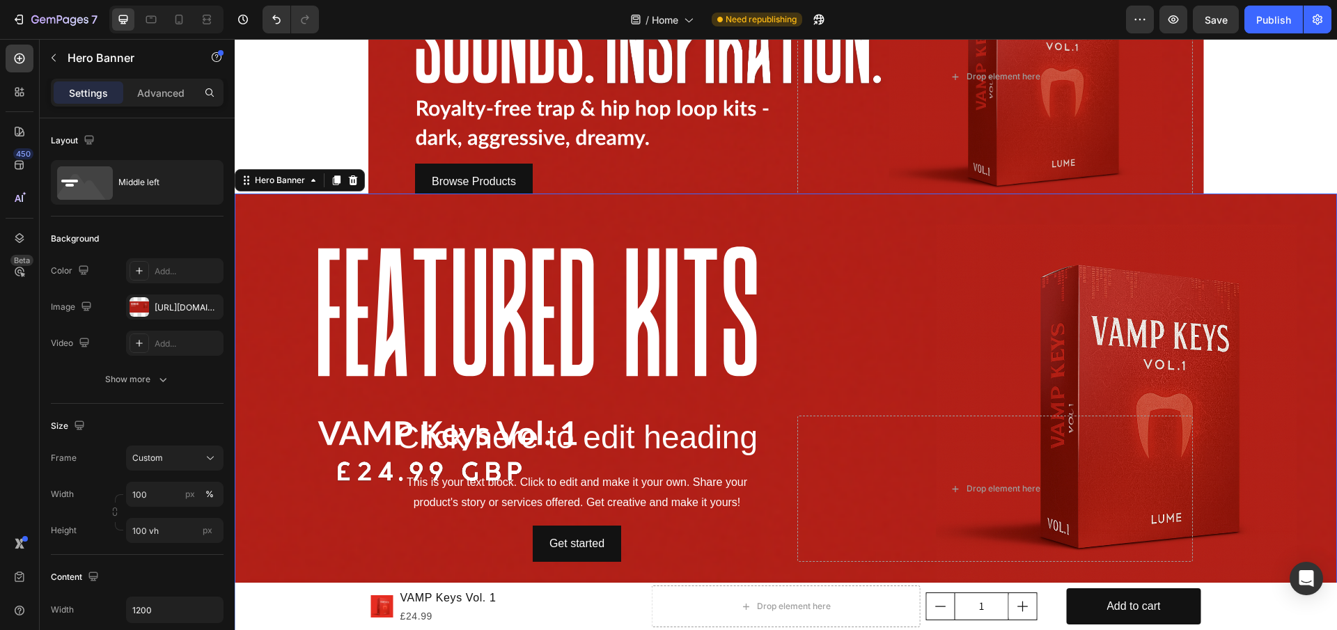
click at [178, 556] on div "Content Width 1200 Padding 4, 16, 4, 16 Align" at bounding box center [137, 631] width 173 height 152
click at [164, 538] on input "100 vh" at bounding box center [174, 530] width 97 height 25
click at [173, 558] on span "Fit content" at bounding box center [153, 564] width 42 height 13
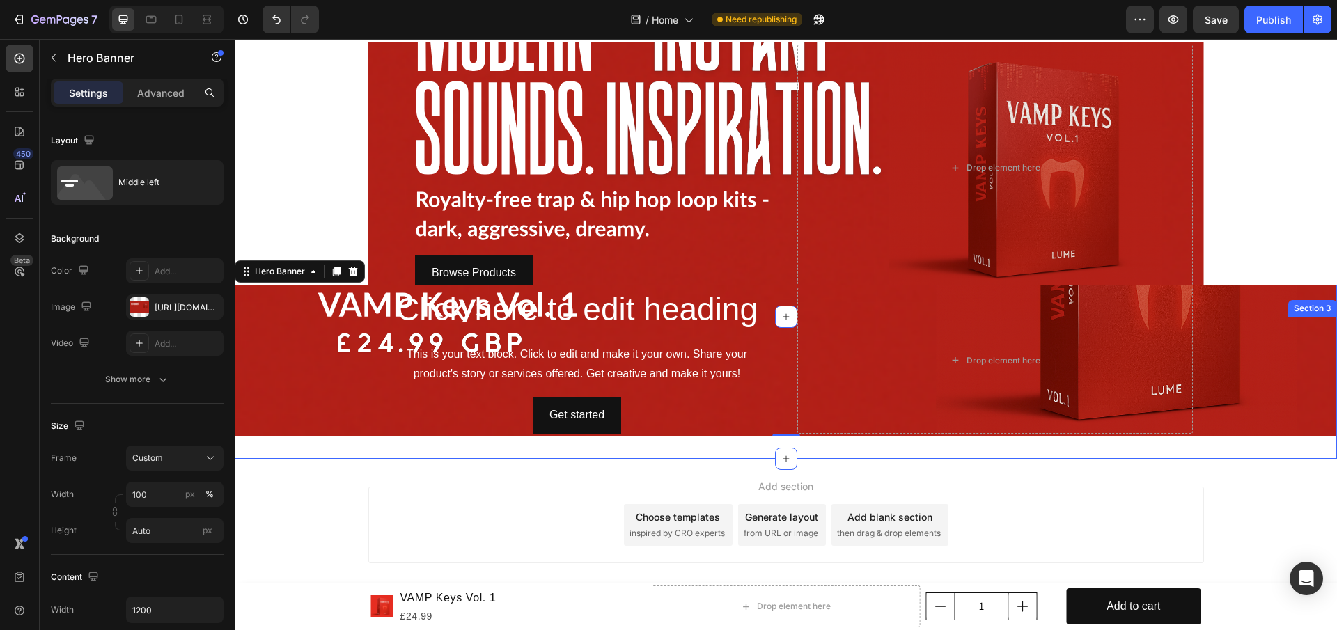
type input "100 vh"
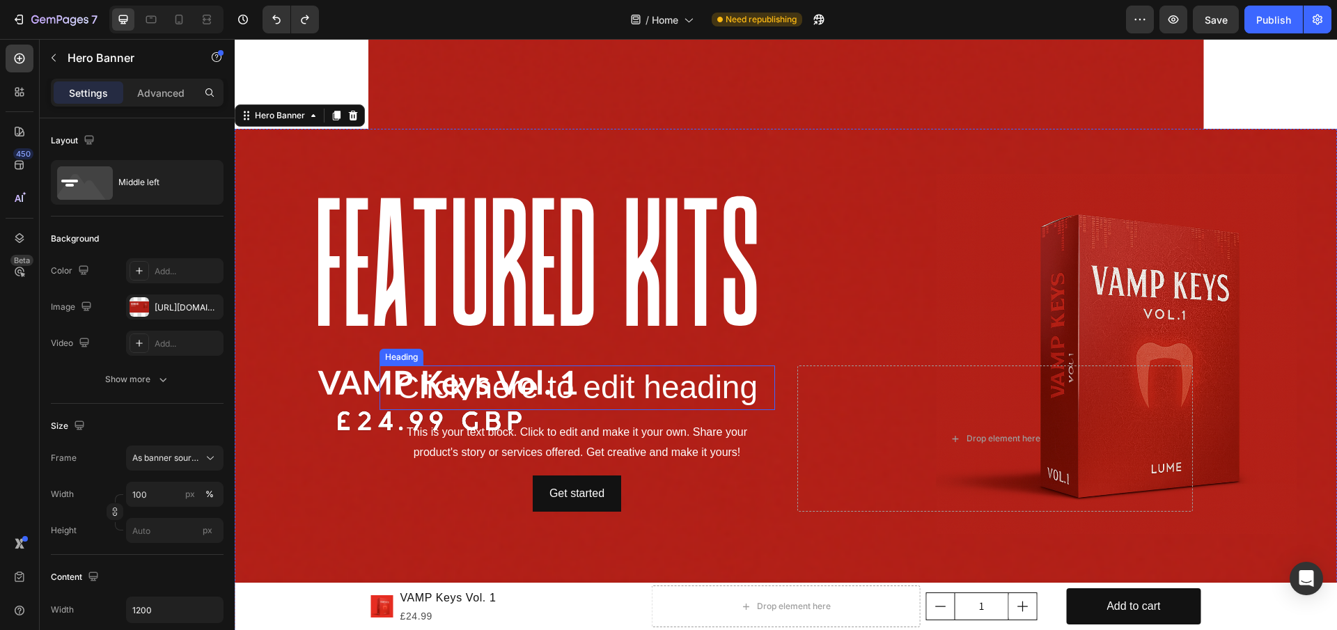
scroll to position [466, 0]
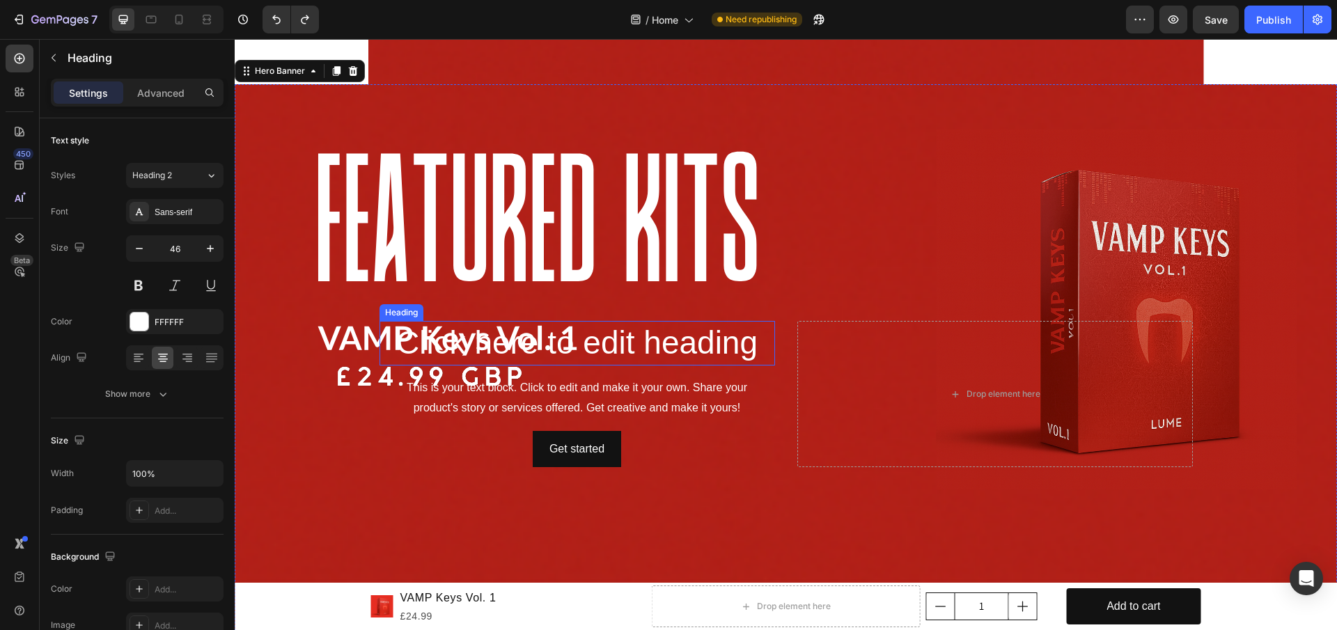
click at [563, 353] on h2 "Click here to edit heading" at bounding box center [576, 343] width 395 height 45
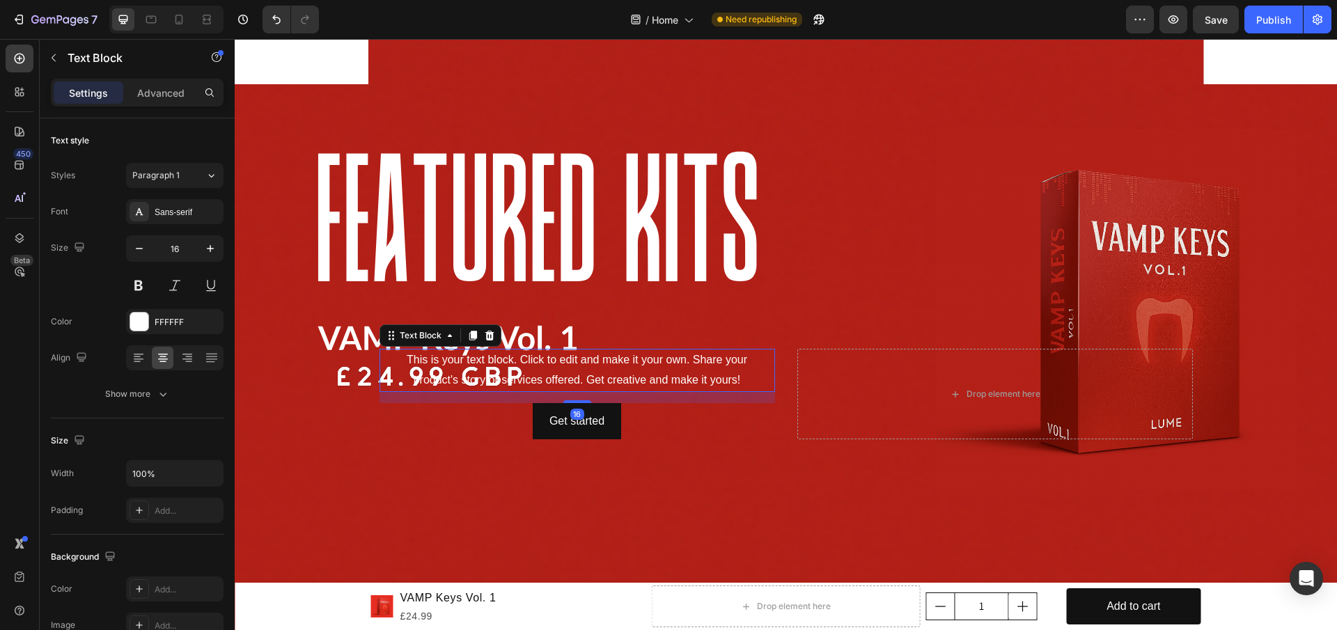
click at [603, 355] on div "This is your text block. Click to edit and make it your own. Share your product…" at bounding box center [576, 370] width 395 height 43
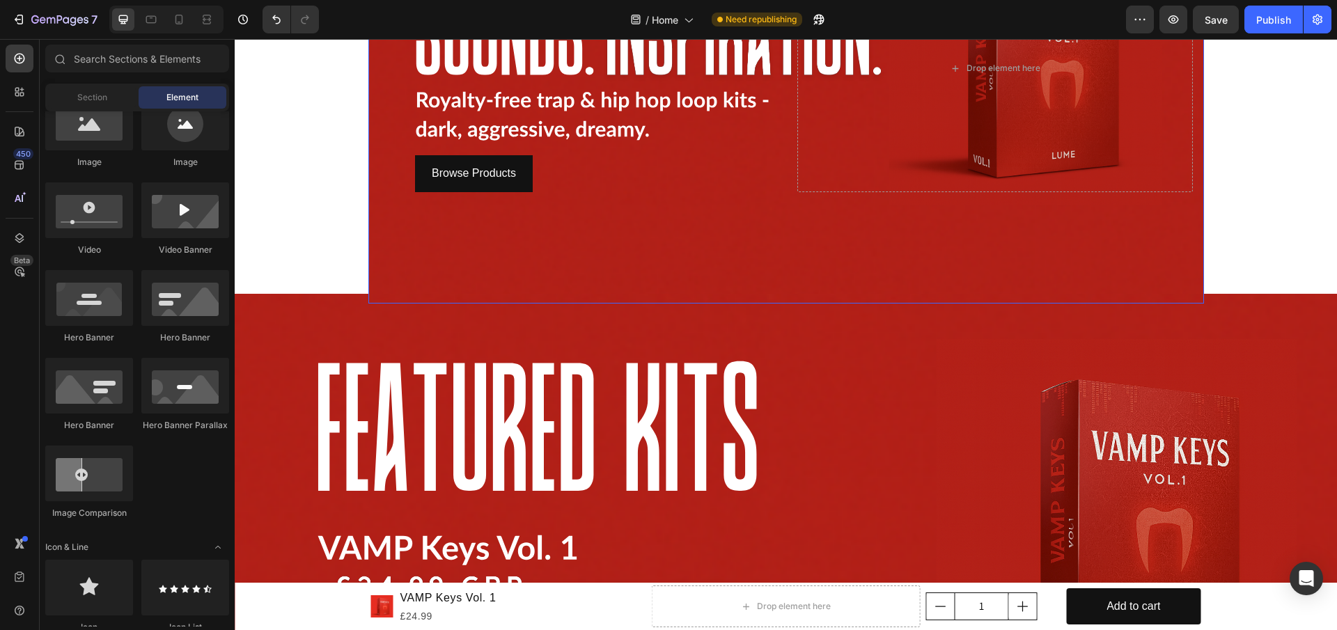
scroll to position [257, 0]
click at [887, 334] on div "Background Image" at bounding box center [786, 603] width 1102 height 620
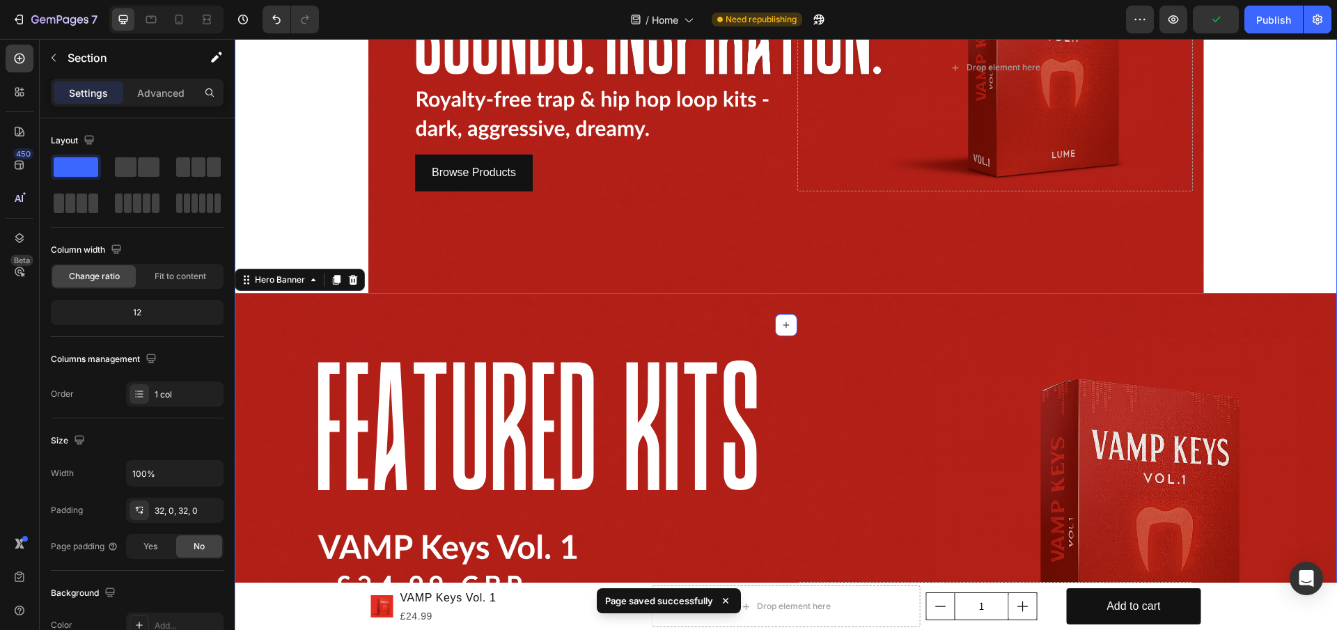
click at [253, 173] on div "Browse Products Button Drop element here Hero Banner Row" at bounding box center [786, 68] width 1102 height 470
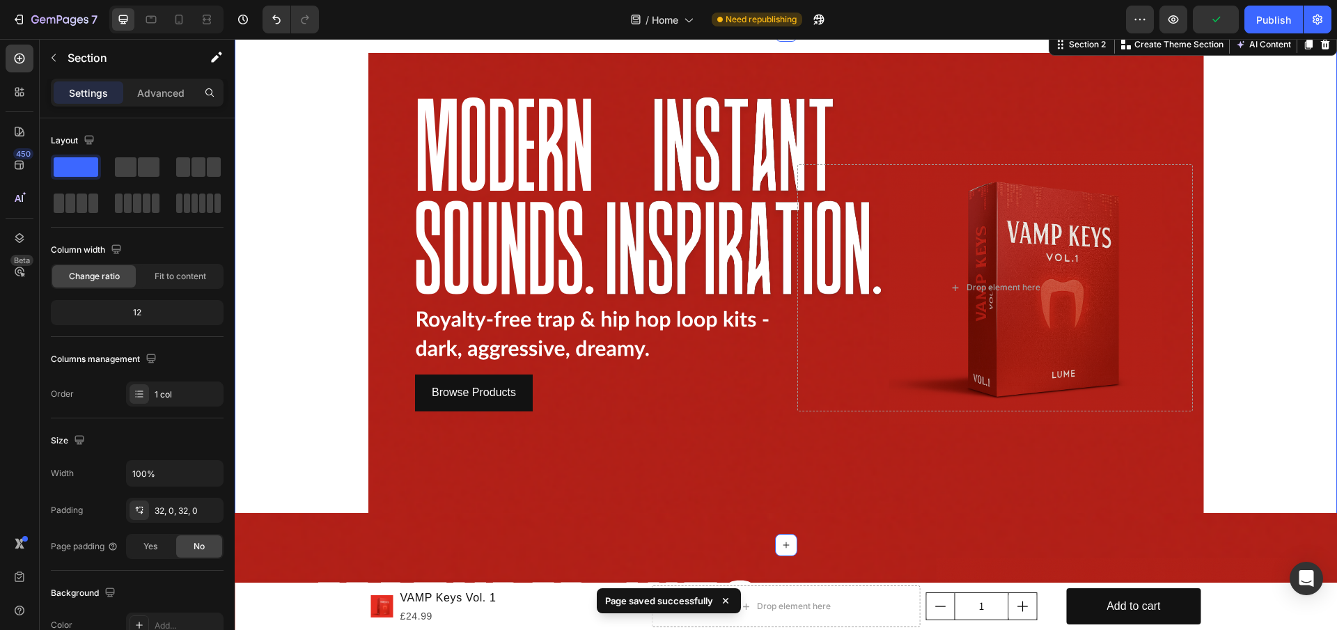
scroll to position [0, 0]
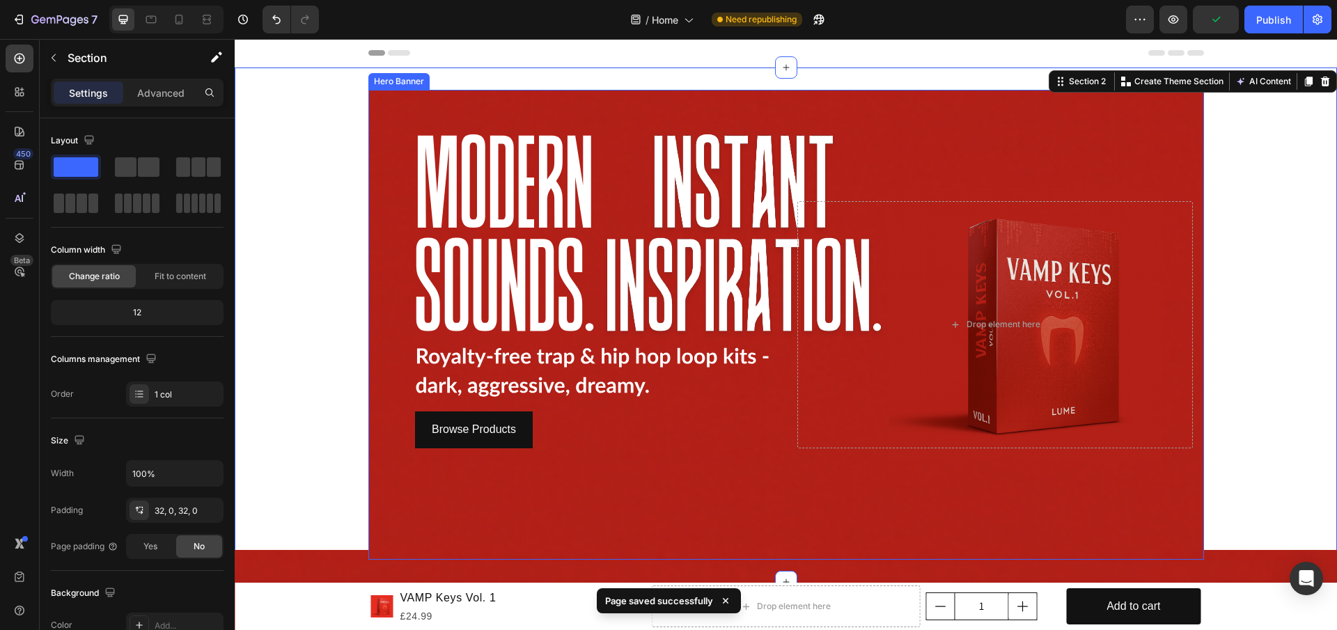
click at [393, 308] on div "Browse Products Button" at bounding box center [576, 324] width 395 height 247
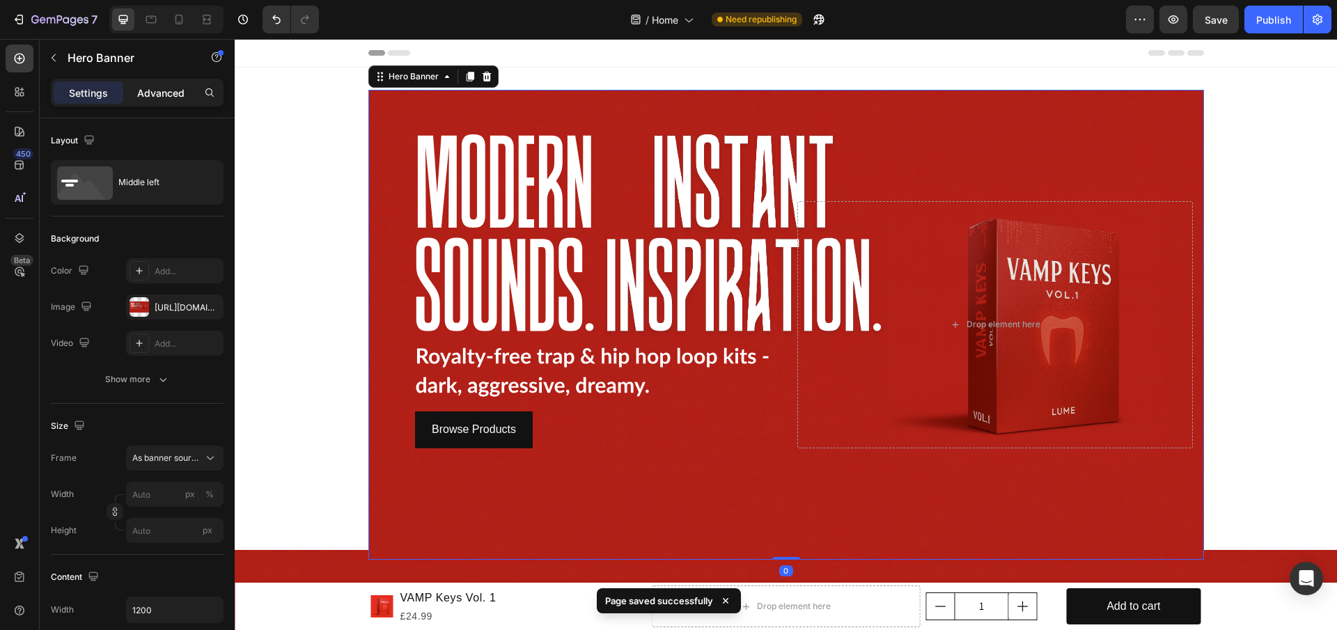
click at [157, 98] on p "Advanced" at bounding box center [160, 93] width 47 height 15
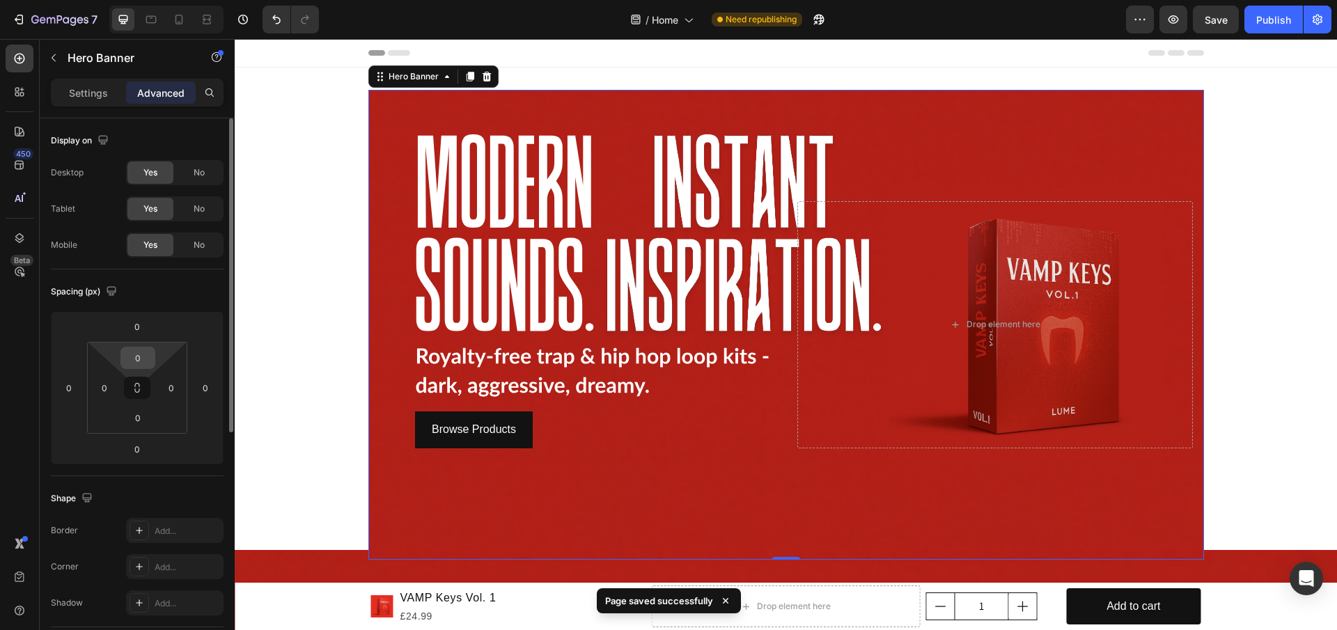
drag, startPoint x: 151, startPoint y: 320, endPoint x: 153, endPoint y: 357, distance: 37.0
click at [153, 357] on div "0 0 0 0 0 0 0 0" at bounding box center [137, 387] width 173 height 153
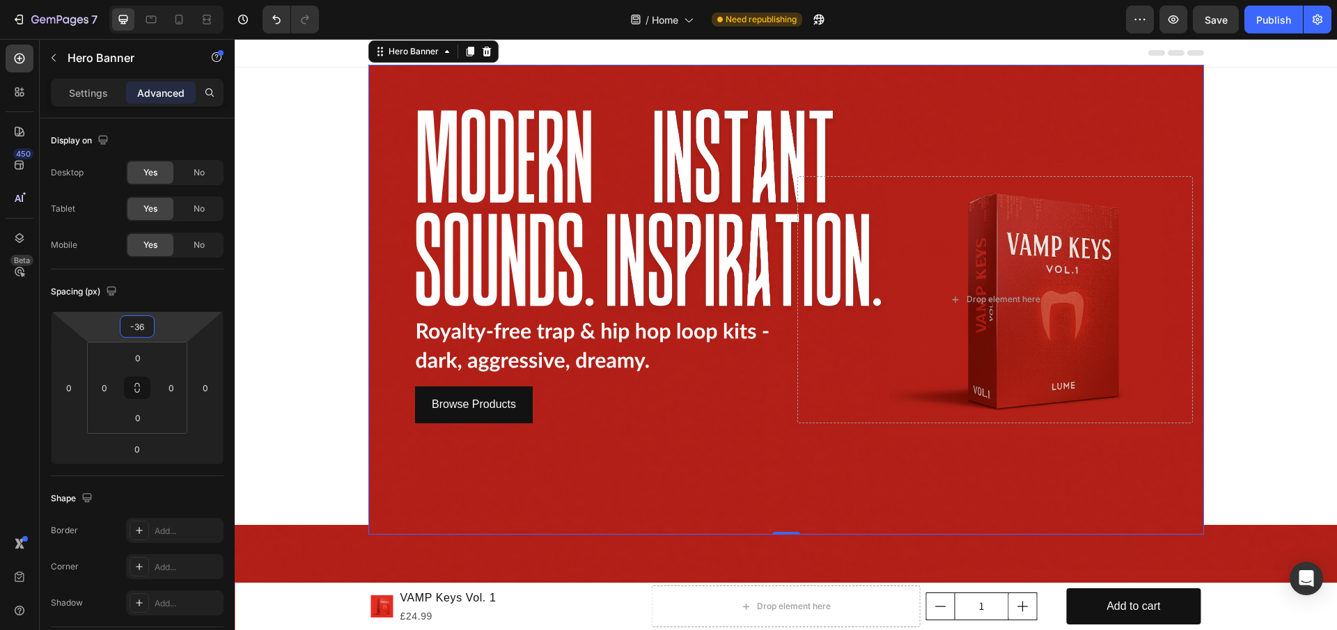
type input "-34"
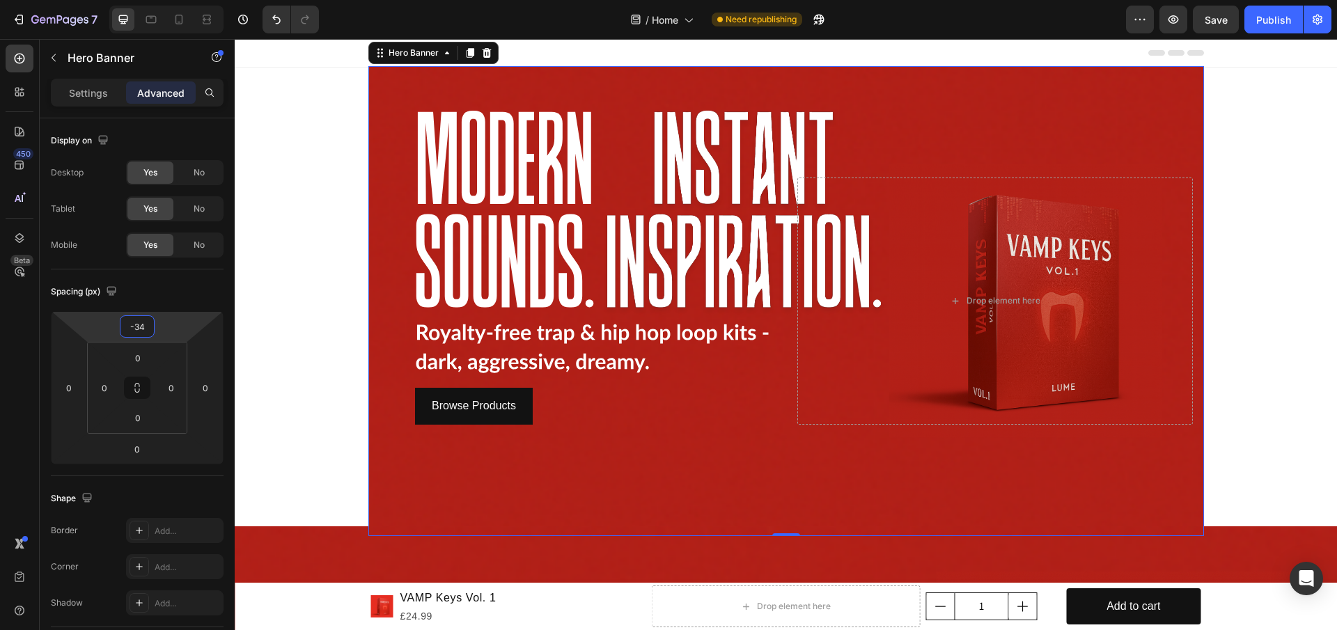
drag, startPoint x: 175, startPoint y: 349, endPoint x: 176, endPoint y: 340, distance: 9.8
click at [176, 0] on html "7 / Home Need republishing Preview Save Publish 450 Beta Sections(18) Elements(…" at bounding box center [668, 0] width 1337 height 0
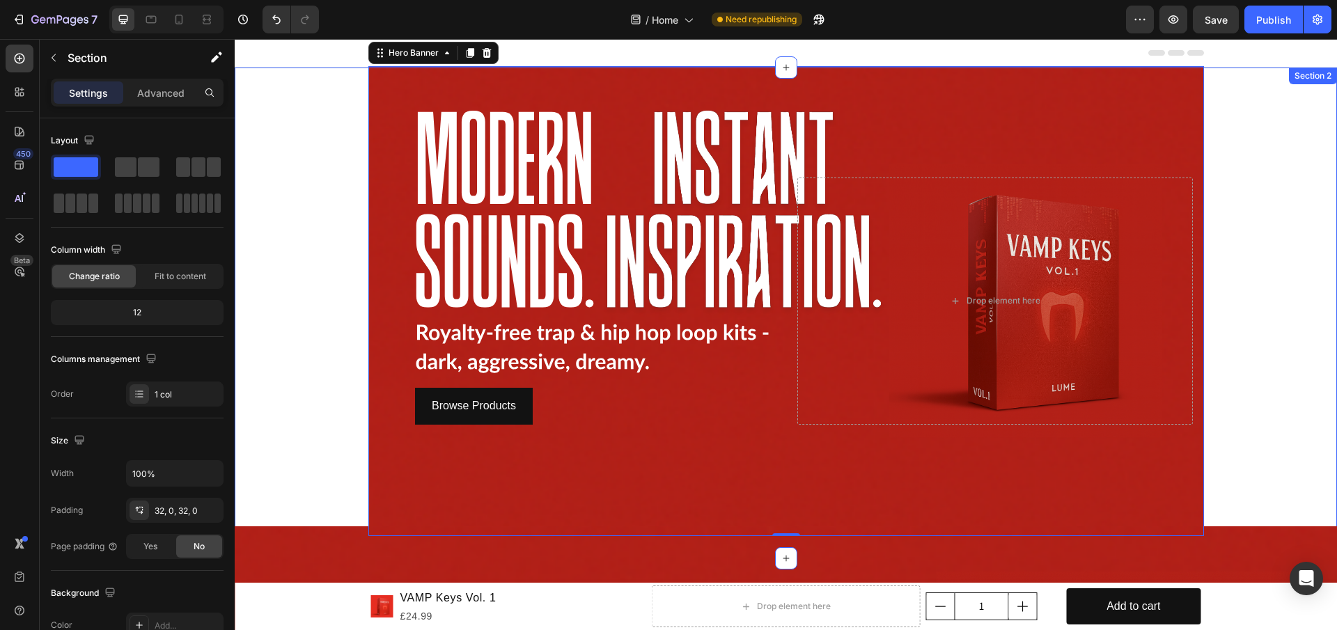
click at [1244, 280] on div "Browse Products Button Drop element here Hero Banner 0 Row" at bounding box center [786, 313] width 1102 height 446
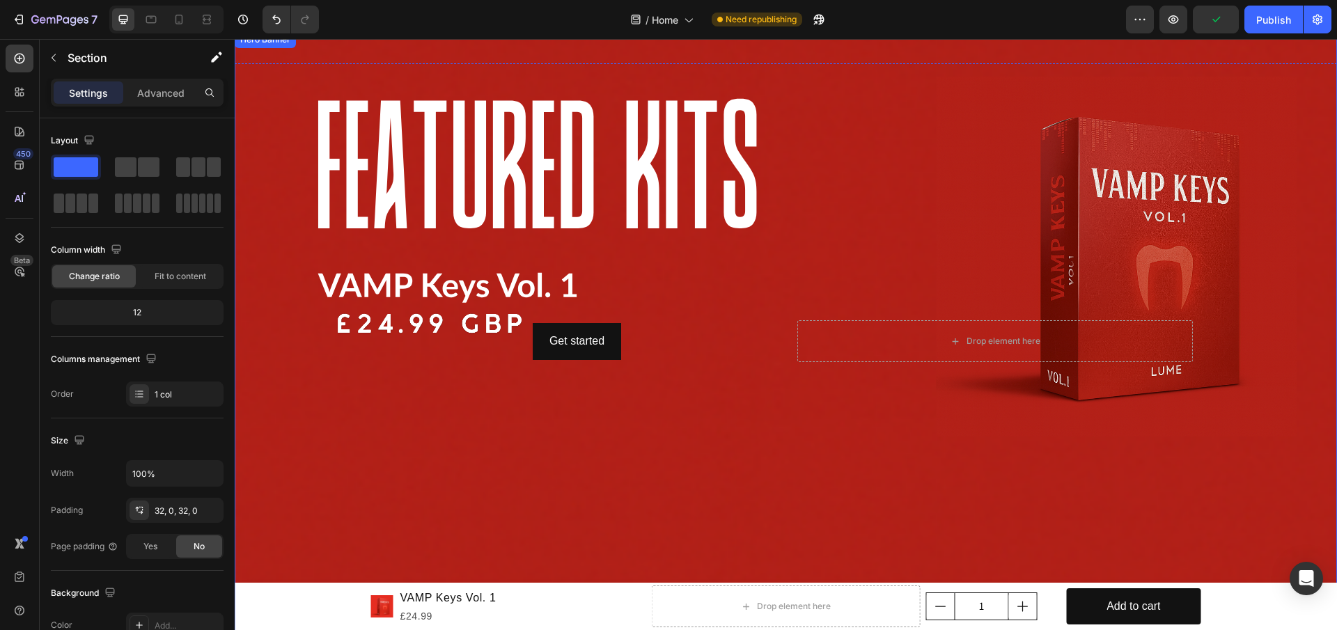
scroll to position [487, 0]
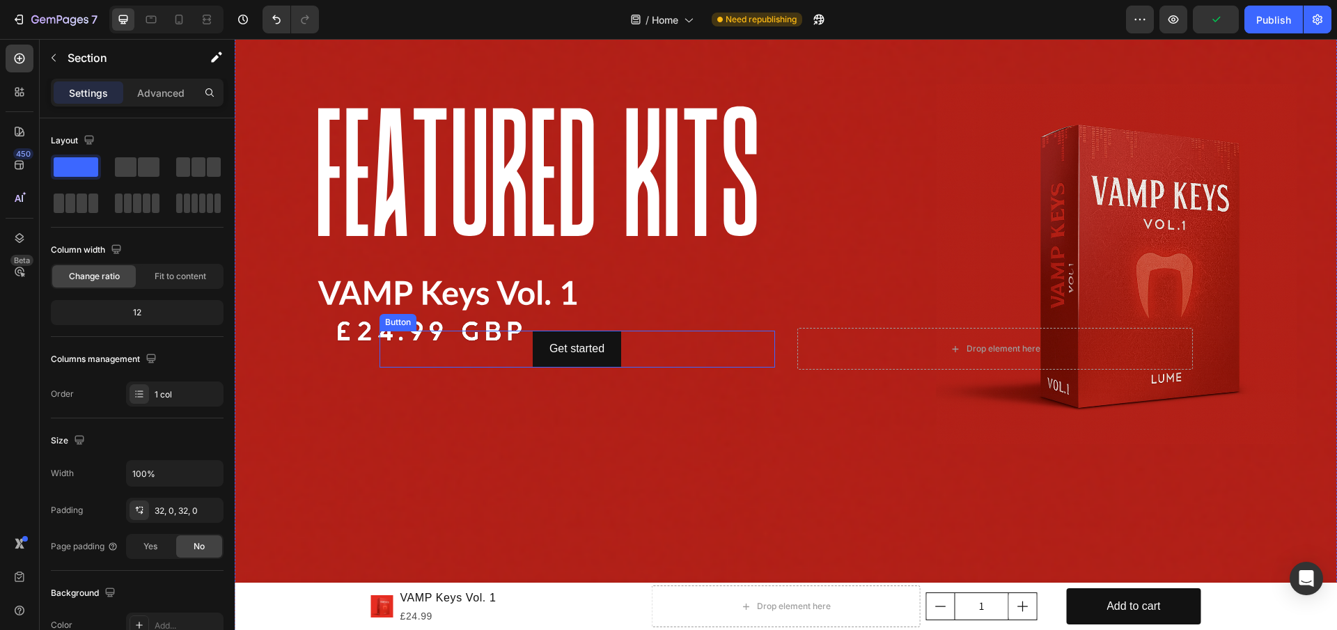
click at [627, 347] on div "Get started Button" at bounding box center [576, 349] width 395 height 37
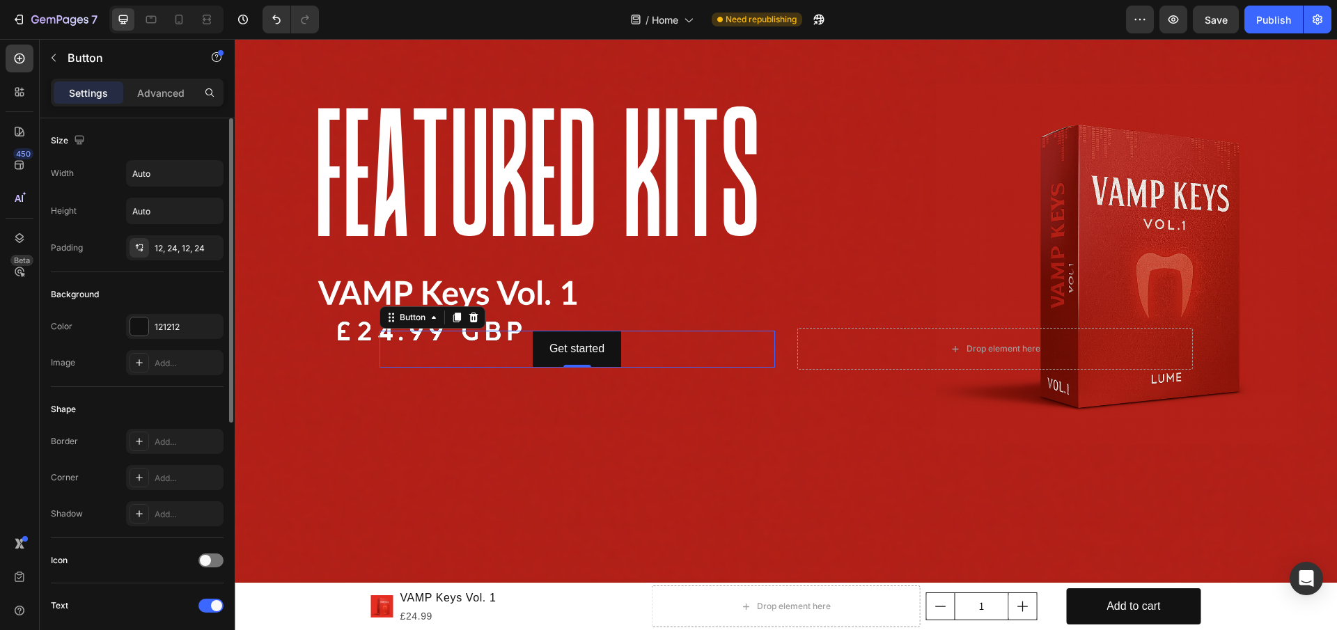
drag, startPoint x: 184, startPoint y: 97, endPoint x: 187, endPoint y: 119, distance: 21.8
click at [182, 94] on p "Advanced" at bounding box center [160, 93] width 47 height 15
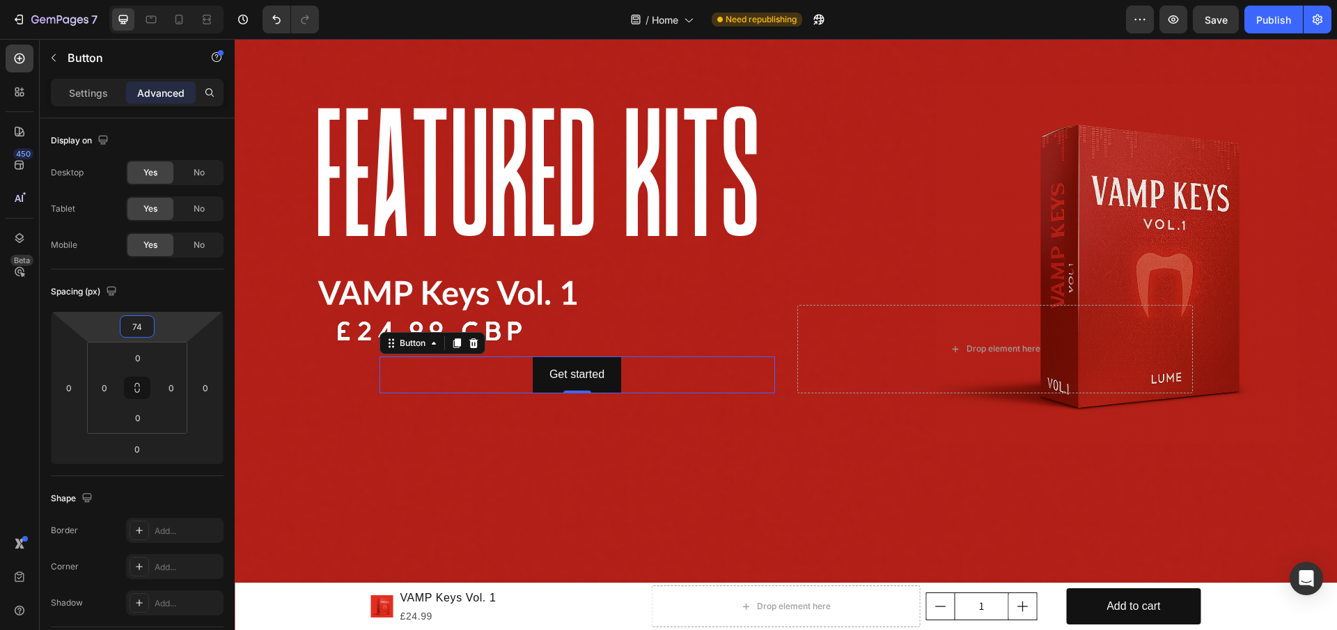
type input "76"
drag, startPoint x: 184, startPoint y: 331, endPoint x: 184, endPoint y: 305, distance: 26.5
click at [184, 0] on html "7 / Home Need republishing Preview Save Publish 450 Beta Sections(18) Elements(…" at bounding box center [668, 0] width 1337 height 0
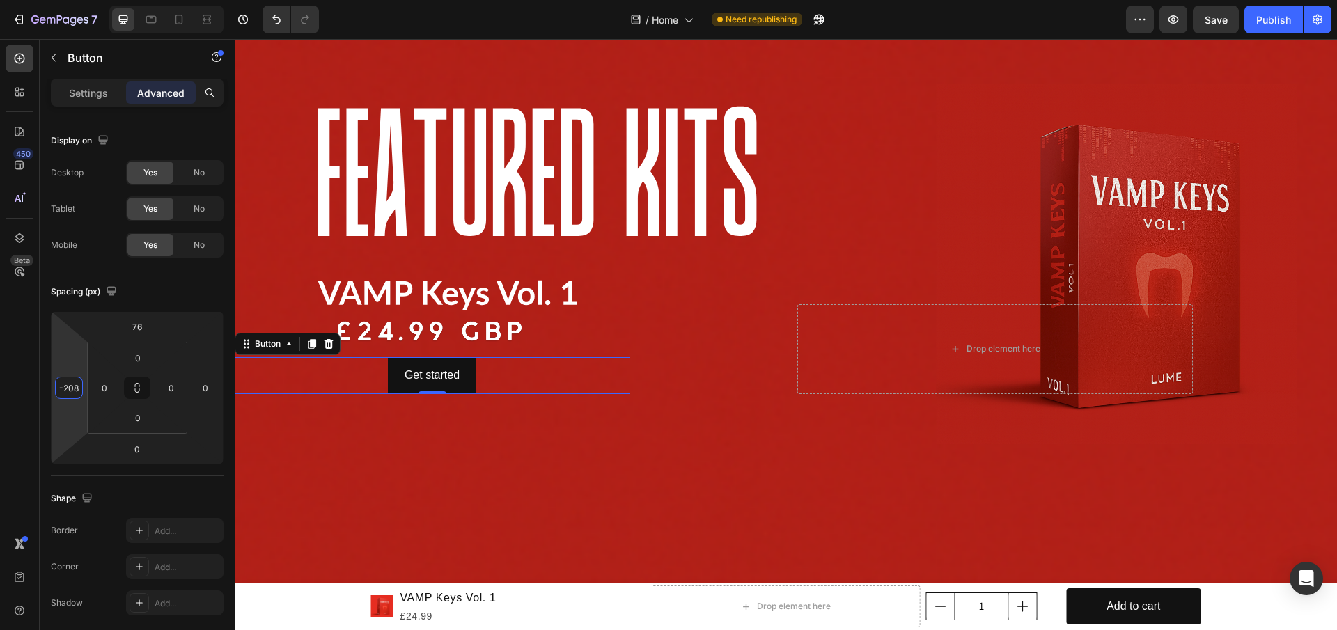
type input "-204"
drag, startPoint x: 67, startPoint y: 492, endPoint x: 58, endPoint y: 493, distance: 8.5
click at [58, 0] on html "7 / Home Need republishing Preview Save Publish 450 Beta Sections(18) Elements(…" at bounding box center [668, 0] width 1337 height 0
click at [418, 374] on div "Get started" at bounding box center [434, 375] width 55 height 20
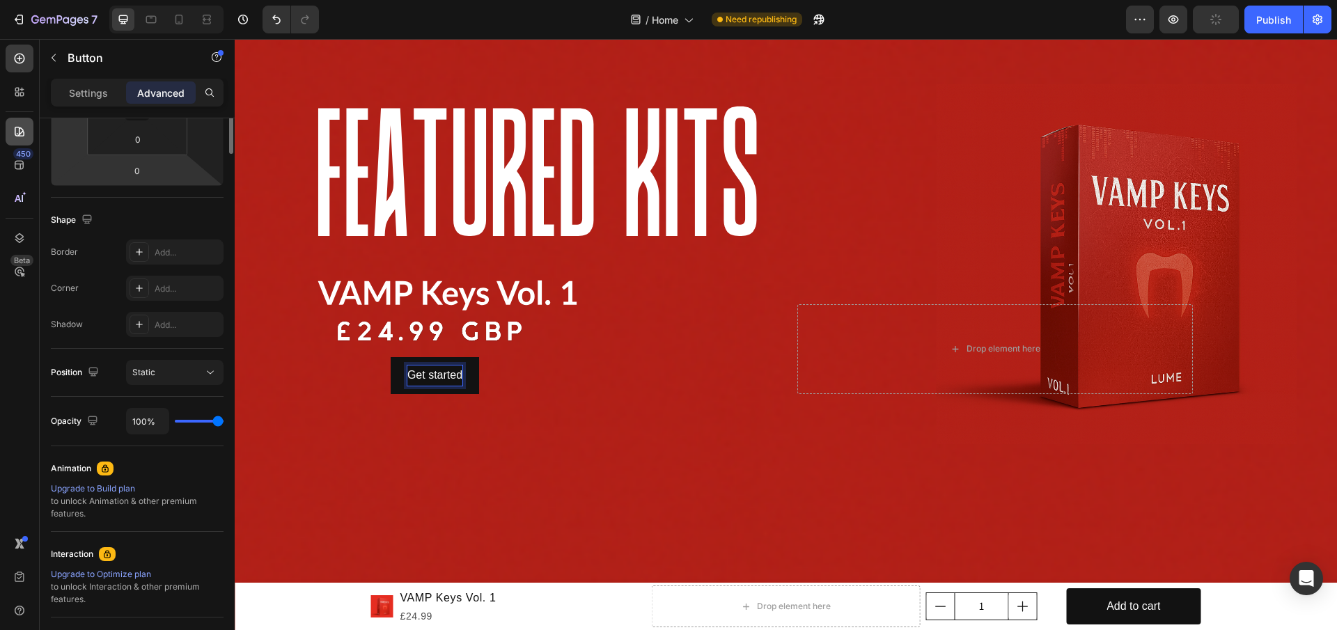
scroll to position [0, 0]
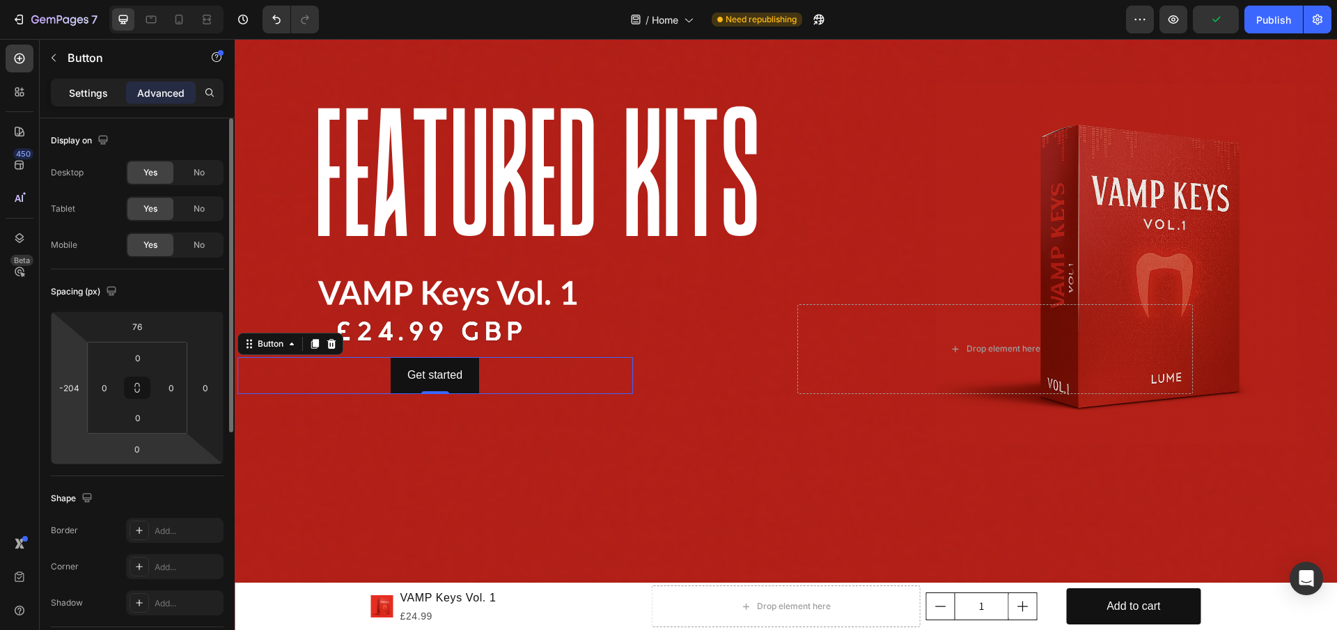
click at [86, 95] on p "Settings" at bounding box center [88, 93] width 39 height 15
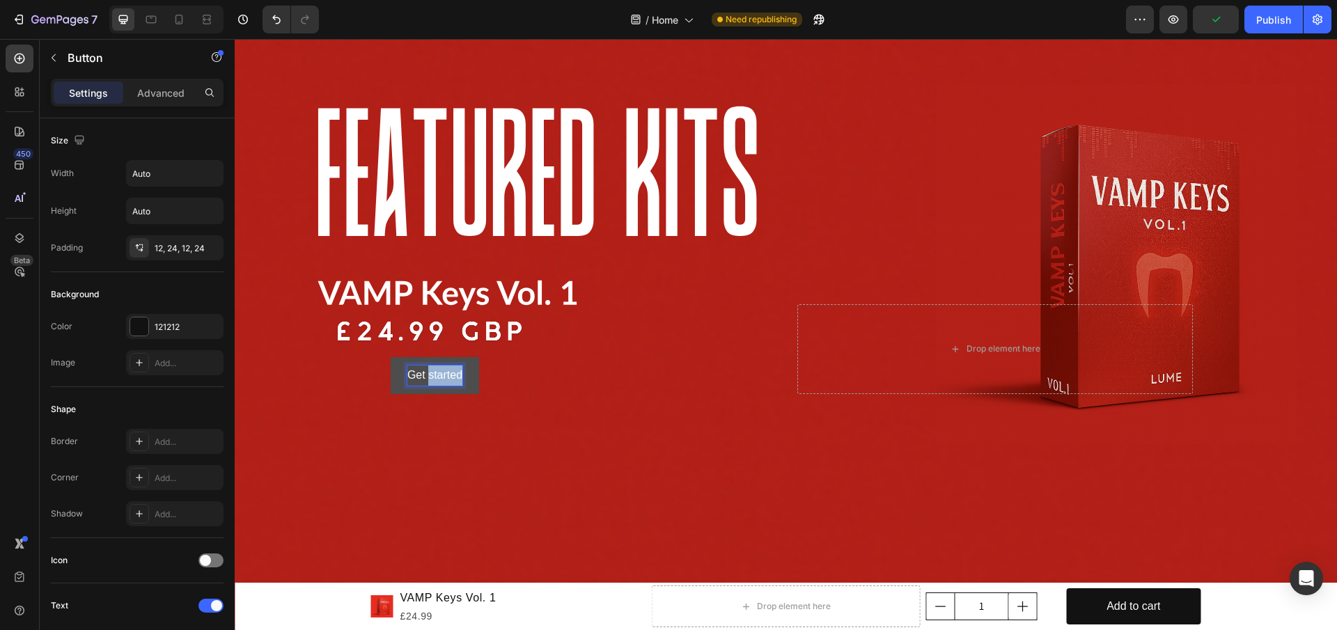
click at [439, 371] on p "Get started" at bounding box center [434, 375] width 55 height 20
click at [411, 357] on button "By" at bounding box center [434, 375] width 47 height 37
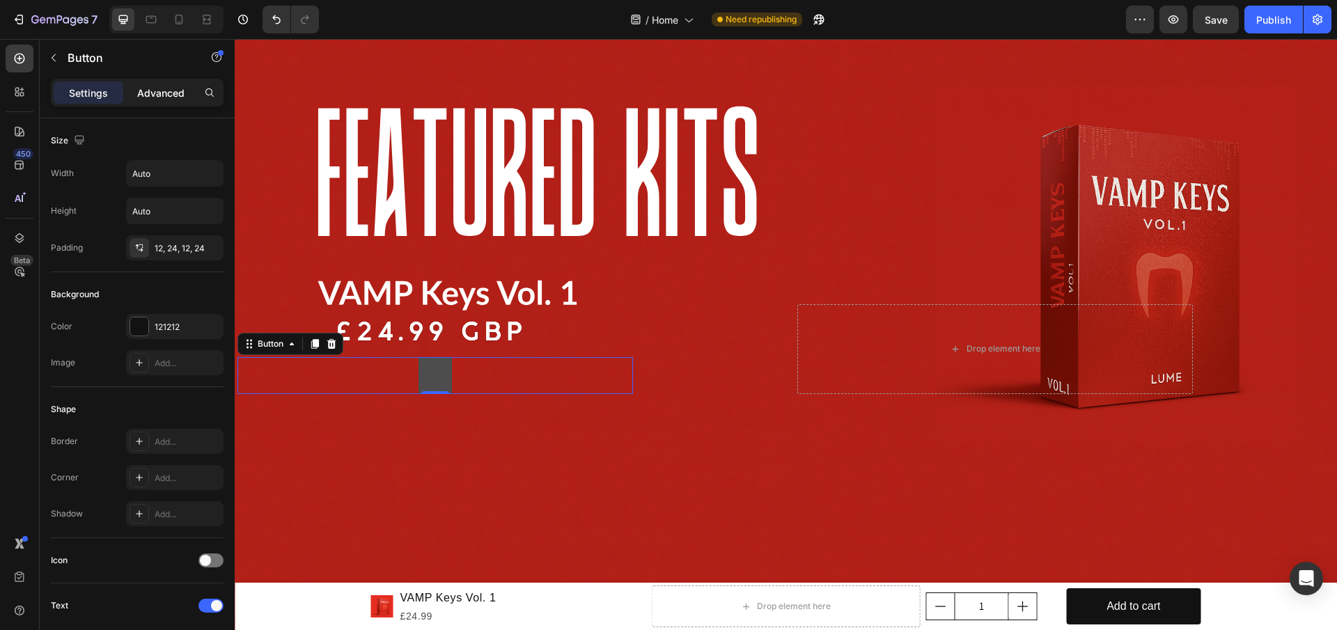
click at [166, 99] on p "Advanced" at bounding box center [160, 93] width 47 height 15
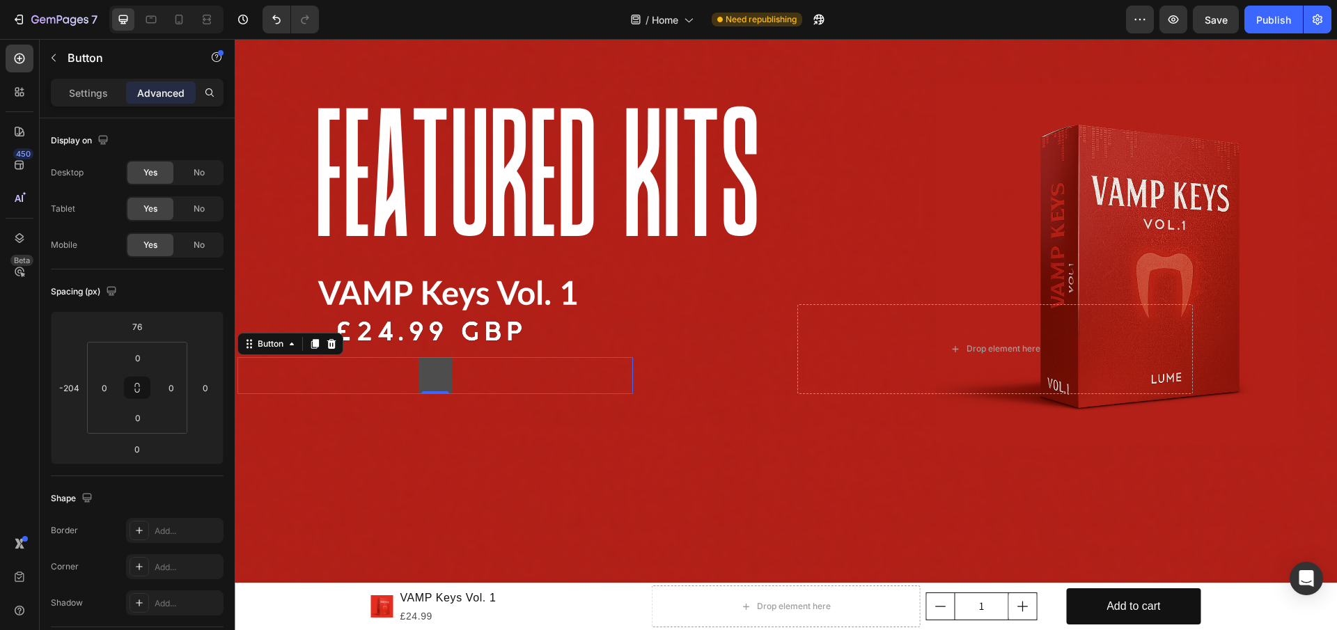
click at [84, 79] on div "Settings Advanced" at bounding box center [137, 93] width 173 height 28
click at [72, 94] on p "Settings" at bounding box center [88, 93] width 39 height 15
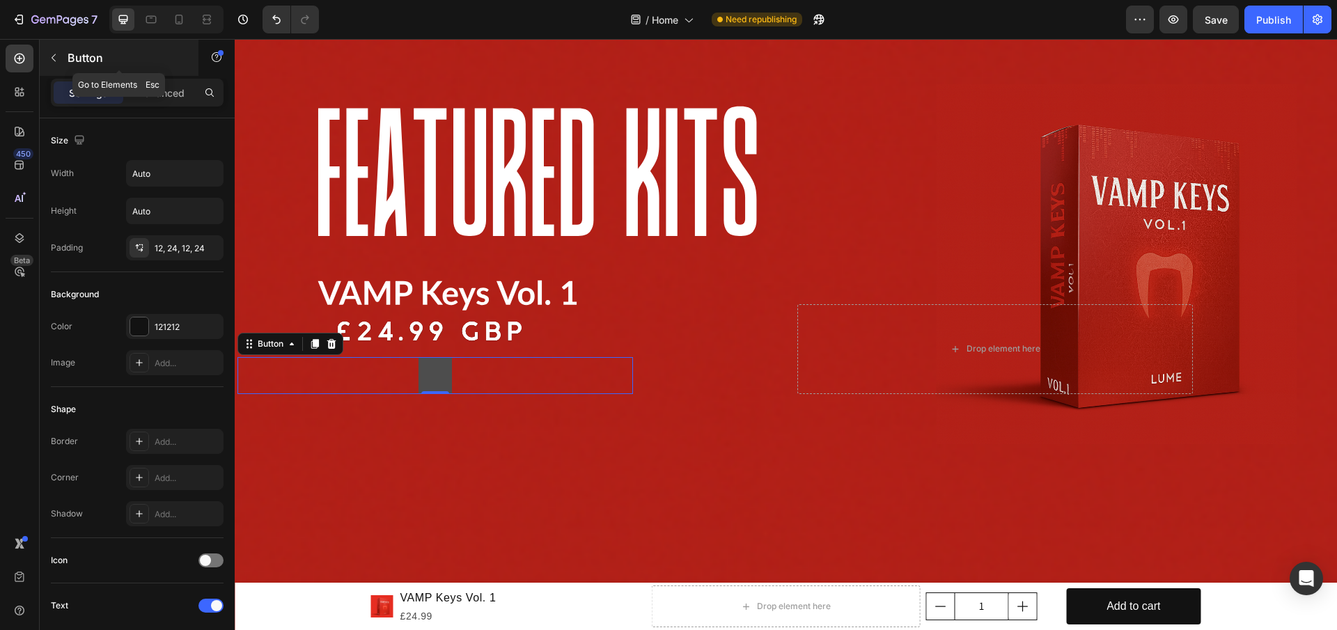
click at [52, 50] on button "button" at bounding box center [53, 58] width 22 height 22
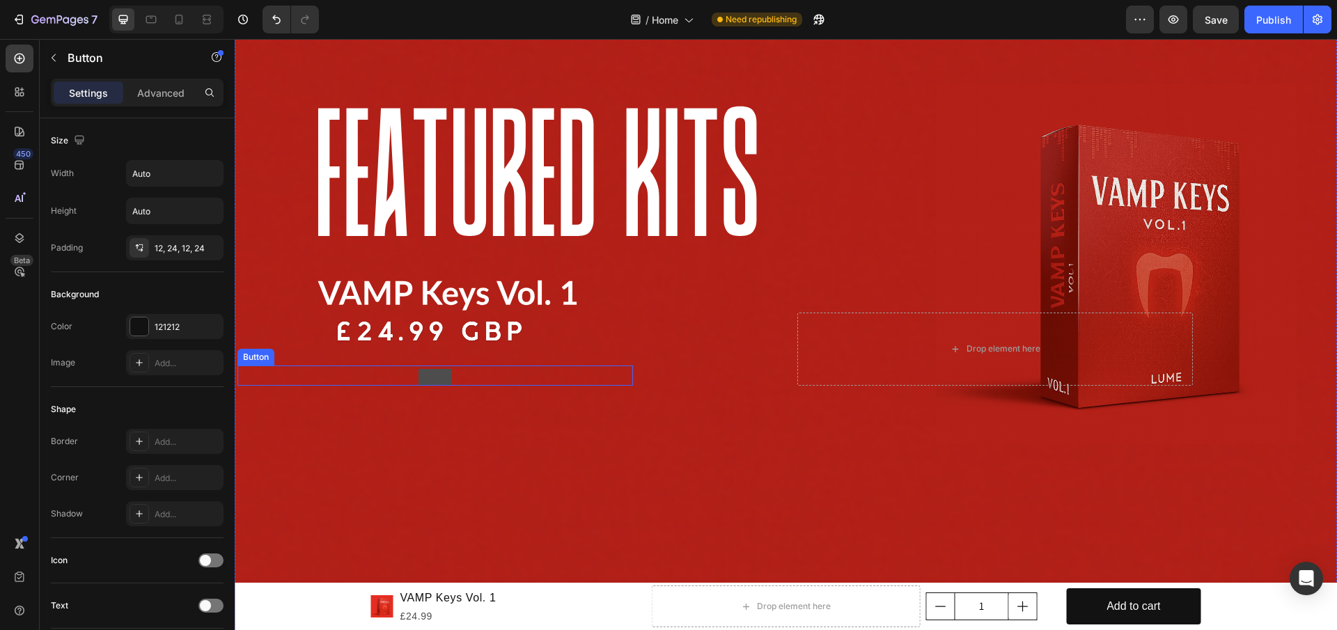
click at [440, 381] on div "Button" at bounding box center [434, 375] width 395 height 20
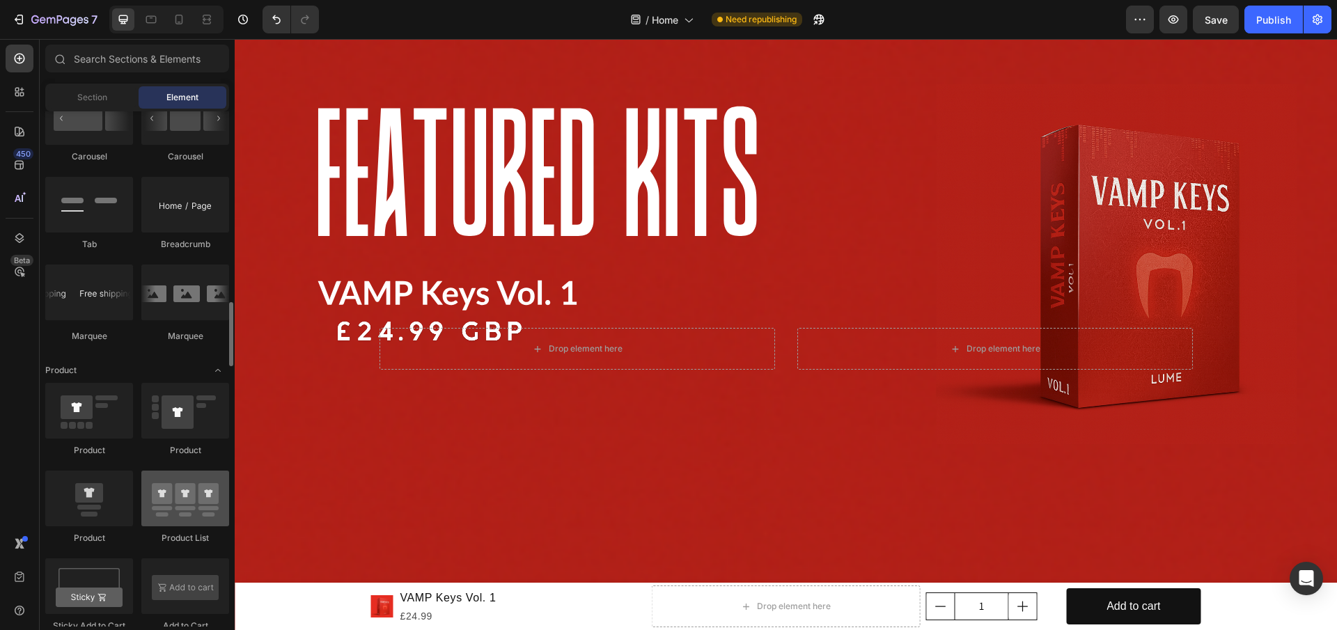
scroll to position [1671, 0]
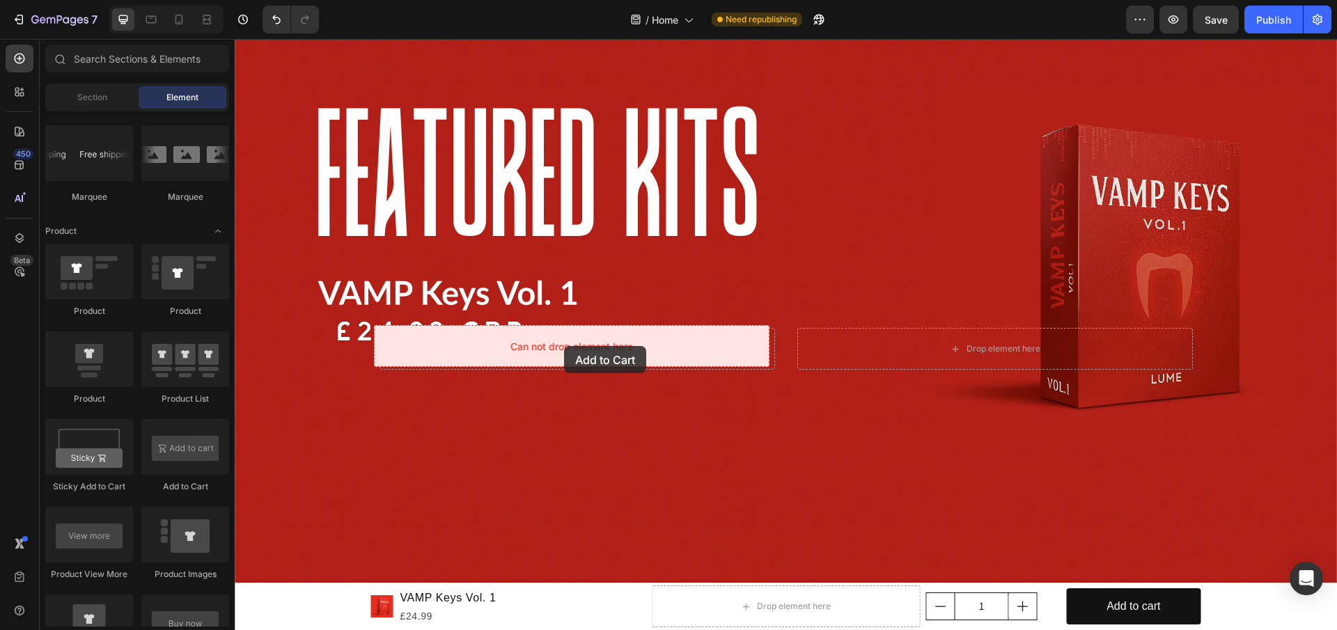
drag, startPoint x: 415, startPoint y: 496, endPoint x: 564, endPoint y: 346, distance: 211.7
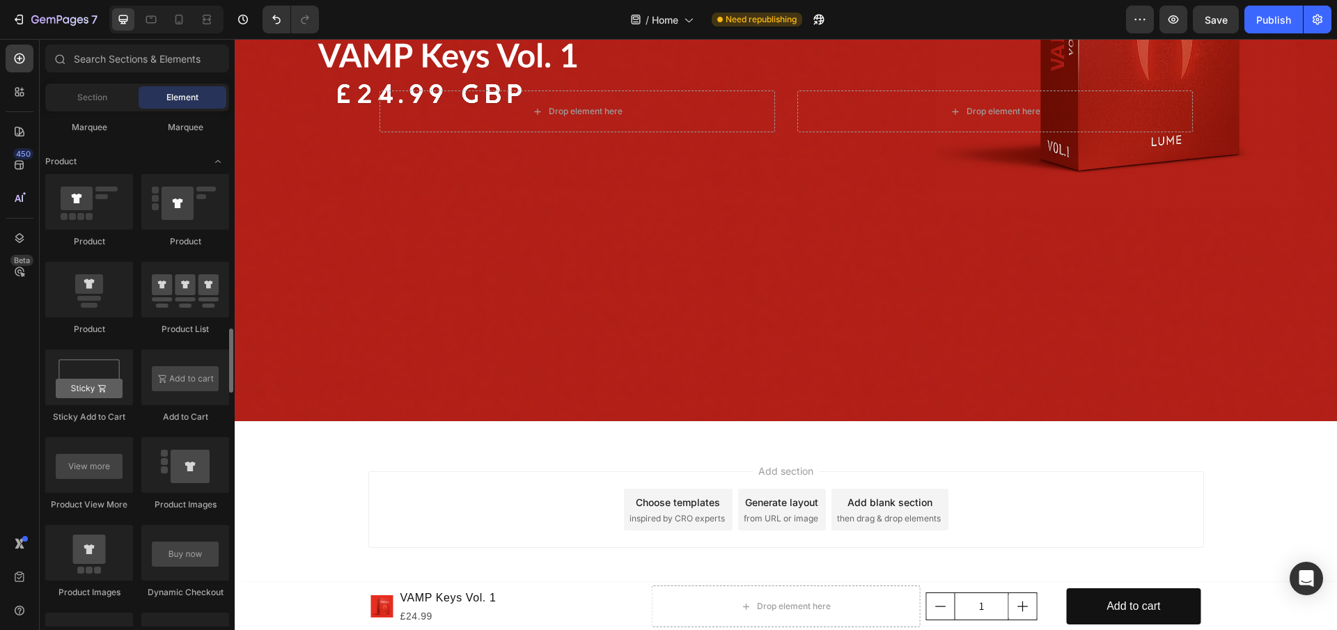
scroll to position [733, 0]
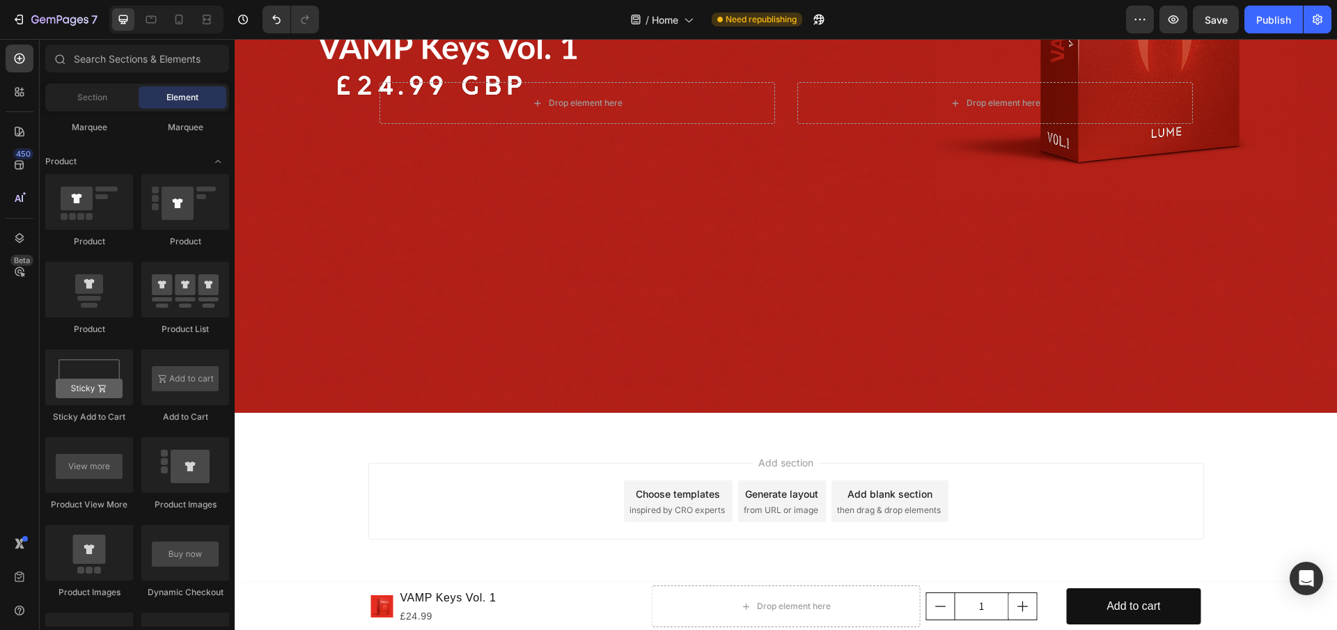
drag, startPoint x: 757, startPoint y: 561, endPoint x: 753, endPoint y: 545, distance: 16.5
click at [757, 557] on div "Add section Choose templates inspired by CRO experts Generate layout from URL o…" at bounding box center [786, 520] width 1102 height 171
click at [737, 519] on div "Add section Choose templates inspired by CRO experts Generate layout from URL o…" at bounding box center [785, 501] width 835 height 77
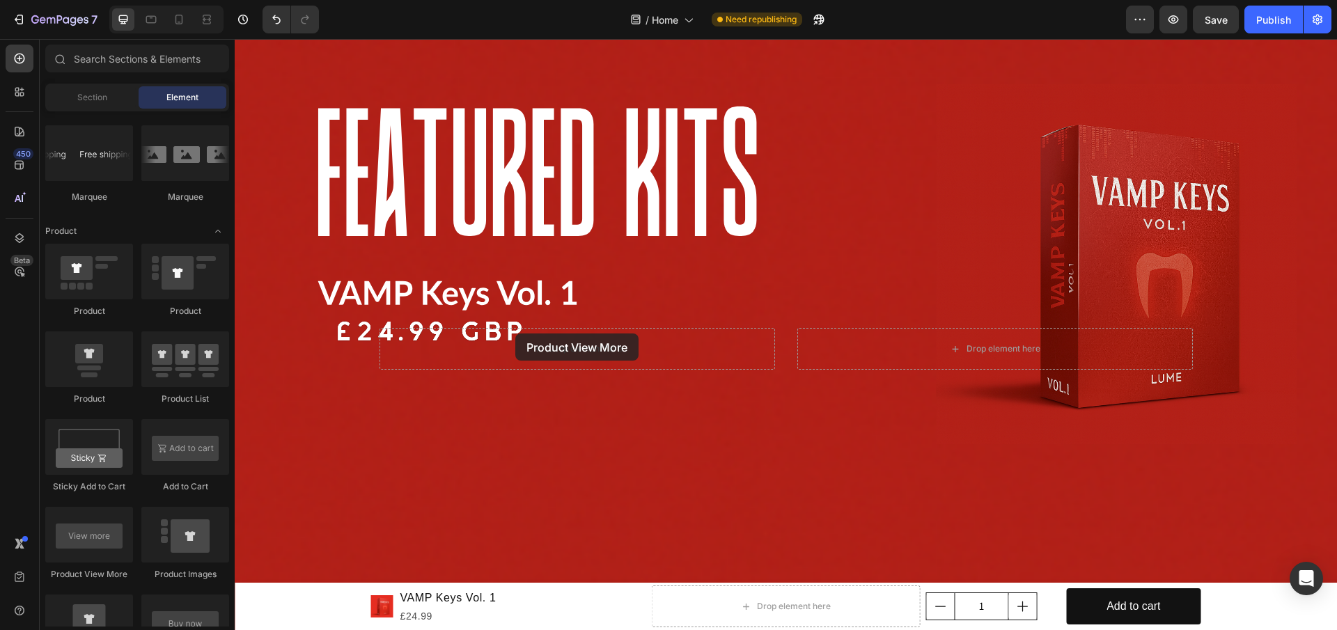
scroll to position [507, 0]
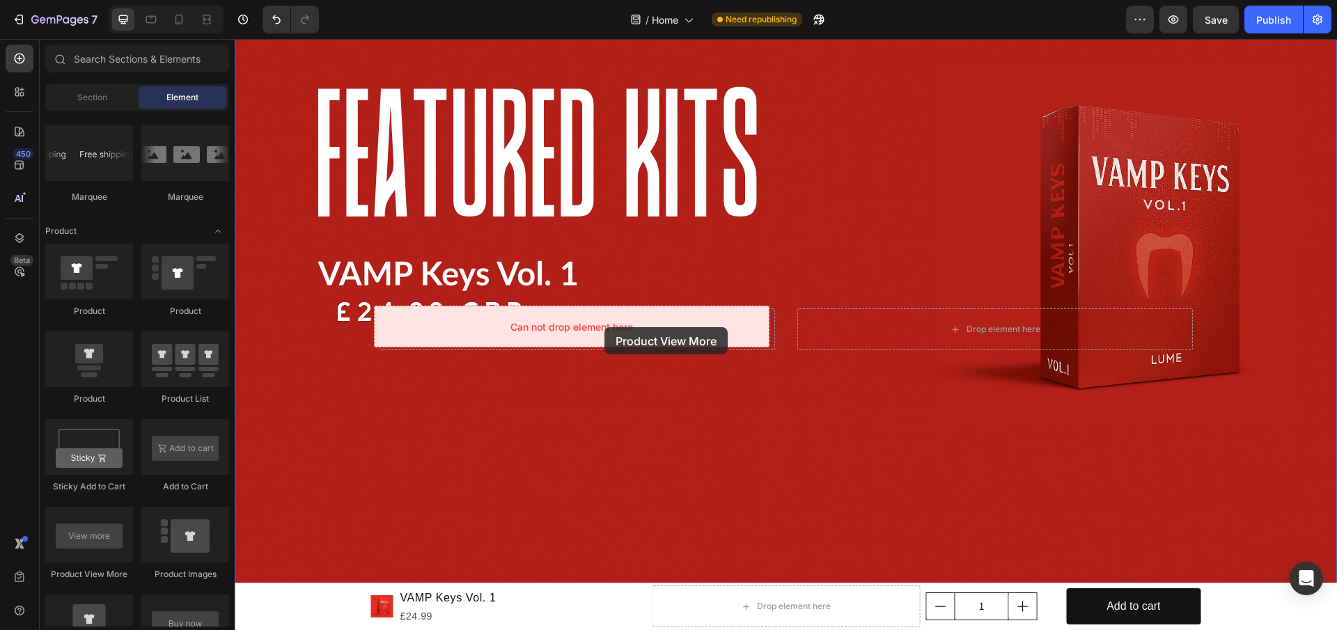
drag, startPoint x: 344, startPoint y: 581, endPoint x: 604, endPoint y: 327, distance: 363.3
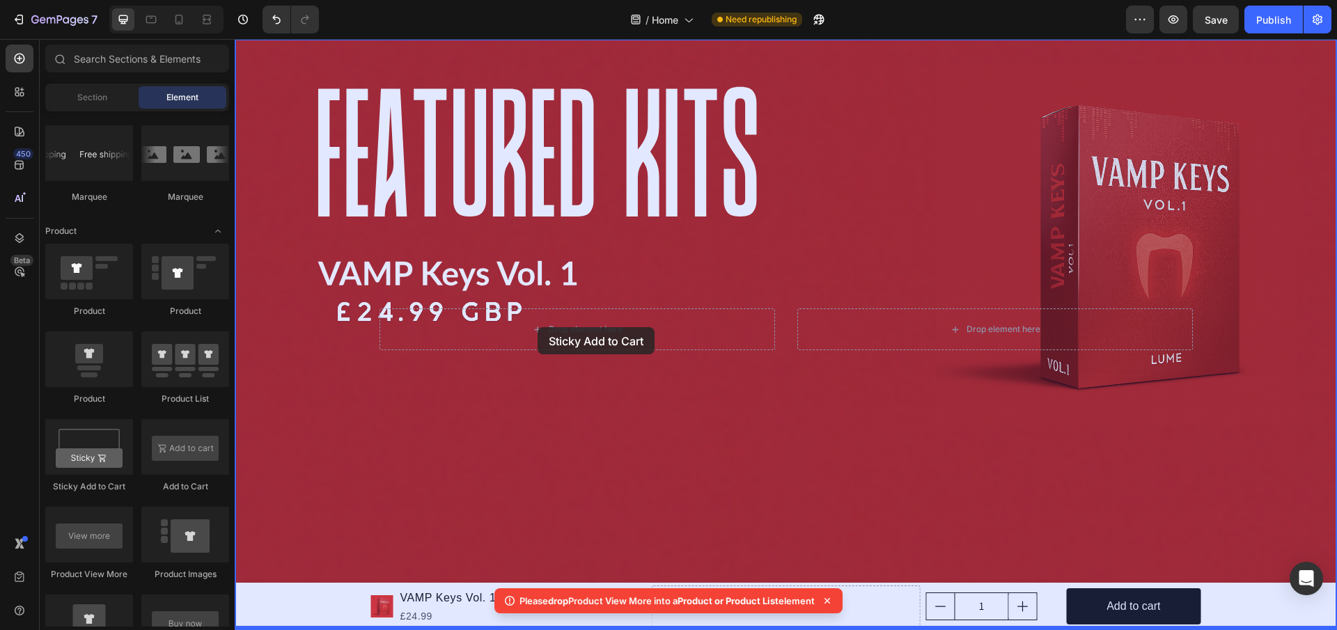
drag, startPoint x: 310, startPoint y: 489, endPoint x: 413, endPoint y: 333, distance: 185.9
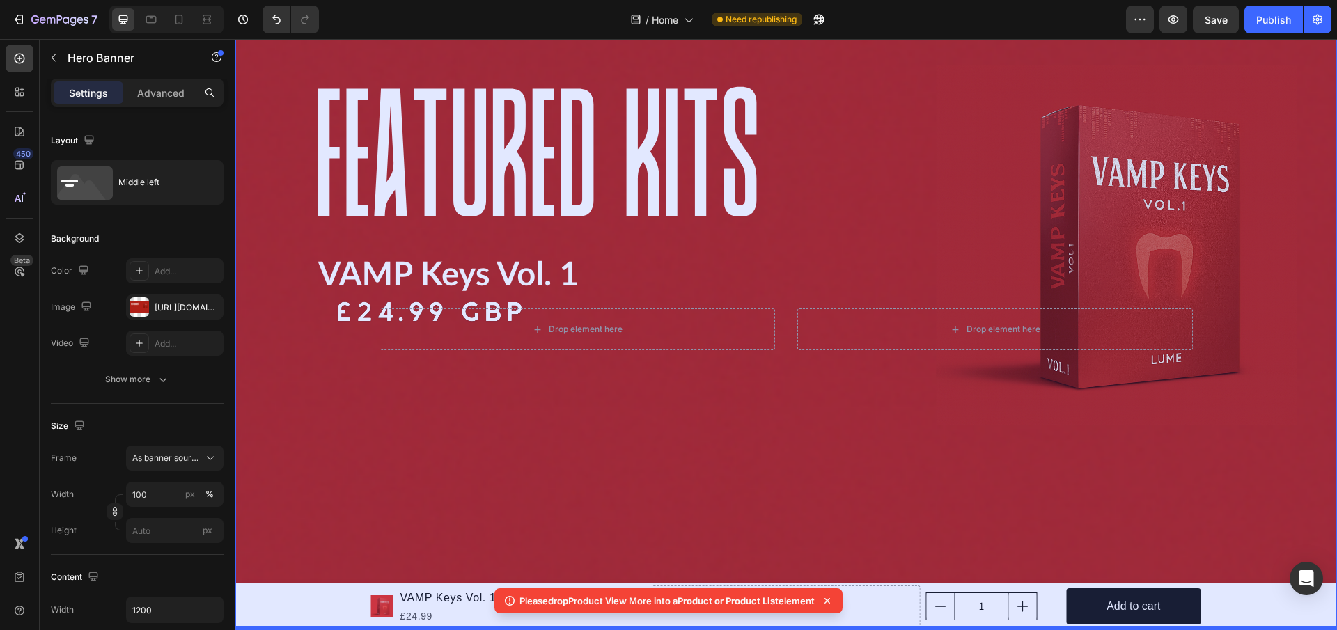
click at [402, 336] on div "Drop element here" at bounding box center [576, 329] width 395 height 42
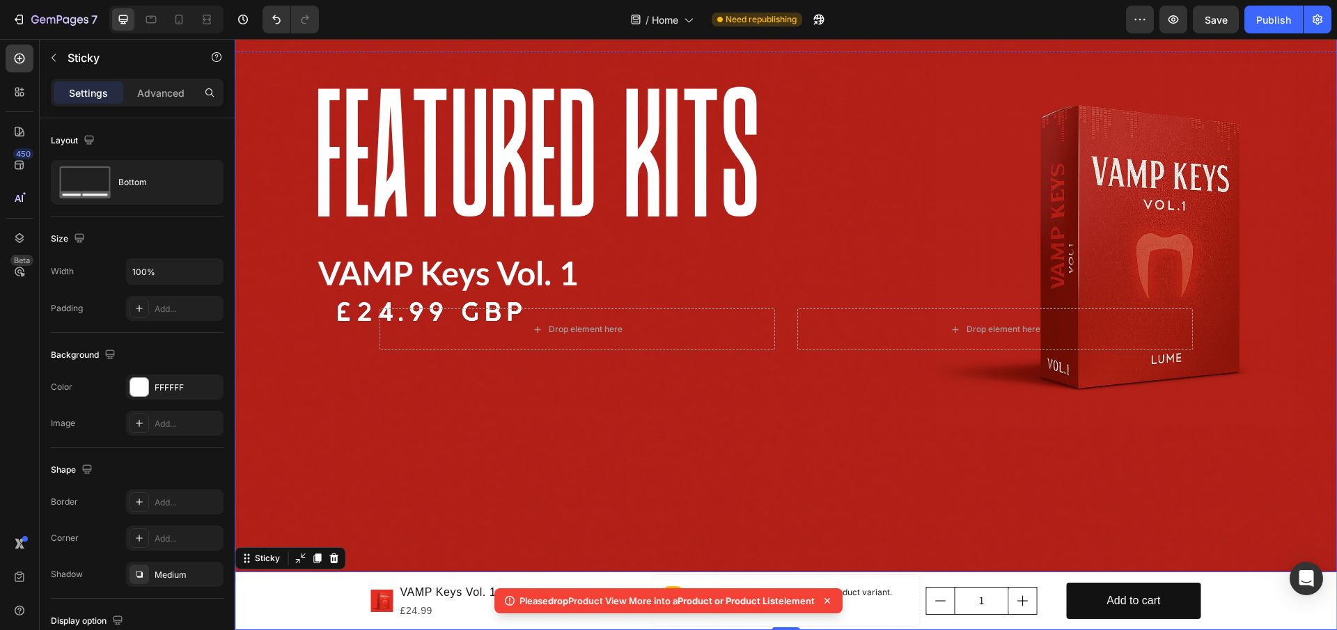
scroll to position [646, 0]
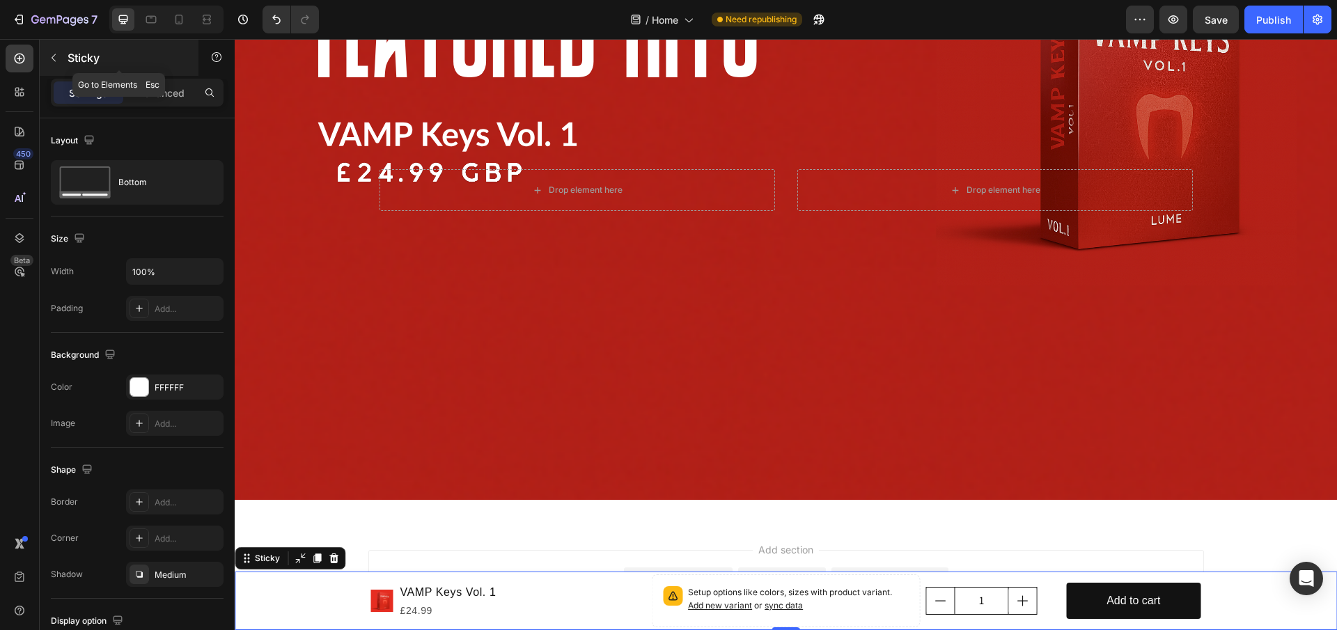
click at [45, 58] on button "button" at bounding box center [53, 58] width 22 height 22
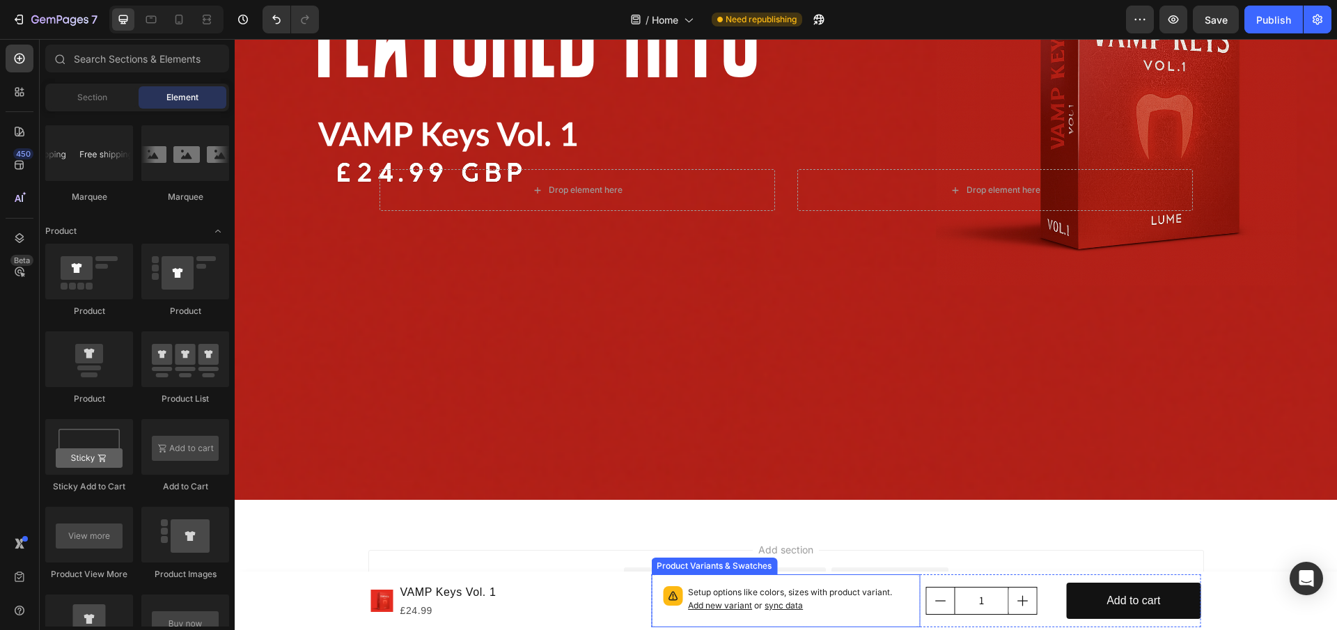
click at [824, 590] on p "Setup options like colors, sizes with product variant. Add new variant or sync …" at bounding box center [798, 599] width 221 height 26
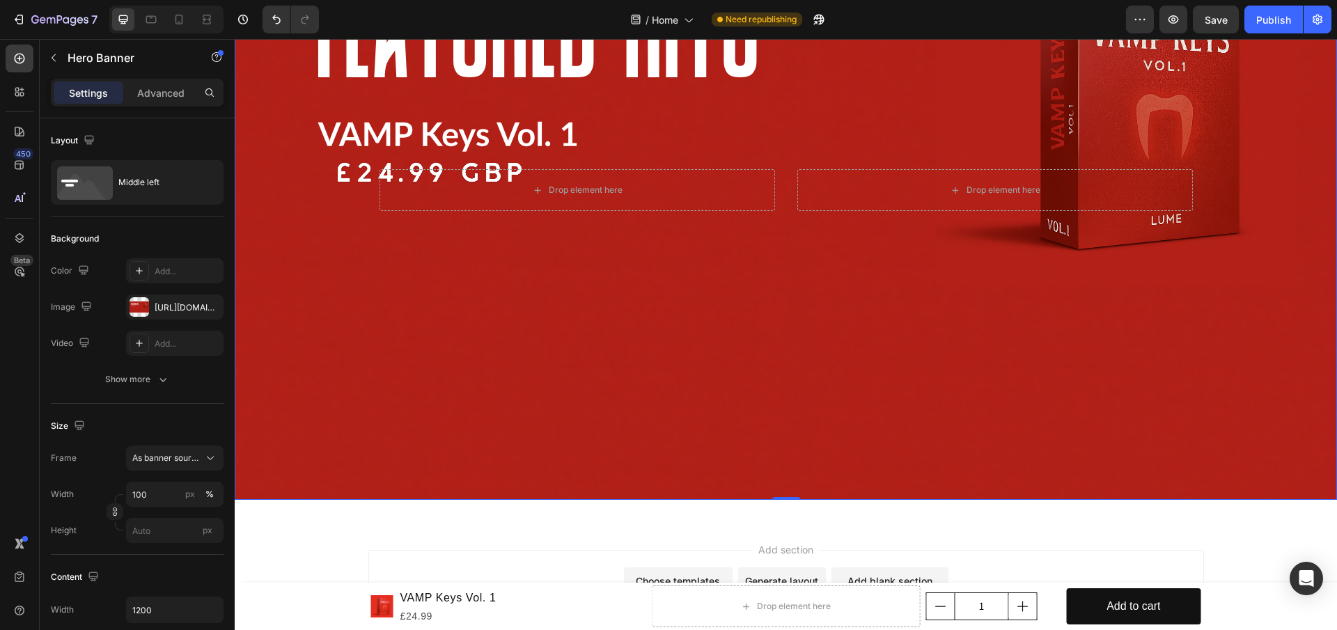
click at [733, 409] on div "Background Image" at bounding box center [786, 190] width 1102 height 620
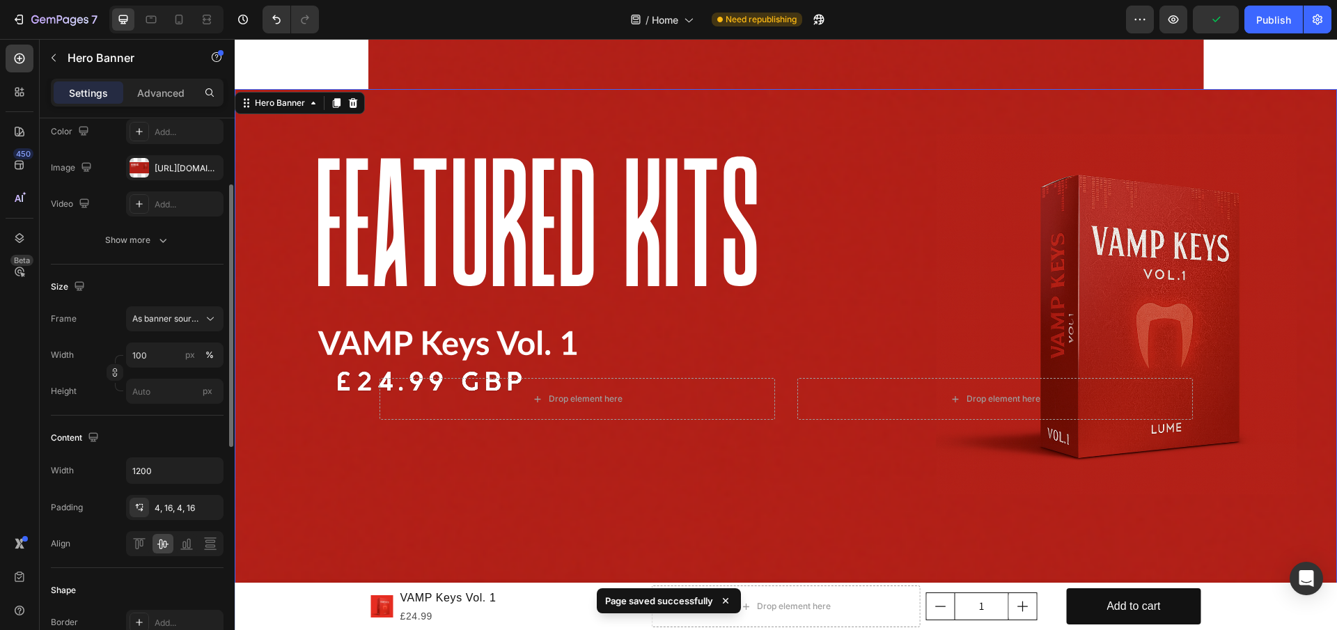
scroll to position [0, 0]
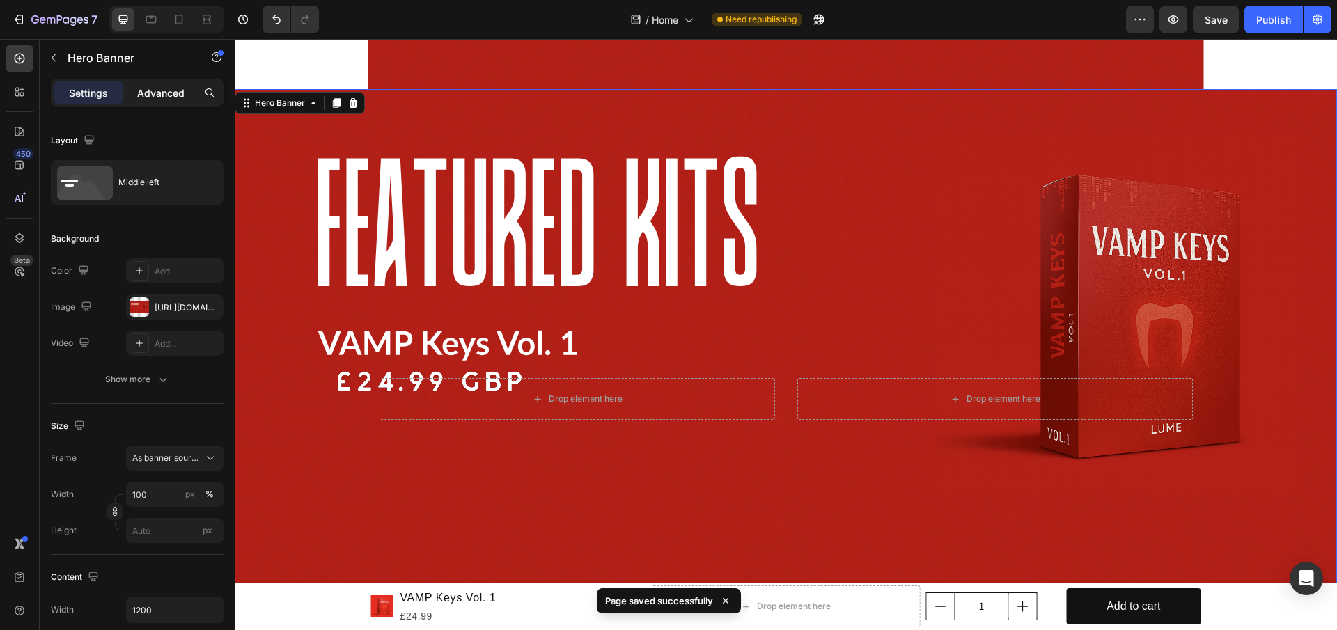
click at [156, 100] on p "Advanced" at bounding box center [160, 93] width 47 height 15
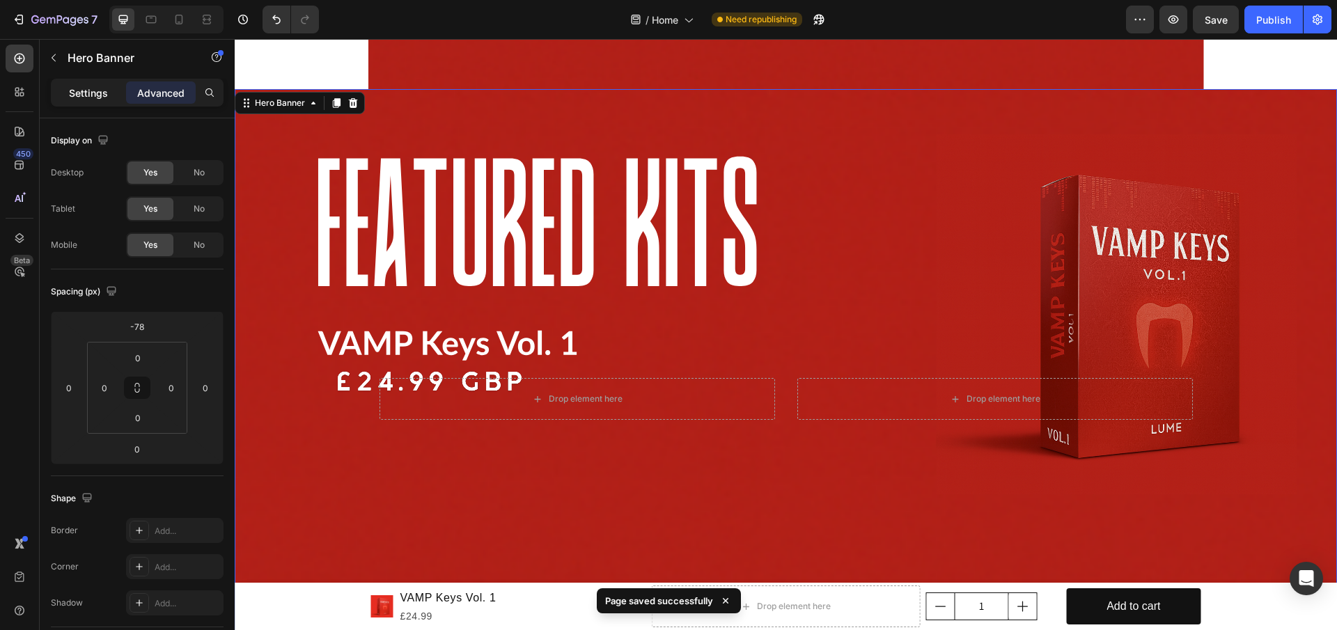
click at [77, 86] on p "Settings" at bounding box center [88, 93] width 39 height 15
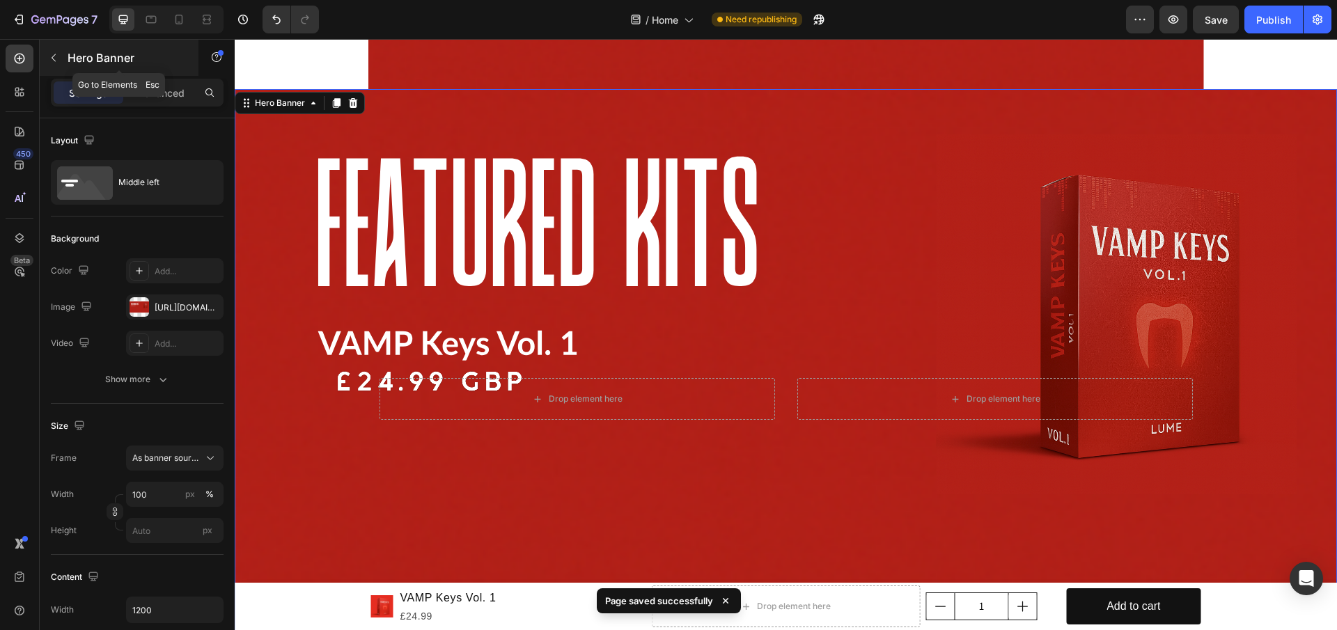
click at [56, 50] on button "button" at bounding box center [53, 58] width 22 height 22
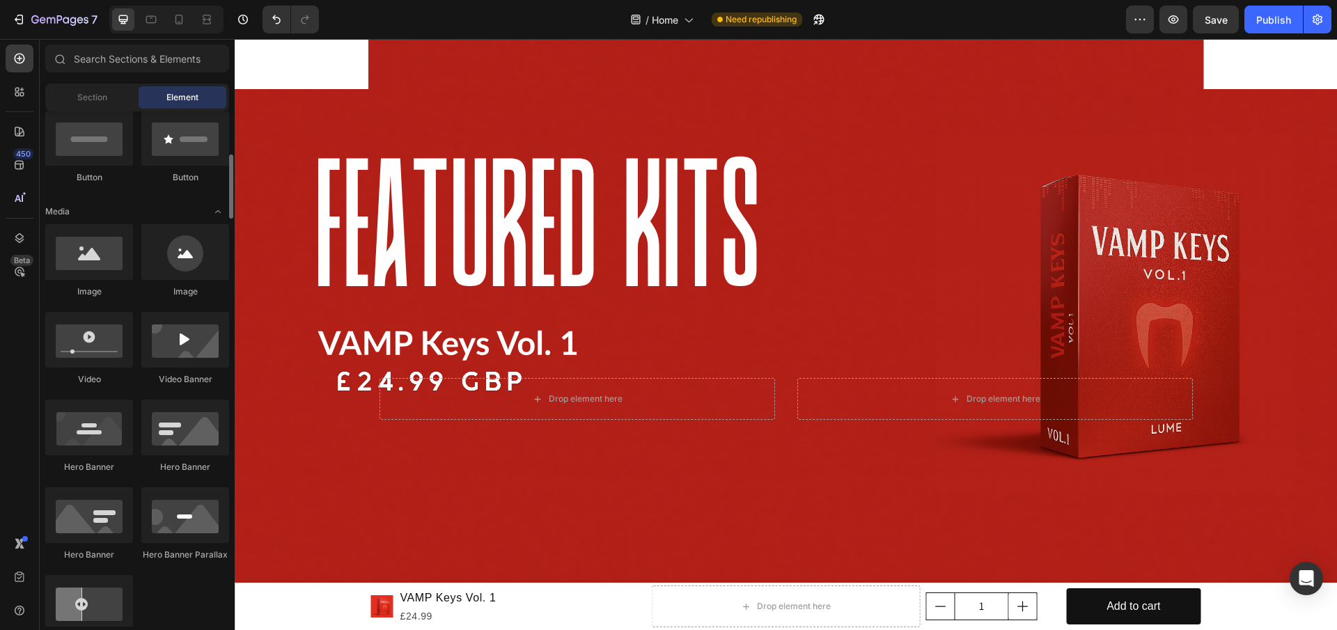
scroll to position [209, 0]
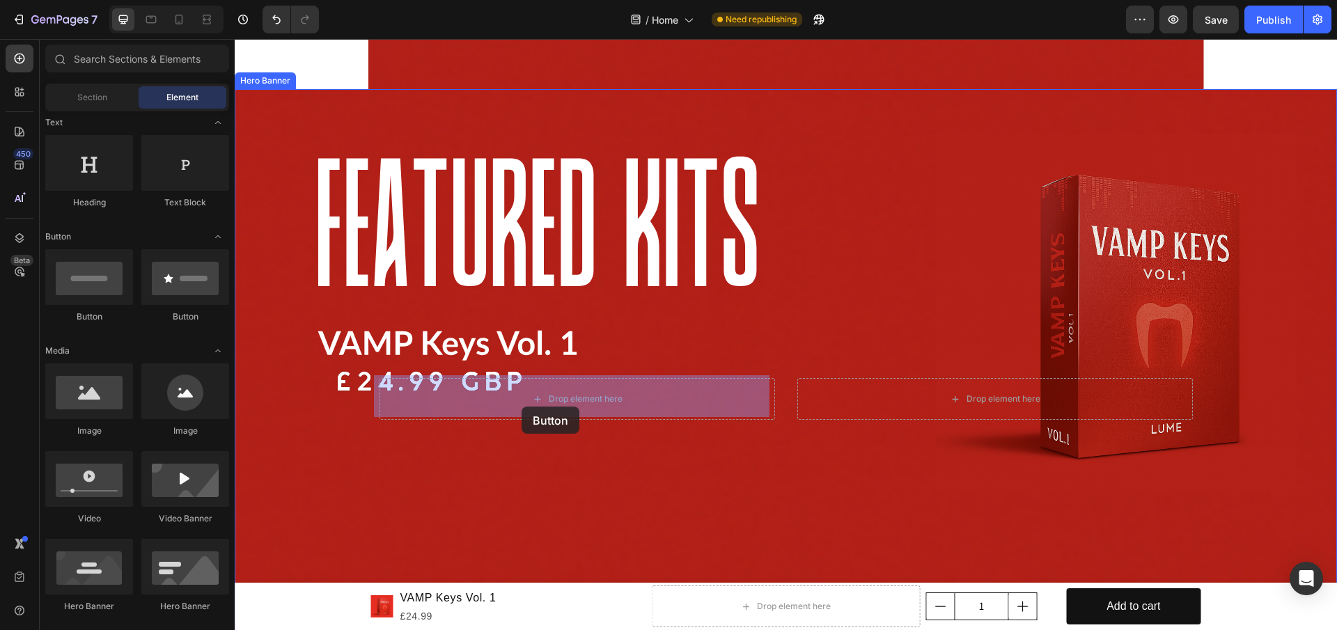
drag, startPoint x: 312, startPoint y: 308, endPoint x: 524, endPoint y: 405, distance: 232.7
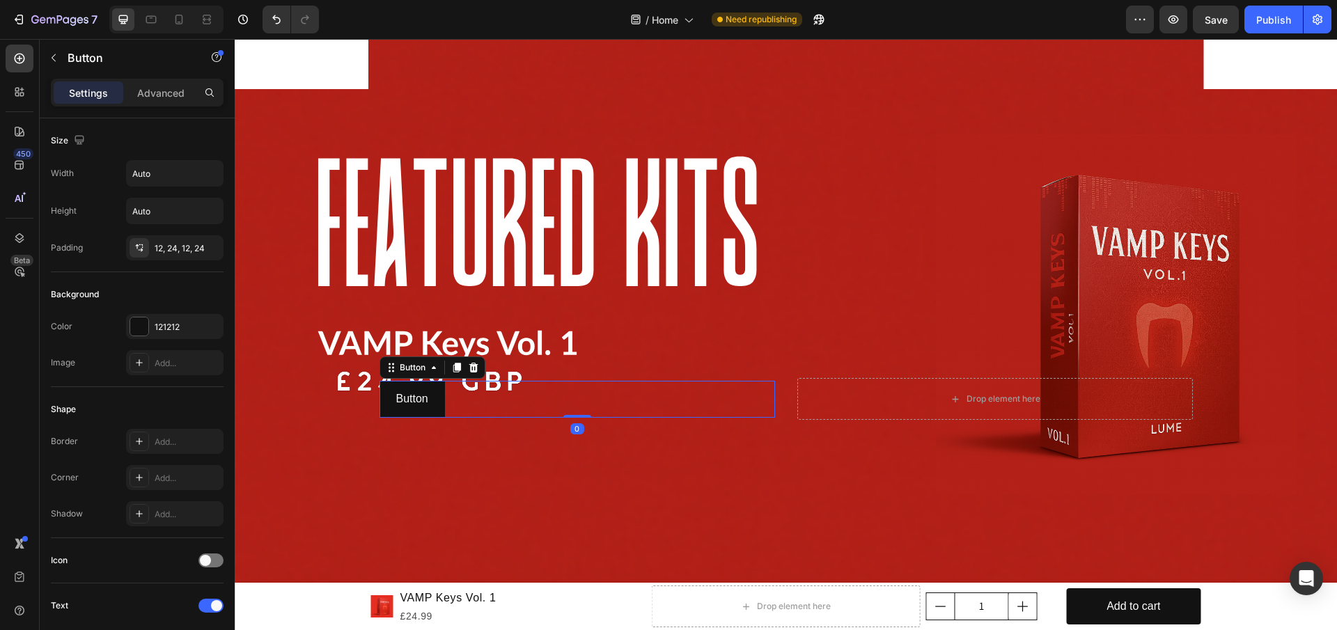
click at [448, 391] on div "Button Button 0" at bounding box center [576, 399] width 395 height 37
click at [159, 77] on div "Sections(18) Elements(83) Section Element Hero Section Product Detail Brands Tr…" at bounding box center [137, 334] width 195 height 591
click at [172, 88] on p "Advanced" at bounding box center [160, 93] width 47 height 15
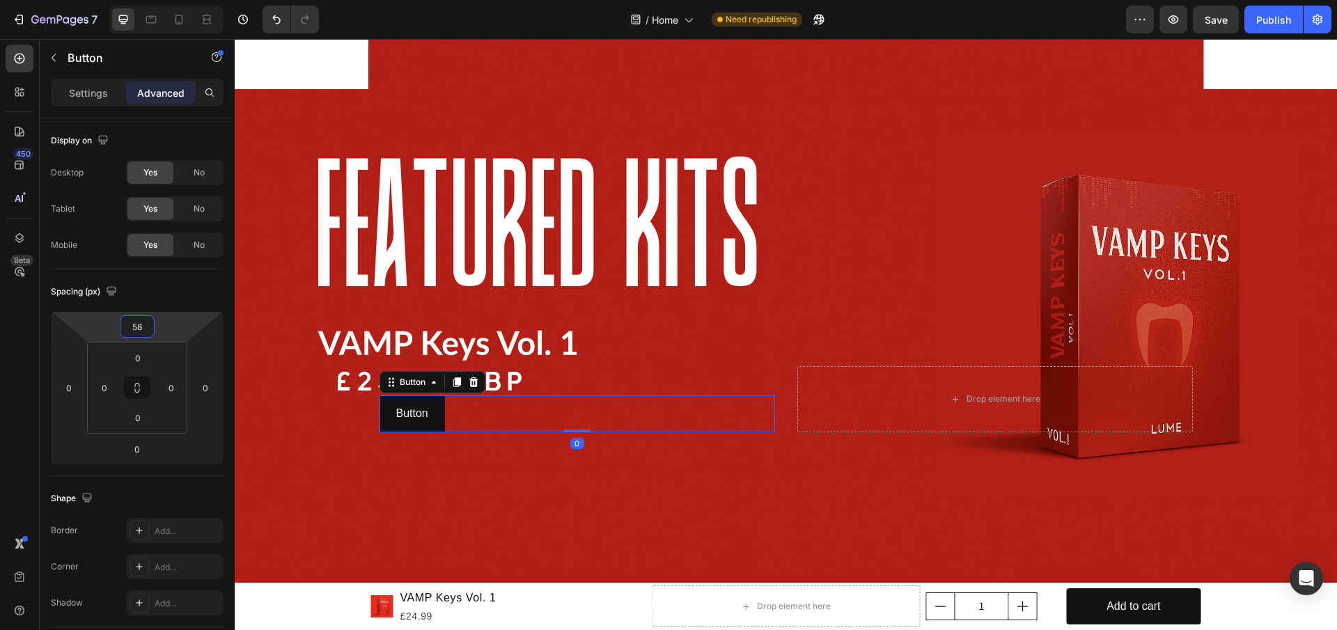
type input "60"
drag, startPoint x: 180, startPoint y: 376, endPoint x: 159, endPoint y: 319, distance: 61.0
click at [159, 0] on html "7 / Home Need republishing Preview Save Publish 450 Beta Sections(18) Elements(…" at bounding box center [668, 0] width 1337 height 0
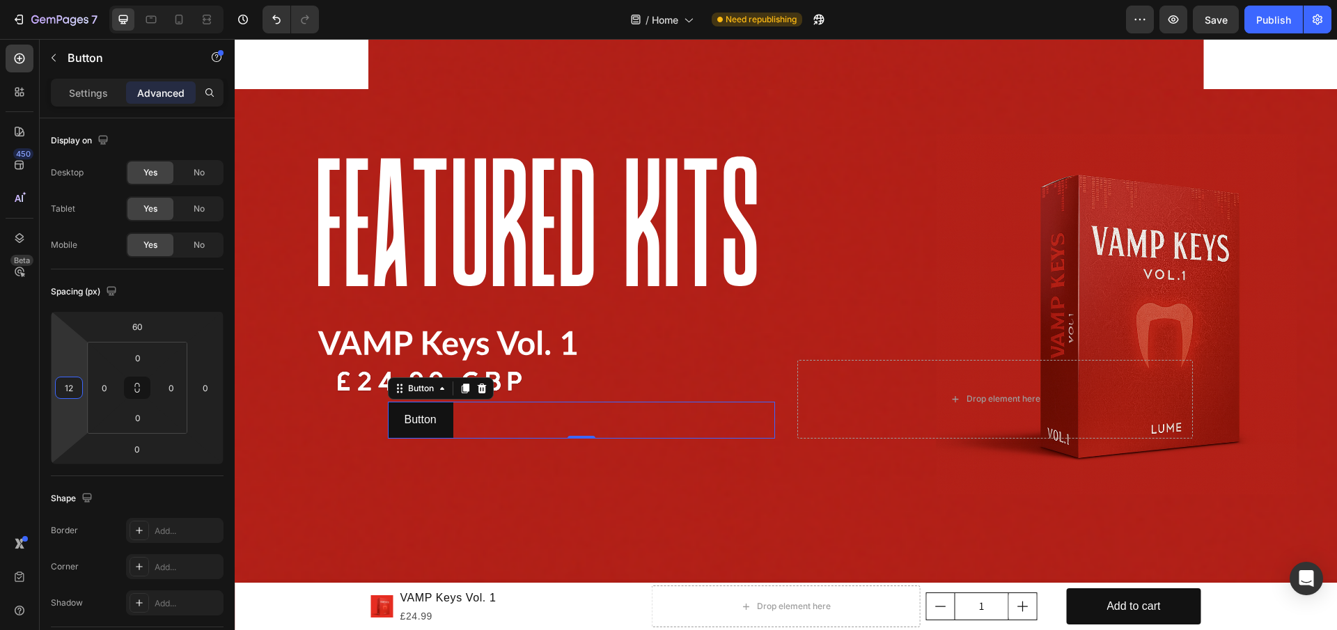
type input "14"
drag, startPoint x: 68, startPoint y: 416, endPoint x: 56, endPoint y: 400, distance: 19.9
click at [56, 0] on html "7 / Home Need republishing Preview Save Publish 450 Beta Sections(18) Elements(…" at bounding box center [668, 0] width 1337 height 0
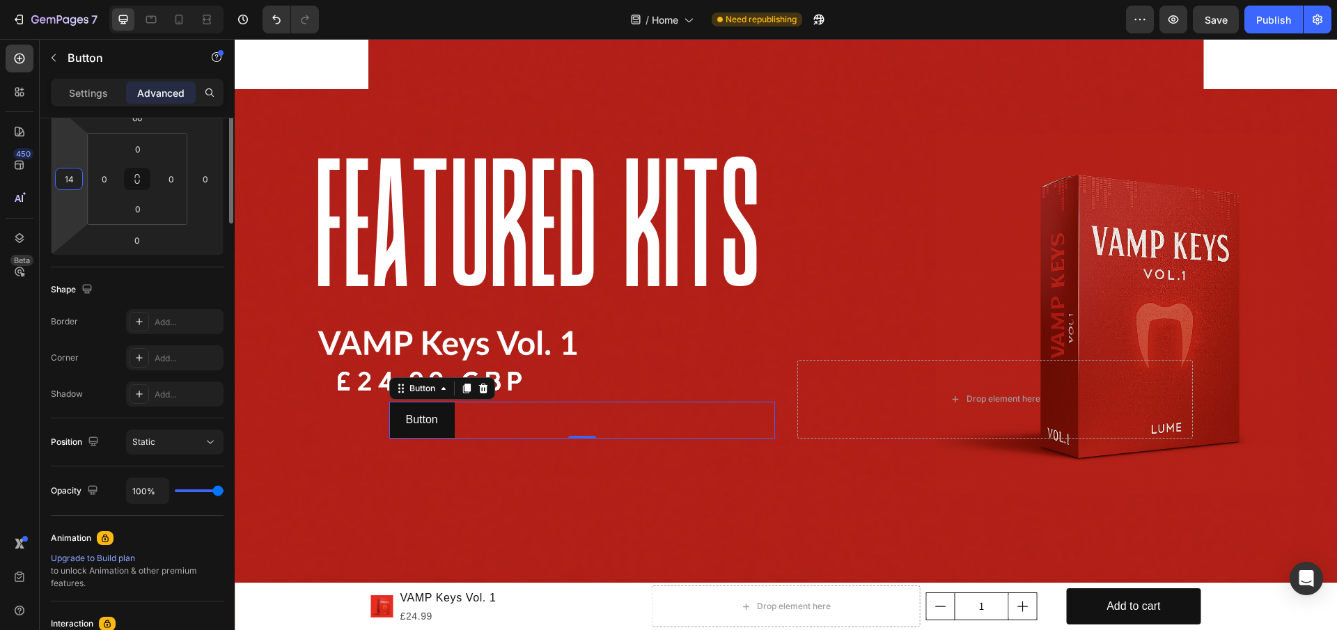
scroll to position [0, 0]
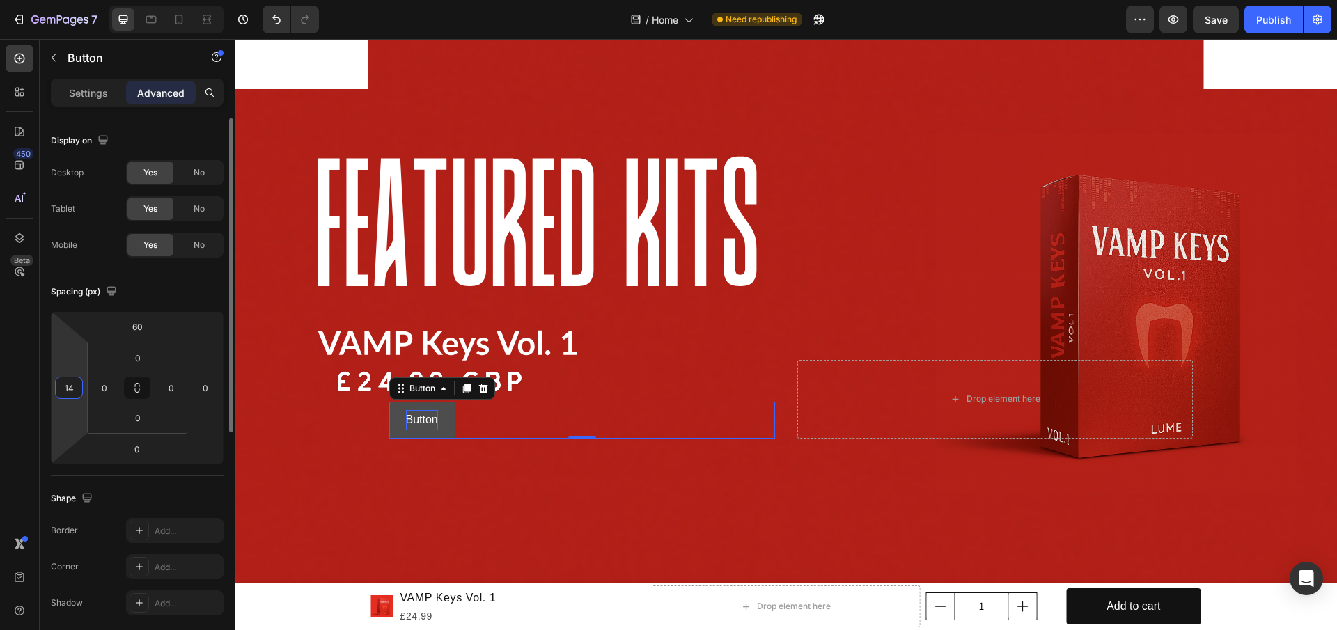
click at [427, 418] on p "Button" at bounding box center [422, 420] width 32 height 20
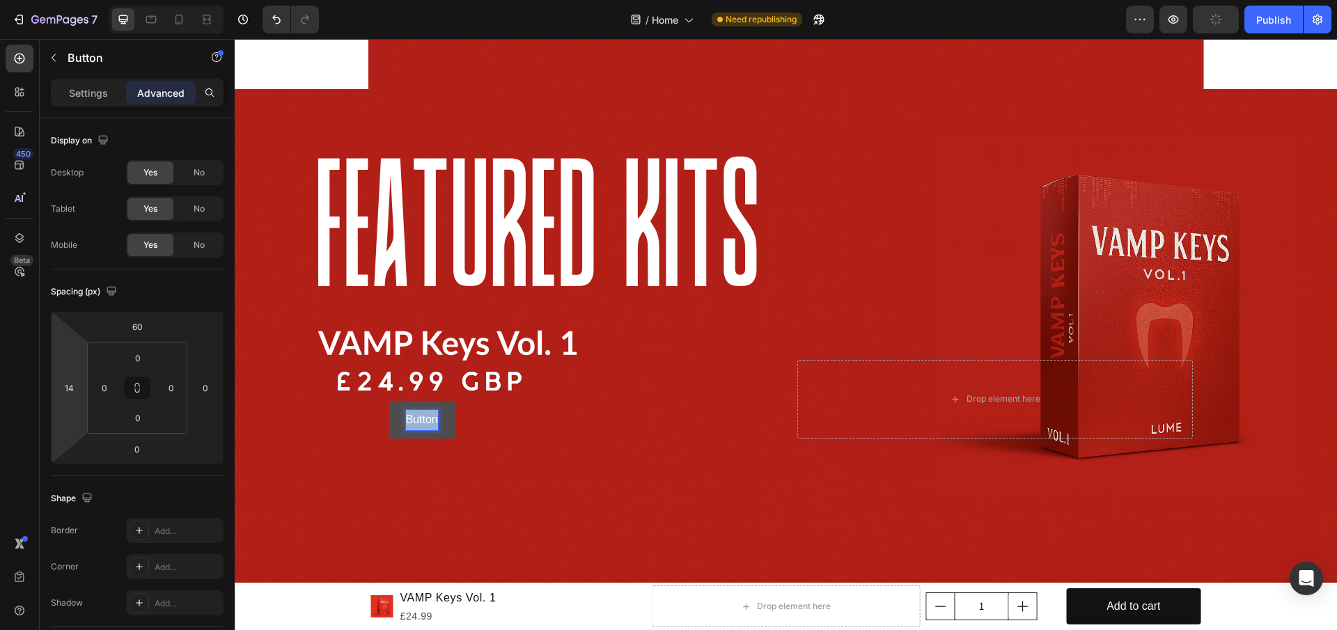
click at [427, 418] on p "Button" at bounding box center [422, 420] width 32 height 20
click at [389, 402] on button "Viewe" at bounding box center [420, 420] width 63 height 37
click at [389, 402] on button "View" at bounding box center [417, 420] width 57 height 37
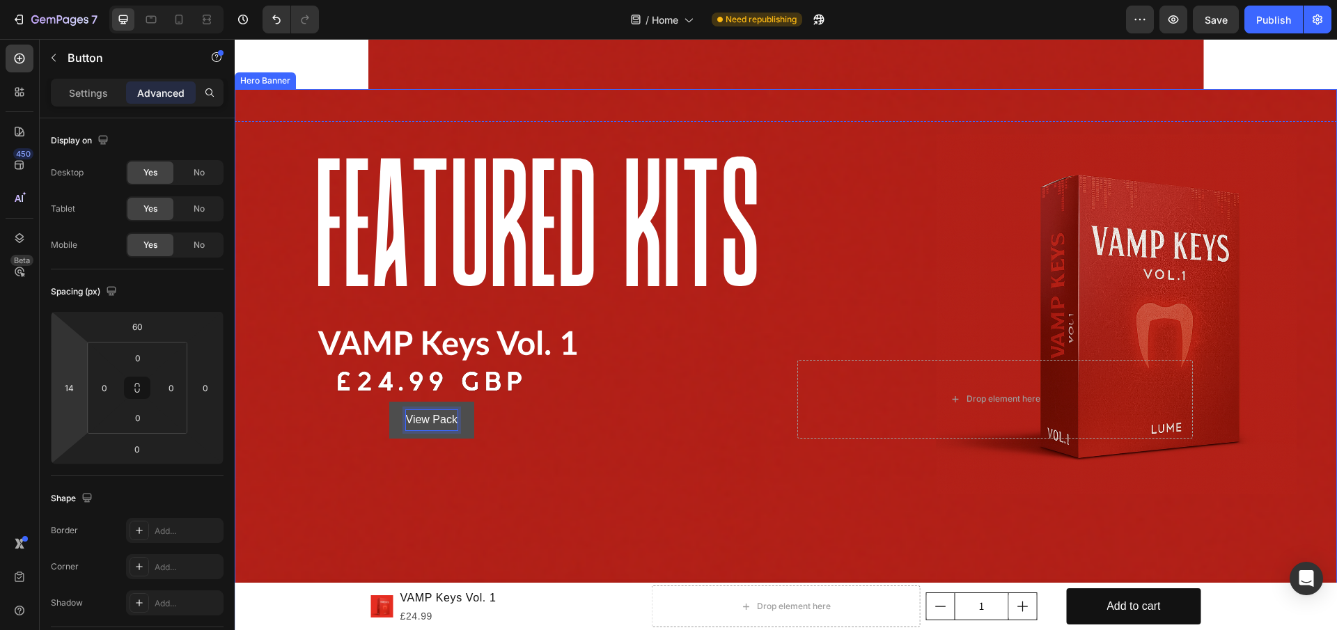
click at [595, 489] on div "Background Image" at bounding box center [786, 399] width 1102 height 620
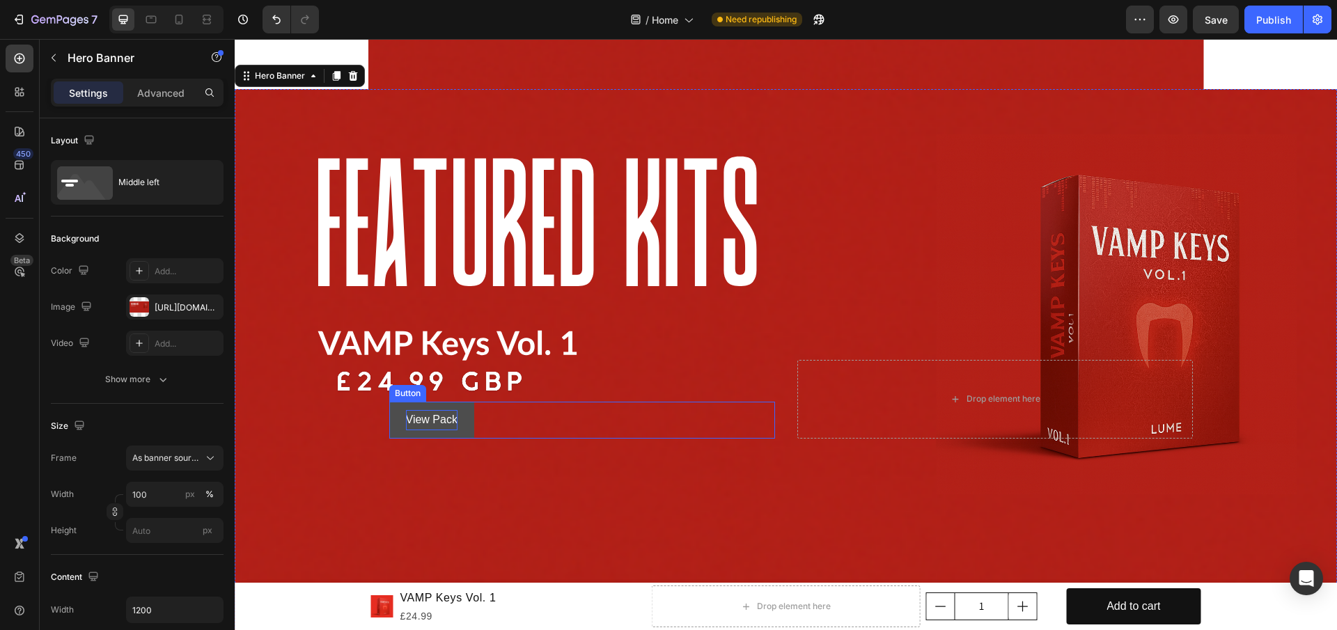
click at [456, 420] on button "View Pack" at bounding box center [431, 420] width 85 height 37
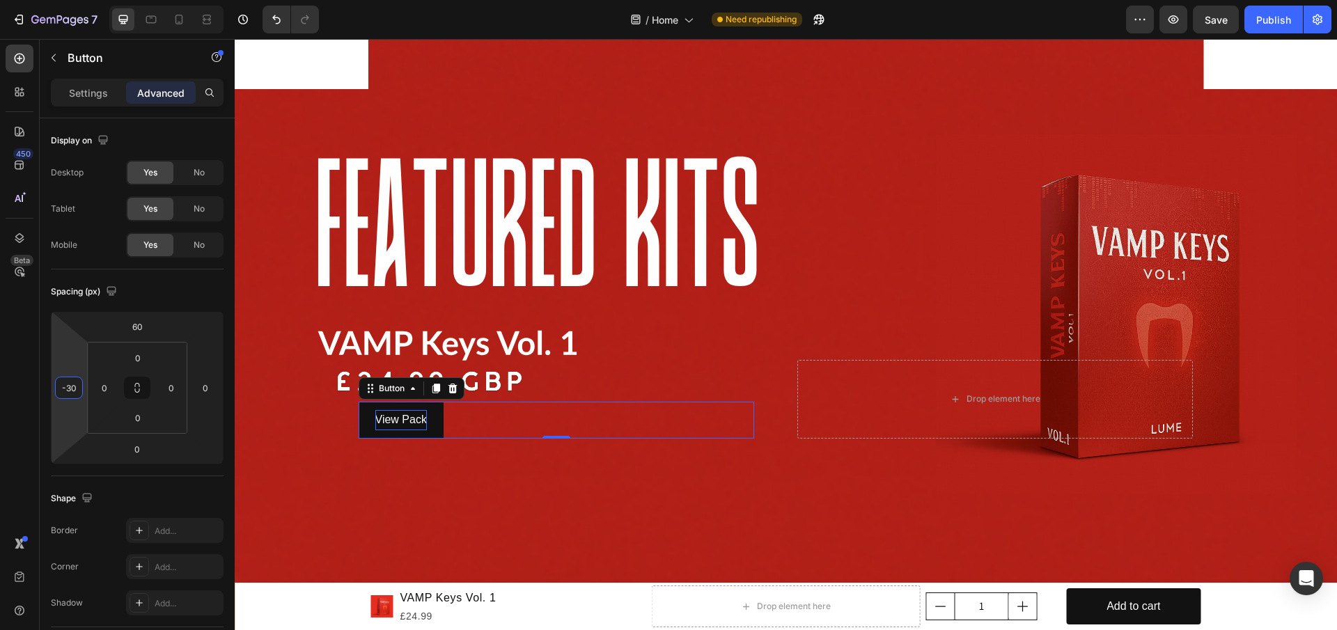
type input "-28"
drag, startPoint x: 80, startPoint y: 418, endPoint x: 76, endPoint y: 432, distance: 15.2
click at [76, 0] on html "7 / Home Need republishing Preview Save Publish 450 Beta Sections(18) Elements(…" at bounding box center [668, 0] width 1337 height 0
click at [425, 514] on div "Background Image" at bounding box center [786, 399] width 1102 height 620
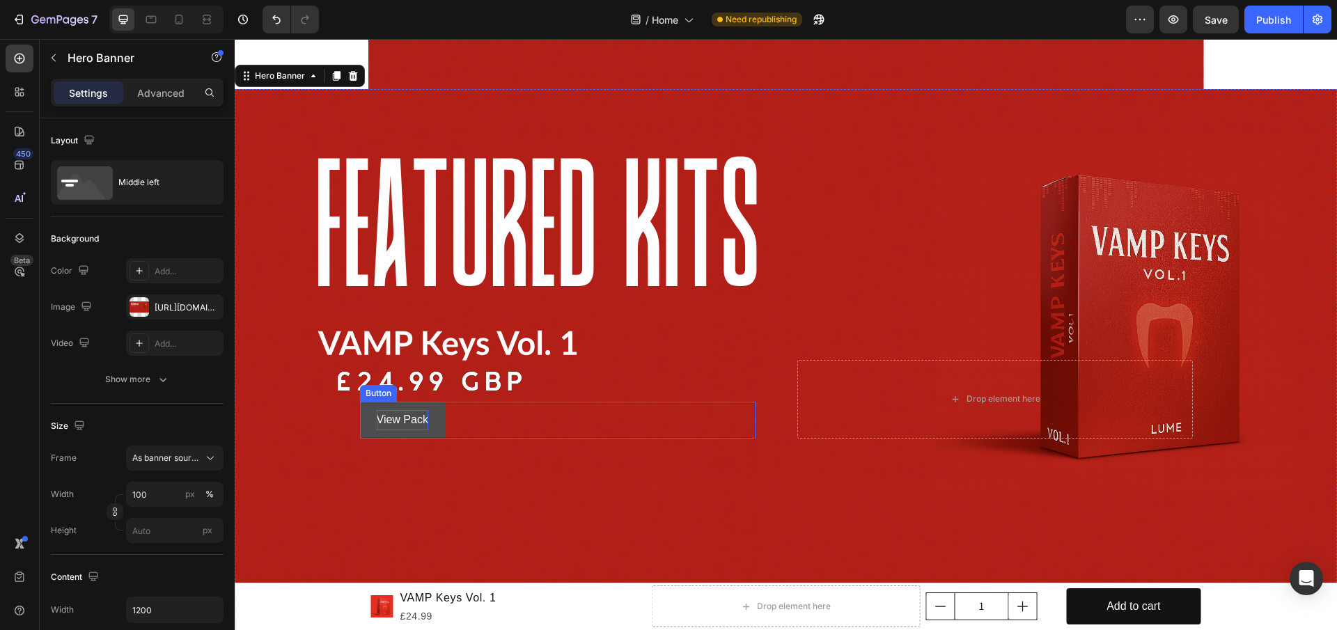
click at [424, 424] on button "View Pack" at bounding box center [402, 420] width 85 height 37
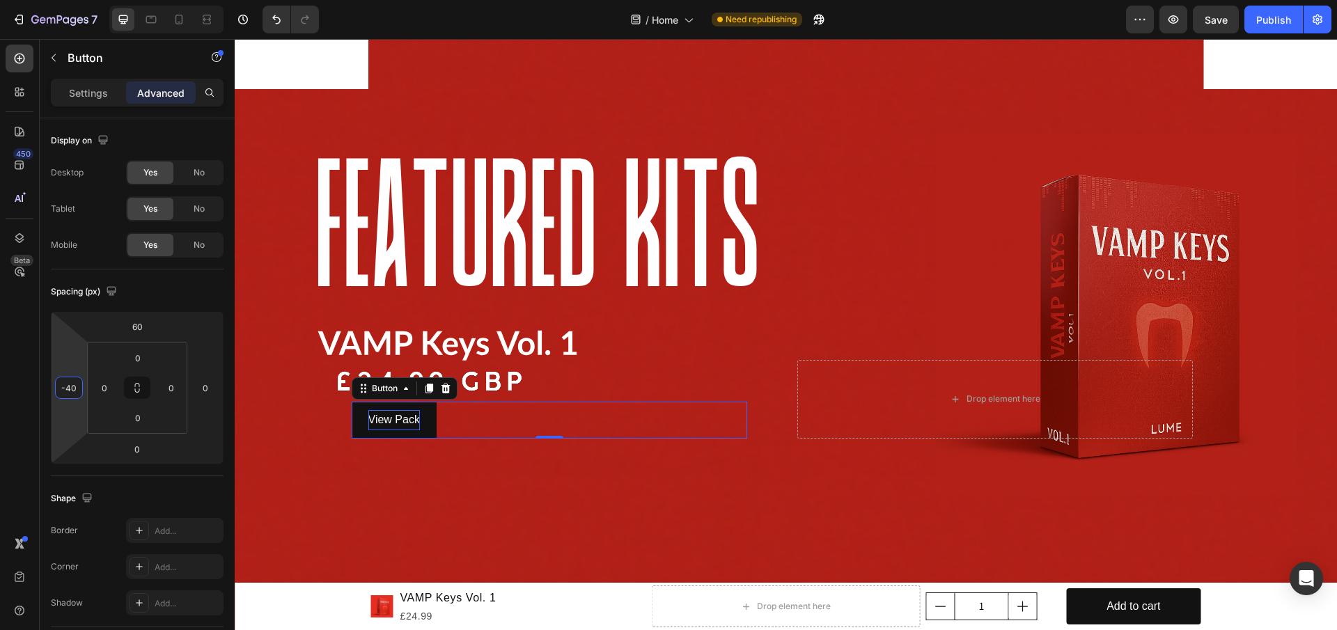
type input "-42"
click at [74, 0] on html "7 / Home Need republishing Preview Save Publish 450 Beta Sections(18) Elements(…" at bounding box center [668, 0] width 1337 height 0
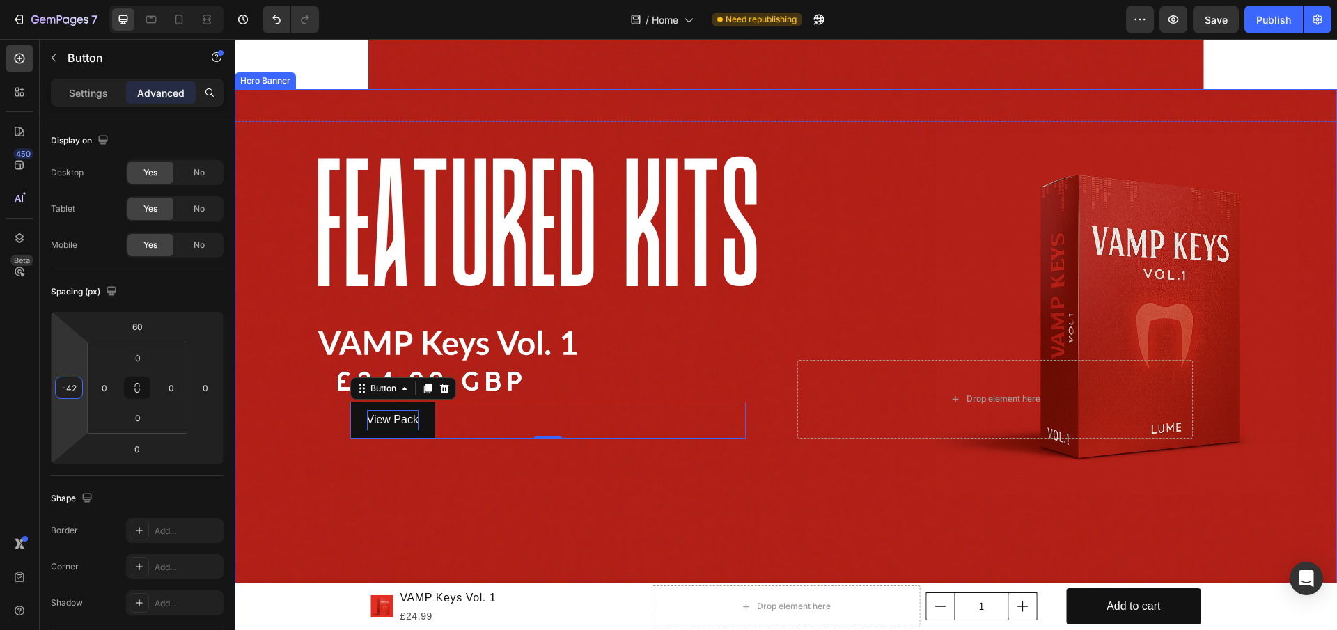
click at [356, 501] on div "Background Image" at bounding box center [786, 399] width 1102 height 620
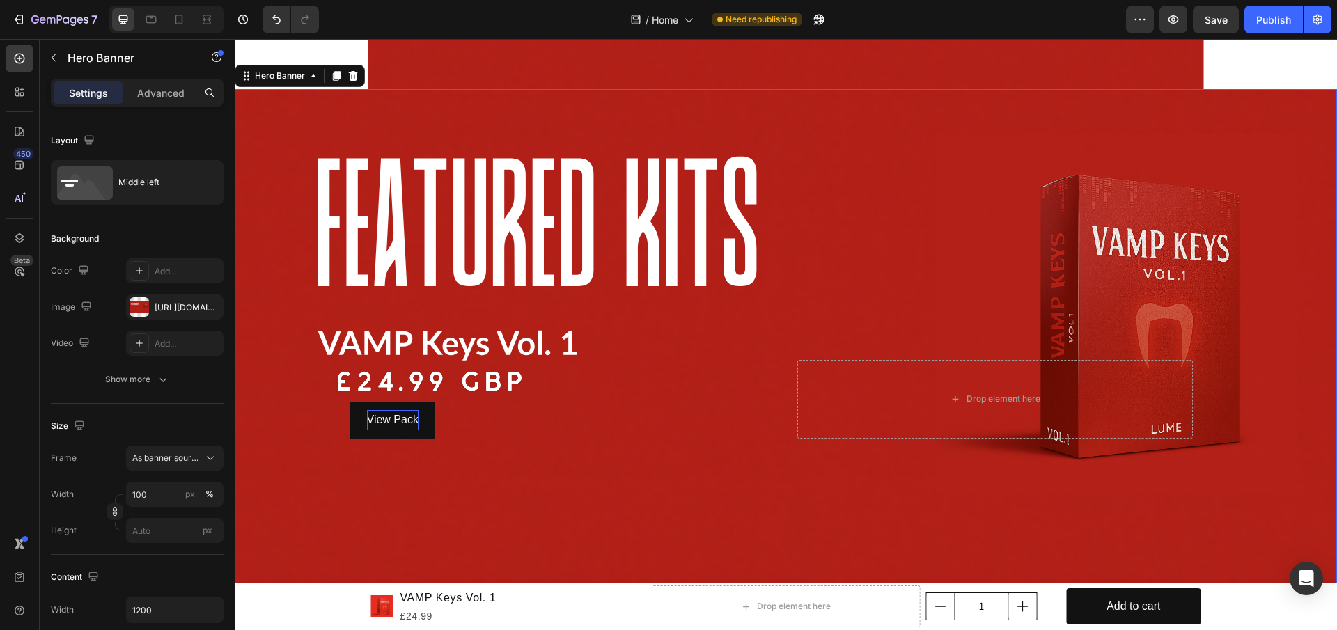
click at [397, 411] on p "View Pack" at bounding box center [393, 420] width 52 height 20
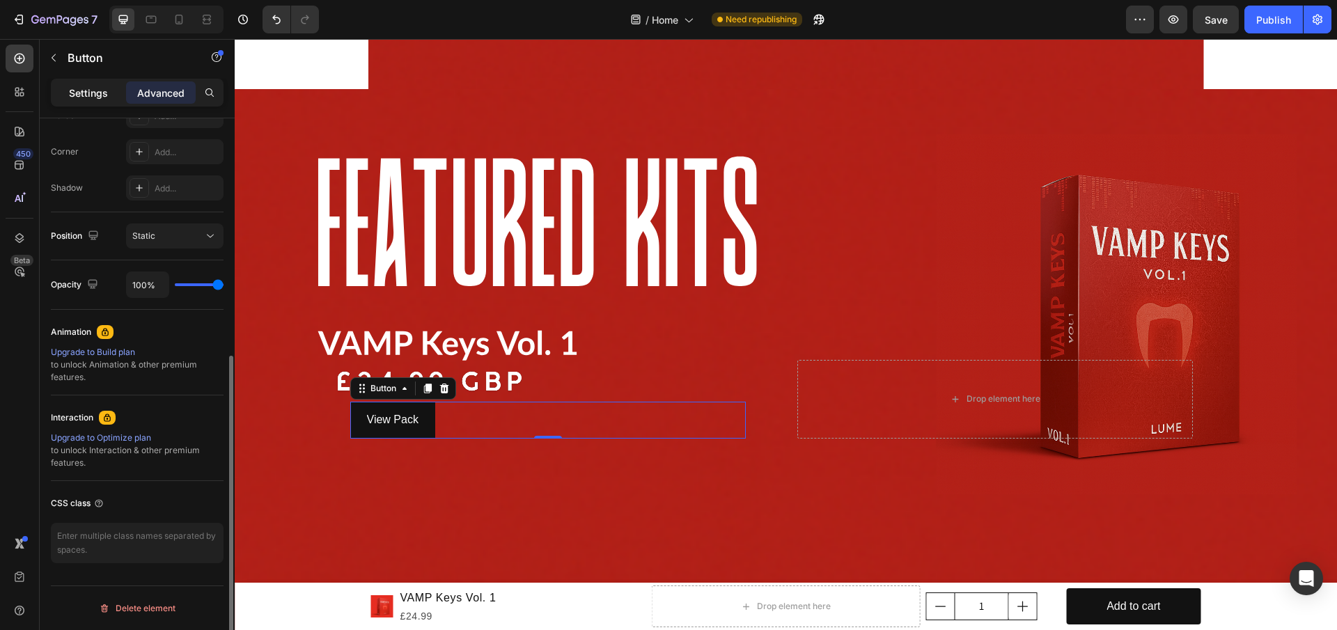
click at [101, 91] on p "Settings" at bounding box center [88, 93] width 39 height 15
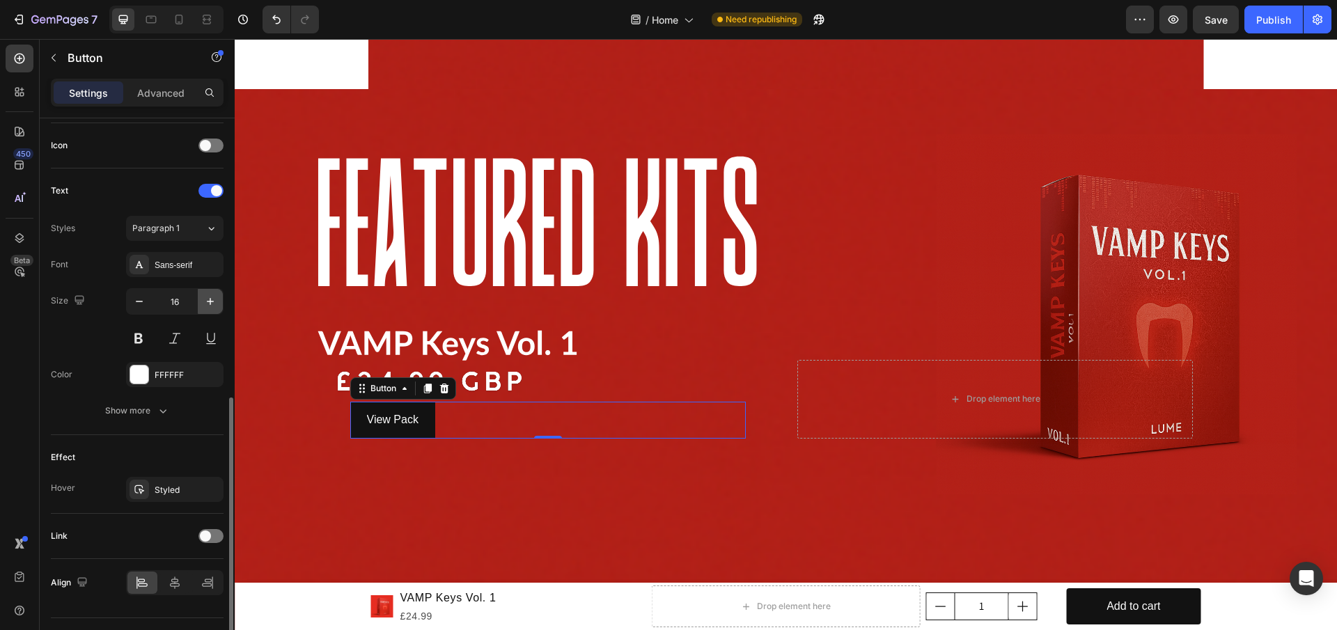
scroll to position [447, 0]
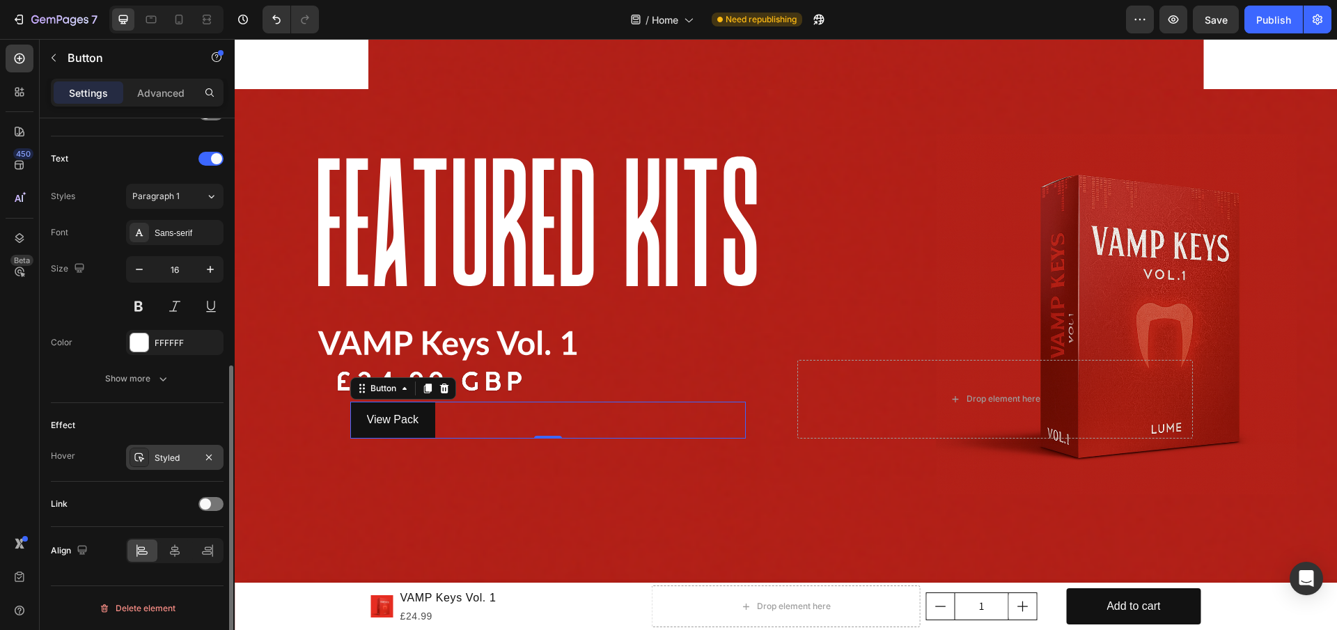
click at [152, 458] on div "Styled" at bounding box center [174, 457] width 97 height 25
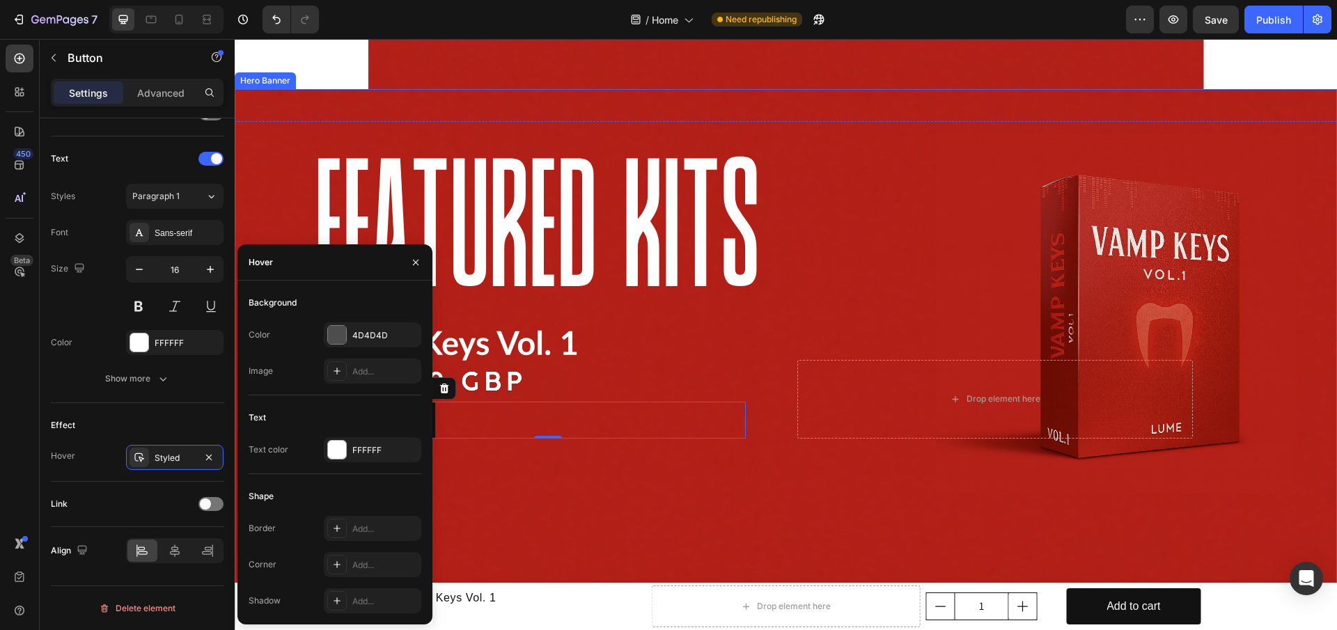
click at [580, 502] on div "Background Image" at bounding box center [786, 399] width 1102 height 620
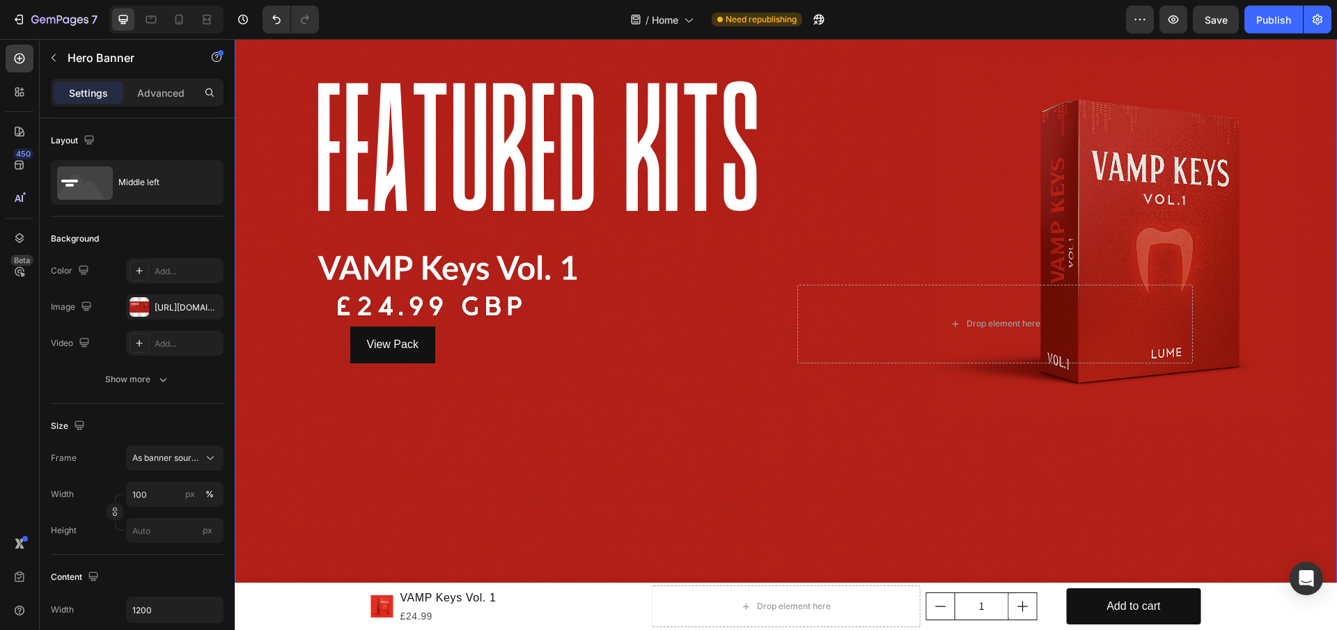
scroll to position [557, 0]
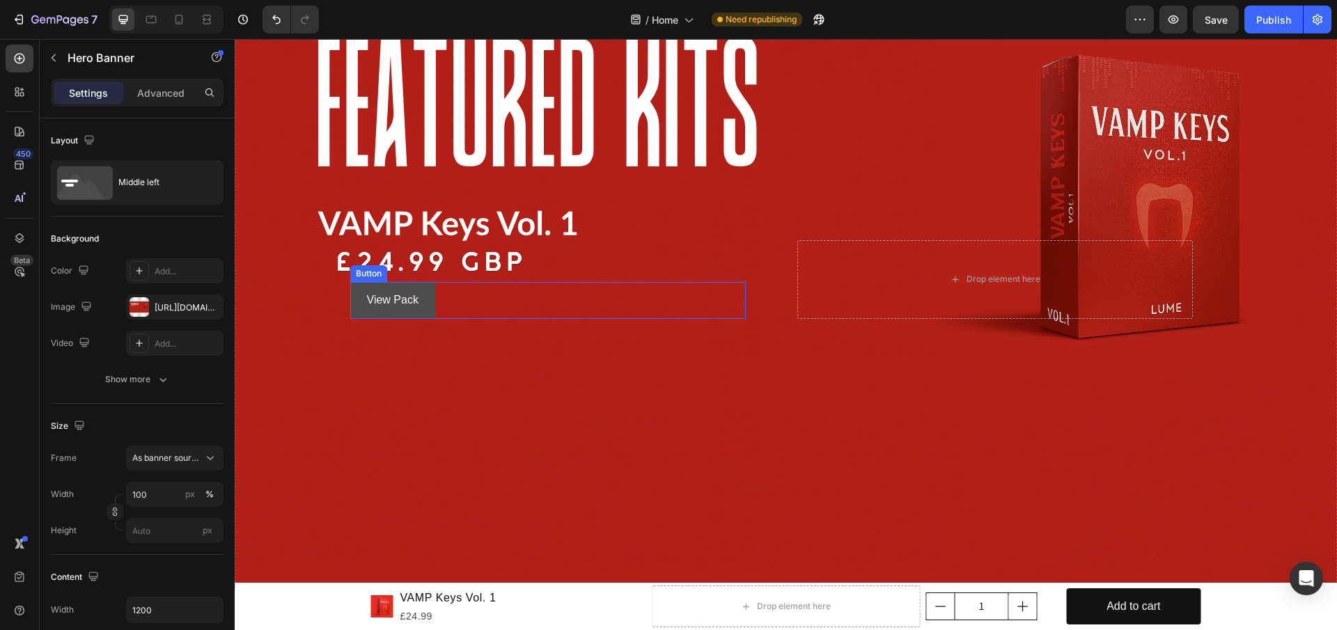
click at [420, 305] on button "View Pack" at bounding box center [392, 300] width 85 height 37
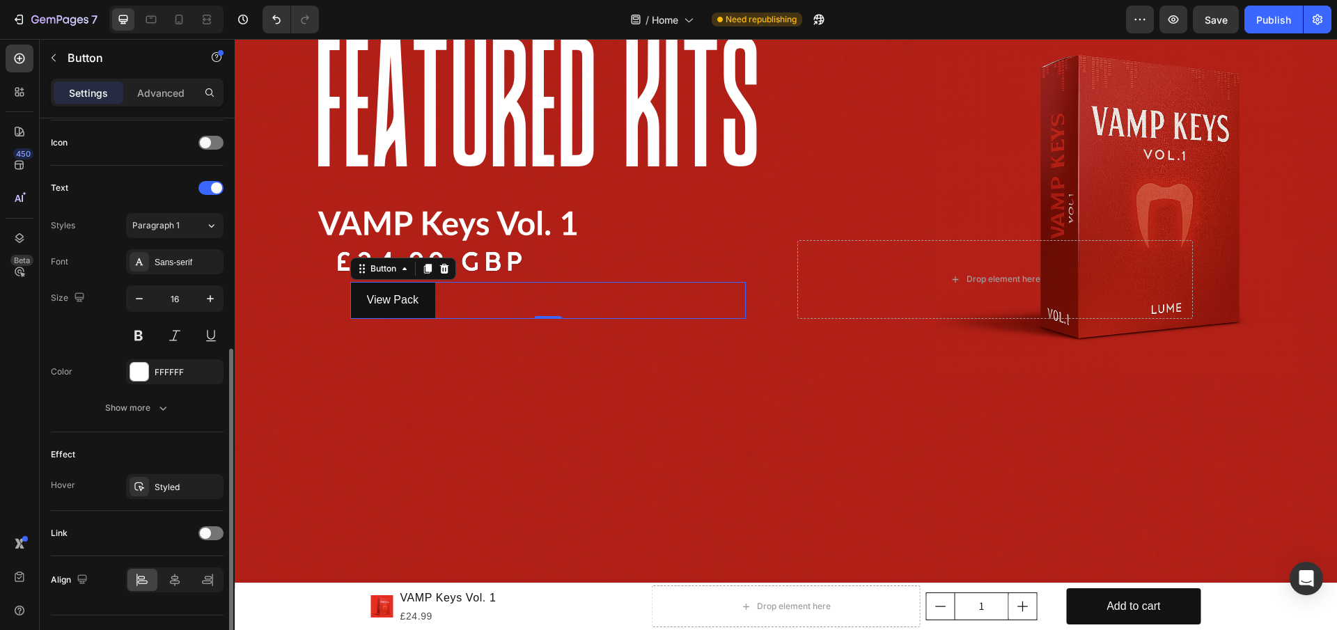
scroll to position [447, 0]
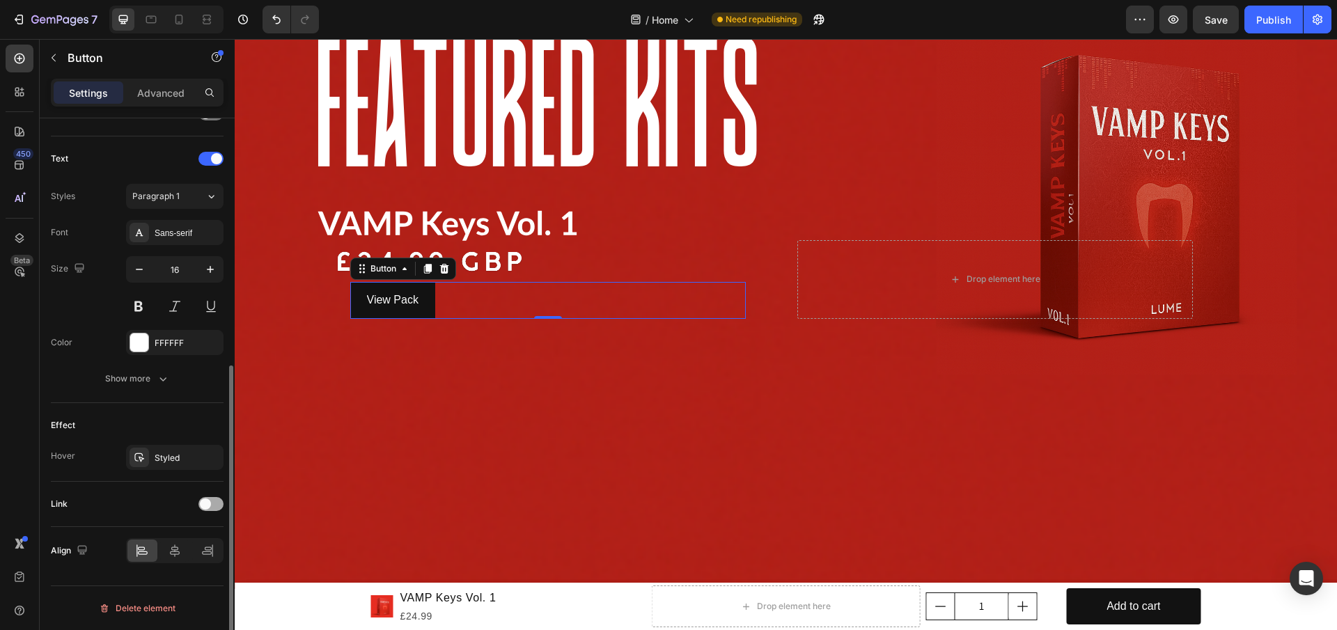
click at [207, 501] on span at bounding box center [205, 503] width 11 height 11
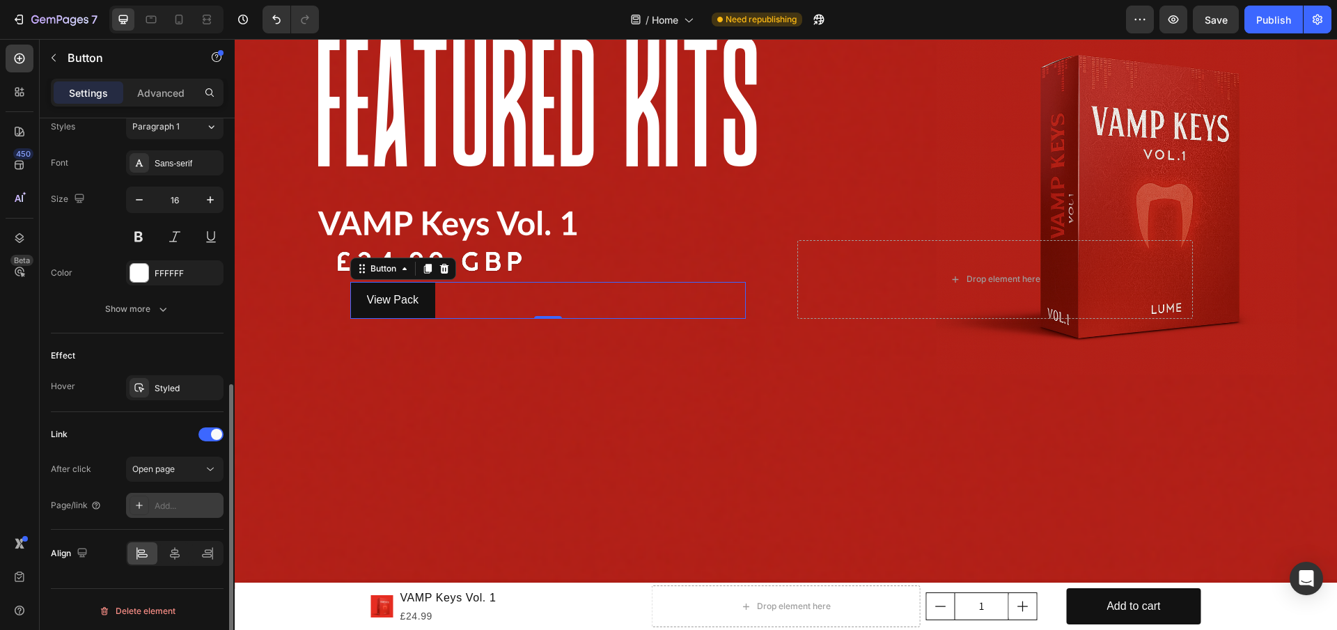
click at [183, 505] on div "Add..." at bounding box center [187, 506] width 65 height 13
click at [170, 470] on span "Open page" at bounding box center [153, 469] width 42 height 10
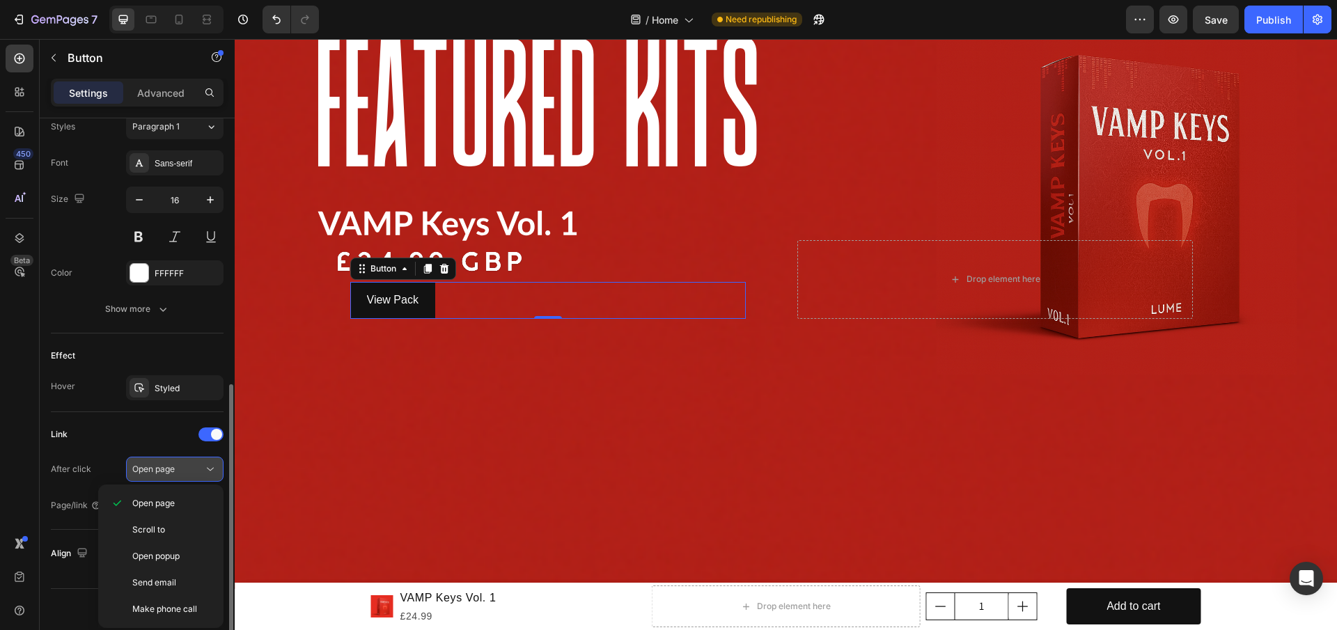
click at [187, 472] on div "Open page" at bounding box center [167, 469] width 71 height 13
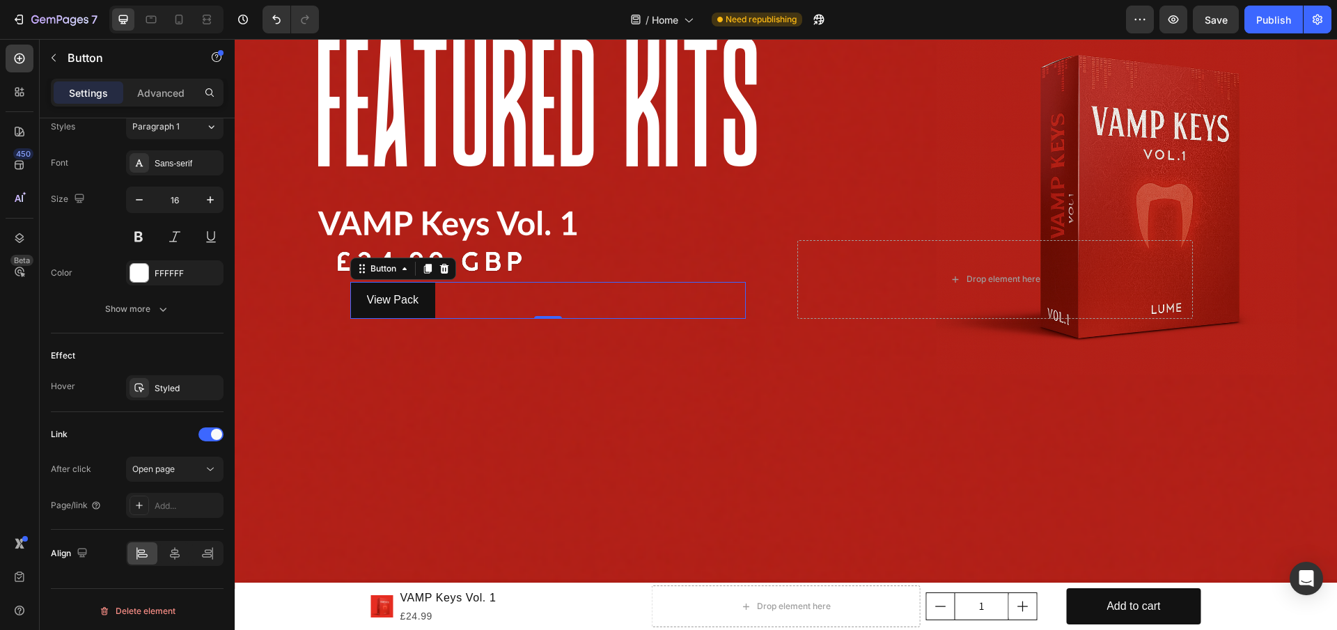
click at [195, 502] on div "Add..." at bounding box center [187, 506] width 65 height 13
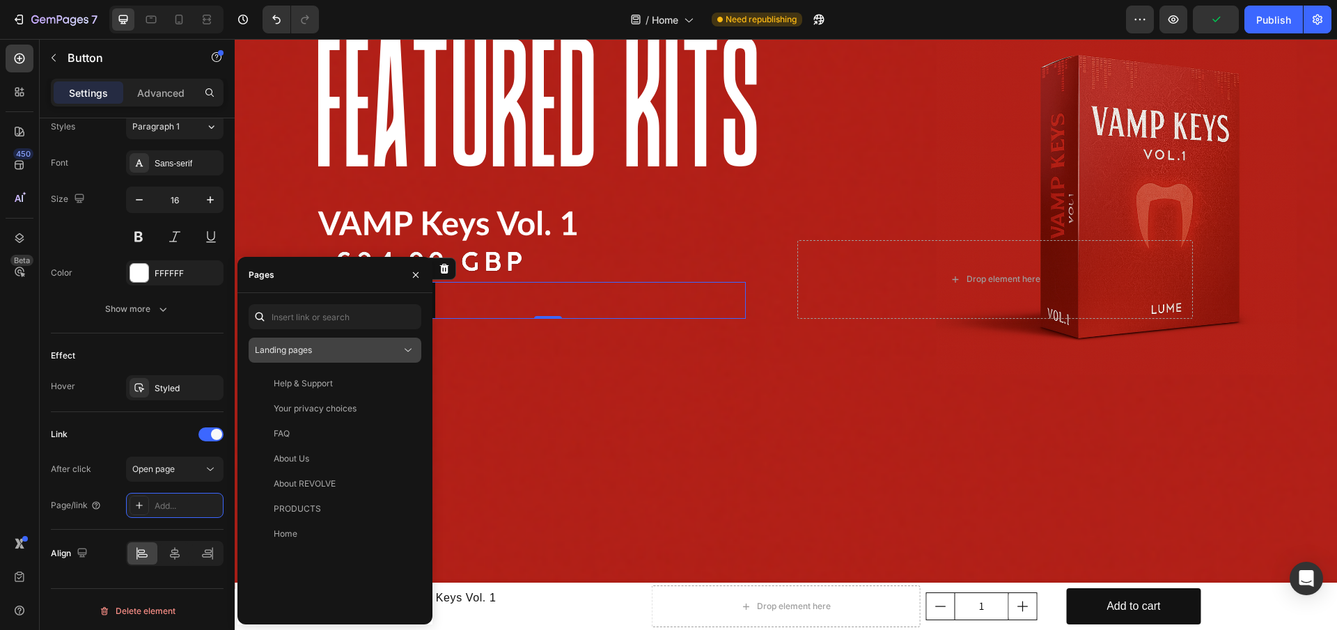
click at [306, 353] on span "Landing pages" at bounding box center [283, 350] width 57 height 10
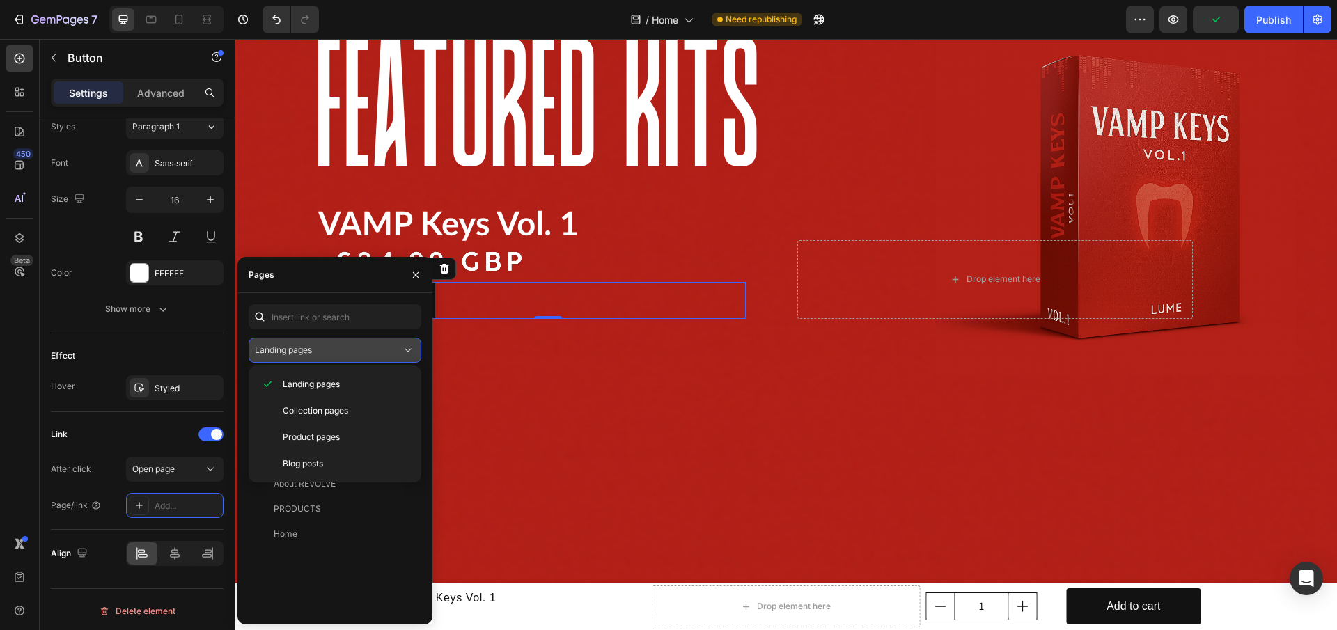
click at [306, 353] on span "Landing pages" at bounding box center [283, 350] width 57 height 10
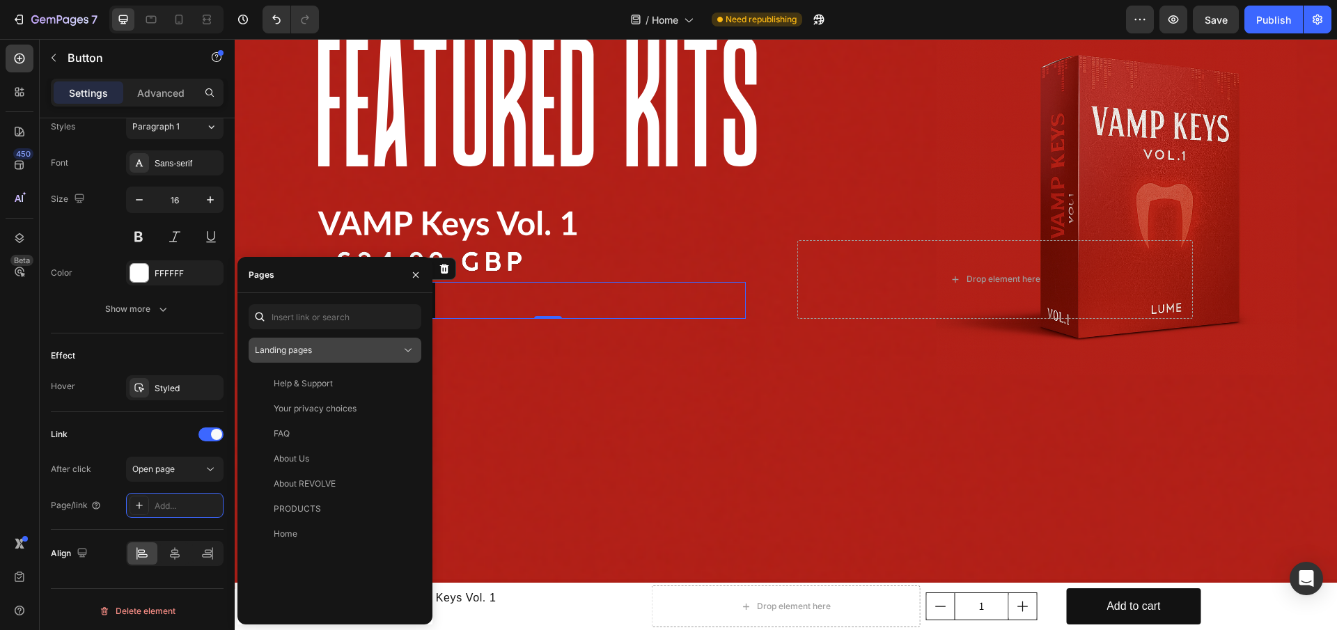
click at [320, 355] on div "Landing pages" at bounding box center [335, 350] width 160 height 14
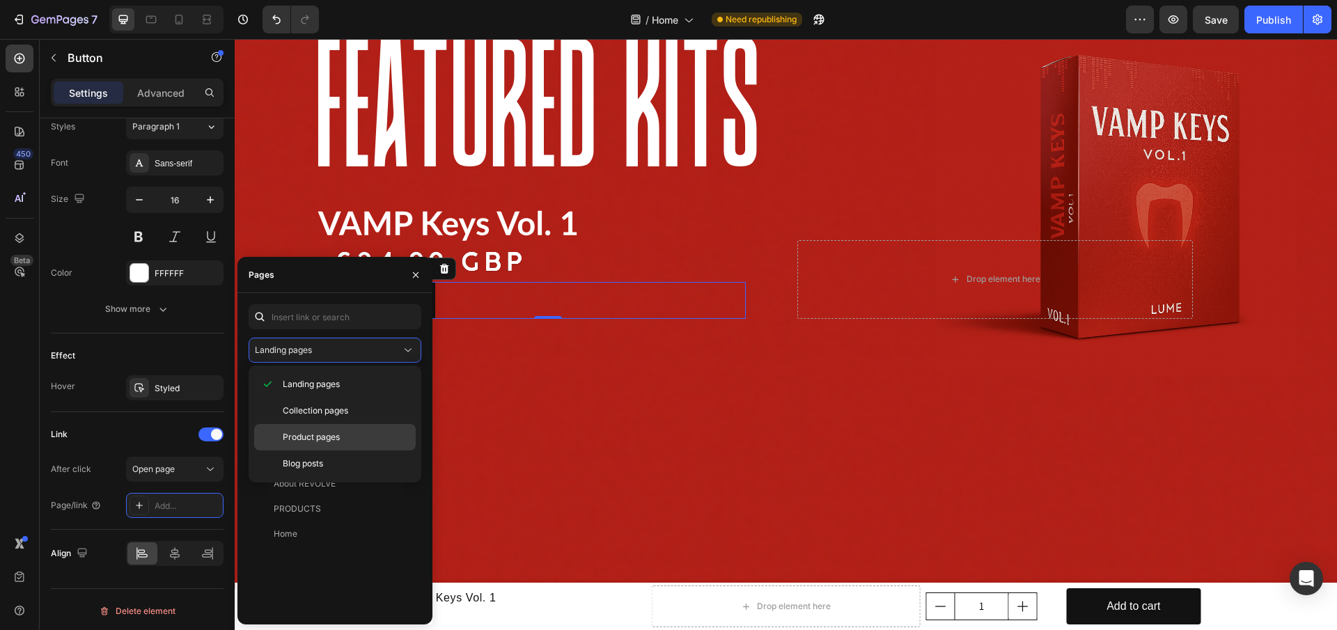
click at [344, 450] on div "Product pages" at bounding box center [335, 463] width 162 height 26
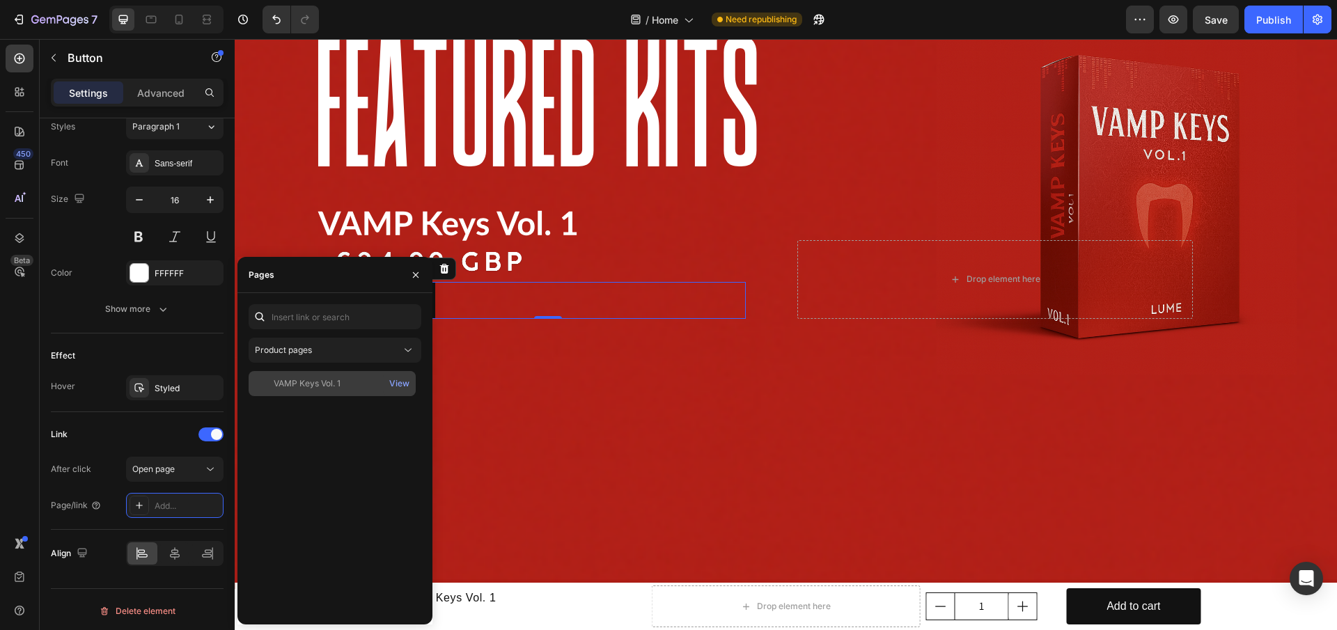
click at [352, 384] on div "VAMP Keys Vol. 1" at bounding box center [332, 383] width 156 height 13
click at [394, 384] on div "View" at bounding box center [399, 383] width 20 height 13
click at [400, 379] on div "View" at bounding box center [399, 383] width 20 height 13
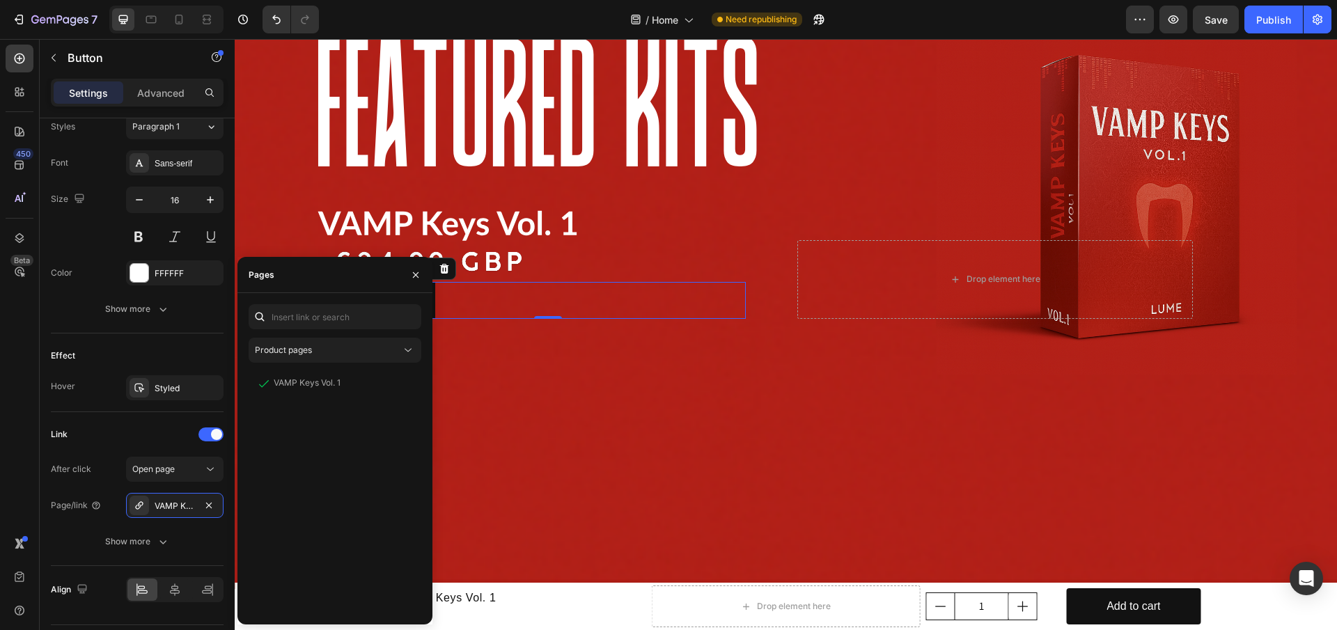
click at [429, 420] on div "Product pages VAMP Keys Vol. 1 View" at bounding box center [334, 458] width 195 height 309
click at [453, 425] on div "Background Image" at bounding box center [786, 279] width 1102 height 620
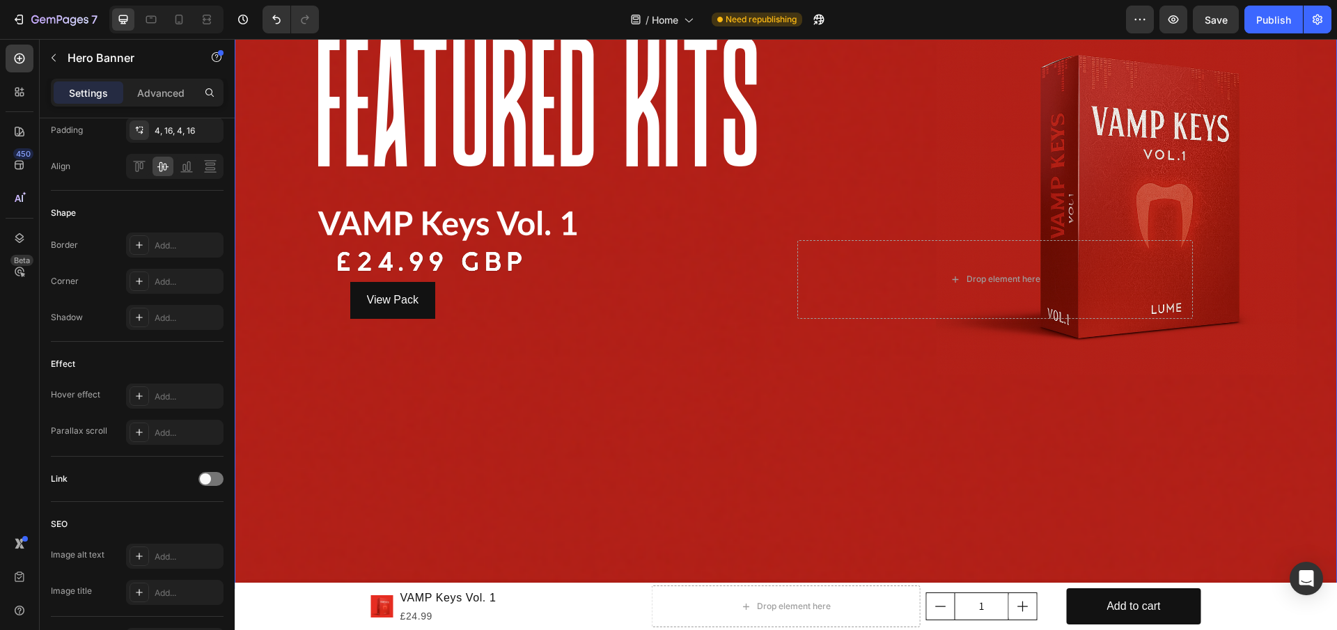
scroll to position [0, 0]
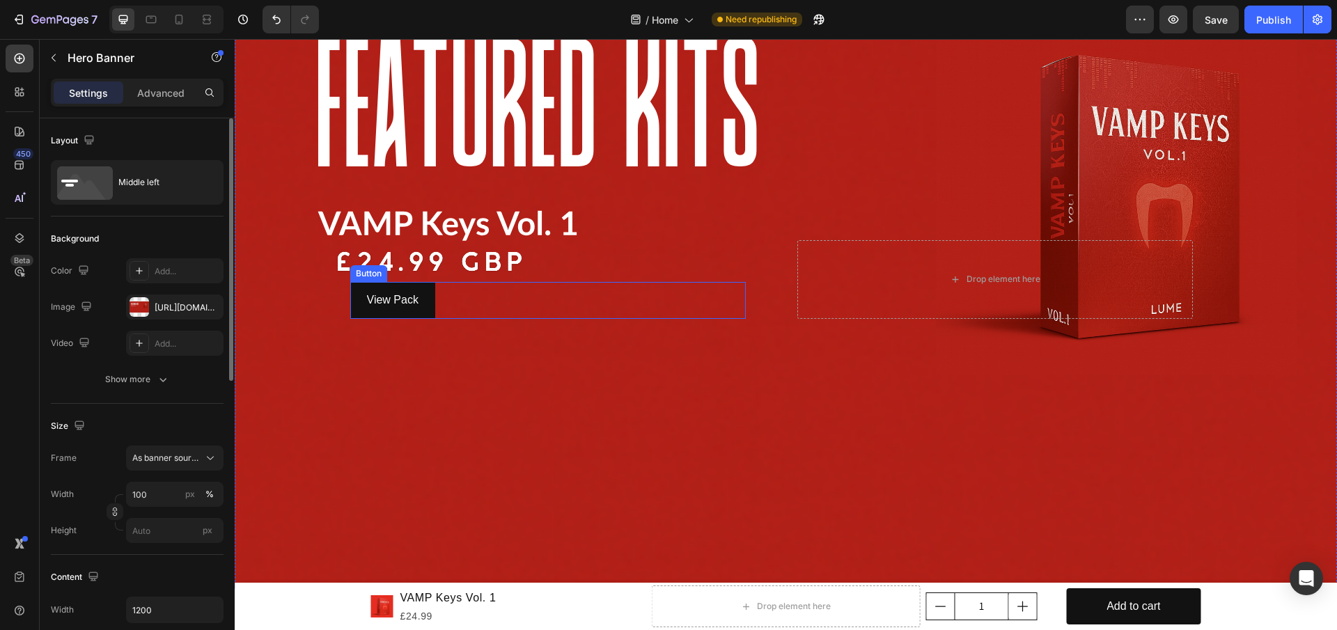
click at [438, 308] on div "View Pack Button" at bounding box center [547, 300] width 395 height 37
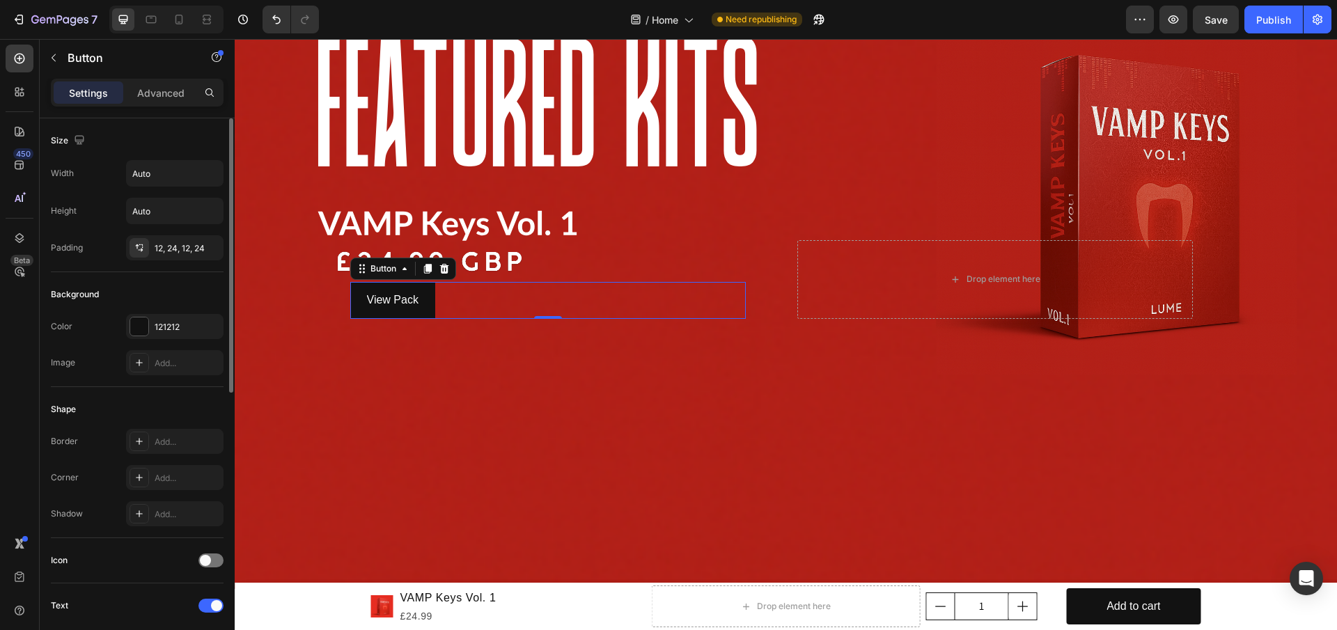
click at [159, 93] on p "Advanced" at bounding box center [160, 93] width 47 height 15
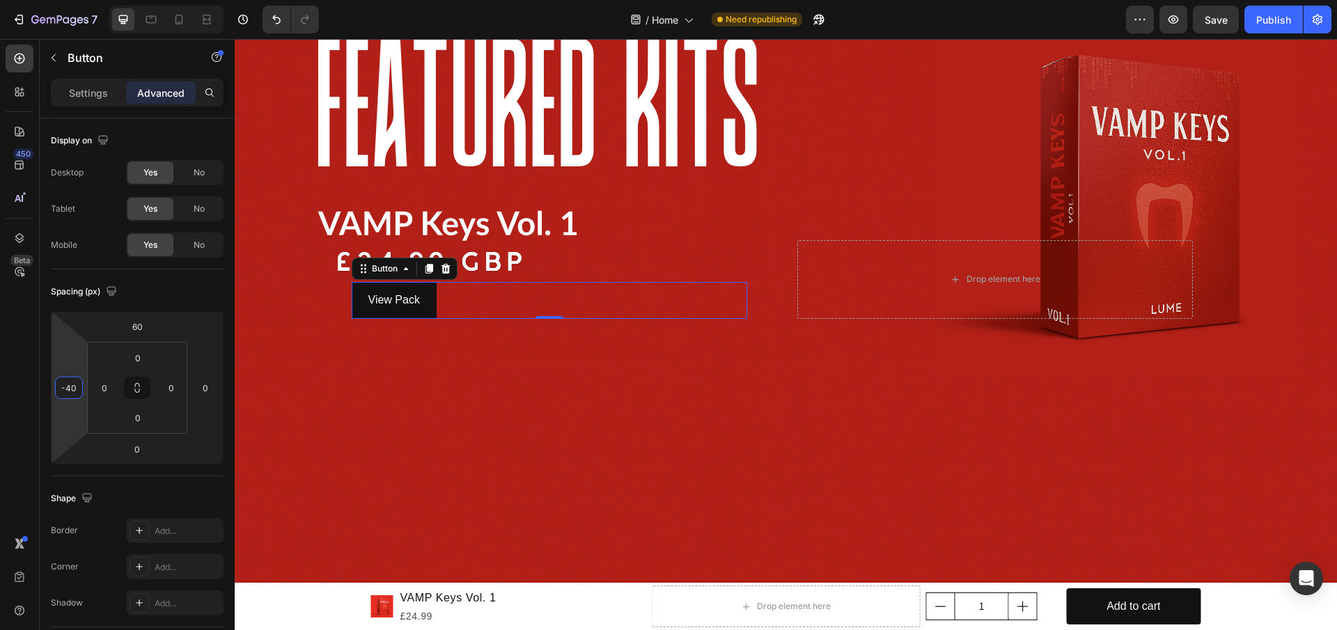
type input "-44"
drag, startPoint x: 77, startPoint y: 359, endPoint x: 84, endPoint y: 363, distance: 8.1
click at [84, 0] on html "7 / Home Need republishing Preview Save Publish 450 Beta Sections(18) Elements(…" at bounding box center [668, 0] width 1337 height 0
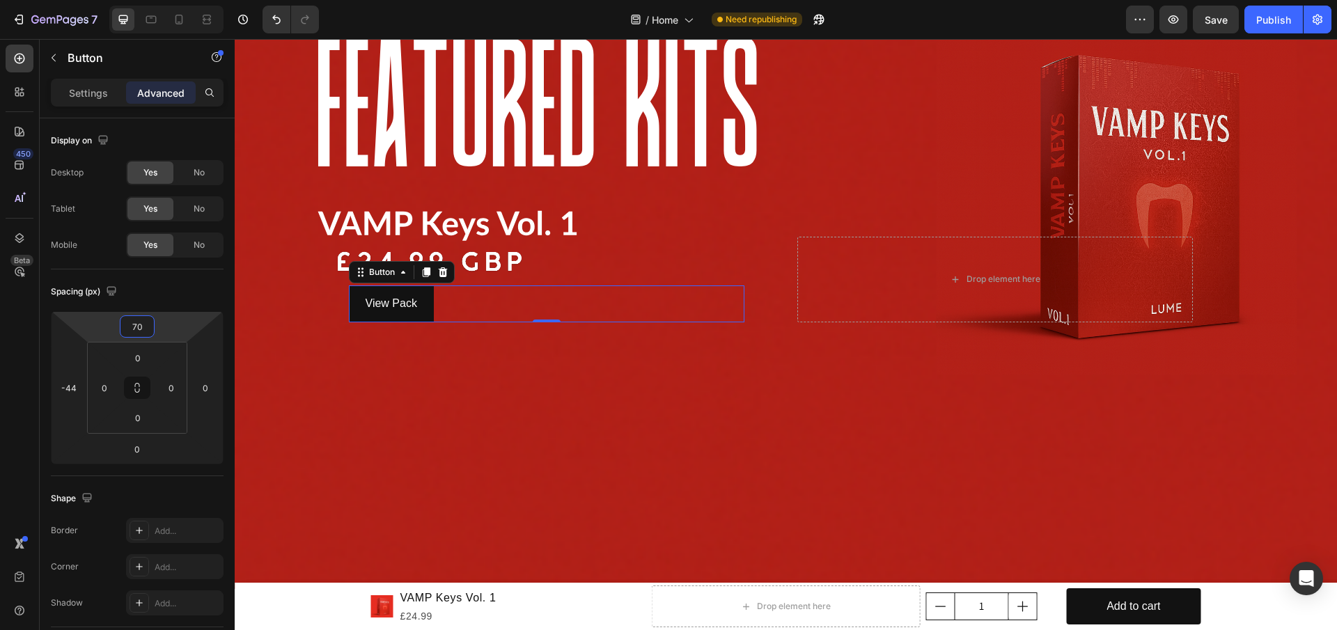
type input "72"
click at [168, 0] on html "7 / Home Need republishing Preview Save Publish 450 Beta Sections(18) Elements(…" at bounding box center [668, 0] width 1337 height 0
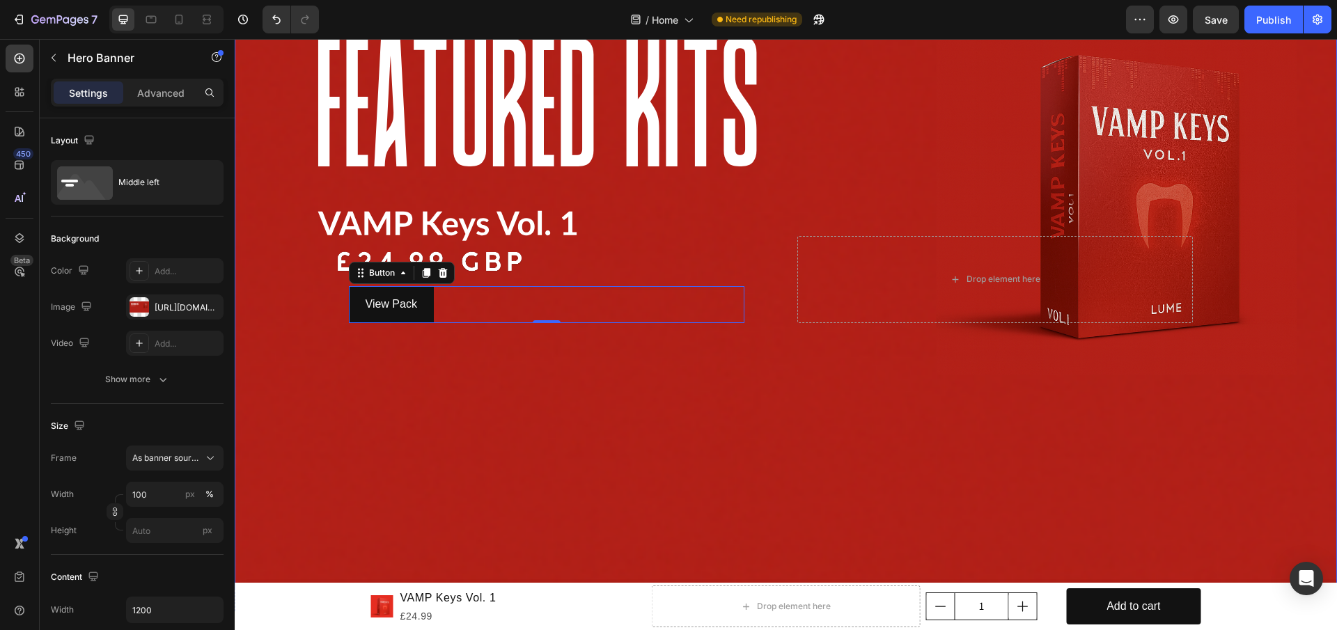
click at [408, 471] on div "Background Image" at bounding box center [786, 279] width 1102 height 620
click at [379, 417] on div "Background Image" at bounding box center [786, 279] width 1102 height 620
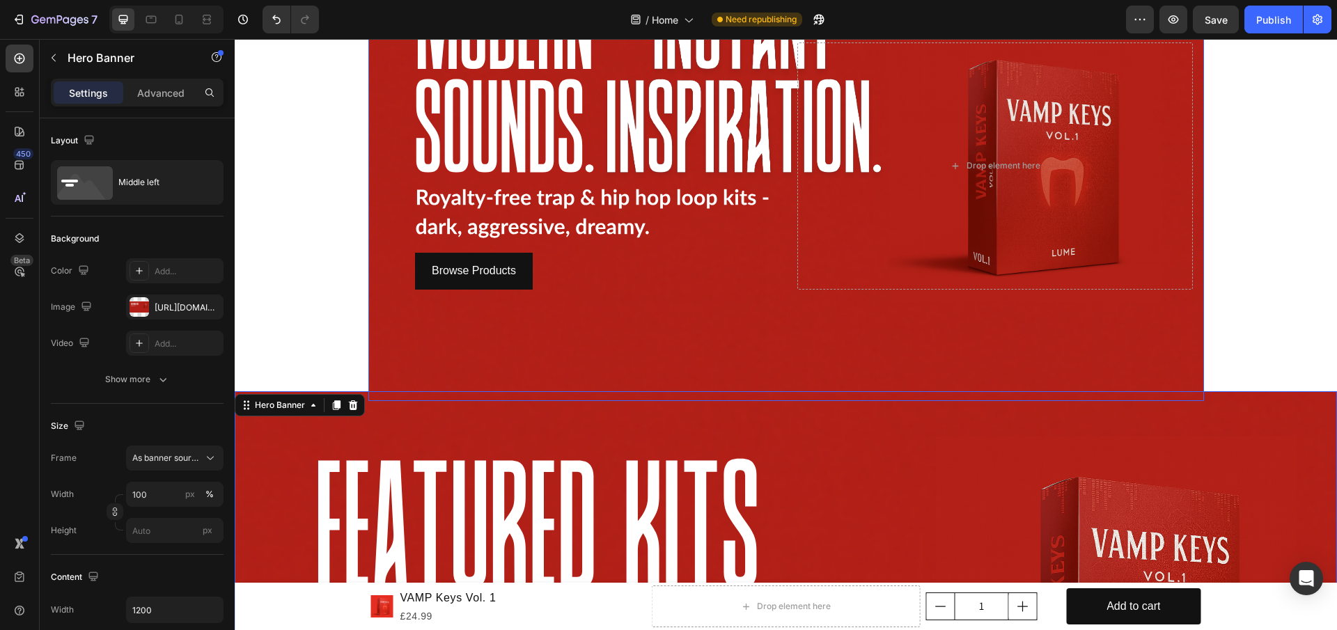
scroll to position [139, 0]
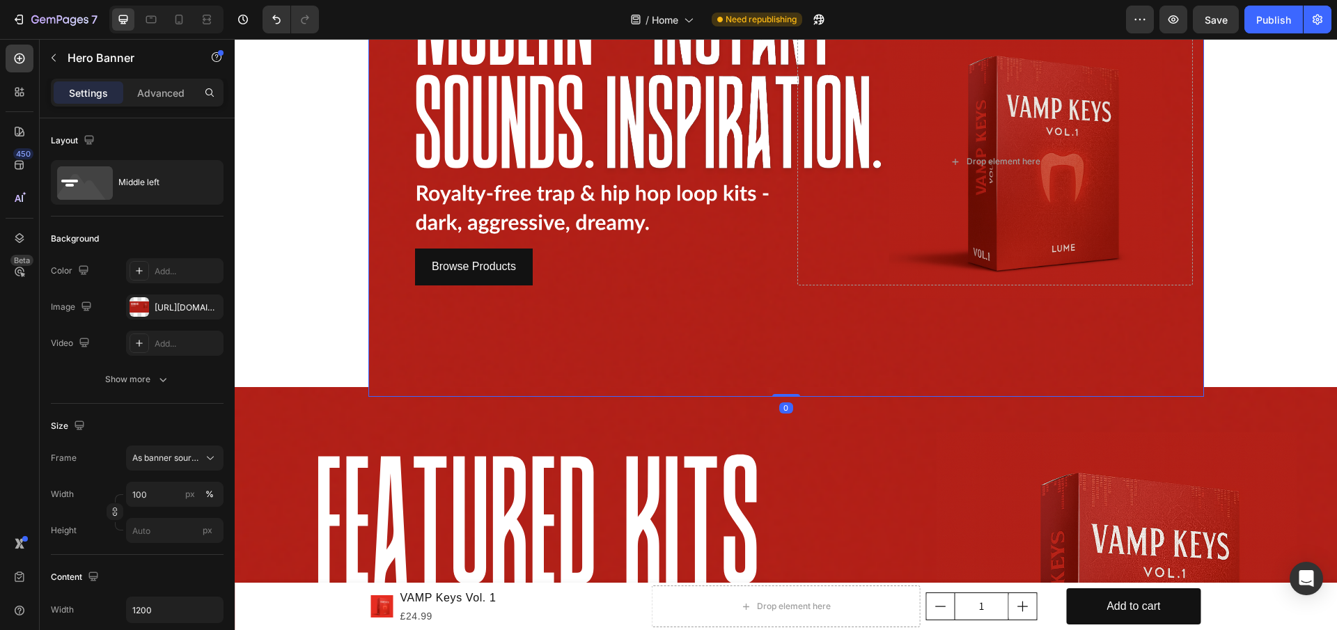
click at [376, 347] on div "Background Image" at bounding box center [785, 162] width 835 height 470
click at [134, 262] on div at bounding box center [138, 270] width 19 height 19
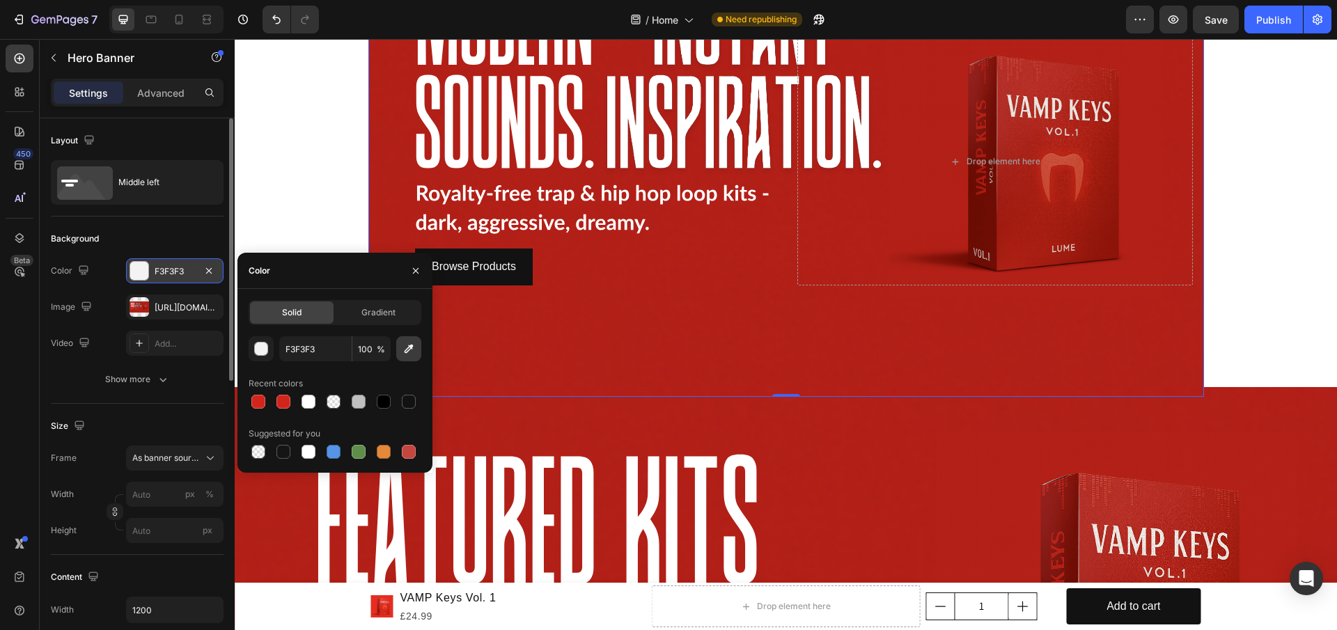
click at [414, 352] on icon "button" at bounding box center [409, 349] width 14 height 14
type input "B22019"
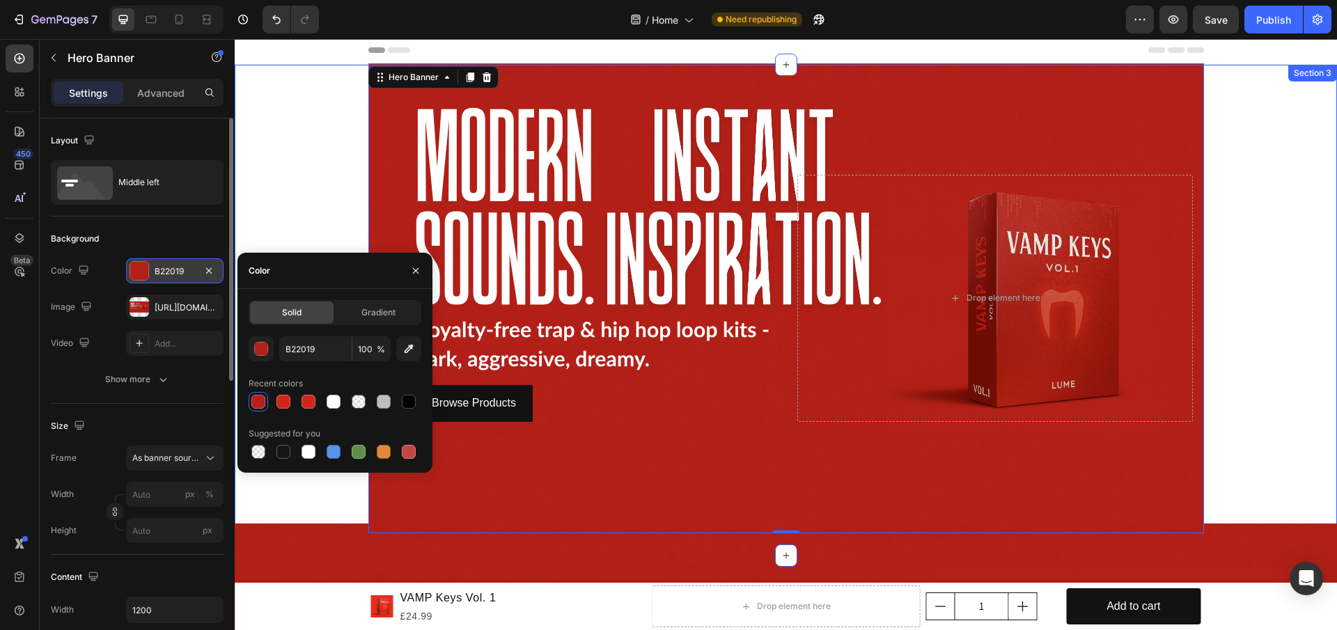
scroll to position [0, 0]
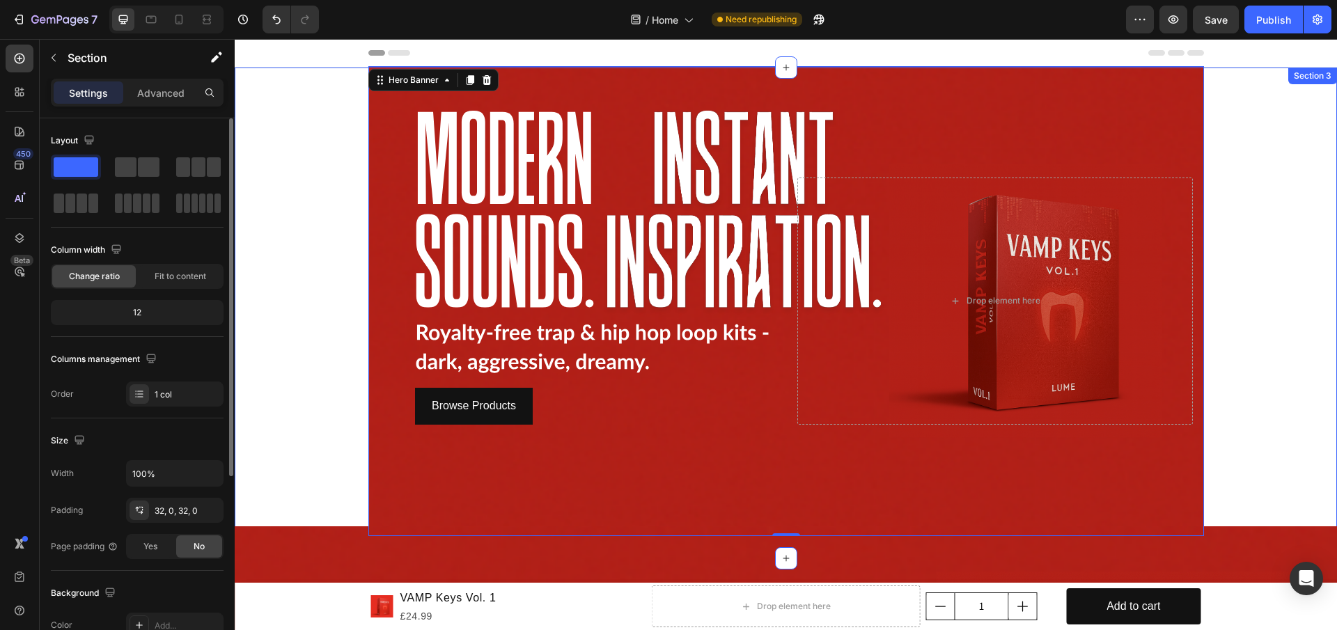
click at [282, 233] on div "Browse Products Button Drop element here Hero Banner 0 Row" at bounding box center [786, 313] width 1102 height 446
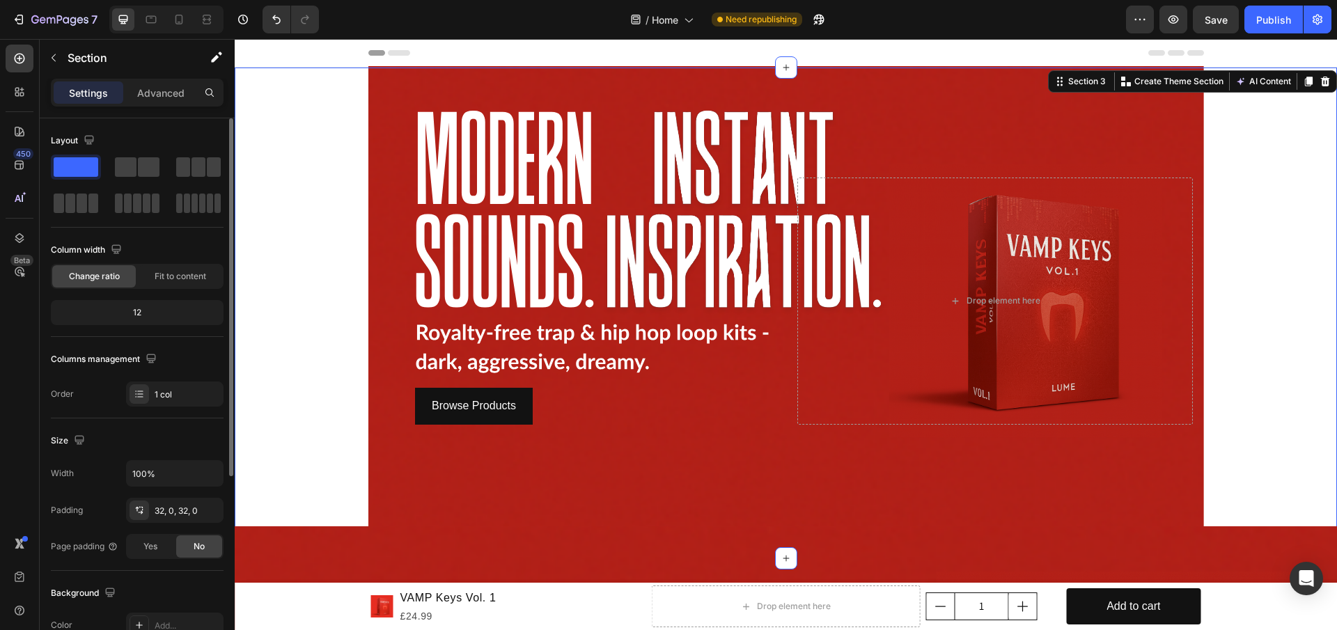
click at [306, 219] on div "Browse Products Button Drop element here Hero Banner Row" at bounding box center [786, 313] width 1102 height 446
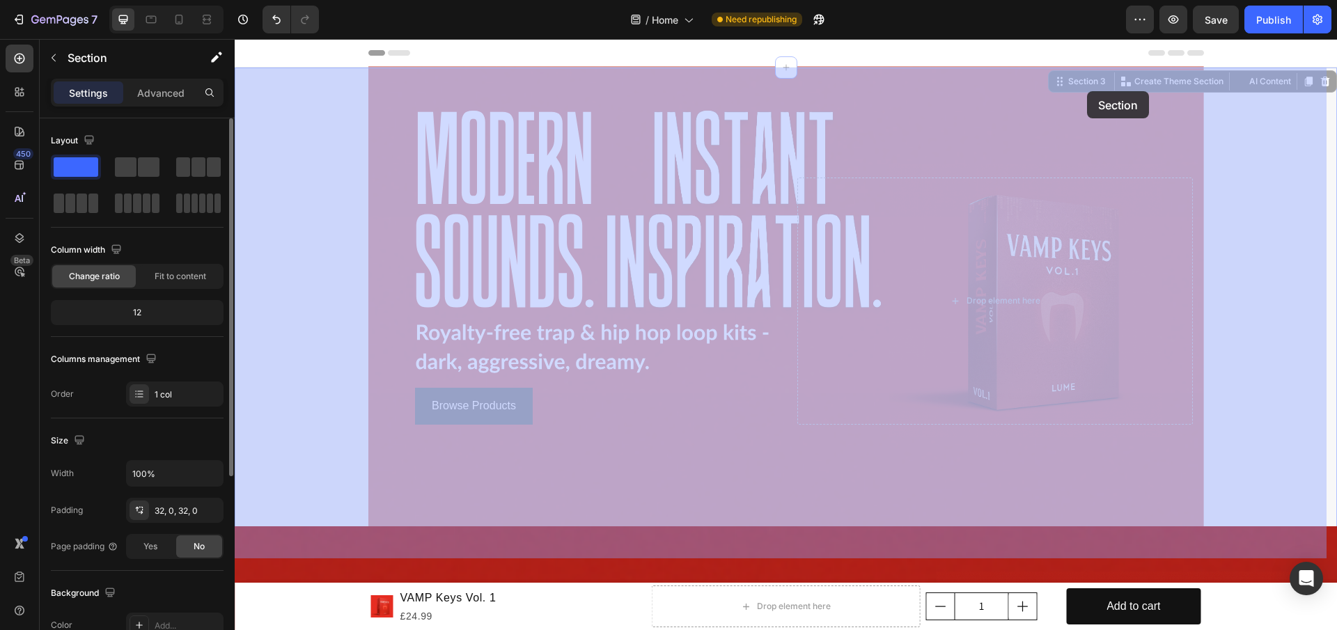
drag, startPoint x: 1087, startPoint y: 81, endPoint x: 1087, endPoint y: 91, distance: 9.7
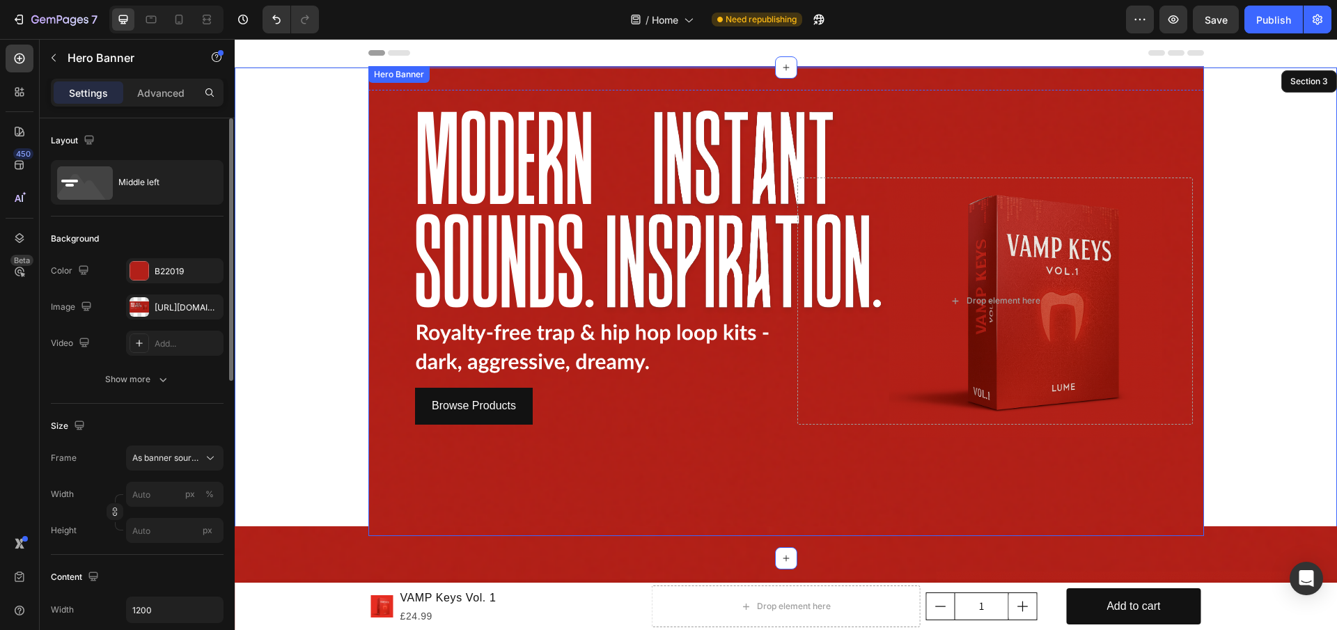
click at [1143, 73] on div "Background Image" at bounding box center [785, 301] width 835 height 470
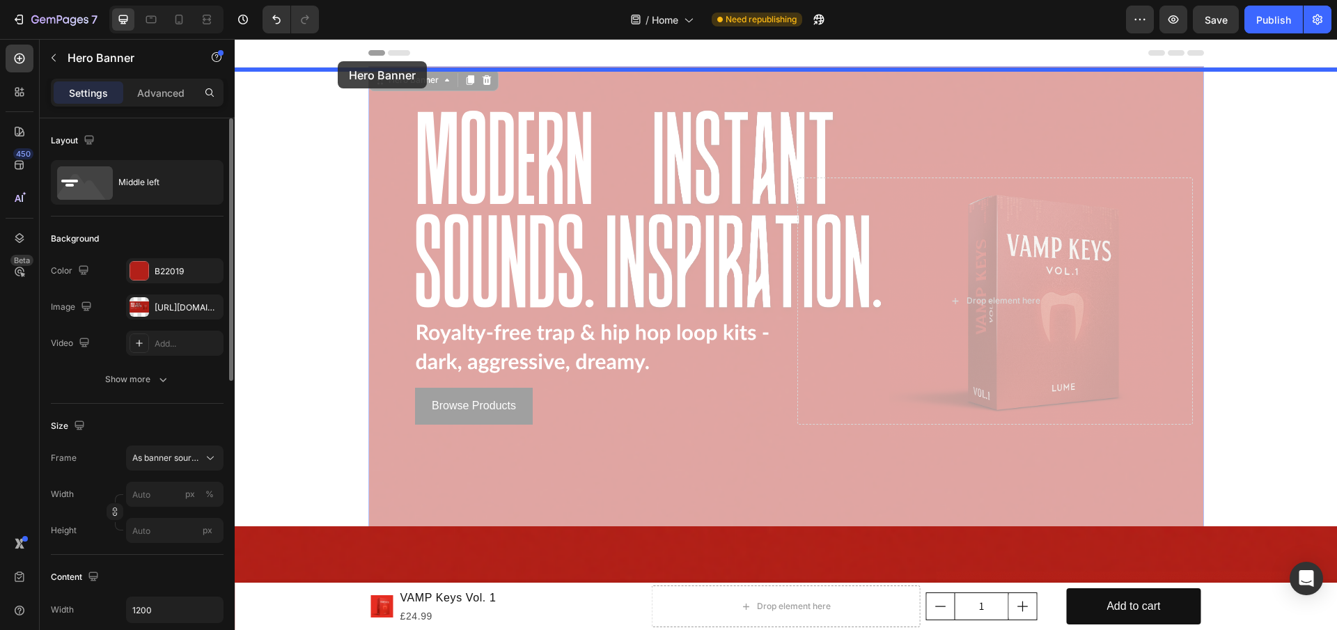
drag, startPoint x: 376, startPoint y: 79, endPoint x: 338, endPoint y: 61, distance: 42.4
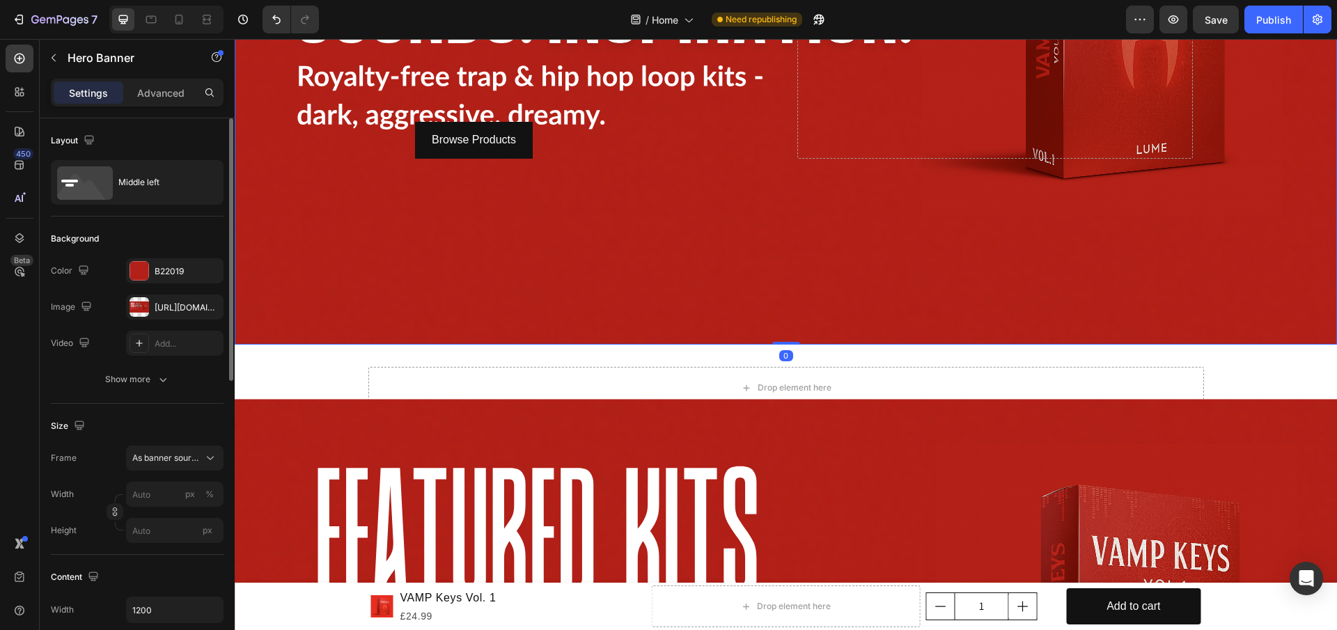
scroll to position [487, 0]
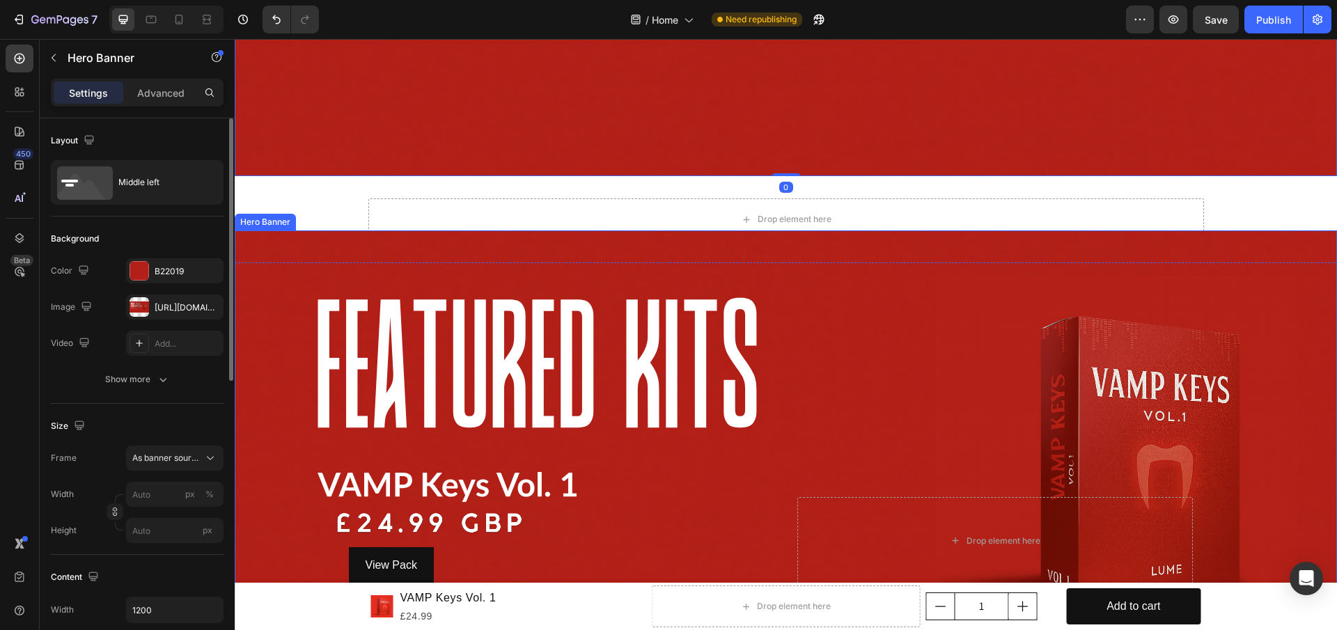
click at [828, 233] on div "Background Image" at bounding box center [786, 540] width 1102 height 620
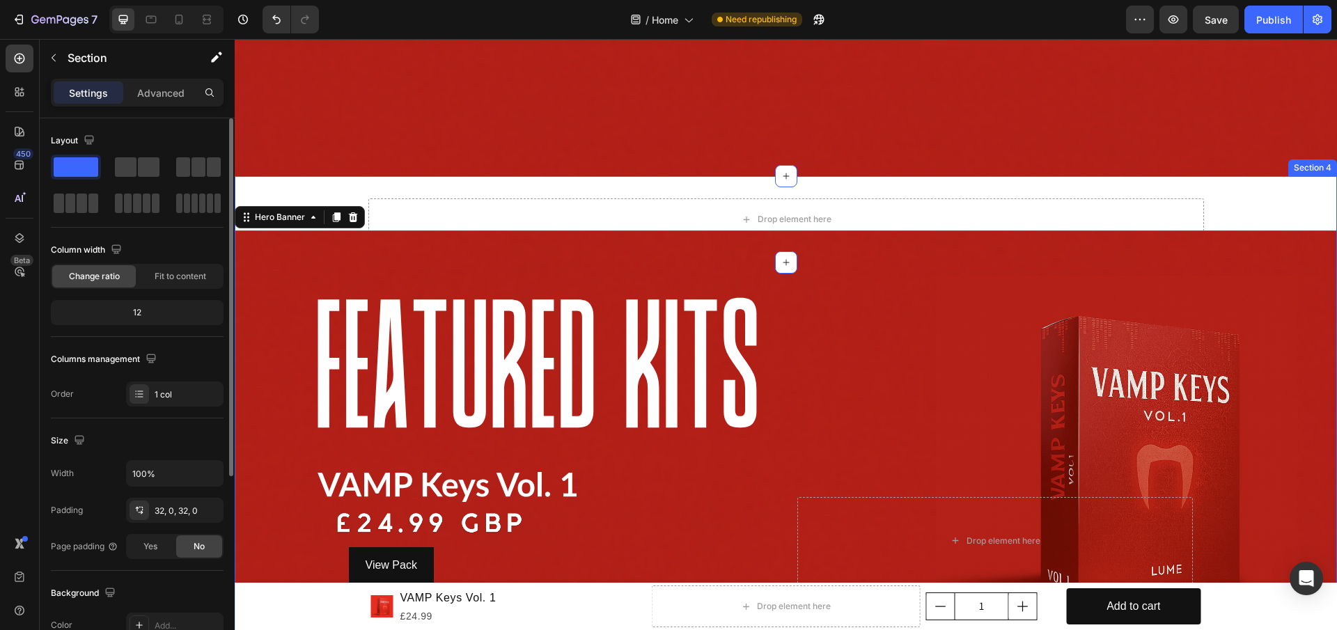
click at [831, 191] on div "Drop element here Row Section 4" at bounding box center [786, 219] width 1102 height 86
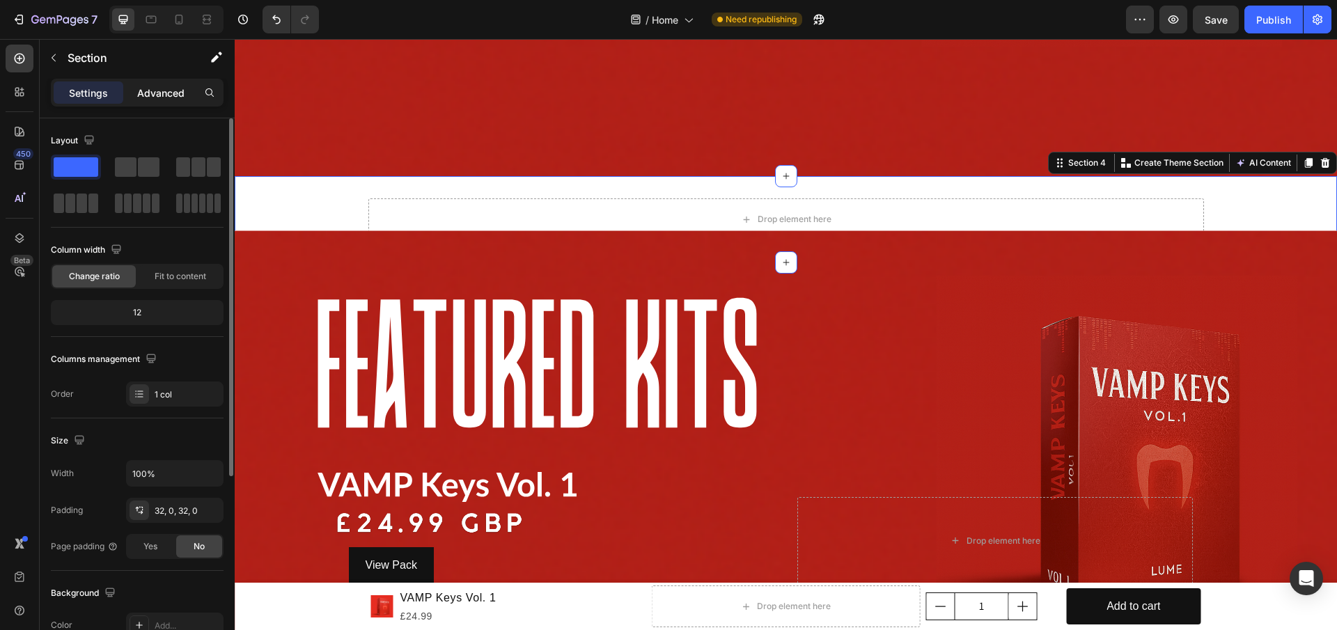
click at [172, 85] on div "Advanced" at bounding box center [161, 92] width 70 height 22
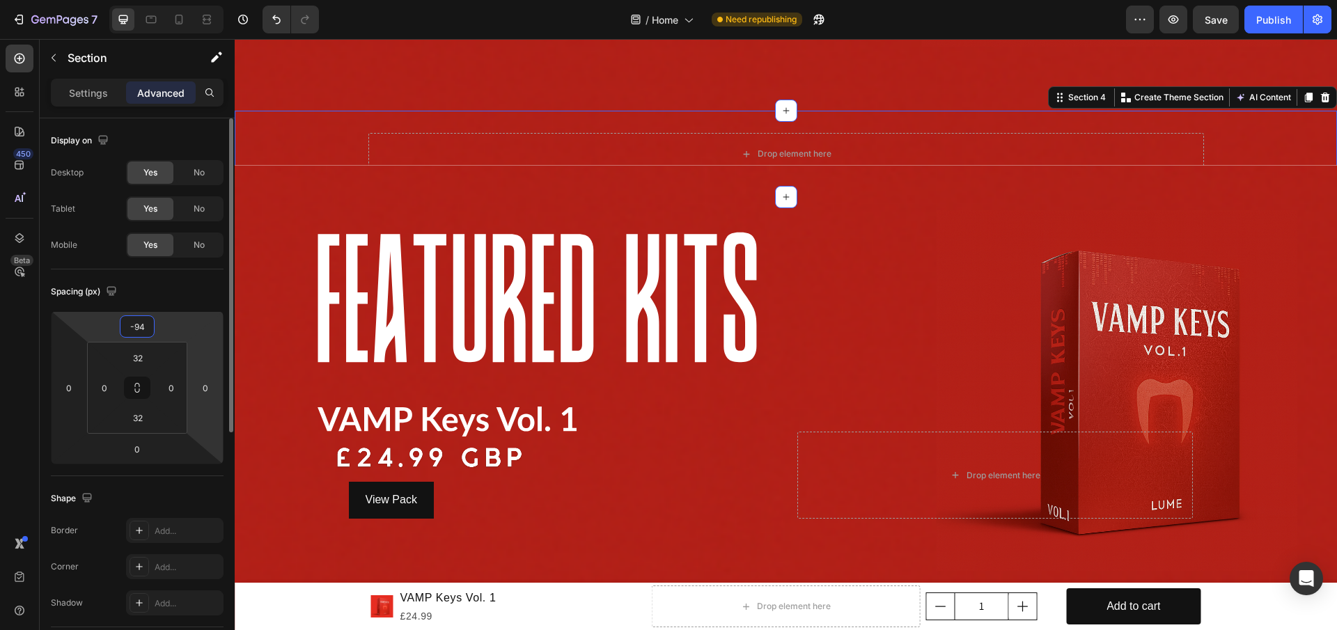
drag, startPoint x: 187, startPoint y: 345, endPoint x: 221, endPoint y: 342, distance: 34.2
click at [191, 0] on html "7 / Home Need republishing Preview Save Publish 450 Beta Sections(18) Elements(…" at bounding box center [668, 0] width 1337 height 0
type input "-92"
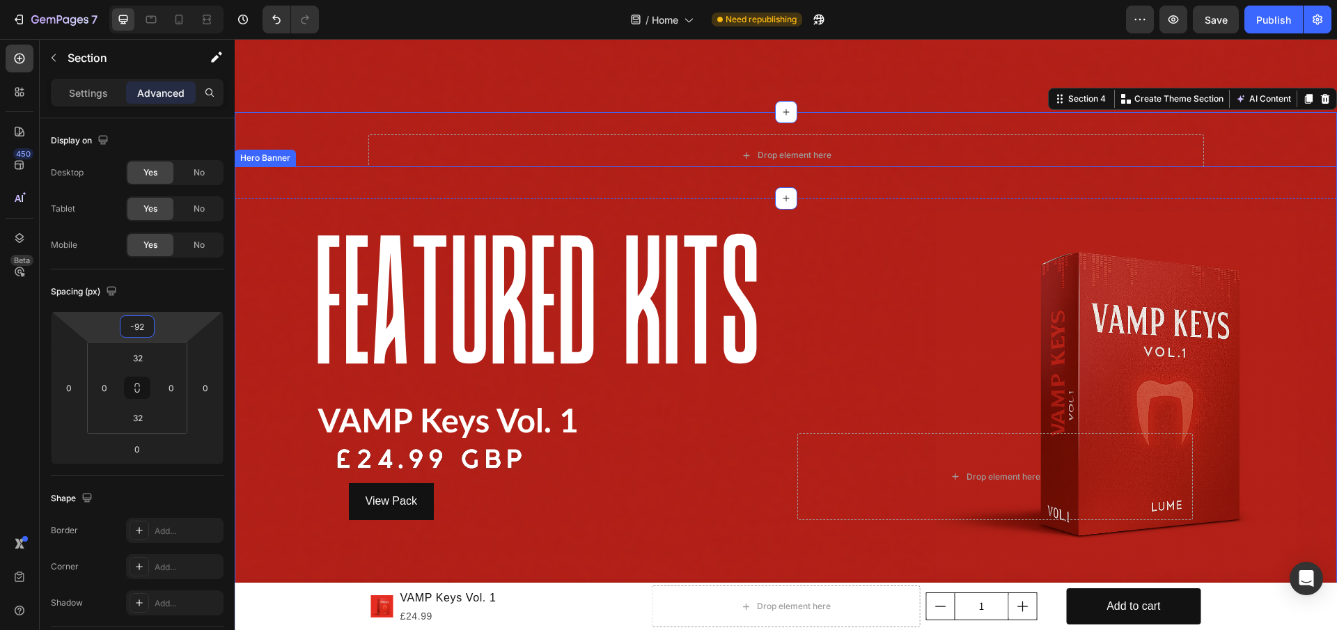
click at [851, 357] on div "Background Image" at bounding box center [786, 476] width 1102 height 620
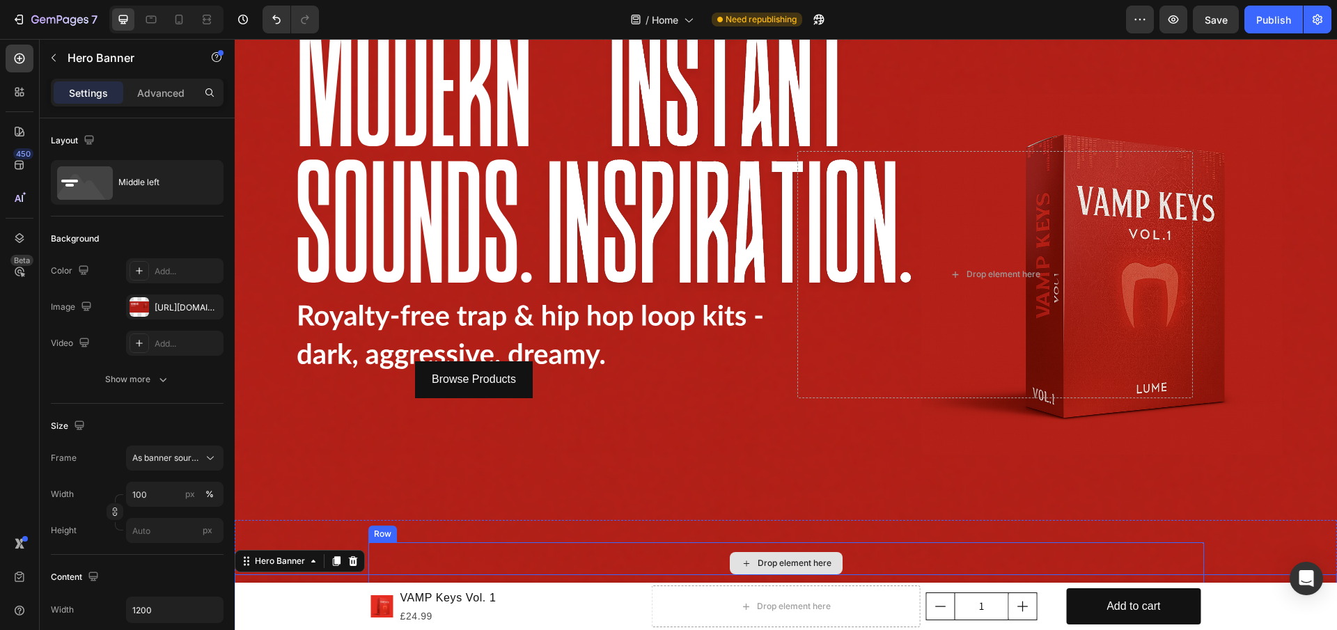
scroll to position [70, 0]
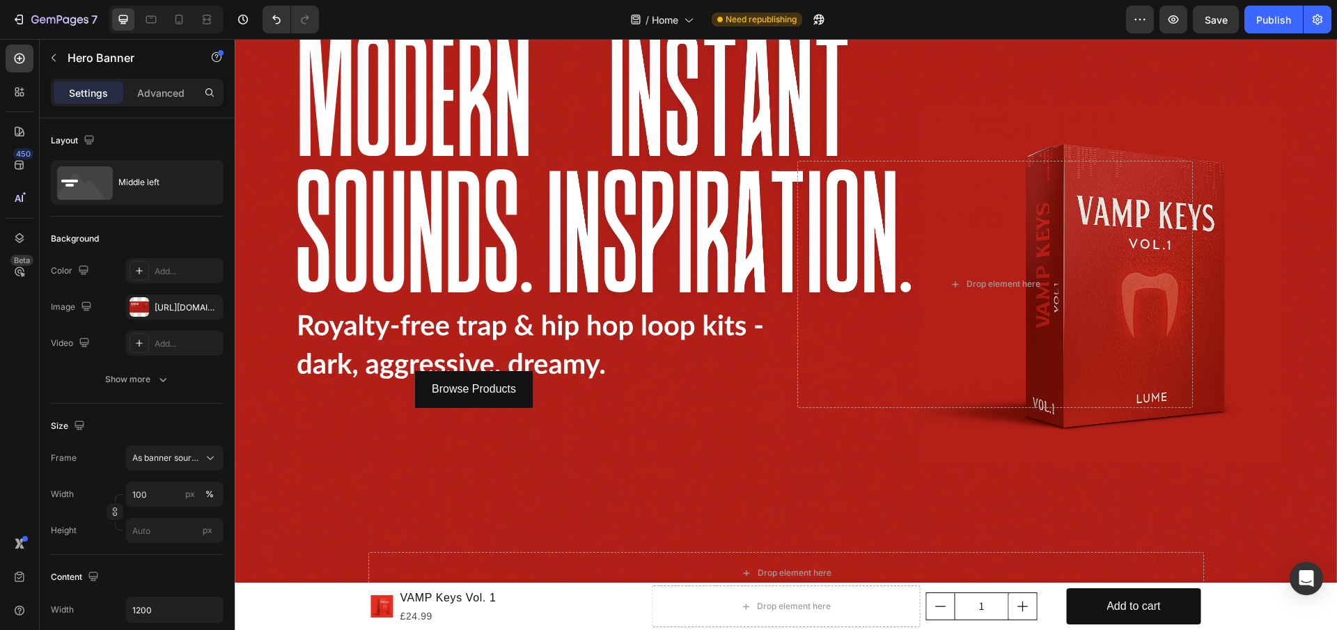
click at [1229, 308] on div "Background Image" at bounding box center [786, 284] width 1102 height 620
click at [1209, 304] on div "Background Image" at bounding box center [786, 284] width 1102 height 620
click at [1163, 296] on div "Drop element here" at bounding box center [994, 284] width 395 height 247
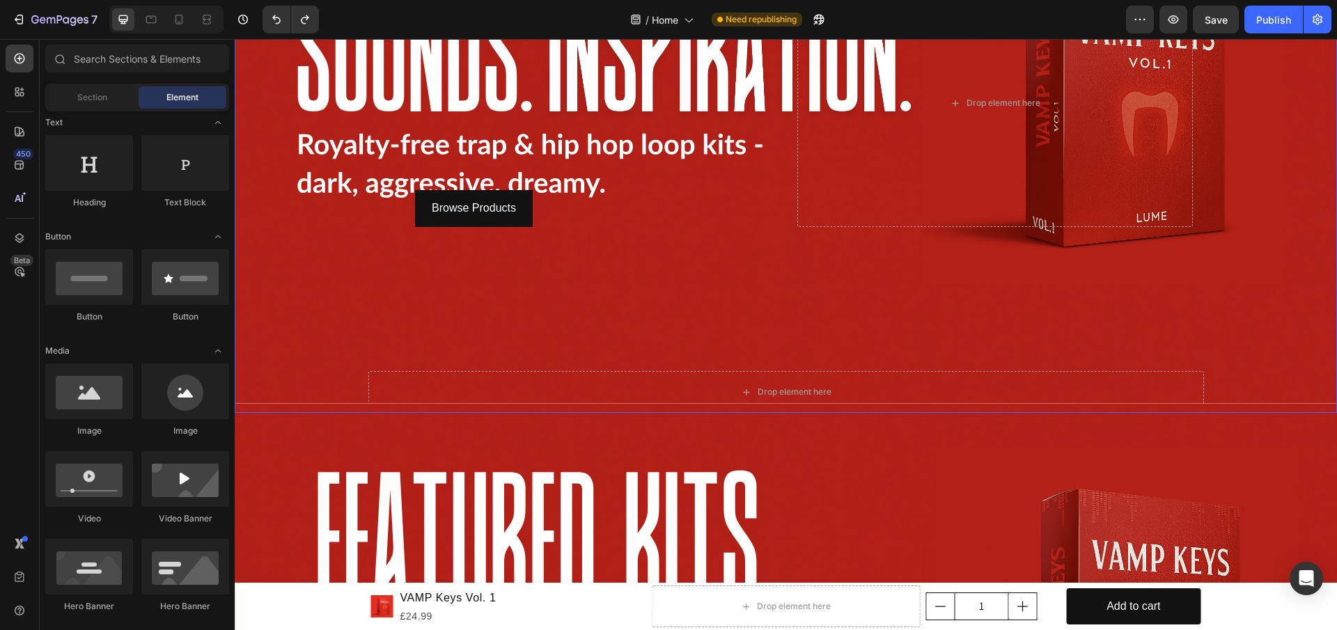
scroll to position [278, 0]
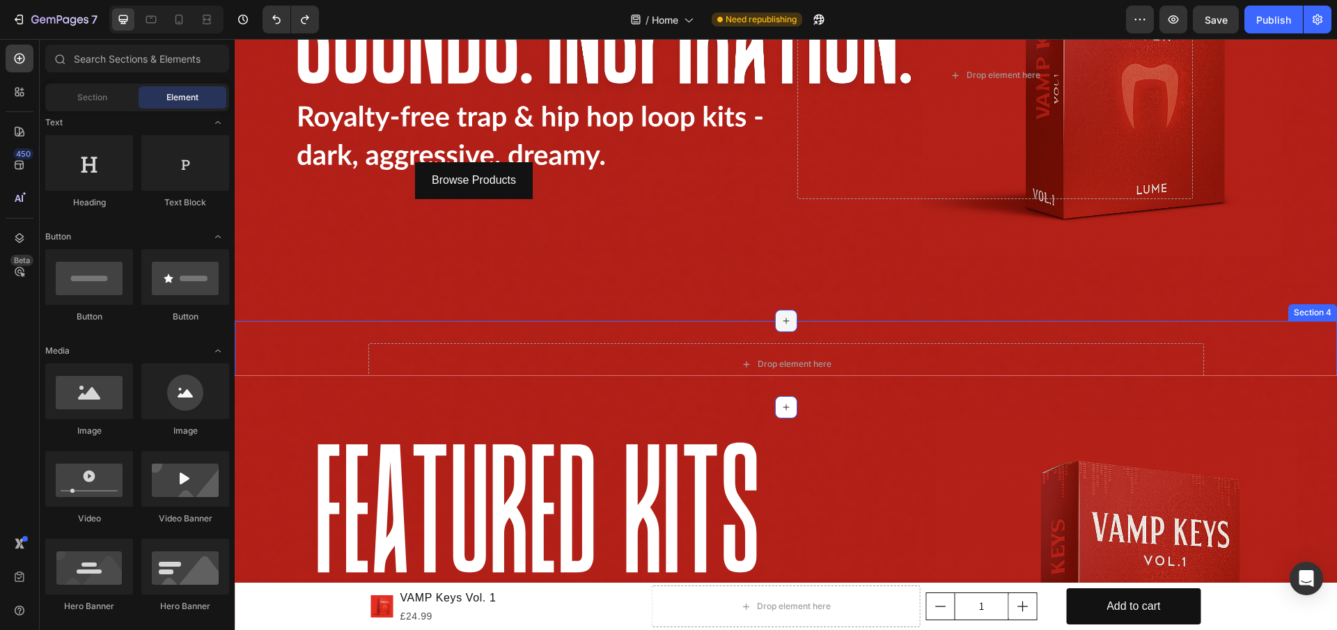
click at [786, 320] on div at bounding box center [786, 321] width 22 height 22
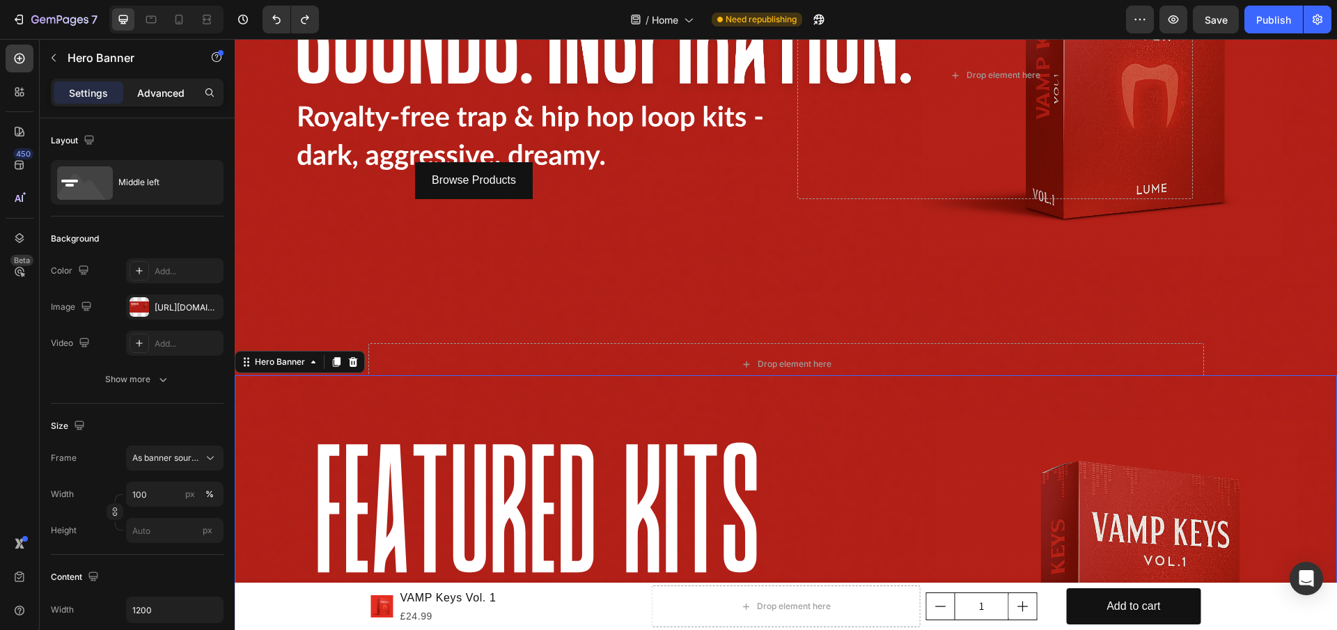
click at [164, 91] on p "Advanced" at bounding box center [160, 93] width 47 height 15
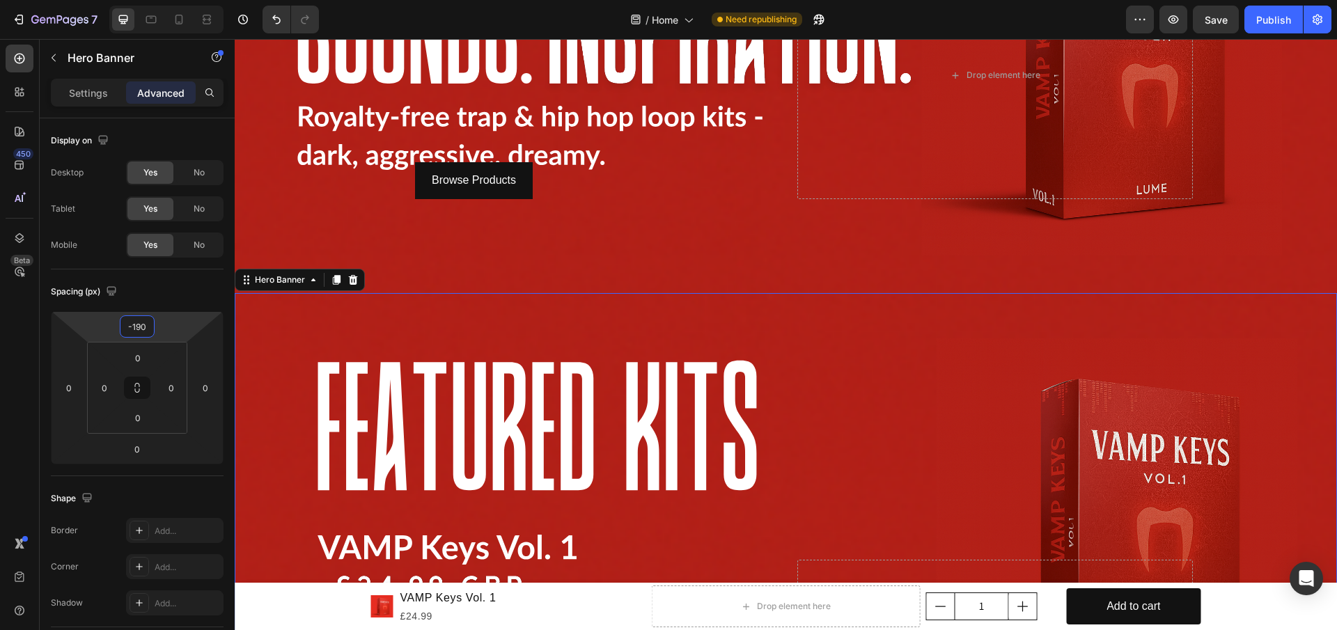
type input "-188"
drag, startPoint x: 170, startPoint y: 336, endPoint x: 197, endPoint y: 375, distance: 46.9
click at [197, 0] on html "7 / Home Need republishing Preview Save Publish 450 Beta Sections(18) Elements(…" at bounding box center [668, 0] width 1337 height 0
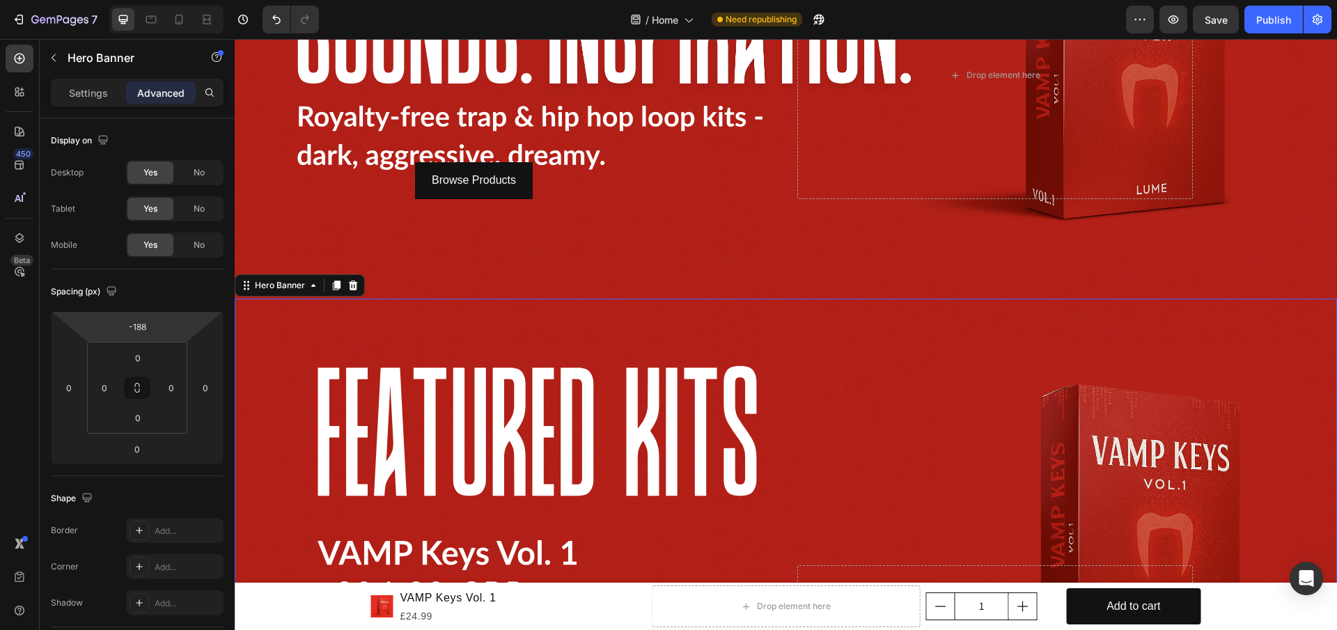
click at [771, 352] on div "Background Image" at bounding box center [786, 609] width 1102 height 620
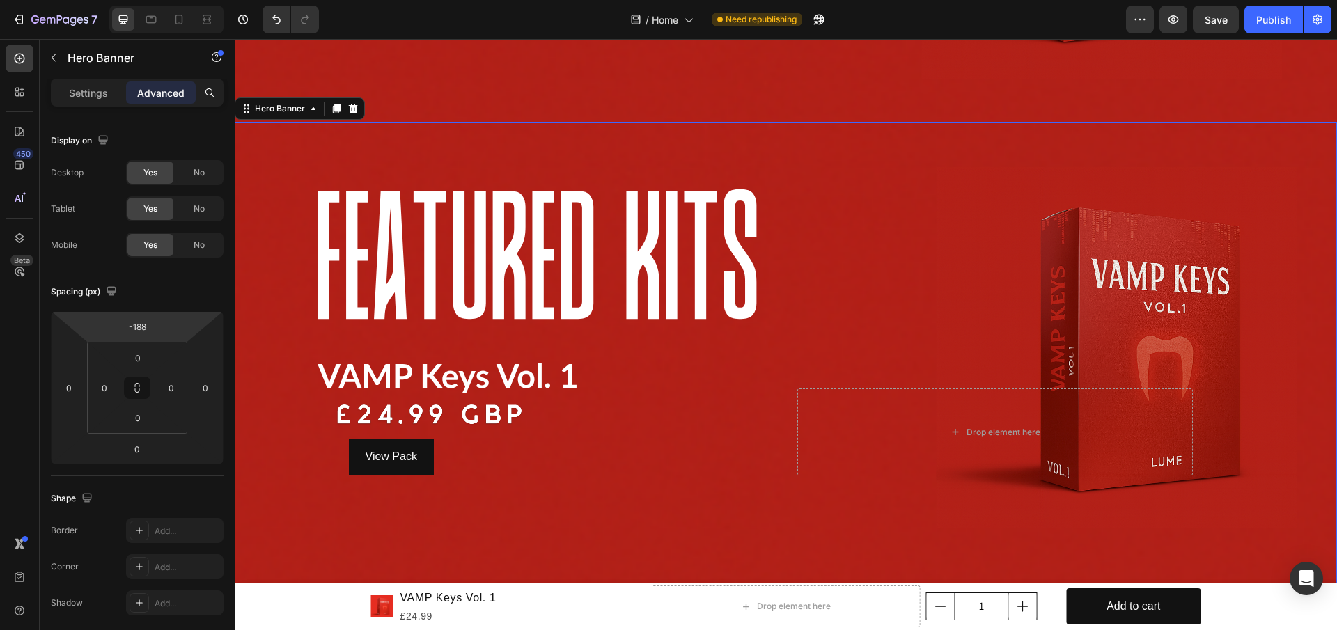
scroll to position [500, 0]
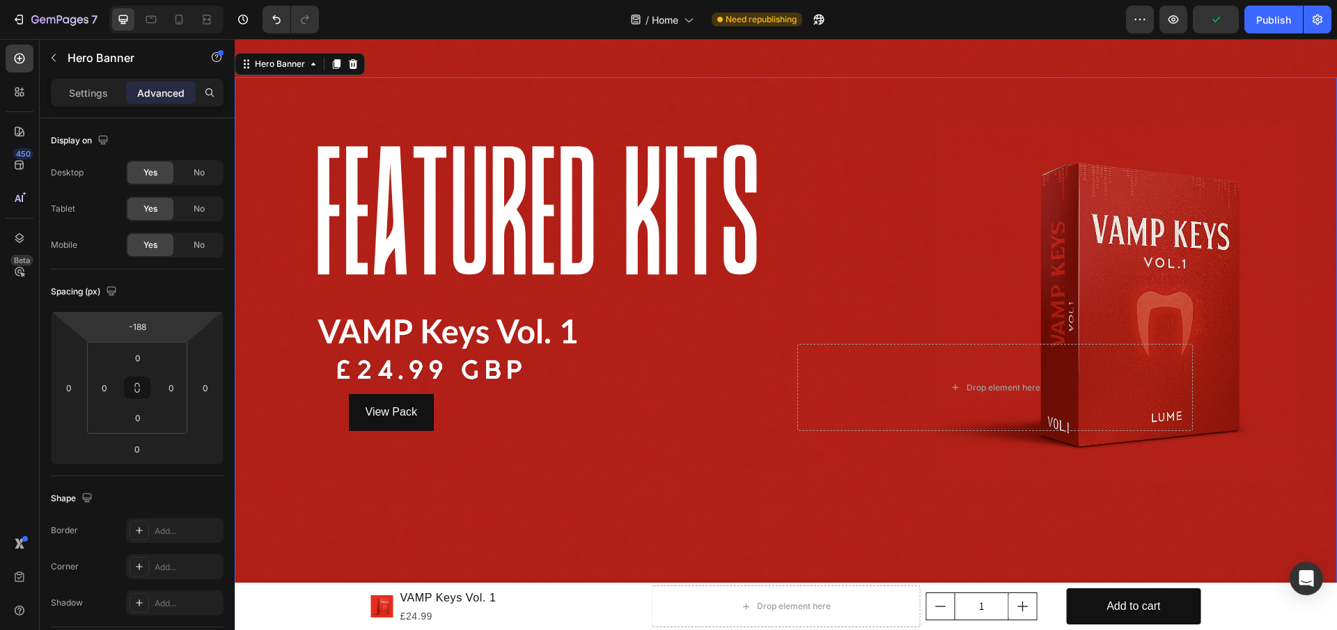
drag, startPoint x: 705, startPoint y: 441, endPoint x: 796, endPoint y: 425, distance: 92.6
click at [709, 441] on div "Background Image" at bounding box center [786, 387] width 1102 height 620
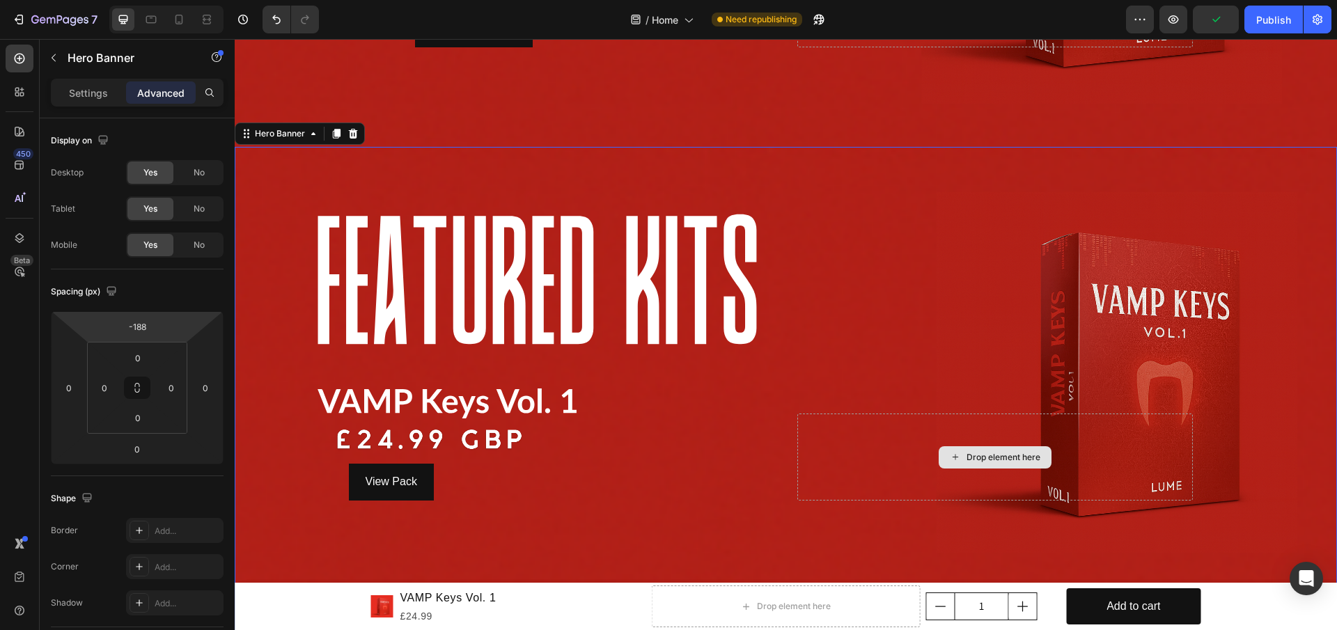
scroll to position [152, 0]
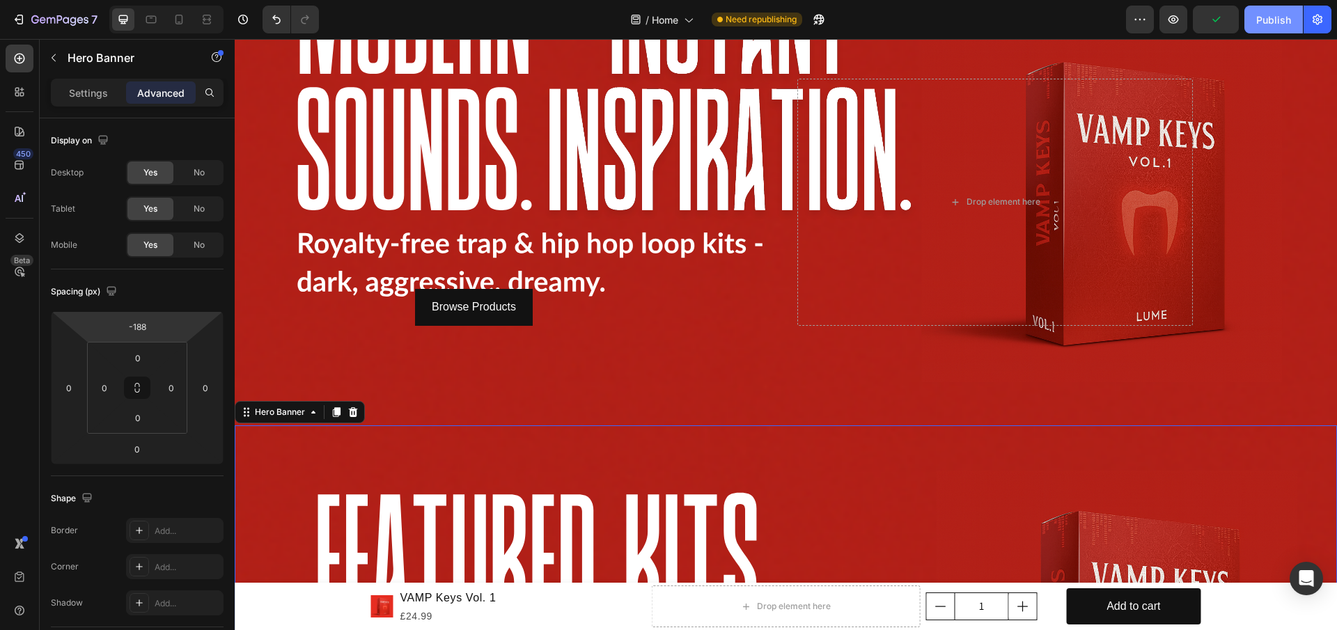
click at [1267, 13] on div "Publish" at bounding box center [1273, 20] width 35 height 15
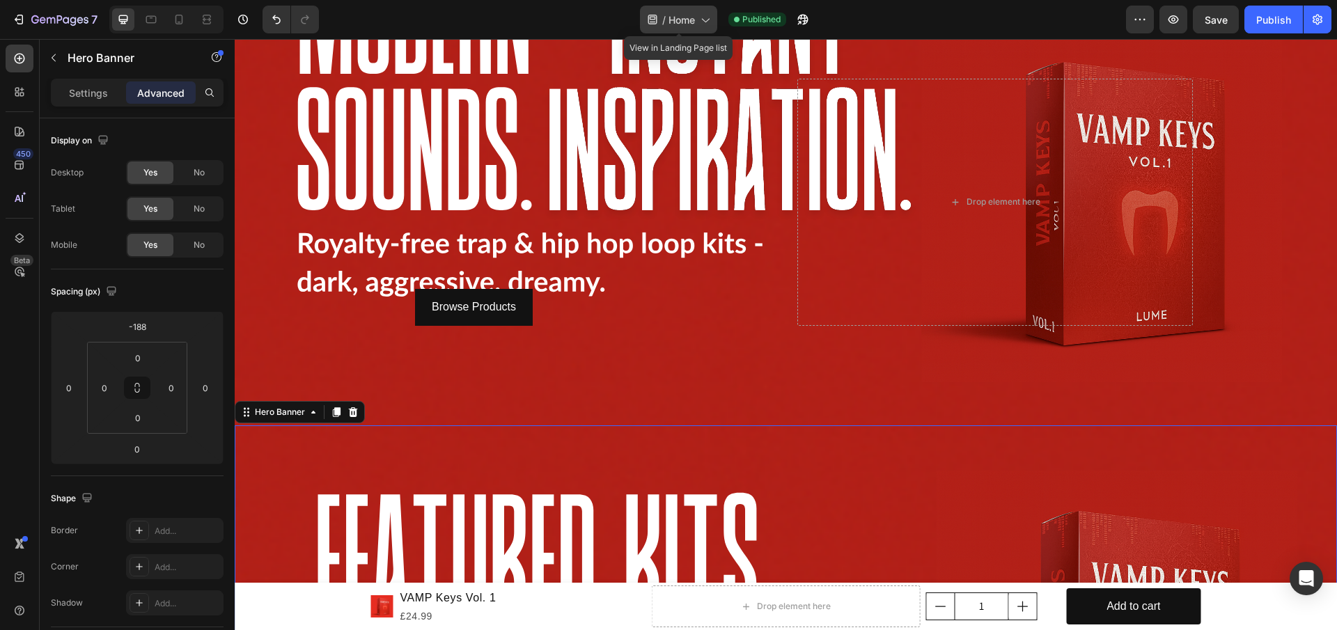
click at [698, 22] on icon at bounding box center [705, 20] width 14 height 14
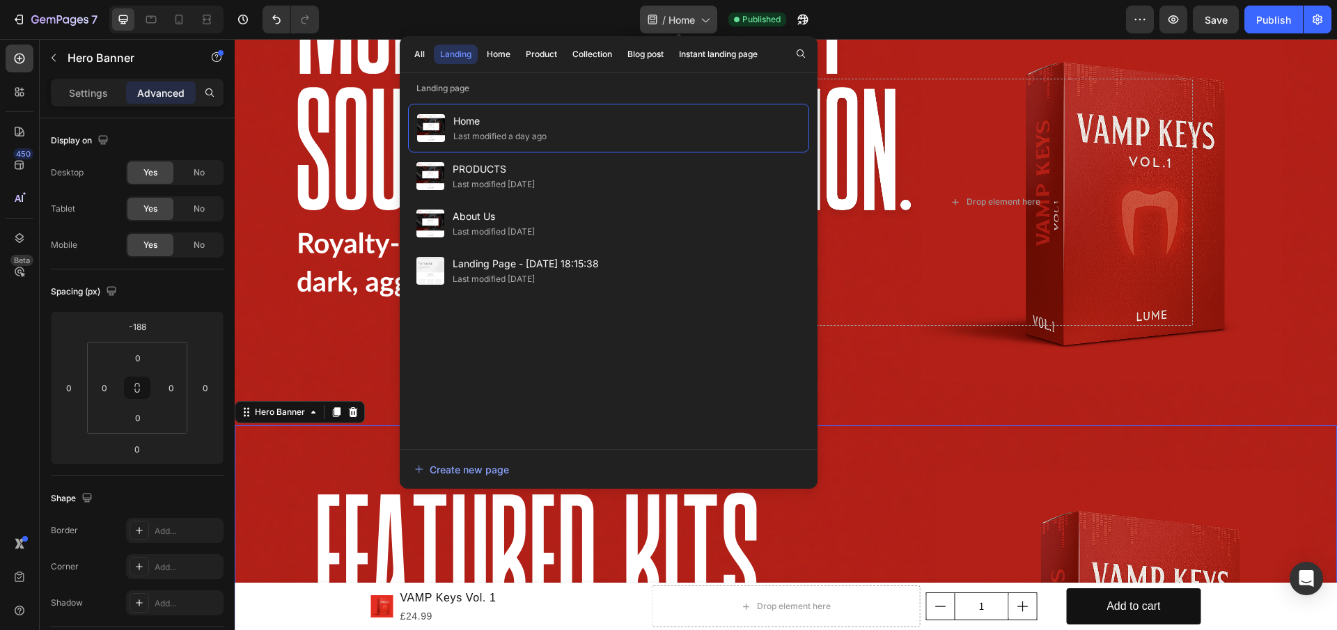
click at [698, 22] on icon at bounding box center [705, 20] width 14 height 14
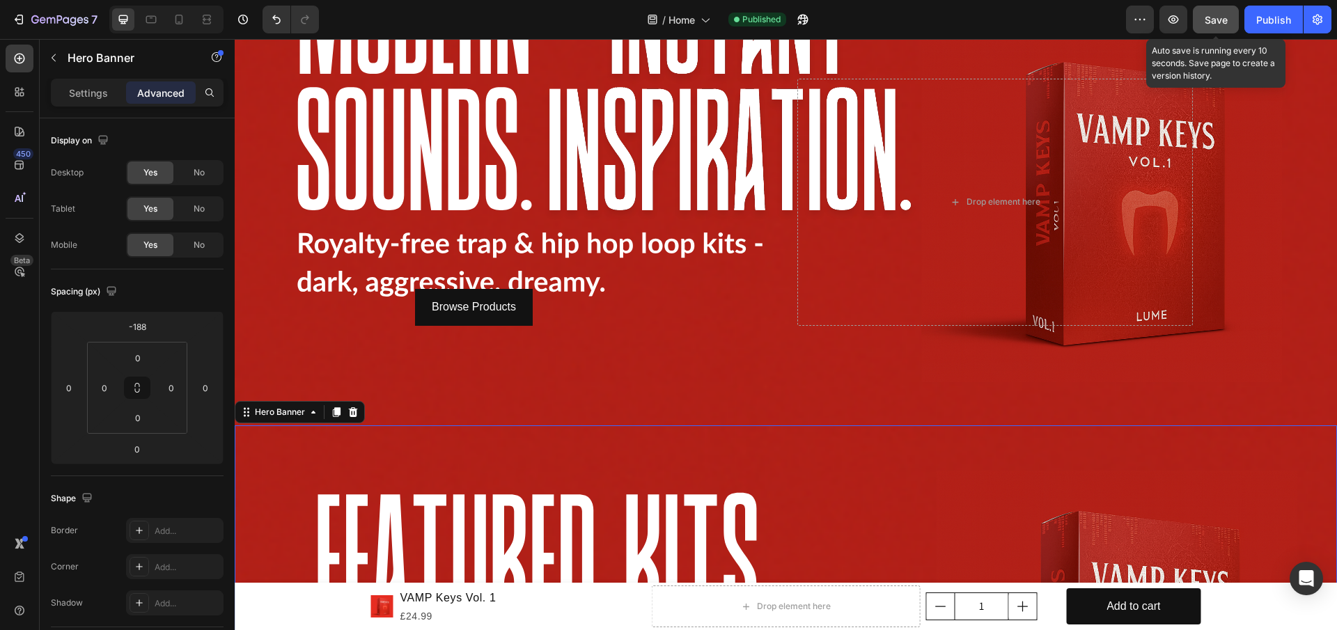
click at [1227, 13] on div "Save" at bounding box center [1215, 20] width 23 height 15
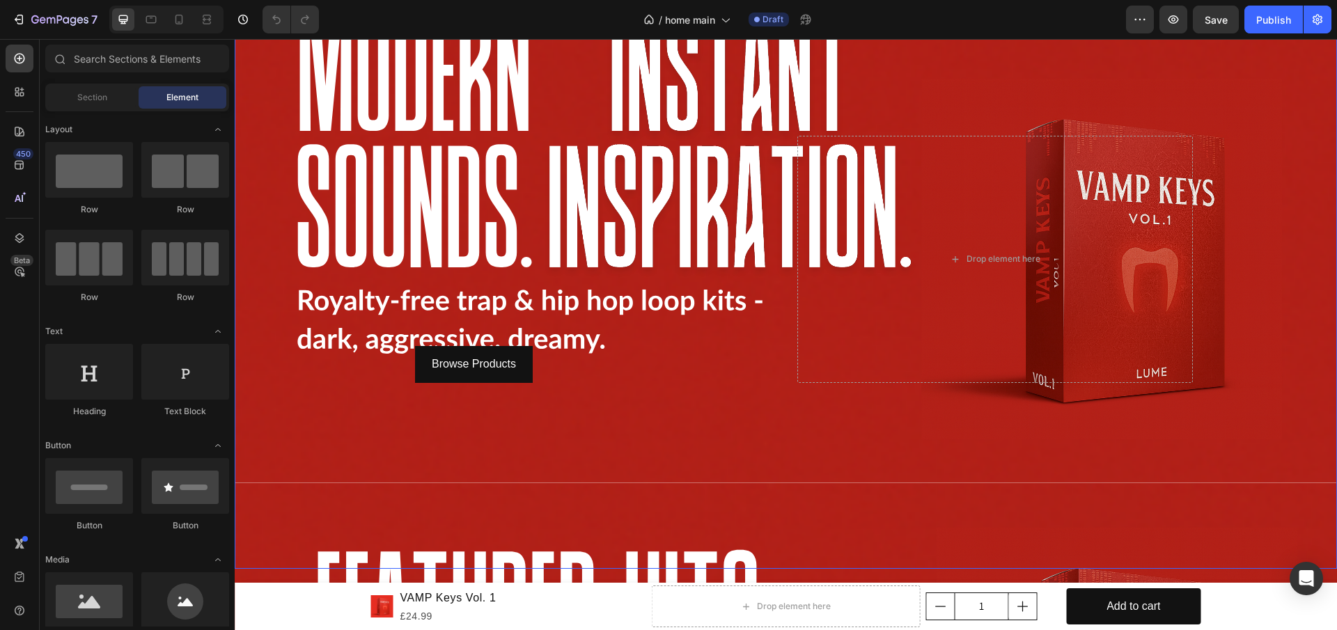
scroll to position [70, 0]
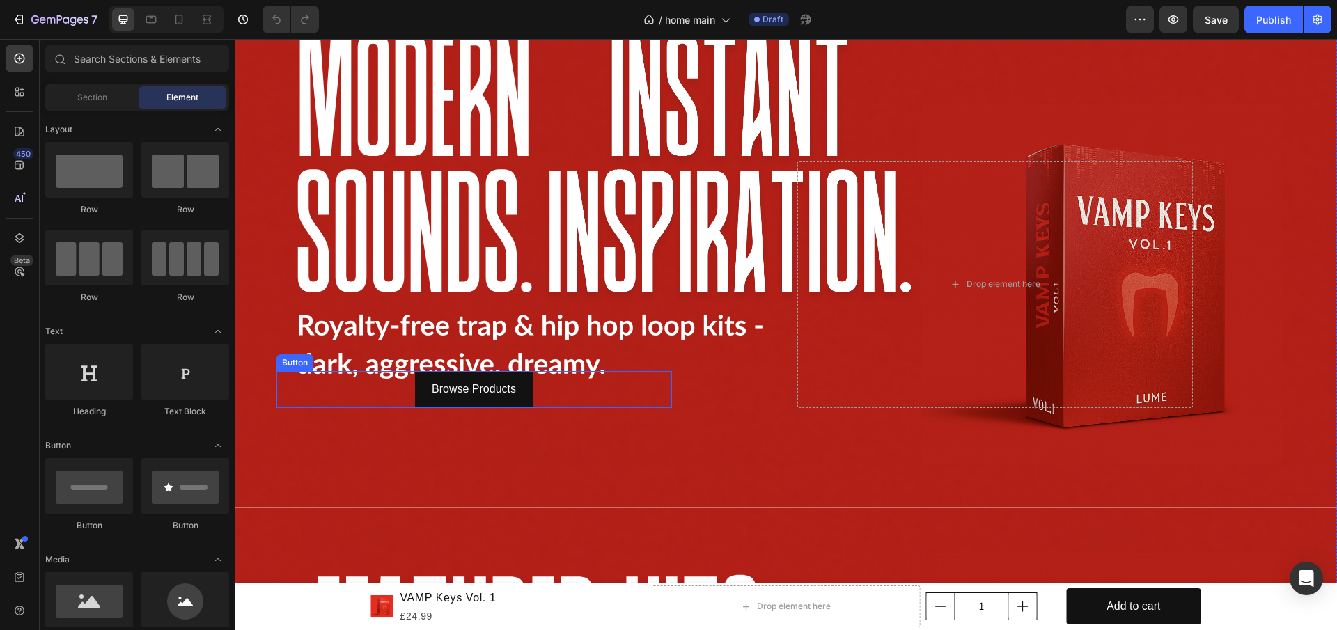
click at [535, 391] on div "Browse Products Button" at bounding box center [473, 389] width 395 height 37
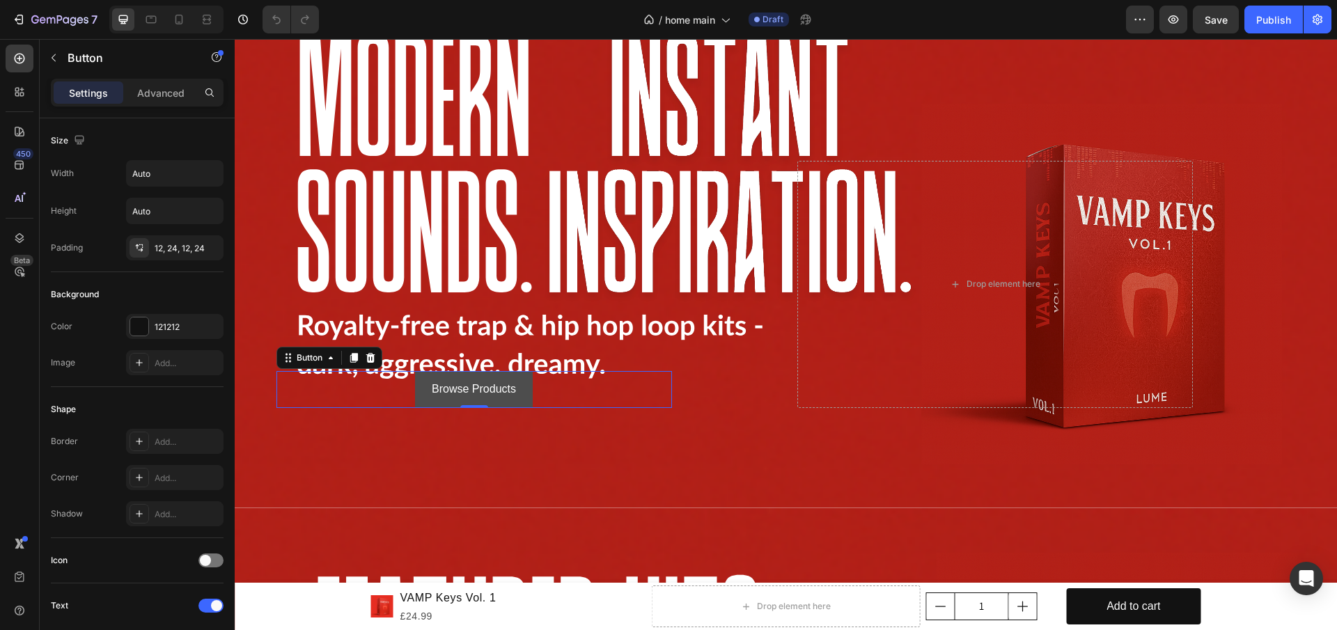
click at [519, 396] on link "Browse Products" at bounding box center [474, 389] width 118 height 37
click at [168, 102] on div "Advanced" at bounding box center [161, 92] width 70 height 22
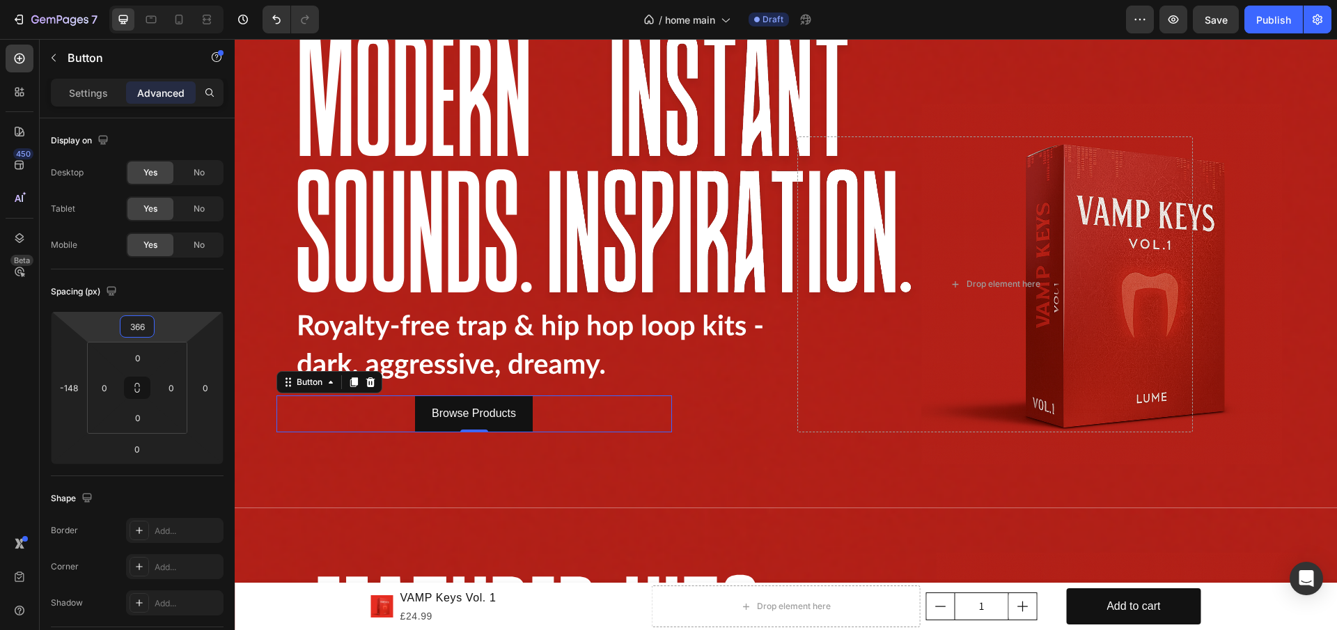
type input "364"
drag, startPoint x: 167, startPoint y: 330, endPoint x: 178, endPoint y: 308, distance: 24.3
click at [178, 0] on html "7 / home main Draft Preview Save Publish 450 Beta Sections(18) Elements(83) Sec…" at bounding box center [668, 0] width 1337 height 0
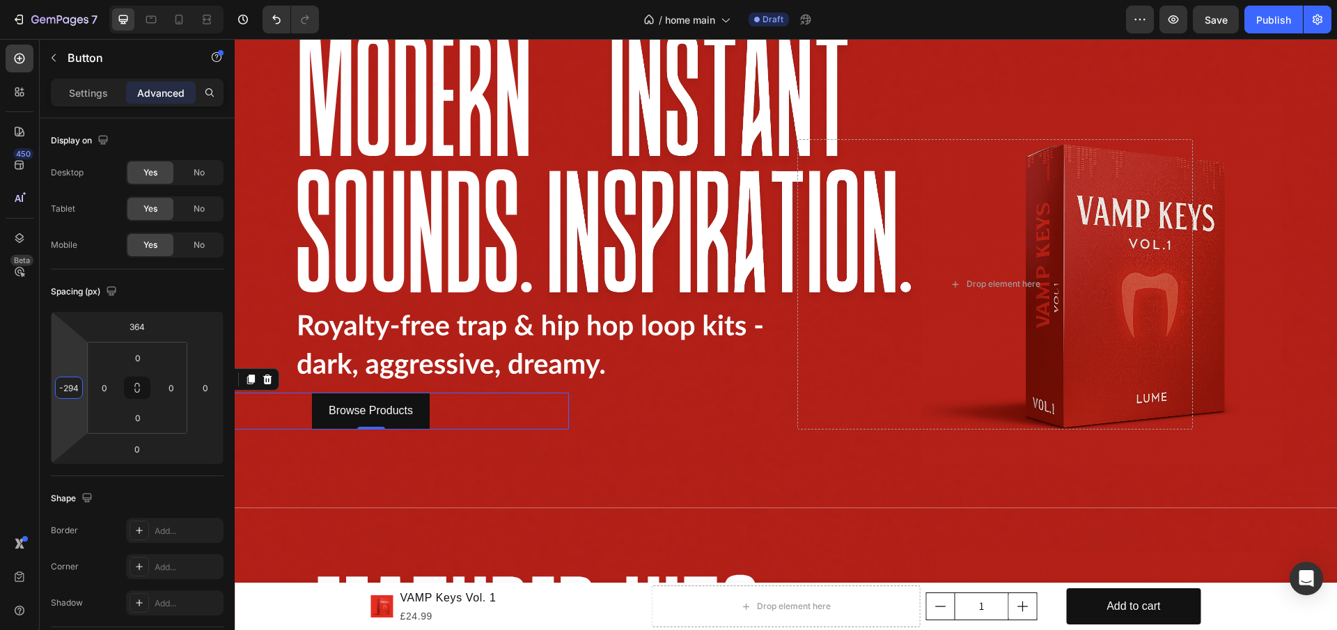
type input "-290"
drag, startPoint x: 87, startPoint y: 475, endPoint x: 141, endPoint y: 401, distance: 91.2
click at [80, 0] on html "7 / home main Draft Preview Save Publish 450 Beta Sections(18) Elements(83) Sec…" at bounding box center [668, 0] width 1337 height 0
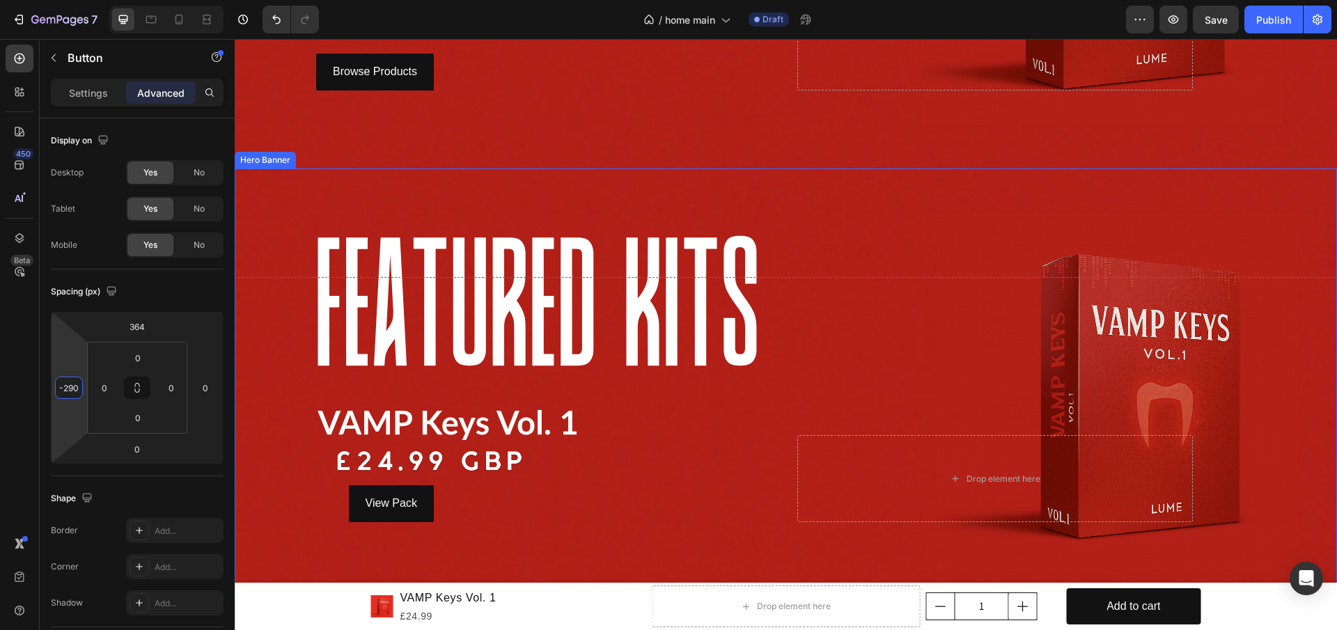
scroll to position [418, 0]
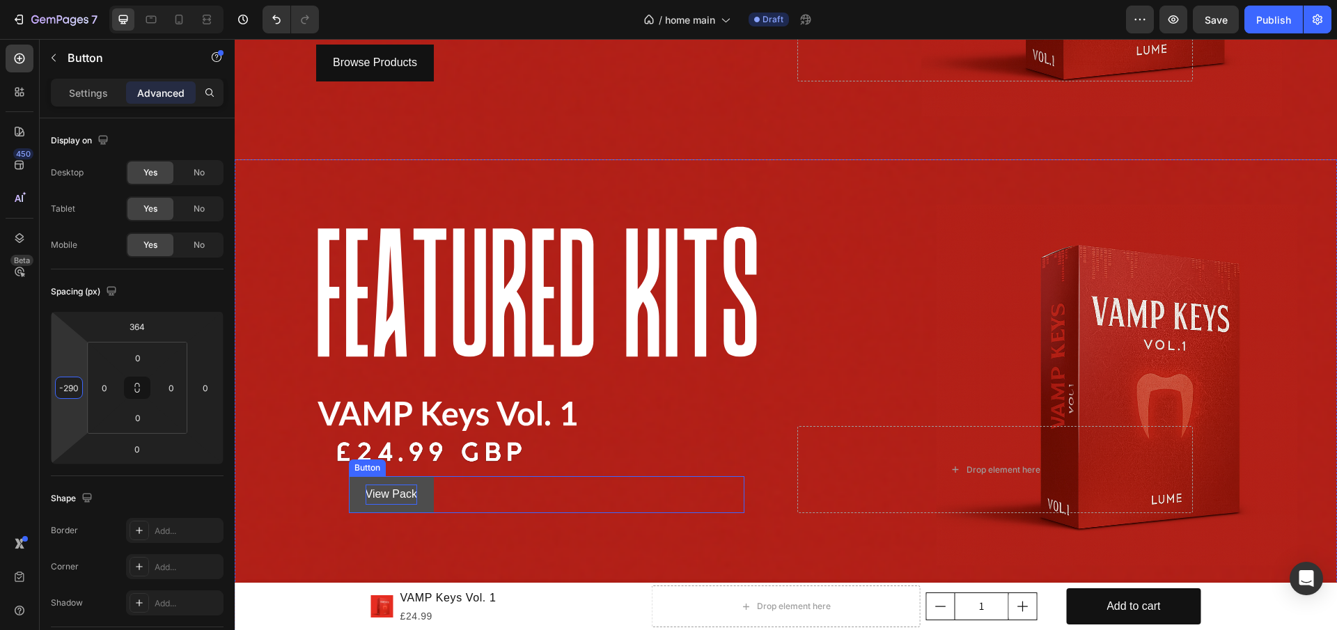
click at [395, 485] on p "View Pack" at bounding box center [391, 495] width 52 height 20
type input "-38"
click at [77, 0] on html "7 / home main Draft Preview Save Publish 450 Beta Sections(18) Elements(83) Sec…" at bounding box center [668, 0] width 1337 height 0
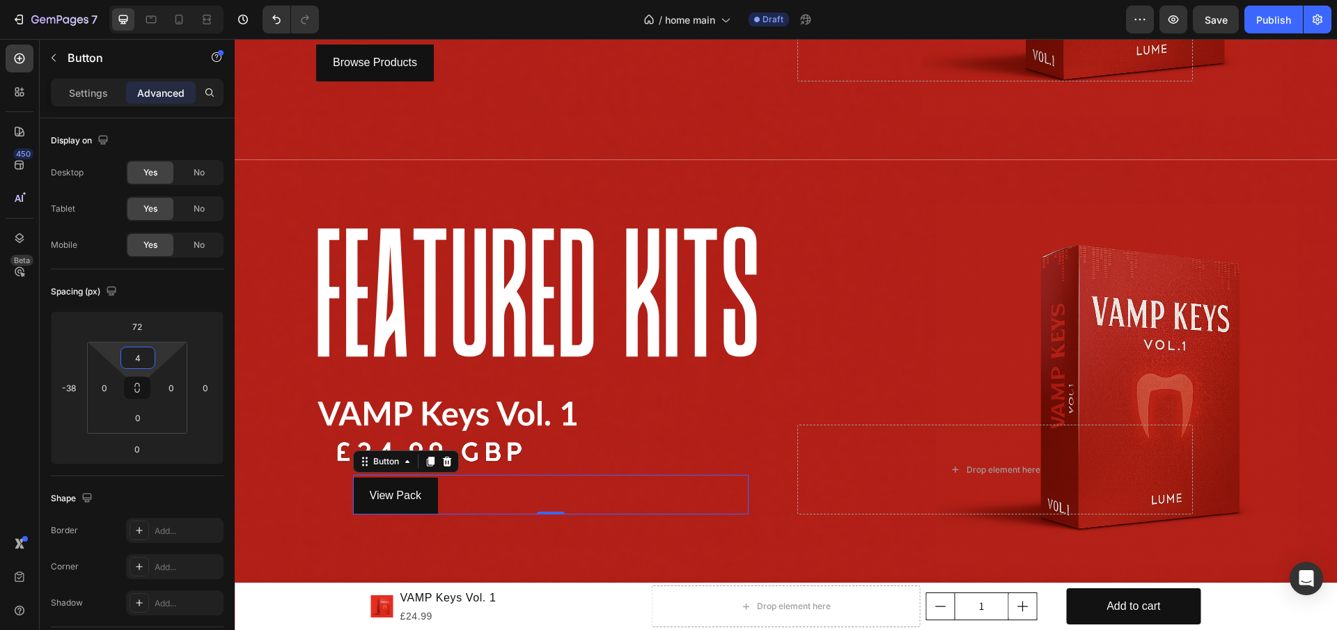
type input "0"
drag, startPoint x: 172, startPoint y: 335, endPoint x: 168, endPoint y: 346, distance: 11.7
click at [168, 0] on html "7 / home main Draft Preview Save Publish 450 Beta Sections(18) Elements(83) Sec…" at bounding box center [668, 0] width 1337 height 0
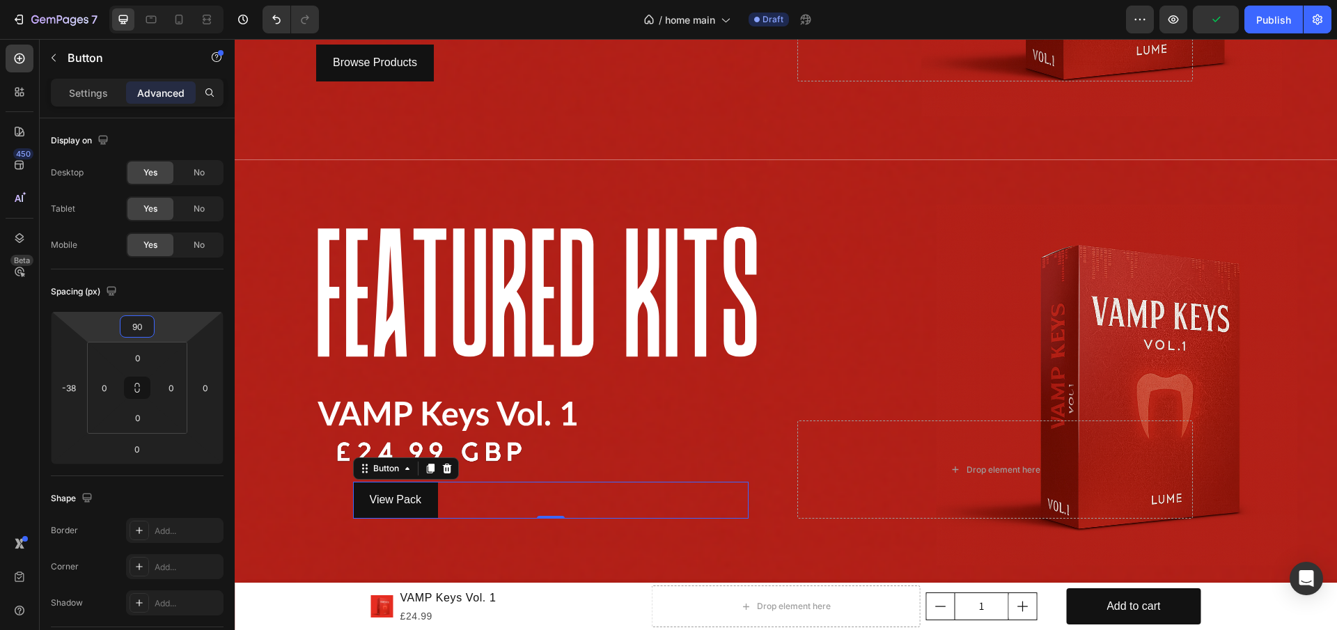
type input "92"
drag, startPoint x: 173, startPoint y: 322, endPoint x: 130, endPoint y: 284, distance: 57.2
click at [168, 0] on html "7 / home main Draft Preview Publish 450 Beta Sections(18) Elements(83) Section …" at bounding box center [668, 0] width 1337 height 0
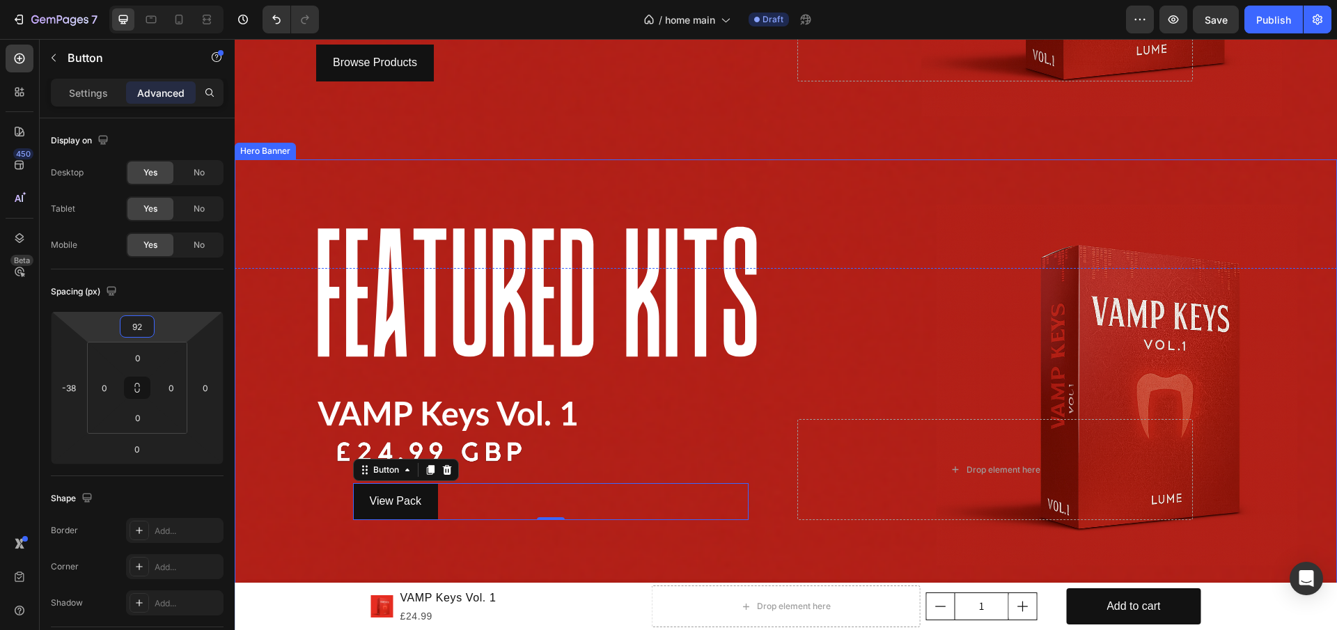
click at [801, 368] on div "Background Image" at bounding box center [786, 469] width 1102 height 620
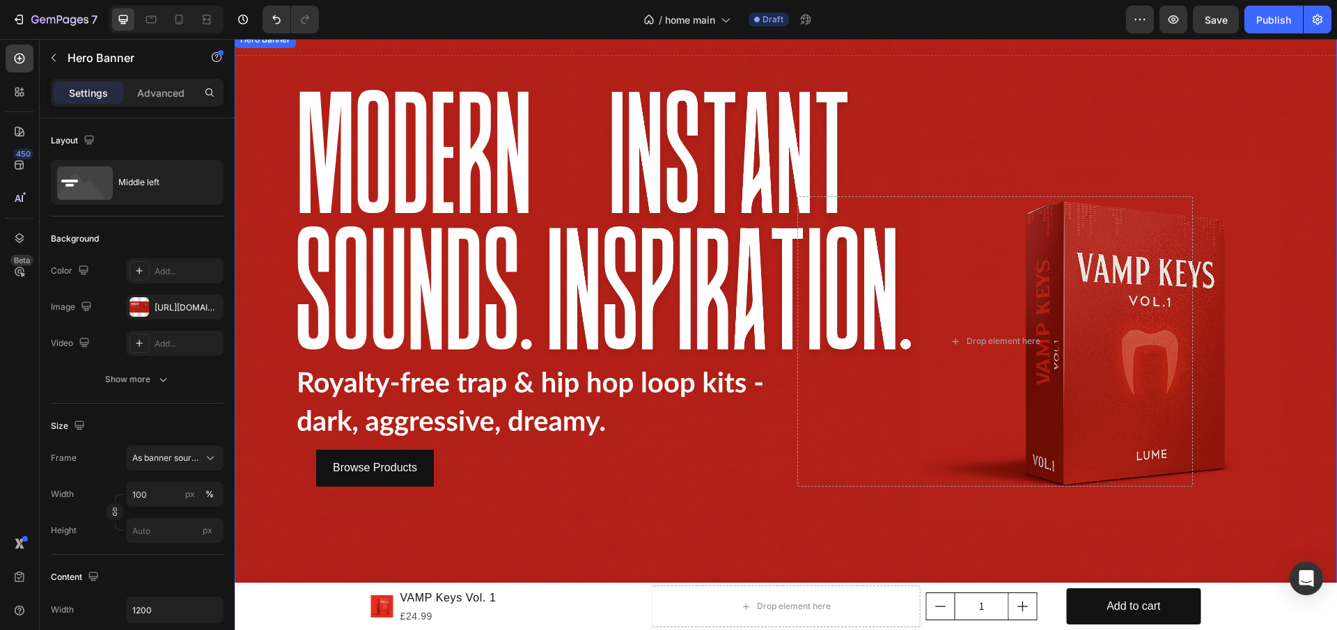
scroll to position [0, 0]
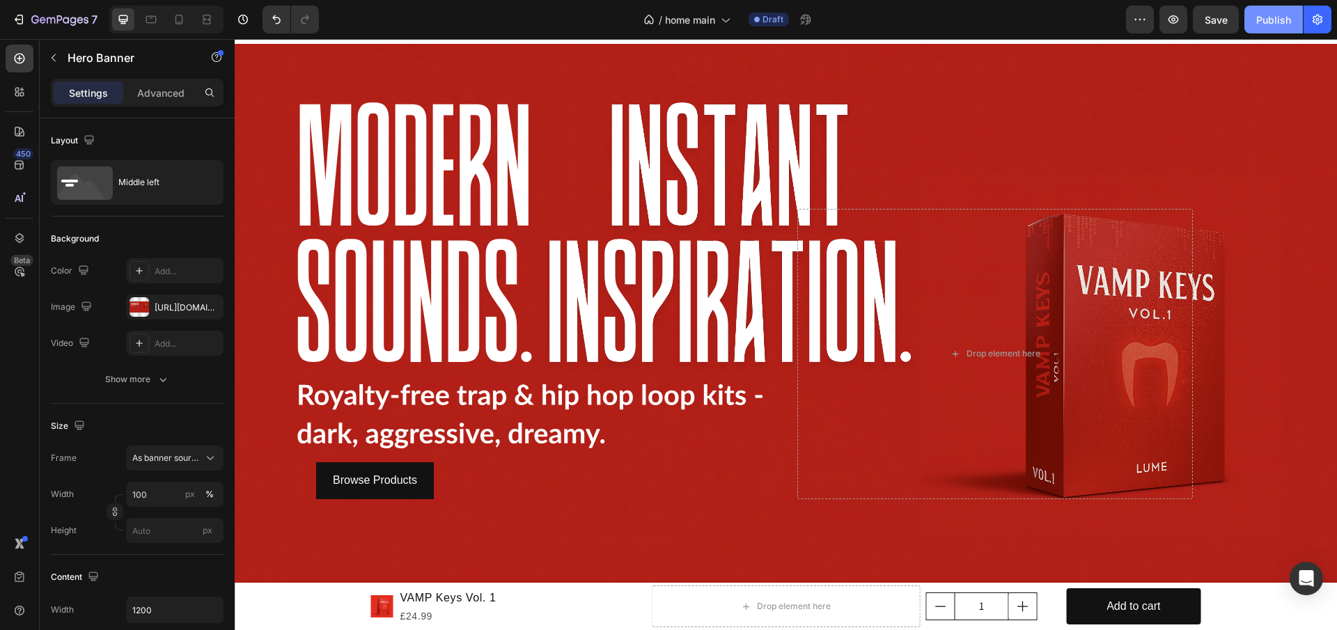
click at [1273, 13] on div "Publish" at bounding box center [1273, 20] width 35 height 15
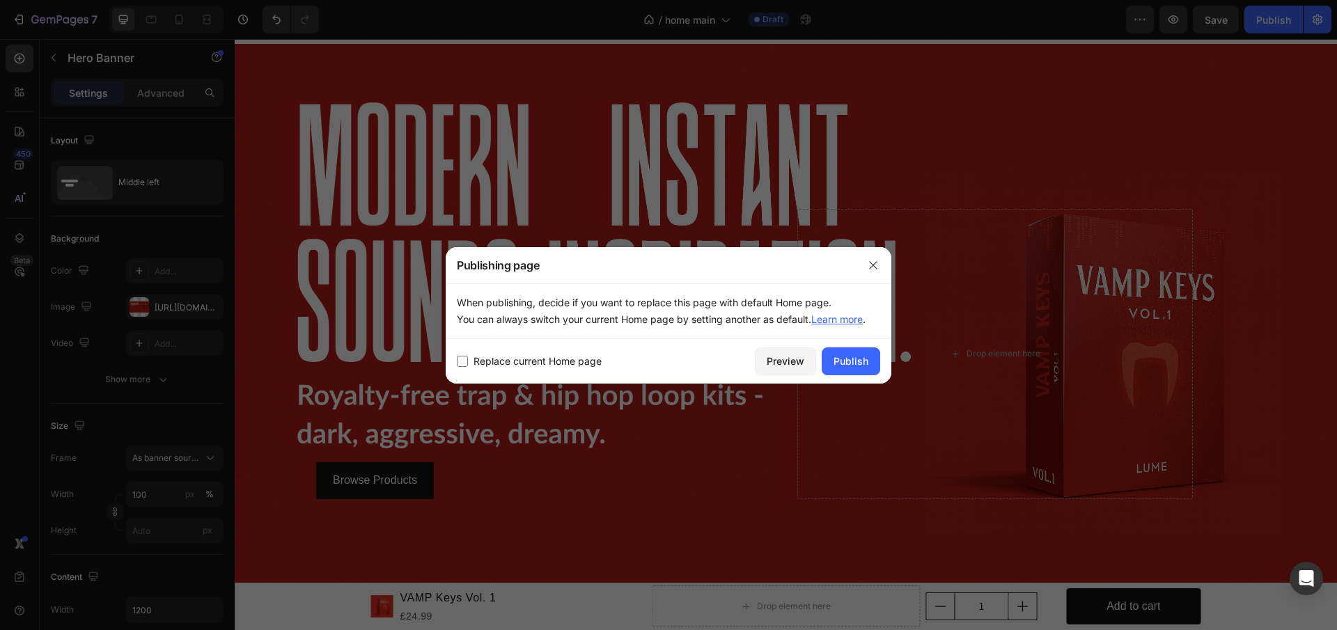
click at [556, 365] on span "Replace current Home page" at bounding box center [537, 361] width 128 height 17
checkbox input "true"
click at [863, 347] on button "Publish" at bounding box center [851, 361] width 58 height 28
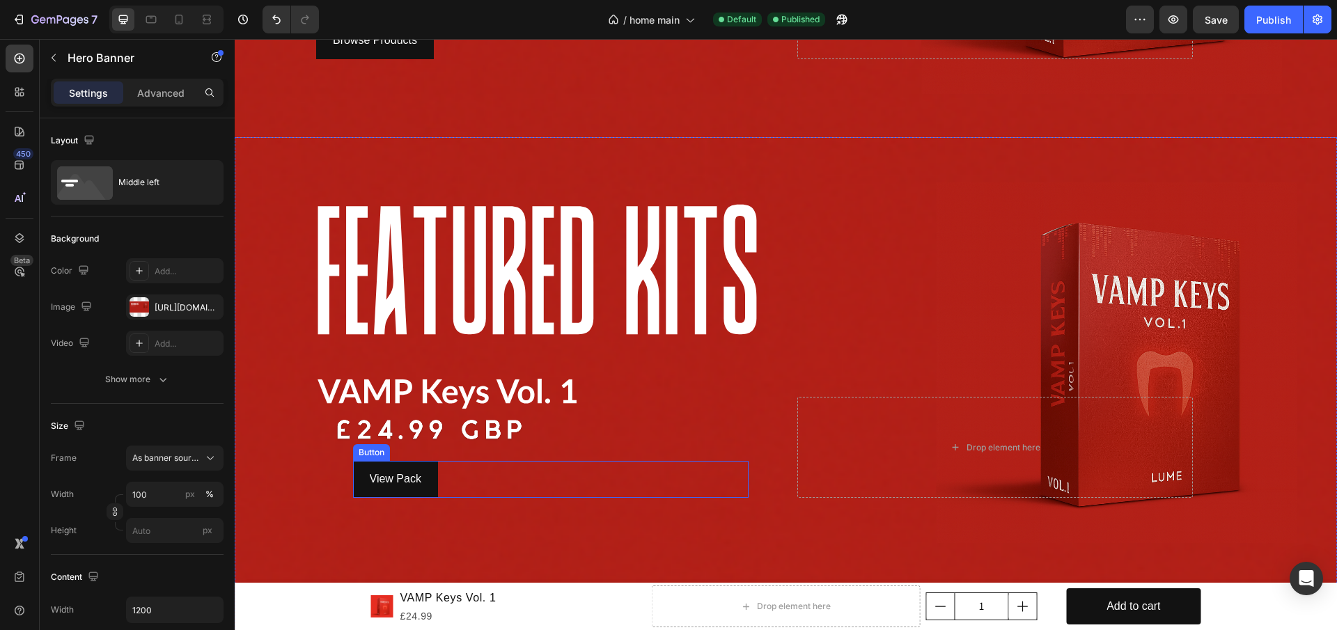
scroll to position [487, 0]
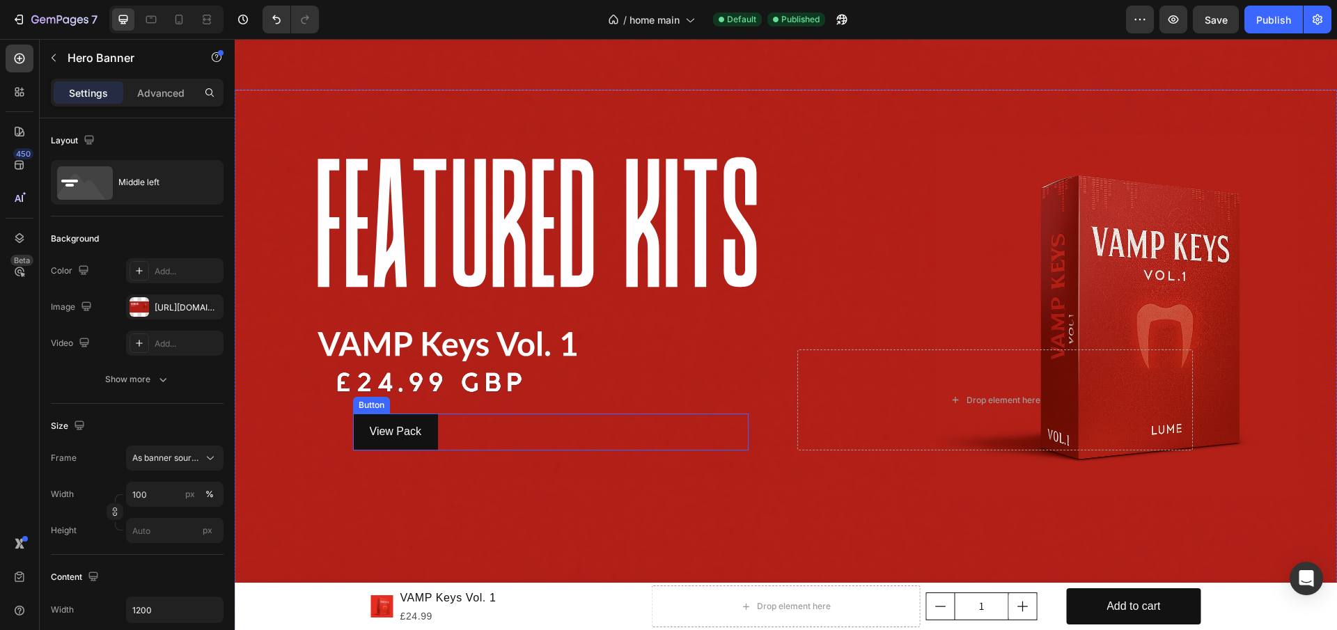
click at [448, 423] on div "View Pack Button" at bounding box center [550, 432] width 395 height 37
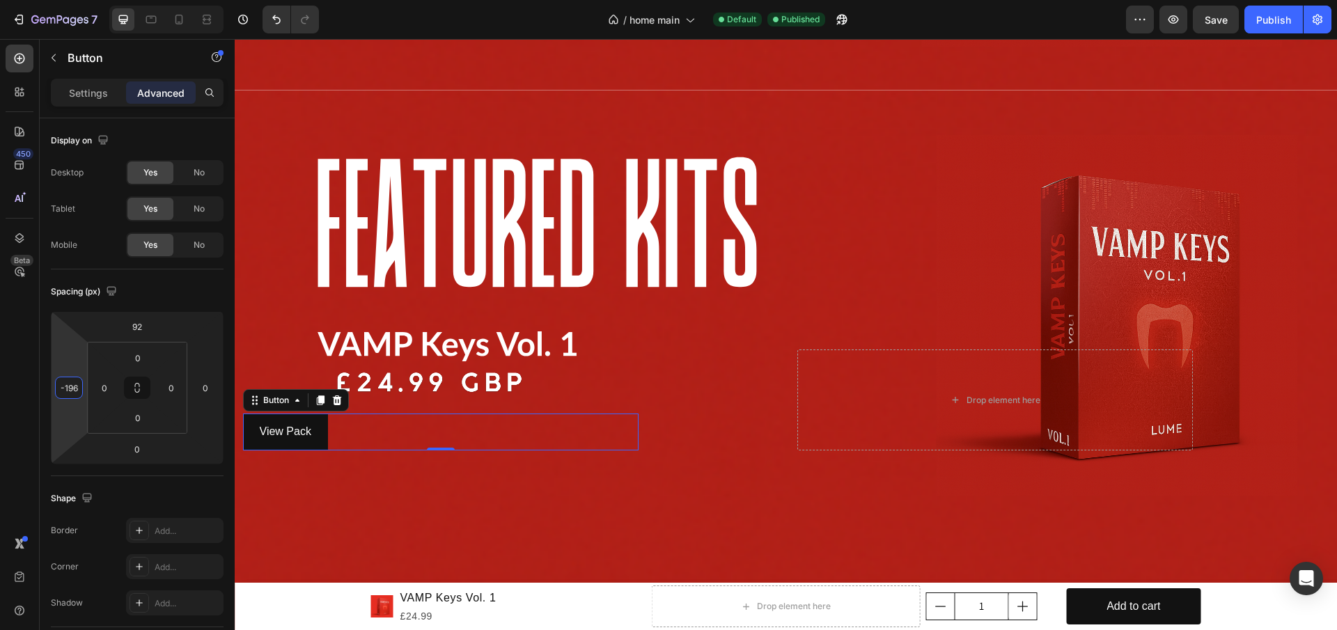
type input "-200"
drag, startPoint x: 74, startPoint y: 449, endPoint x: 82, endPoint y: 482, distance: 33.8
click at [82, 0] on html "7 / home main Default Published Preview Save Publish 450 Beta Sections(18) Elem…" at bounding box center [668, 0] width 1337 height 0
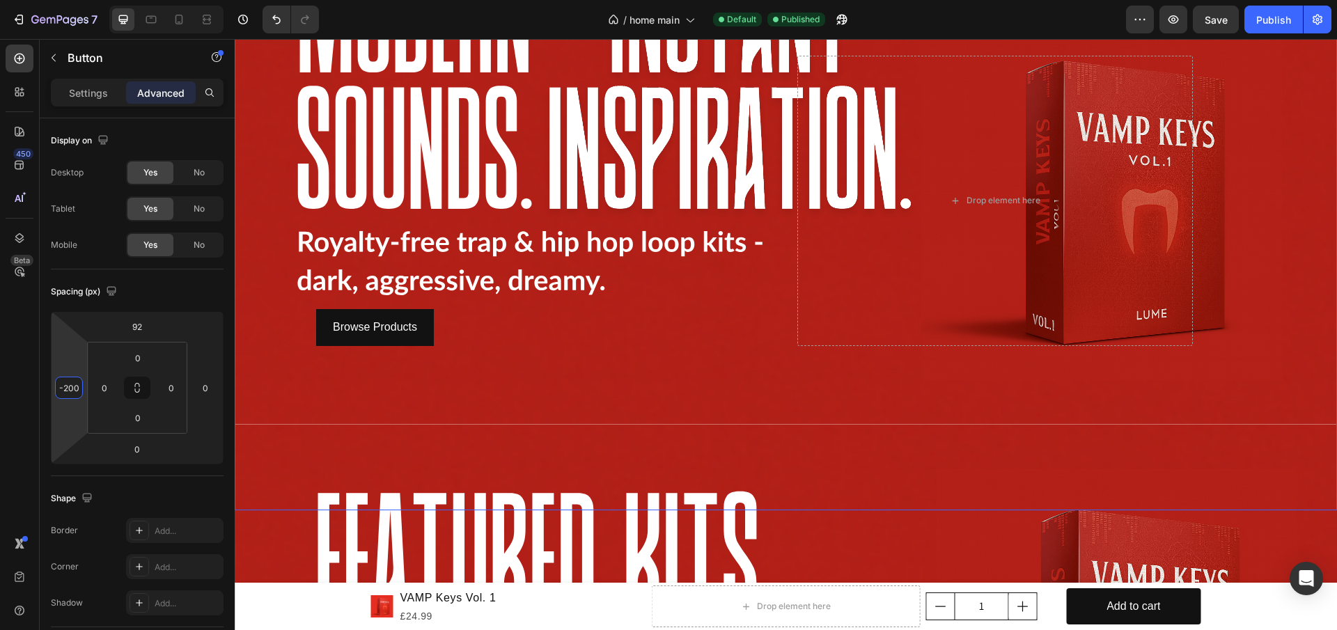
scroll to position [139, 0]
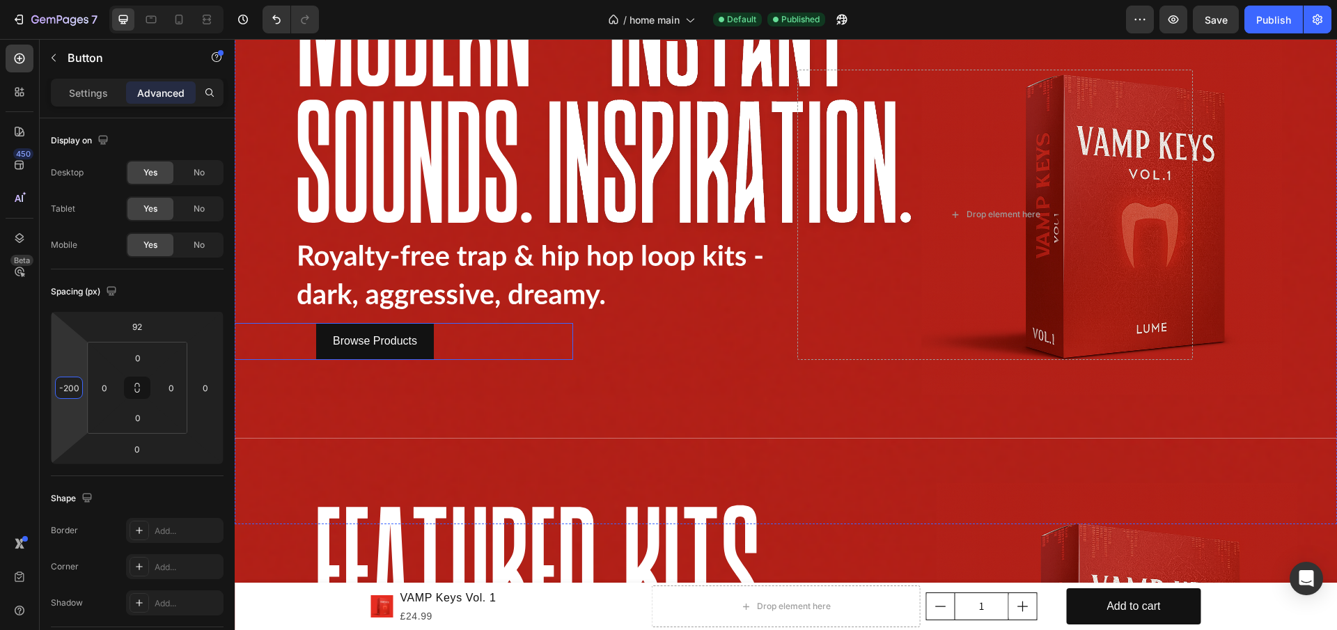
click at [308, 346] on div "Browse Products Button" at bounding box center [375, 341] width 395 height 37
drag, startPoint x: 68, startPoint y: 450, endPoint x: 504, endPoint y: 204, distance: 501.3
click at [68, 0] on html "7 / home main Default Published Preview Save Publish 450 Beta Sections(18) Elem…" at bounding box center [668, 0] width 1337 height 0
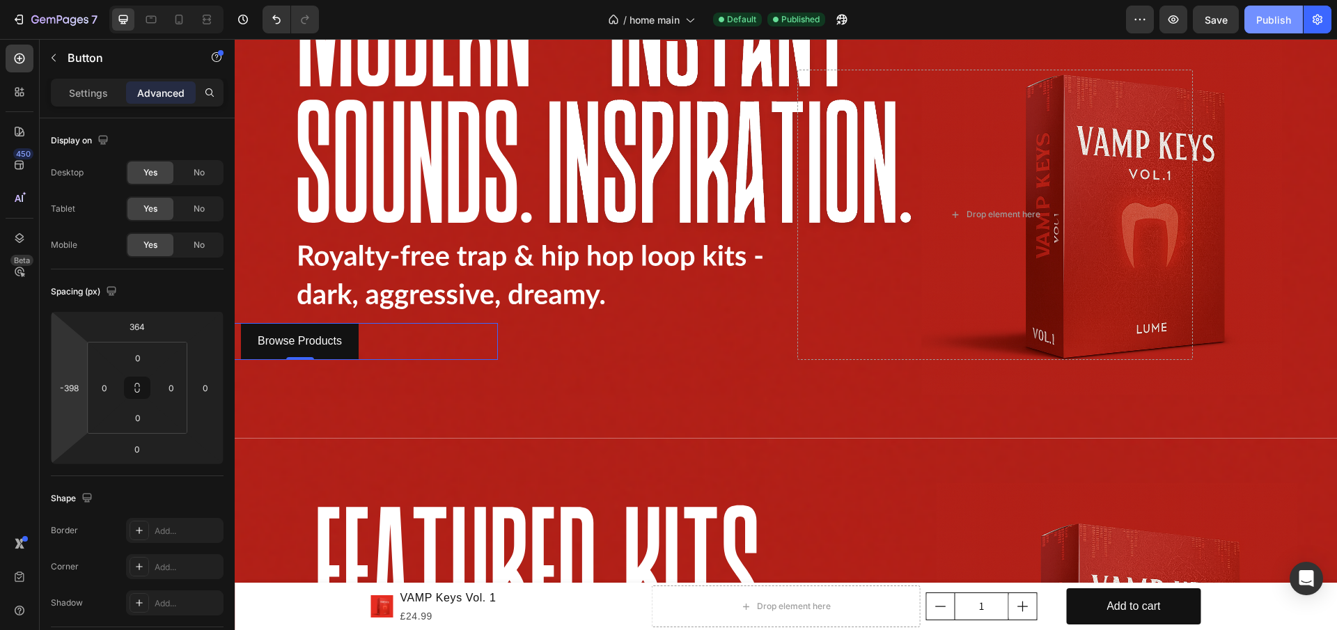
click at [1286, 16] on div "Publish" at bounding box center [1273, 20] width 35 height 15
click at [146, 18] on icon at bounding box center [151, 20] width 10 height 8
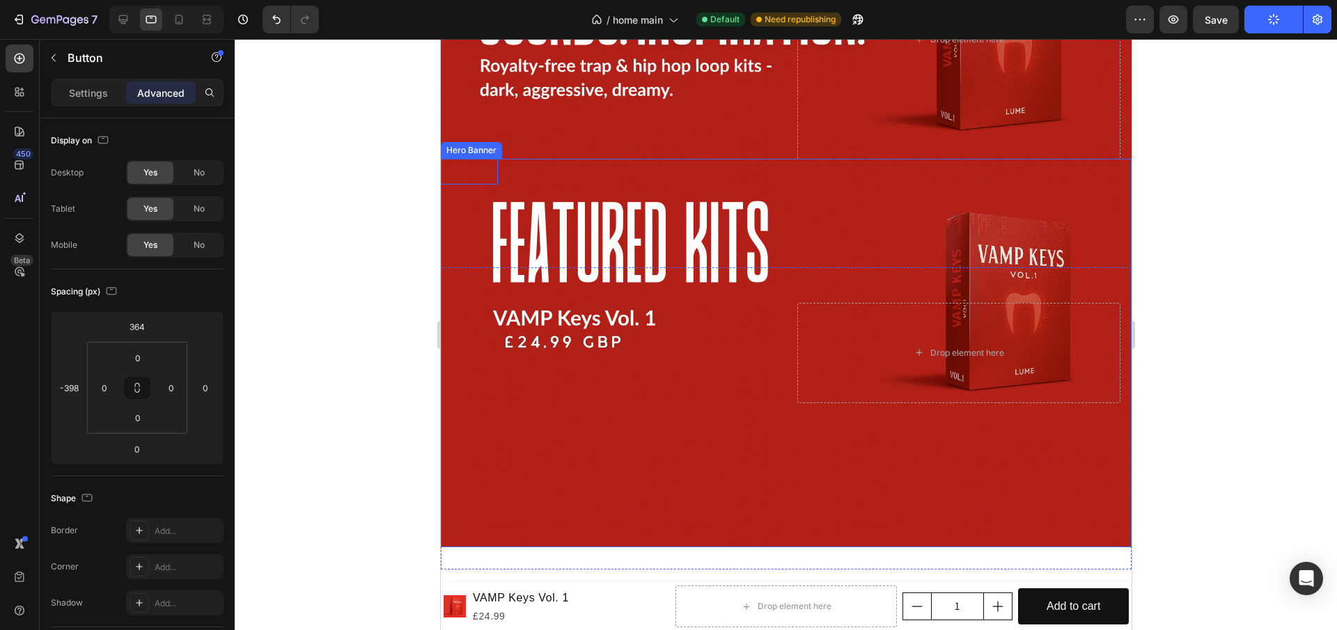
scroll to position [209, 0]
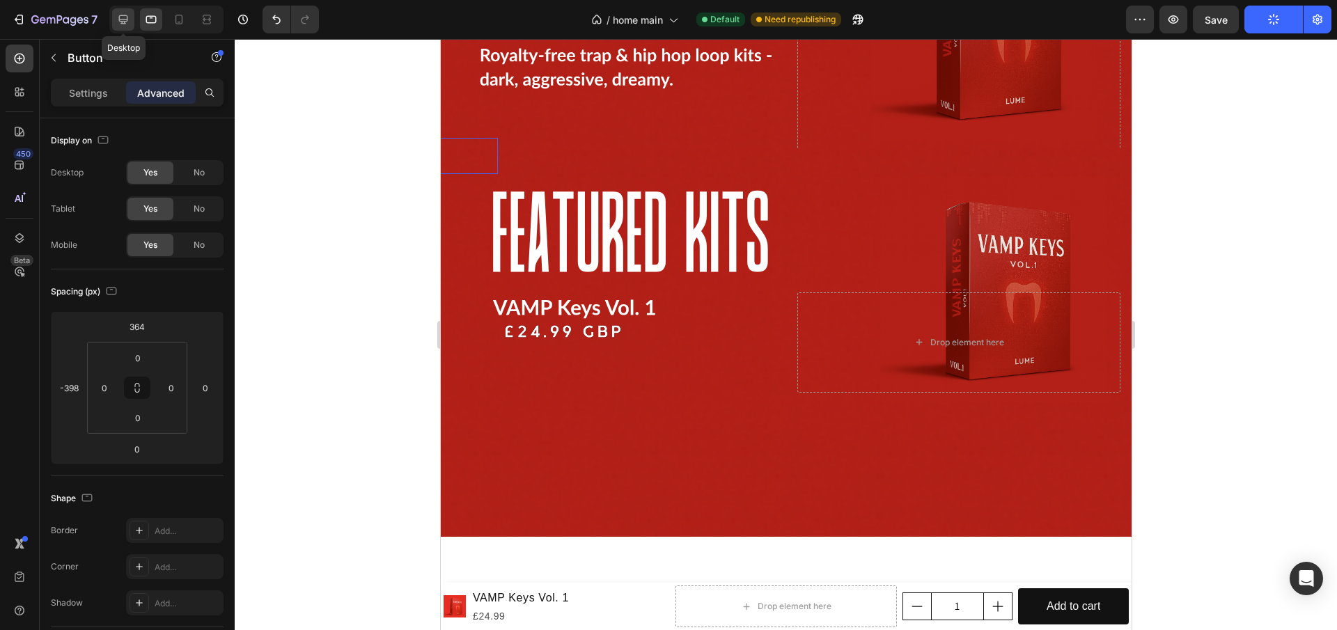
click at [114, 15] on div at bounding box center [123, 19] width 22 height 22
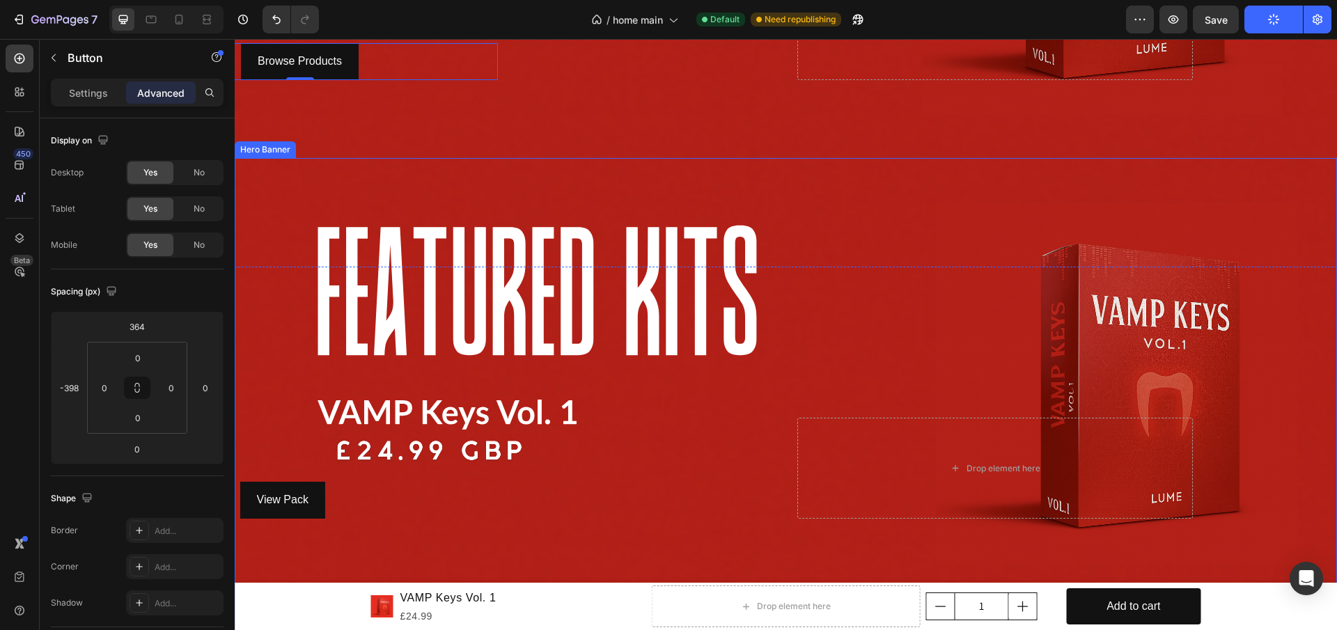
scroll to position [372, 0]
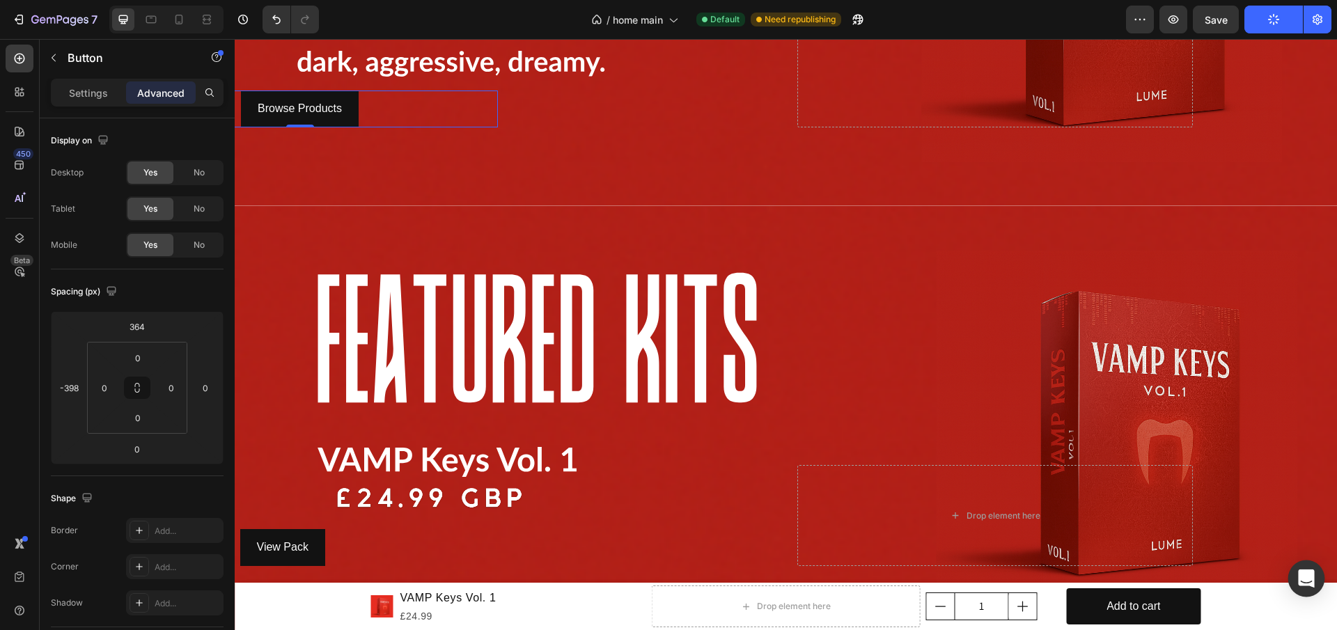
click at [1309, 578] on icon "Open Intercom Messenger" at bounding box center [1306, 578] width 16 height 18
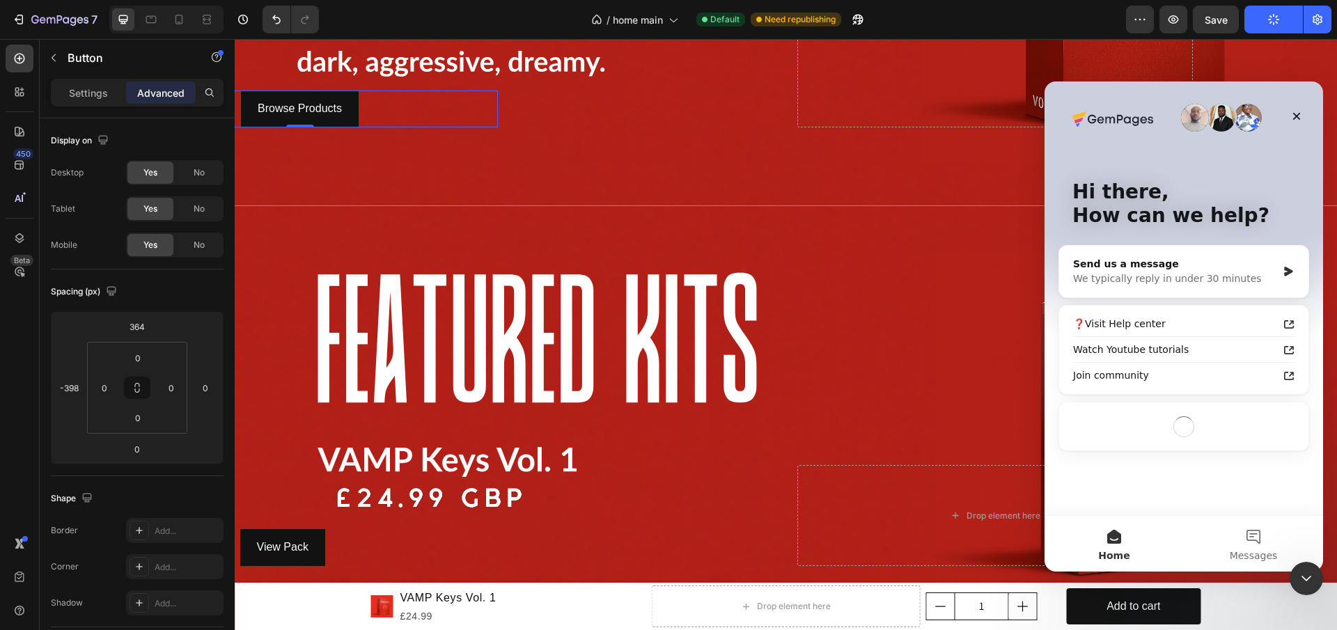
scroll to position [0, 0]
click at [1309, 577] on icon "Close Intercom Messenger" at bounding box center [1306, 579] width 10 height 6
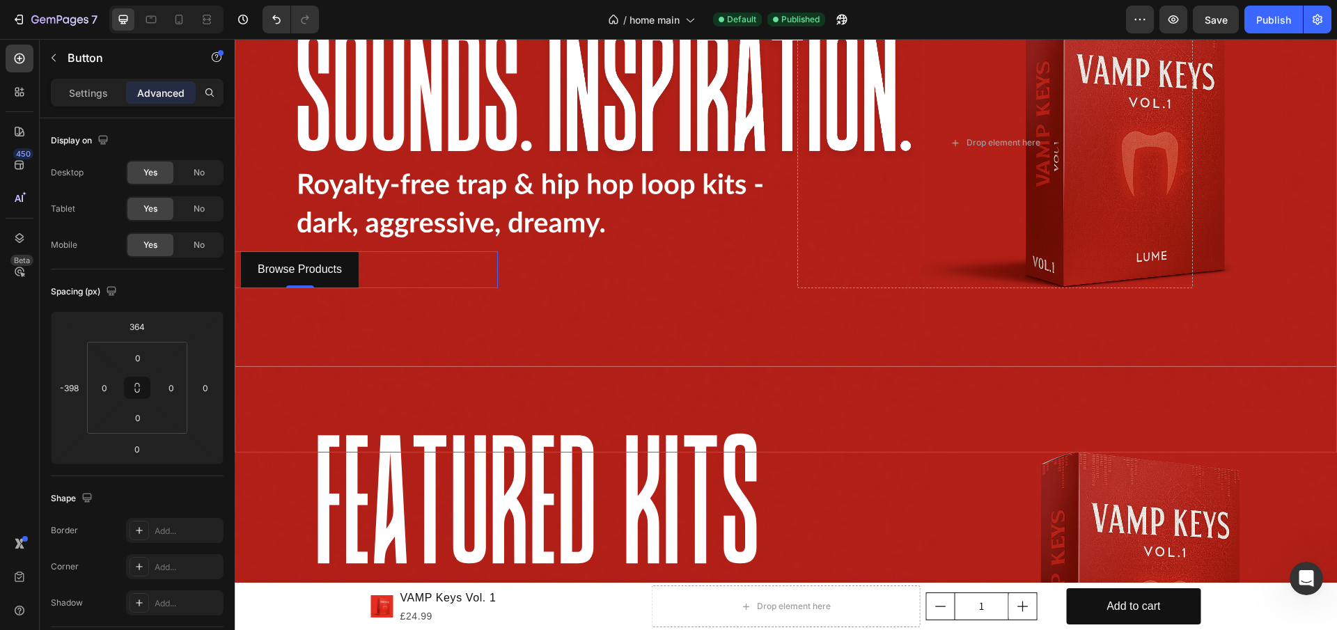
scroll to position [163, 0]
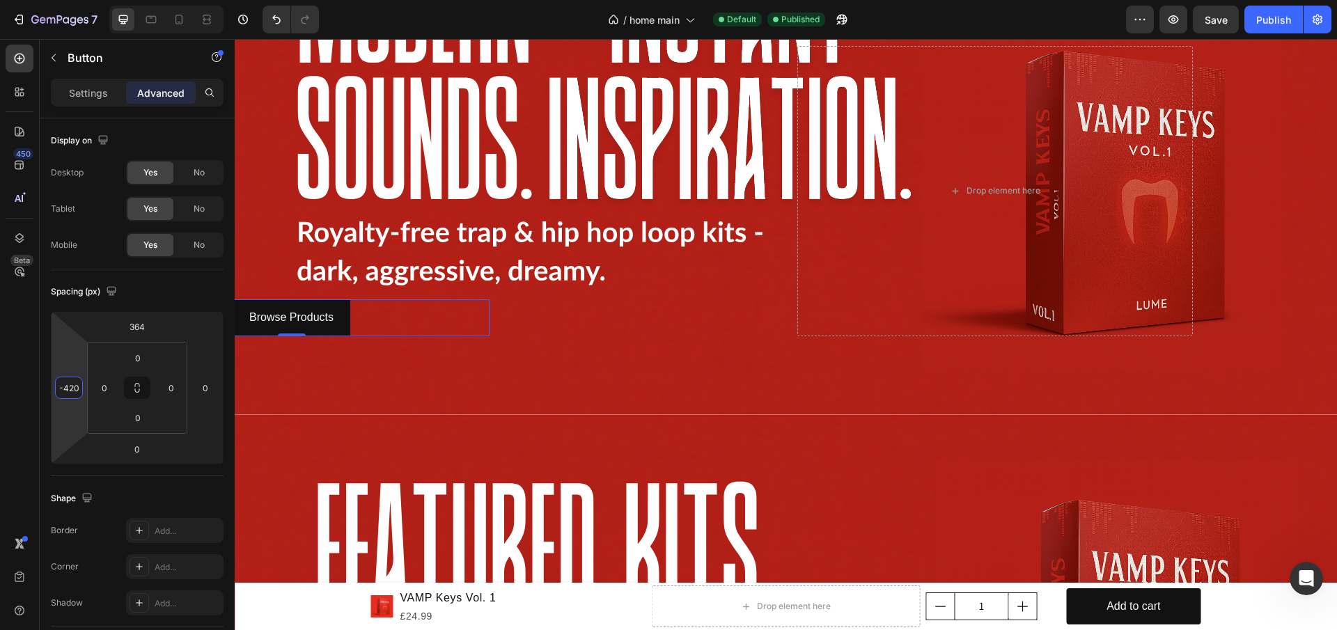
type input "-422"
drag, startPoint x: 74, startPoint y: 409, endPoint x: 75, endPoint y: 417, distance: 8.5
click at [75, 0] on html "7 / home main Default Published Preview Save Publish 450 Beta Sections(18) Elem…" at bounding box center [668, 0] width 1337 height 0
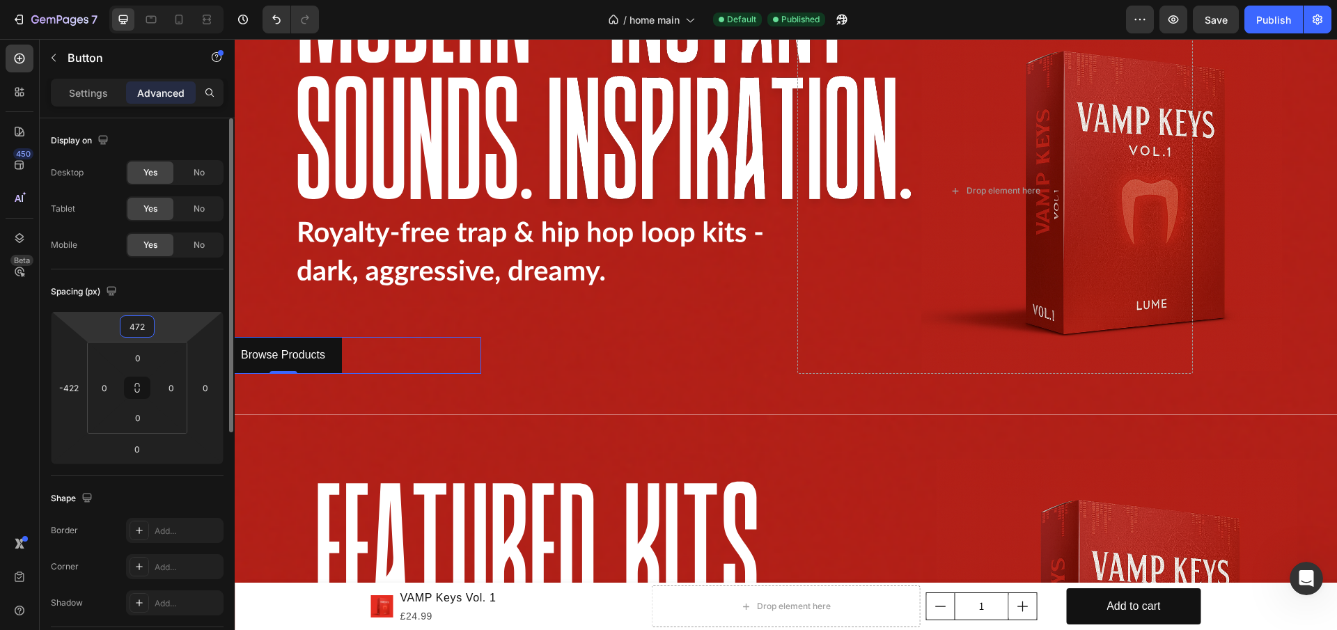
drag, startPoint x: 164, startPoint y: 329, endPoint x: 167, endPoint y: 278, distance: 50.2
click at [164, 0] on html "7 / home main Default Published Preview Save Publish 450 Beta Sections(18) Elem…" at bounding box center [668, 0] width 1337 height 0
type input "474"
click at [1258, 22] on div "Publish" at bounding box center [1273, 20] width 35 height 15
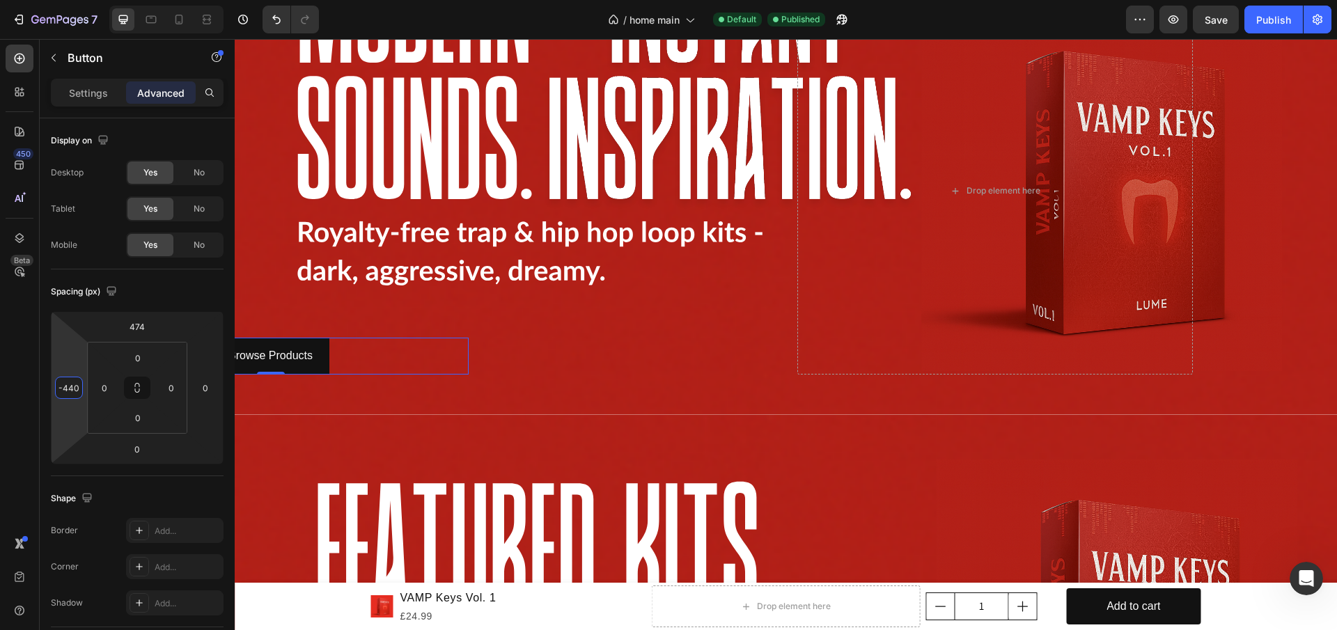
type input "-442"
drag, startPoint x: 80, startPoint y: 409, endPoint x: 74, endPoint y: 416, distance: 8.9
click at [74, 0] on html "7 / home main Default Published Preview Save Publish 450 Beta Sections(18) Elem…" at bounding box center [668, 0] width 1337 height 0
click at [155, 0] on html "7 / home main Default Published Preview Save Publish 450 Beta Sections(18) Elem…" at bounding box center [668, 0] width 1337 height 0
type input "450"
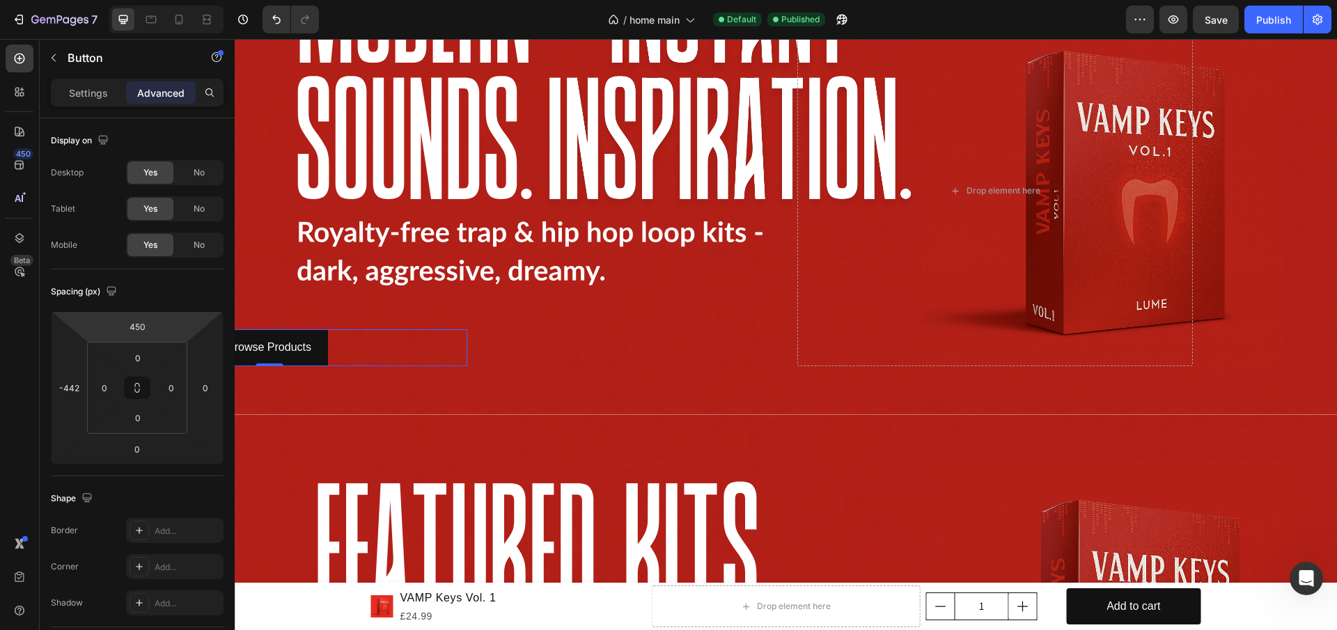
drag, startPoint x: 173, startPoint y: 329, endPoint x: 360, endPoint y: 141, distance: 264.8
click at [174, 0] on html "7 / home main Default Published Preview Save Publish 450 Beta Sections(18) Elem…" at bounding box center [668, 0] width 1337 height 0
click at [1264, 24] on div "Publish" at bounding box center [1273, 20] width 35 height 15
